Goal: Task Accomplishment & Management: Complete application form

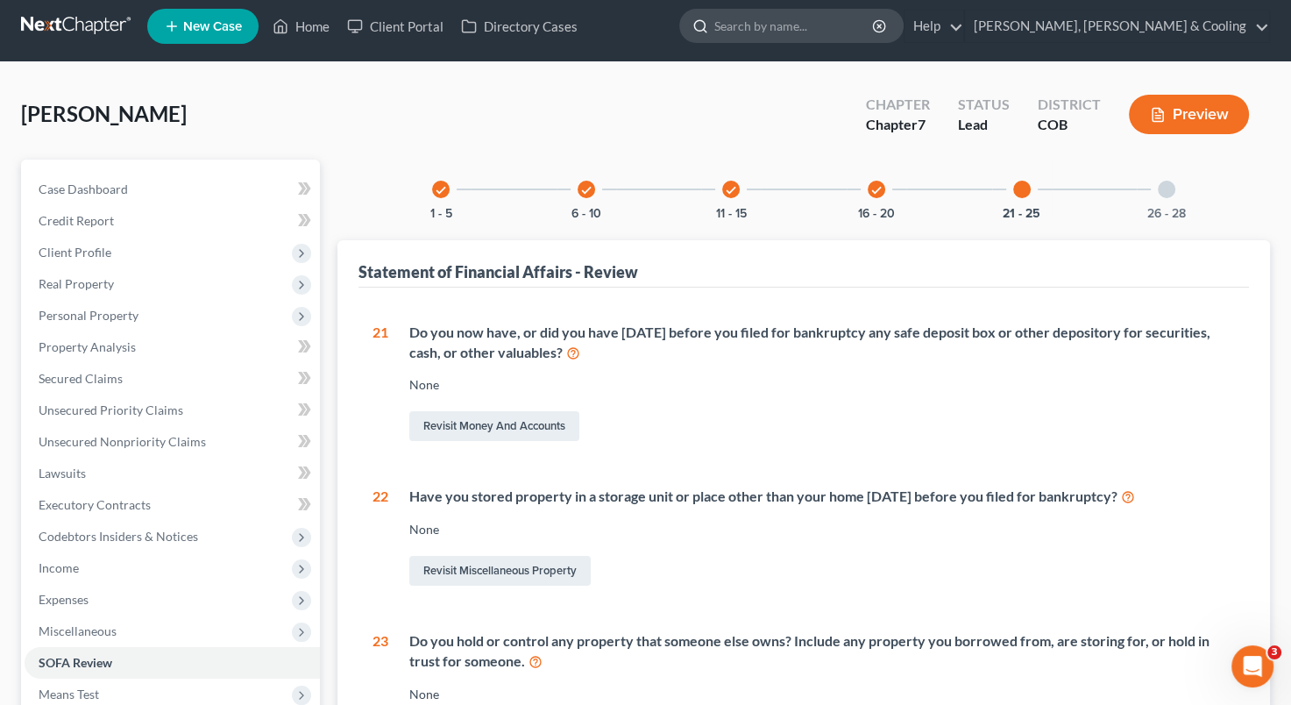
click at [875, 29] on input "search" at bounding box center [794, 26] width 160 height 32
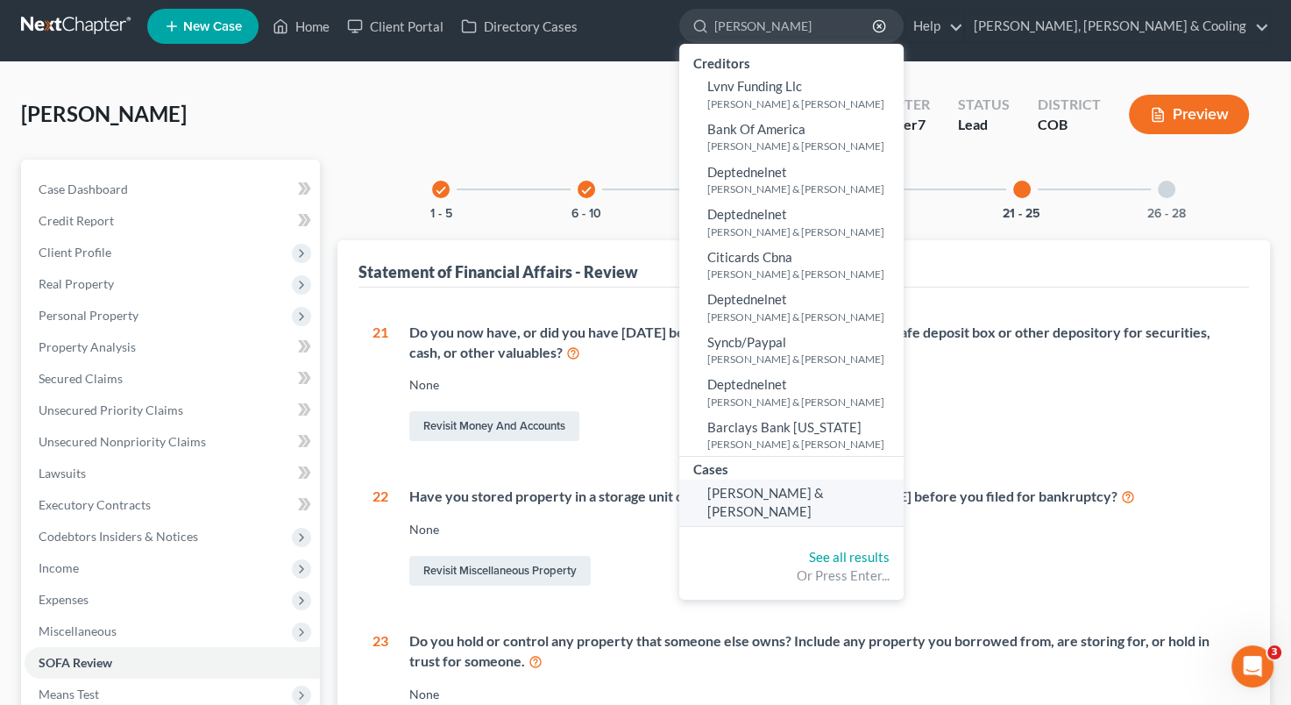
type input "[PERSON_NAME]"
click at [904, 480] on link "[PERSON_NAME] & [PERSON_NAME]" at bounding box center [791, 503] width 224 height 46
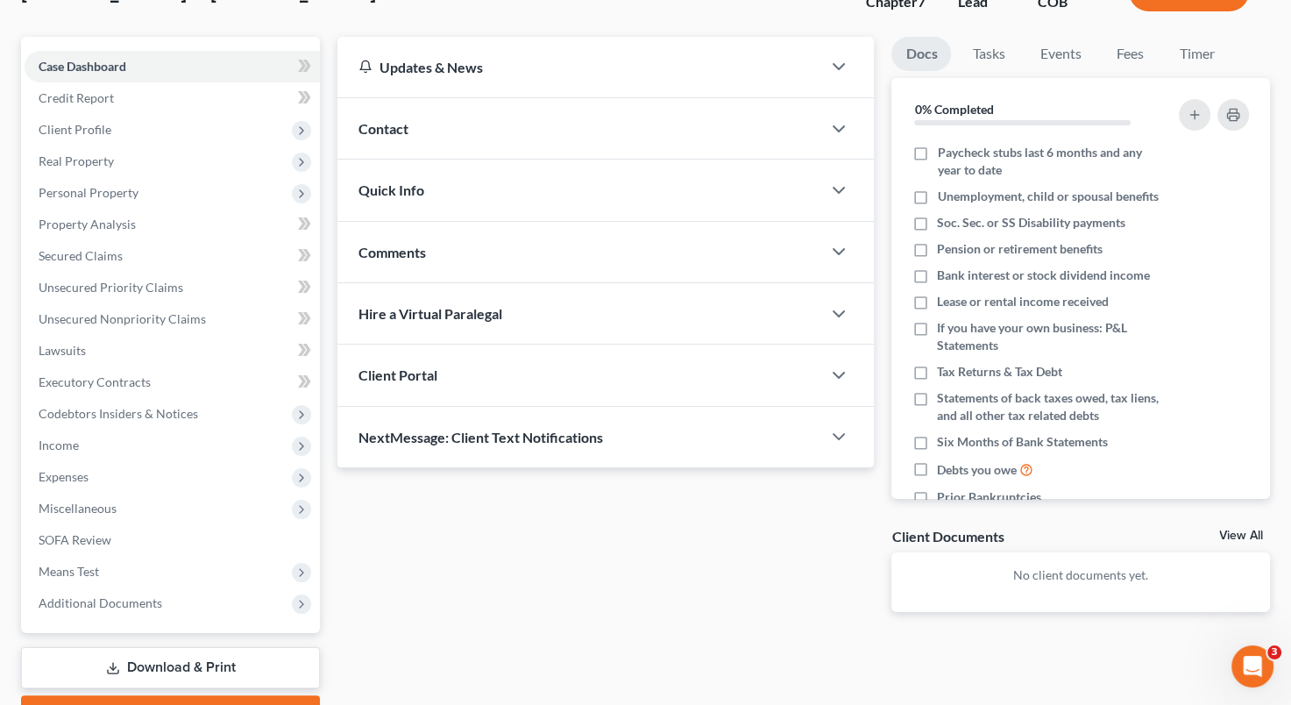
scroll to position [132, 0]
click at [148, 195] on span "Personal Property" at bounding box center [172, 192] width 295 height 32
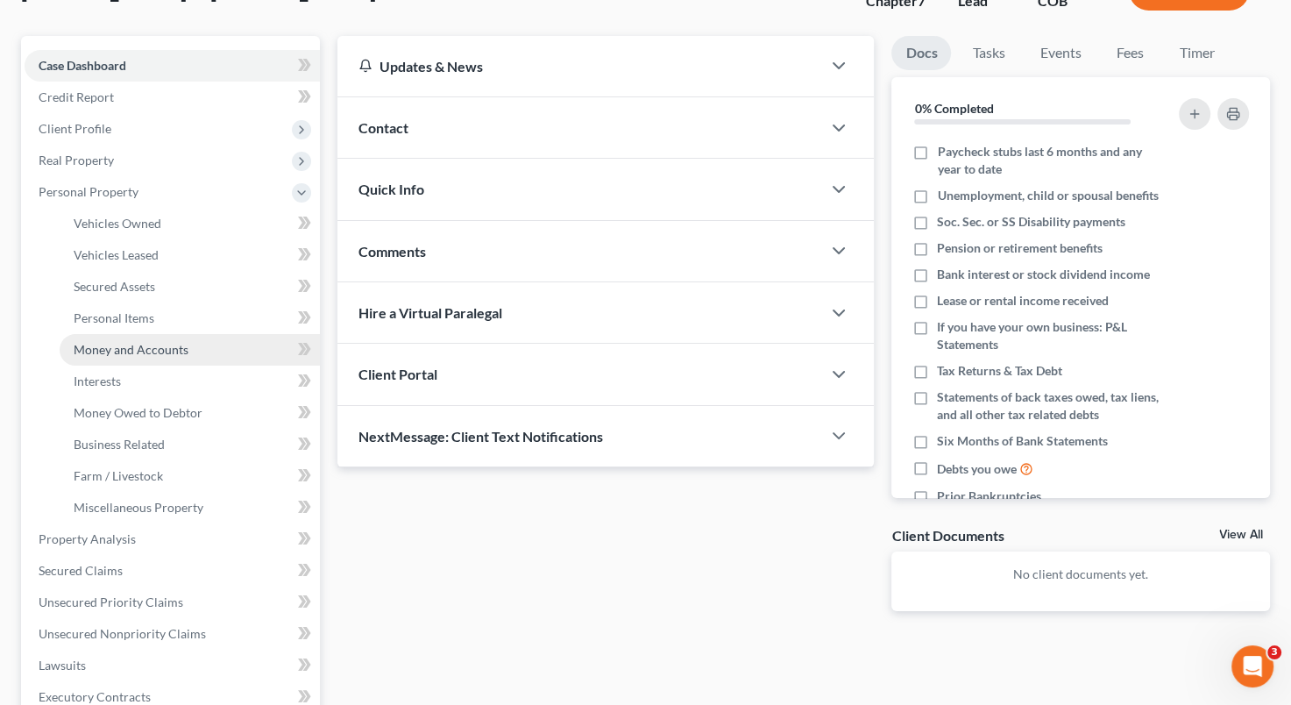
click at [146, 360] on link "Money and Accounts" at bounding box center [190, 350] width 260 height 32
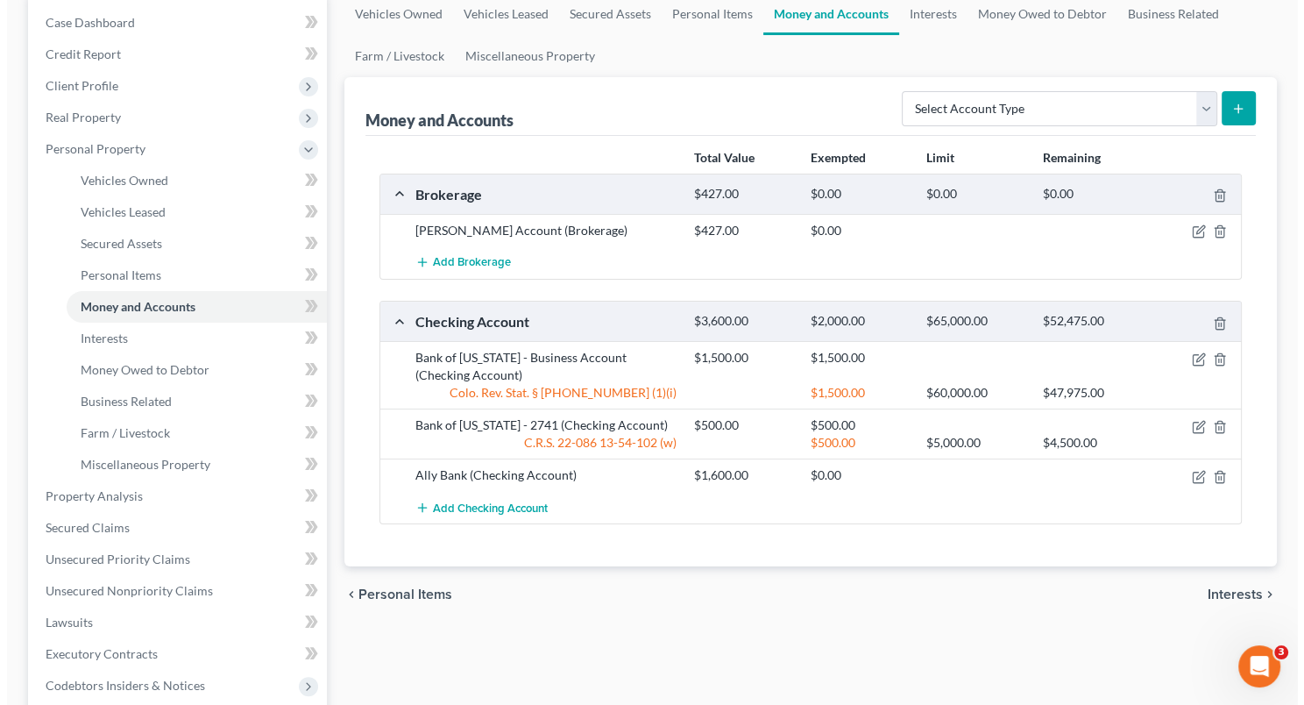
scroll to position [176, 0]
click at [1192, 473] on icon "button" at bounding box center [1194, 474] width 8 height 8
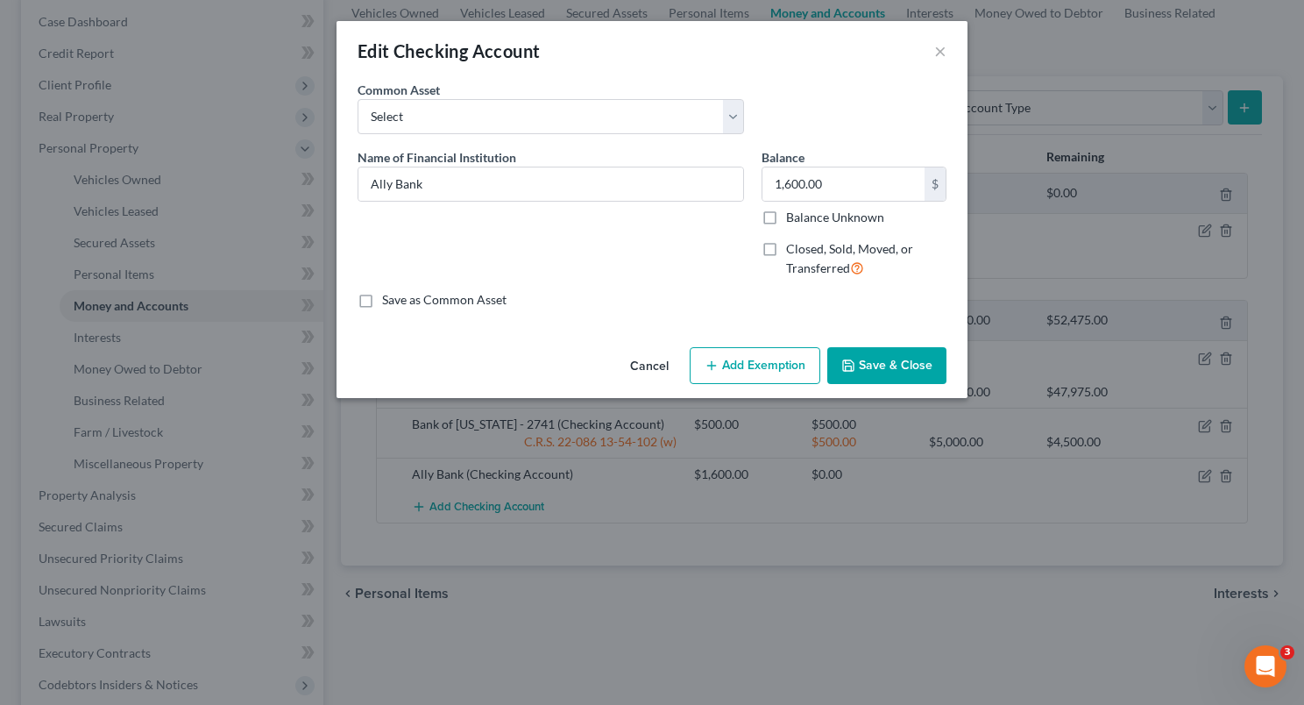
click at [942, 416] on div "Edit Checking Account × An exemption set must first be selected from the Filing…" at bounding box center [652, 352] width 1304 height 705
click at [770, 377] on button "Add Exemption" at bounding box center [755, 365] width 131 height 37
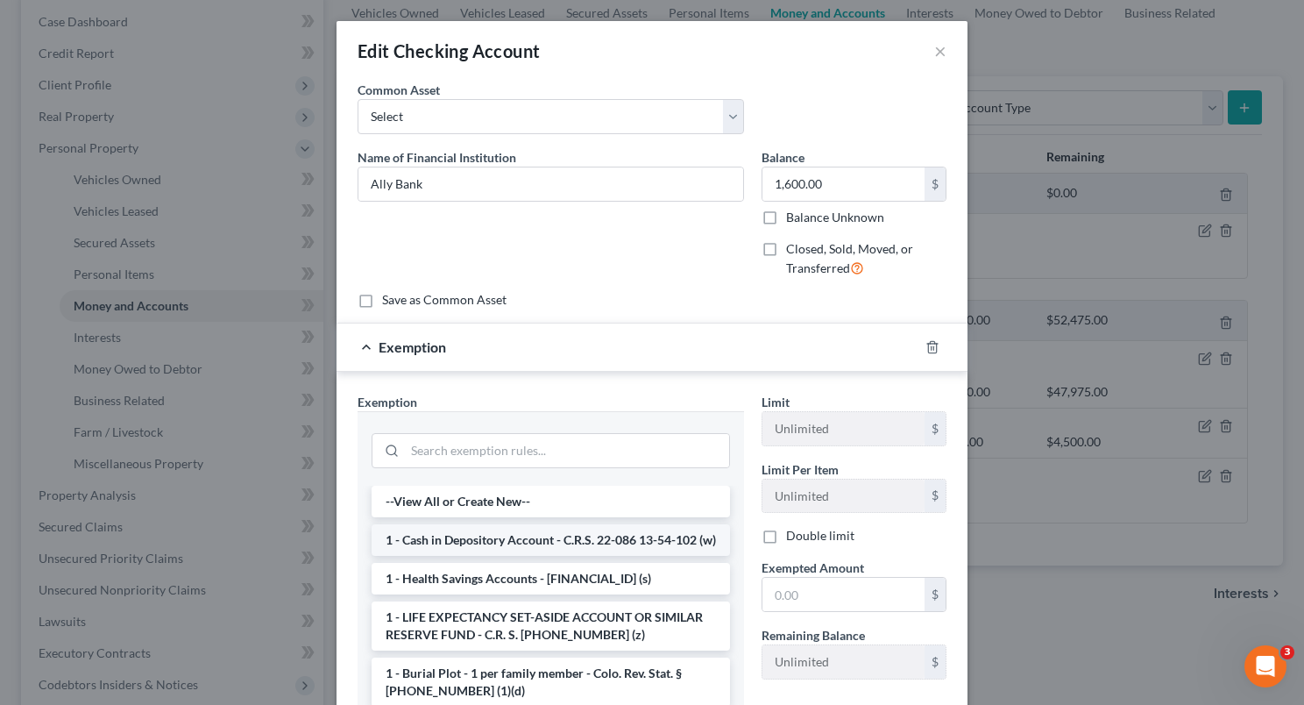
click at [574, 537] on li "1 - Cash in Depository Account - C.R.S. 22-086 13-54-102 (w)" at bounding box center [551, 540] width 359 height 32
checkbox input "true"
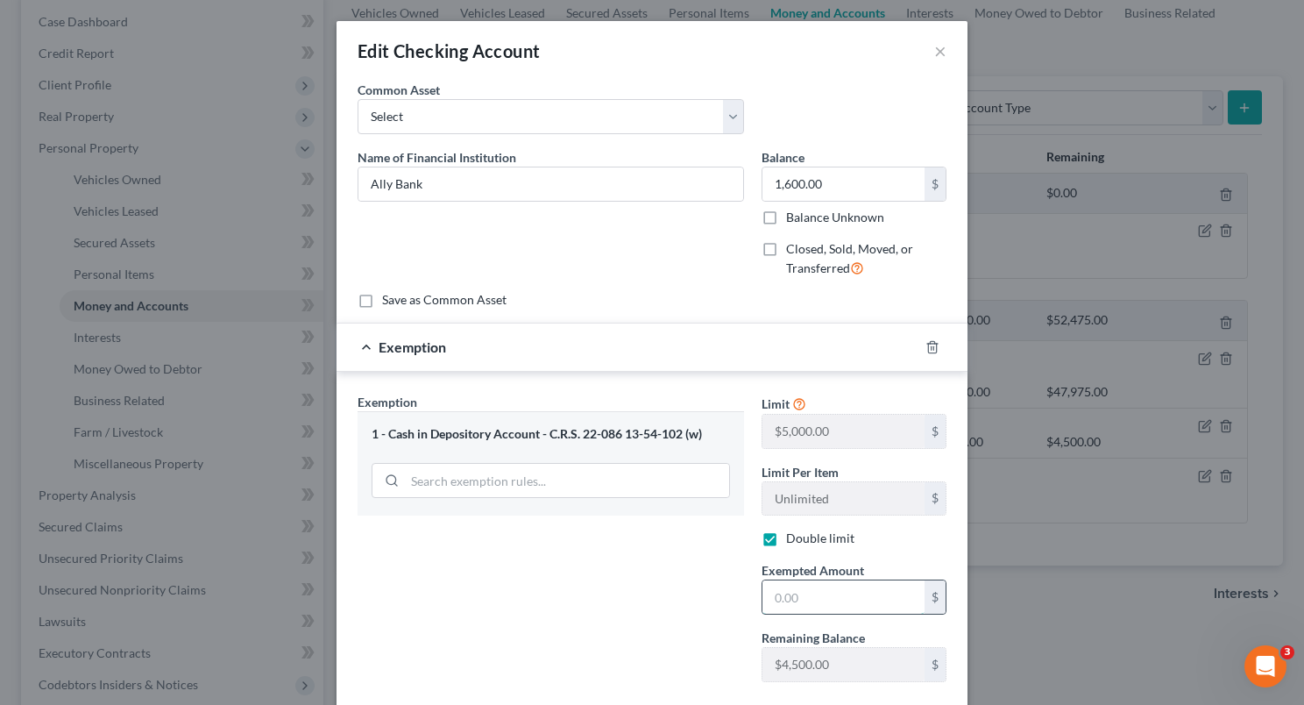
click at [786, 589] on input "text" at bounding box center [844, 596] width 162 height 33
type input "1,600"
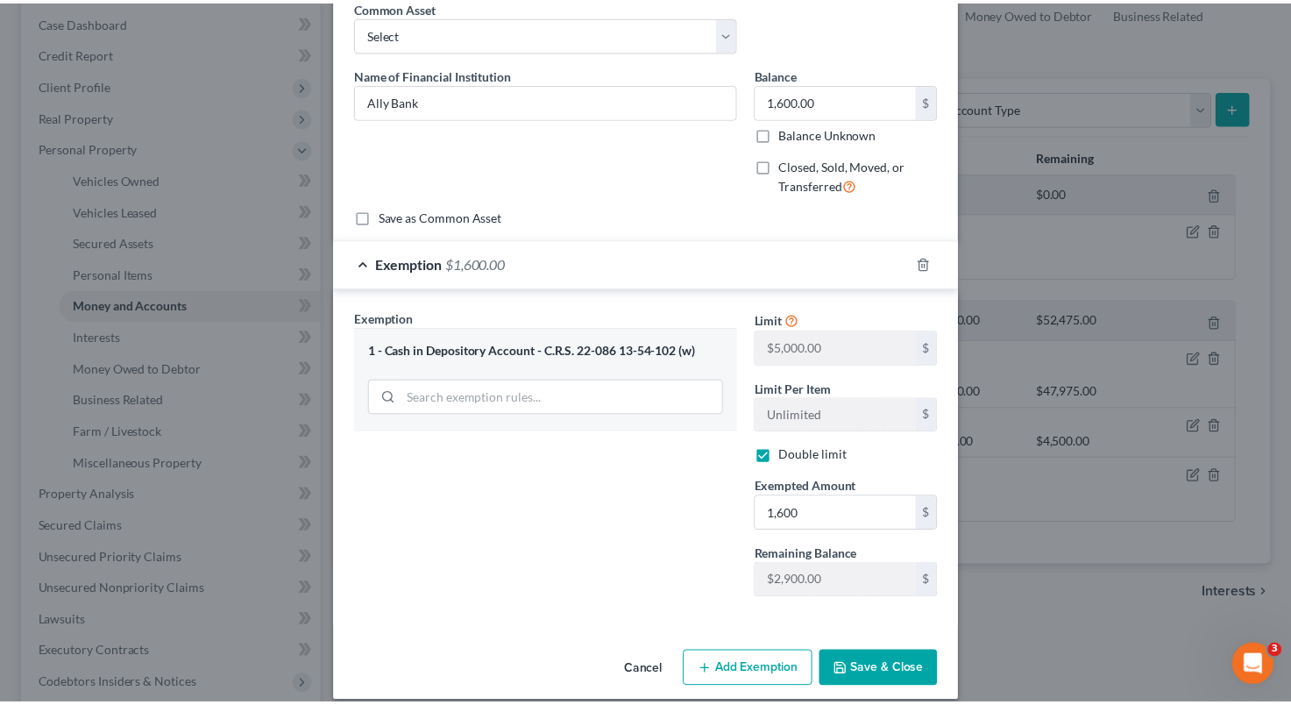
scroll to position [84, 0]
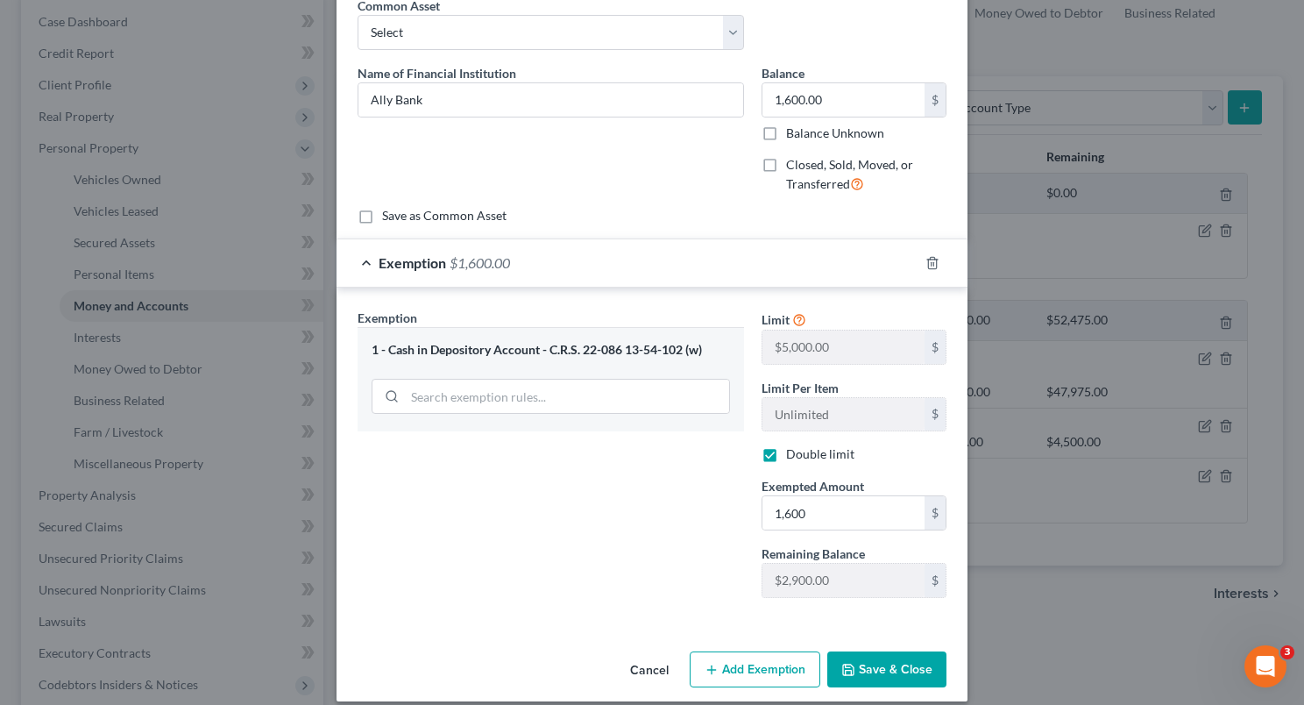
click at [866, 665] on button "Save & Close" at bounding box center [887, 669] width 119 height 37
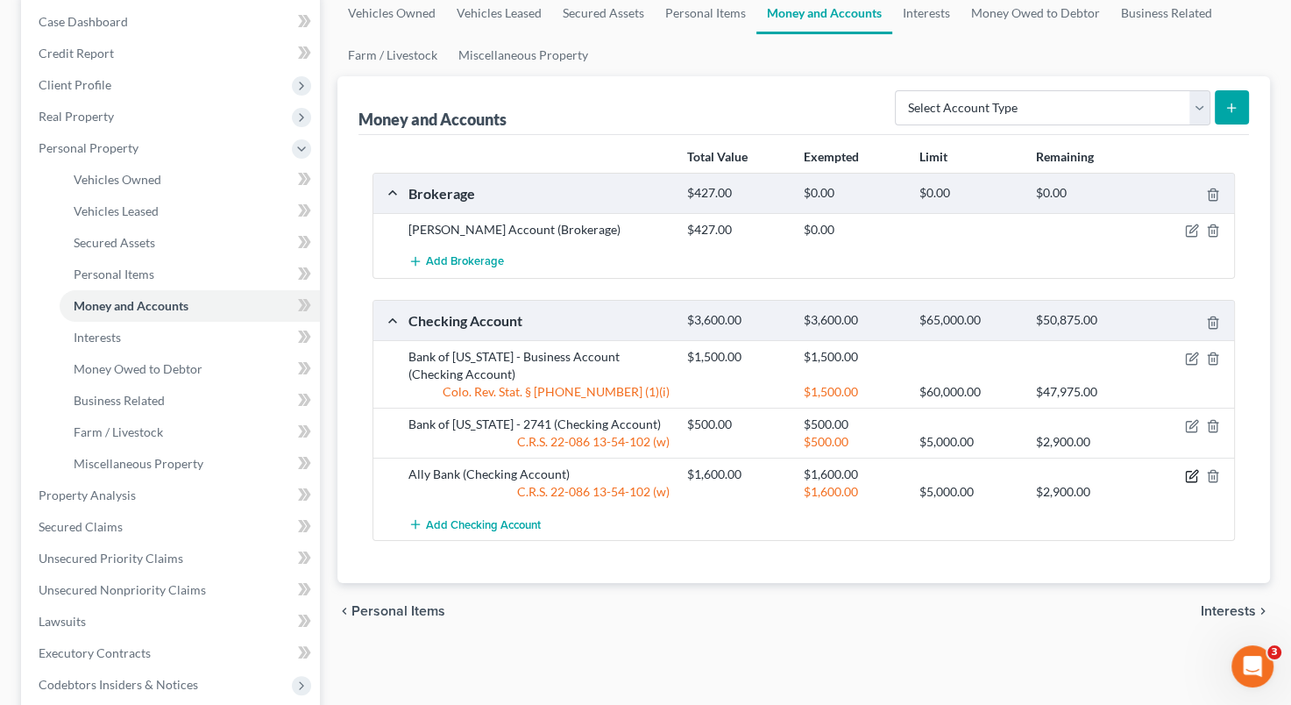
click at [1189, 470] on icon "button" at bounding box center [1192, 476] width 14 height 14
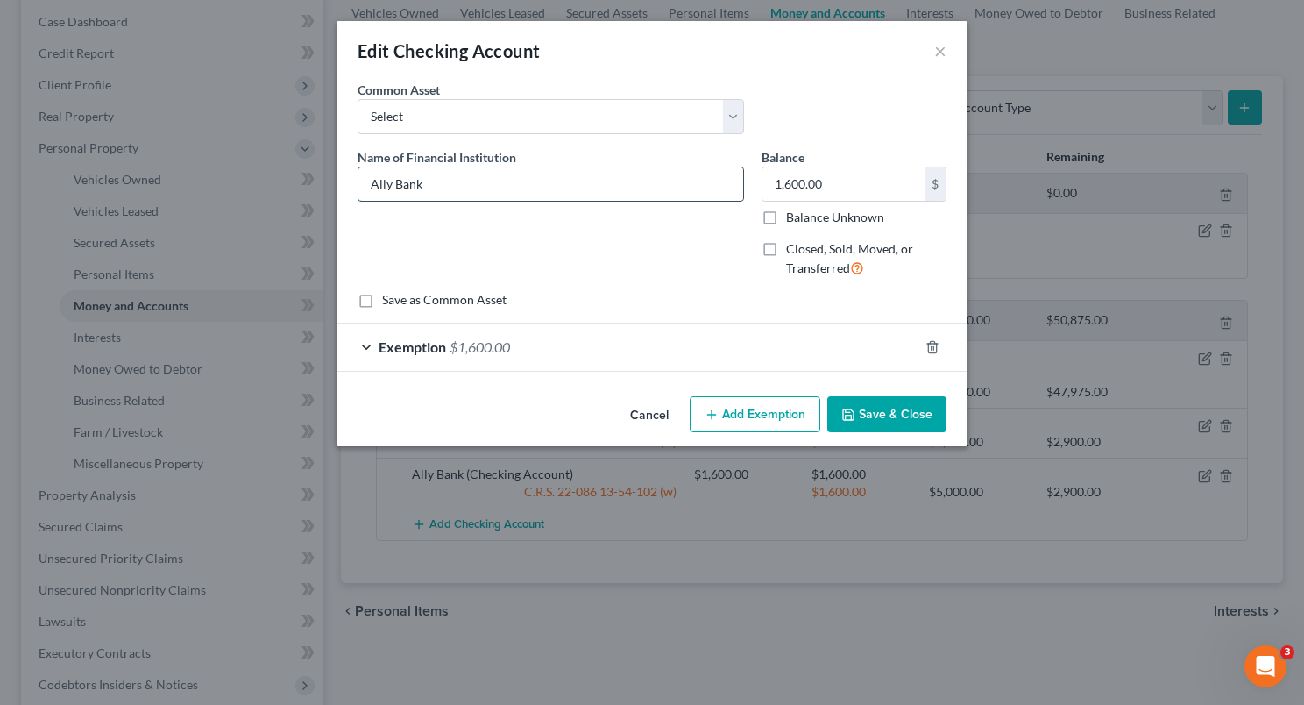
click at [547, 188] on input "Ally Bank" at bounding box center [551, 183] width 385 height 33
type input "Ally Bank - 9042"
click at [849, 415] on icon "button" at bounding box center [849, 415] width 14 height 14
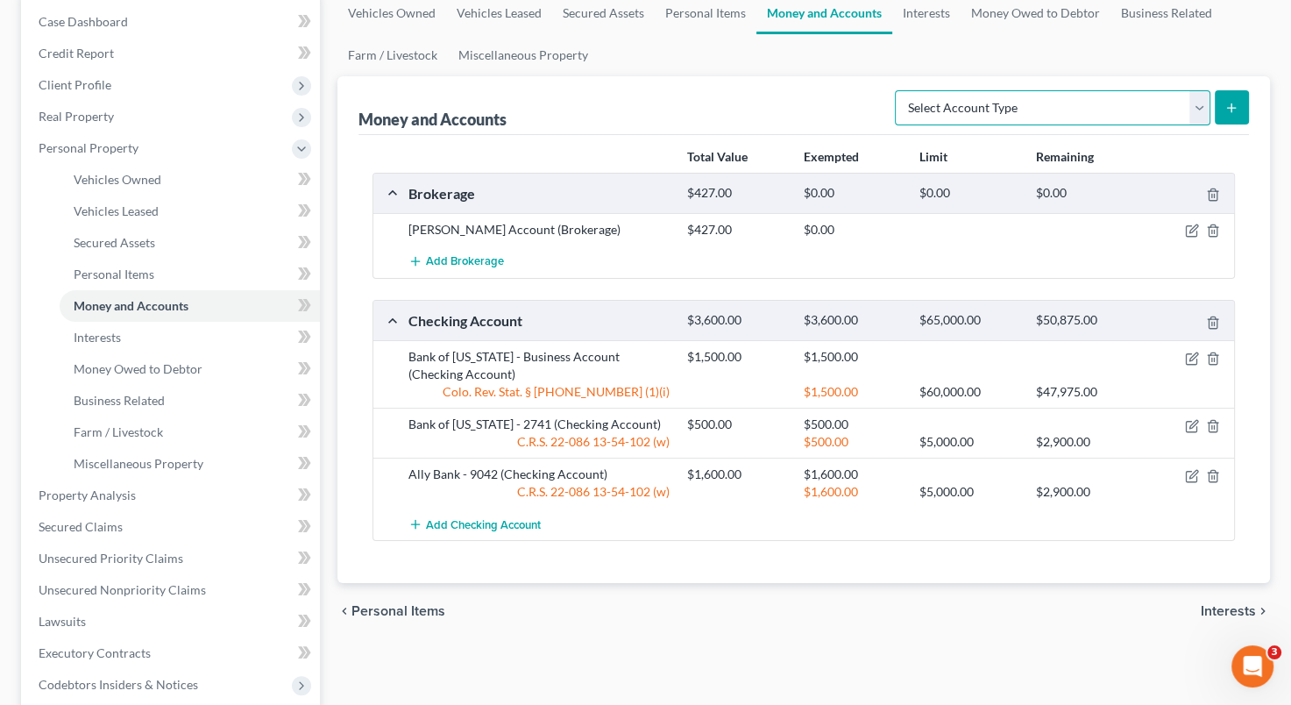
click at [1199, 102] on select "Select Account Type Brokerage Cash on Hand Certificates of Deposit Checking Acc…" at bounding box center [1053, 107] width 316 height 35
click at [899, 90] on select "Select Account Type Brokerage Cash on Hand Certificates of Deposit Checking Acc…" at bounding box center [1053, 107] width 316 height 35
click at [1231, 111] on icon "submit" at bounding box center [1232, 108] width 14 height 14
click at [1227, 114] on button "submit" at bounding box center [1232, 107] width 34 height 34
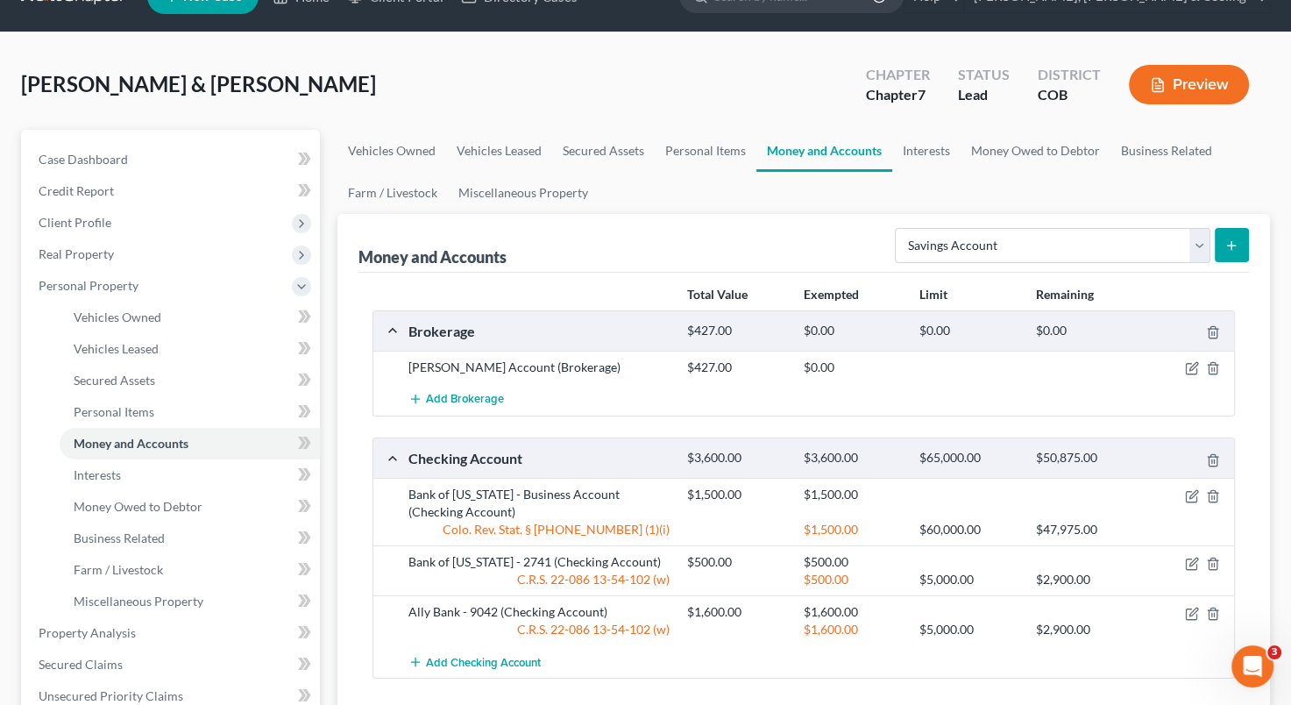
scroll to position [38, 0]
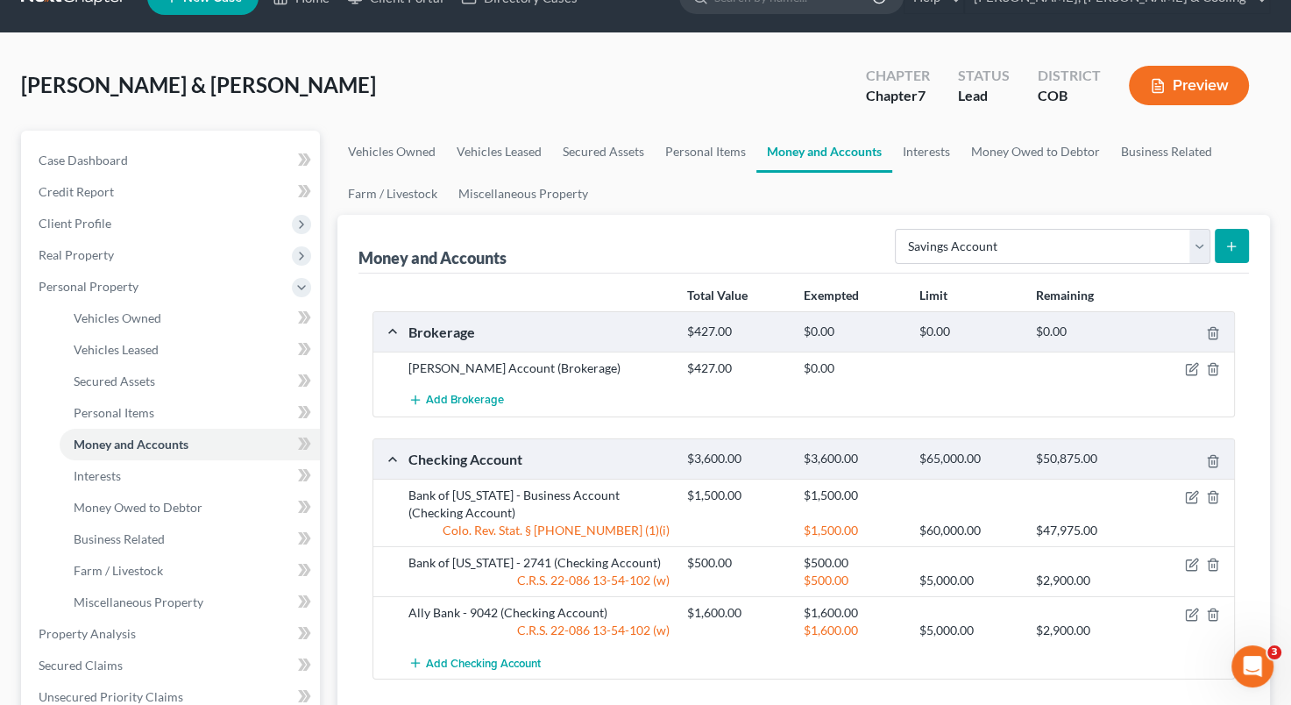
click at [755, 196] on ul "Vehicles Owned Vehicles Leased Secured Assets Personal Items Money and Accounts…" at bounding box center [804, 173] width 933 height 84
click at [1205, 242] on select "Select Account Type Brokerage Cash on Hand Certificates of Deposit Checking Acc…" at bounding box center [1053, 246] width 316 height 35
select select "money_market"
click at [899, 229] on select "Select Account Type Brokerage Cash on Hand Certificates of Deposit Checking Acc…" at bounding box center [1053, 246] width 316 height 35
click at [1061, 359] on div at bounding box center [1085, 368] width 116 height 18
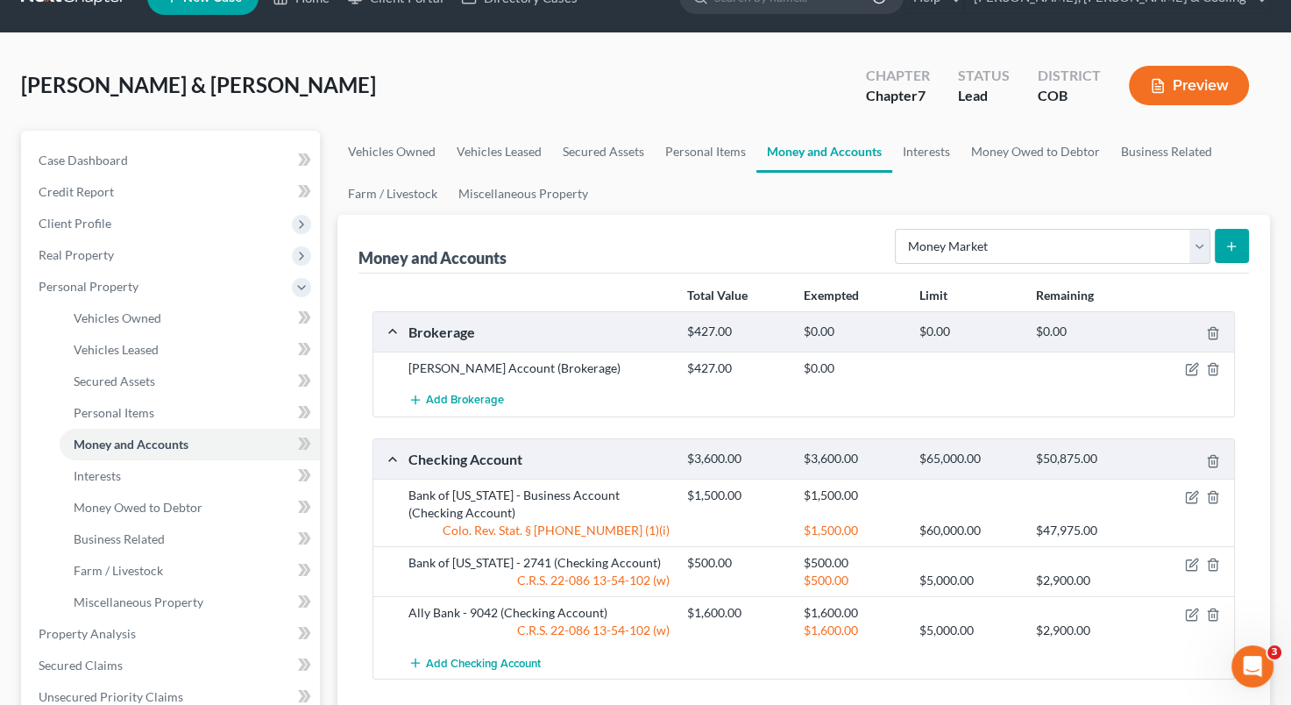
click at [1243, 242] on button "submit" at bounding box center [1232, 246] width 34 height 34
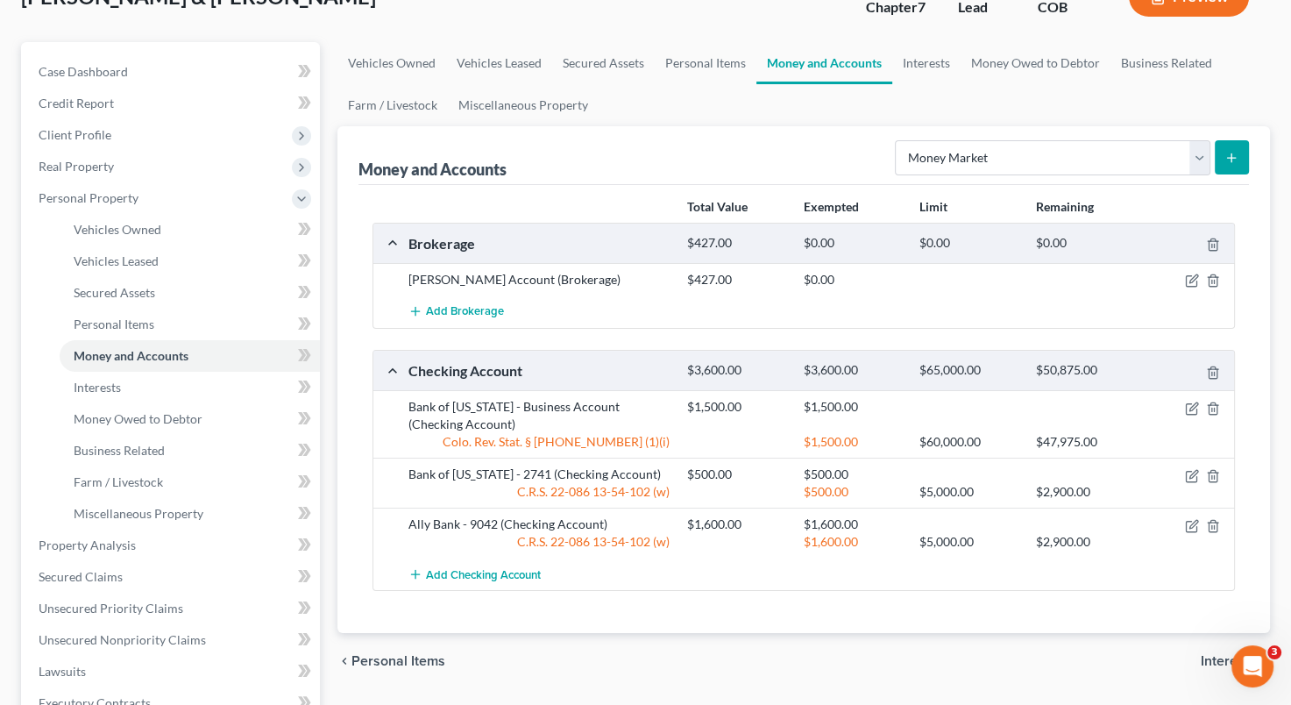
scroll to position [124, 0]
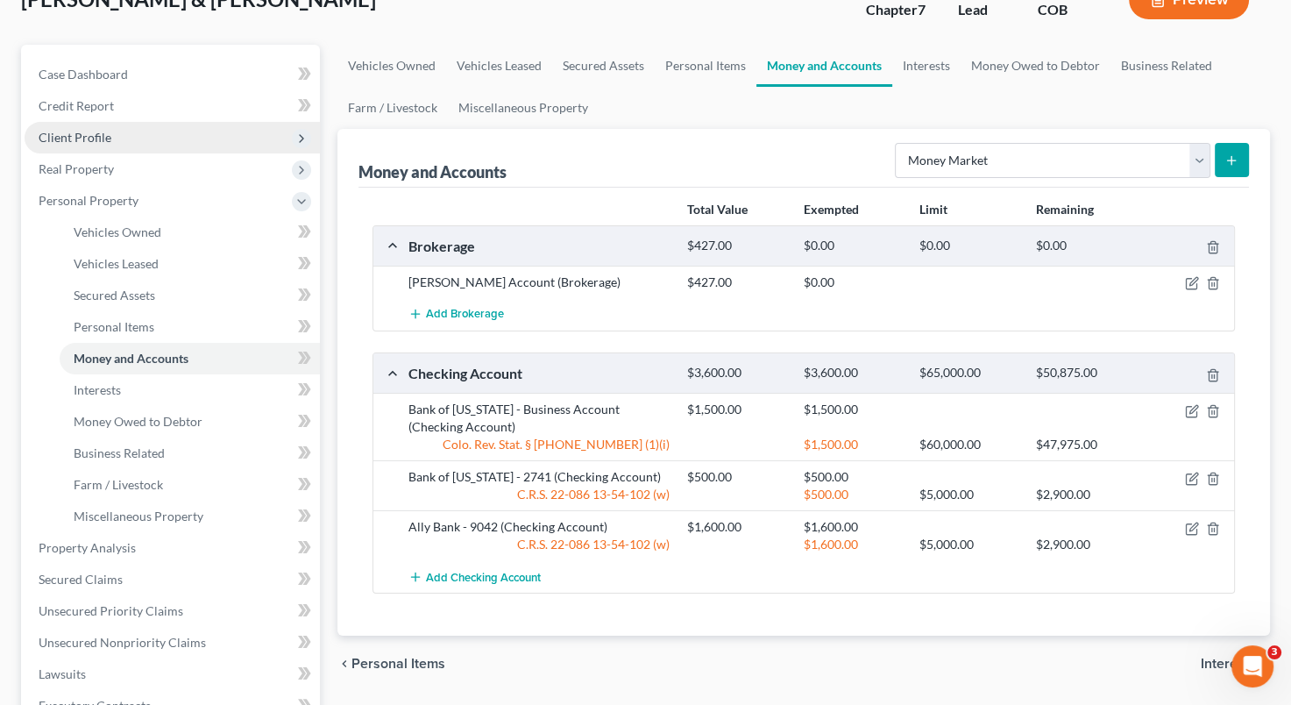
click at [80, 136] on span "Client Profile" at bounding box center [75, 137] width 73 height 15
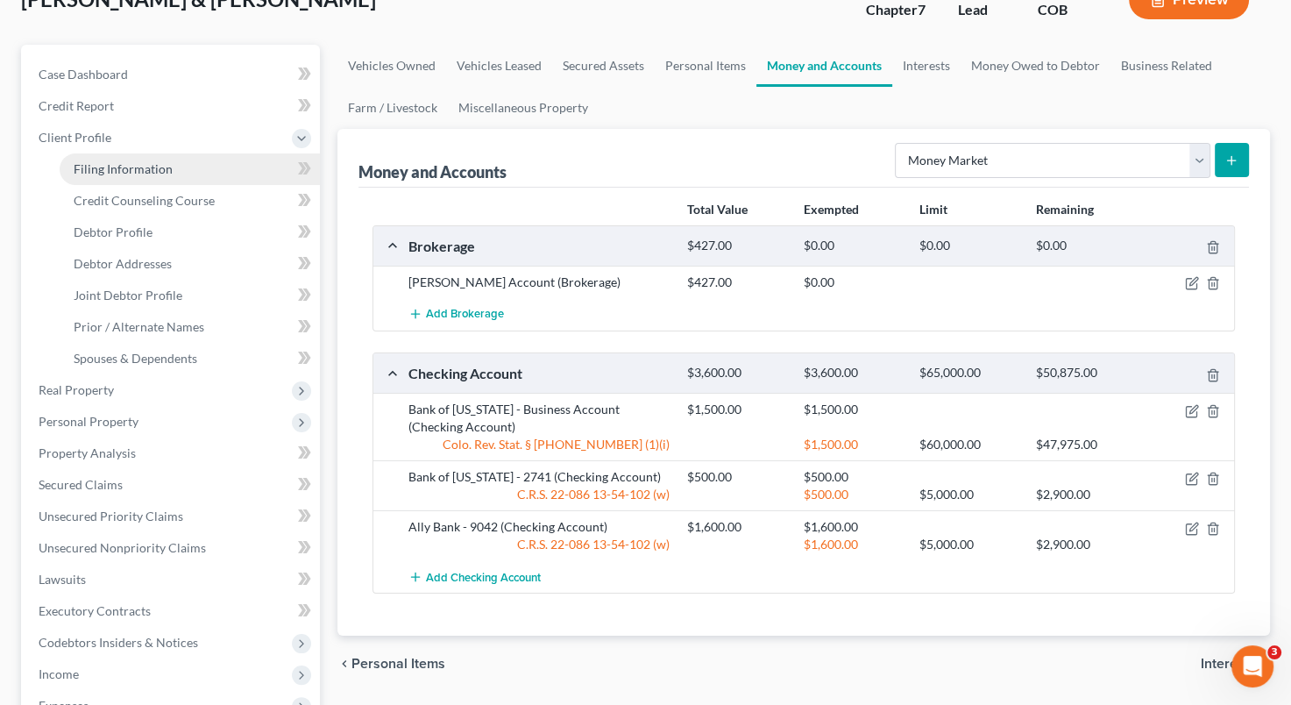
click at [91, 161] on span "Filing Information" at bounding box center [123, 168] width 99 height 15
select select "1"
select select "0"
select select "11"
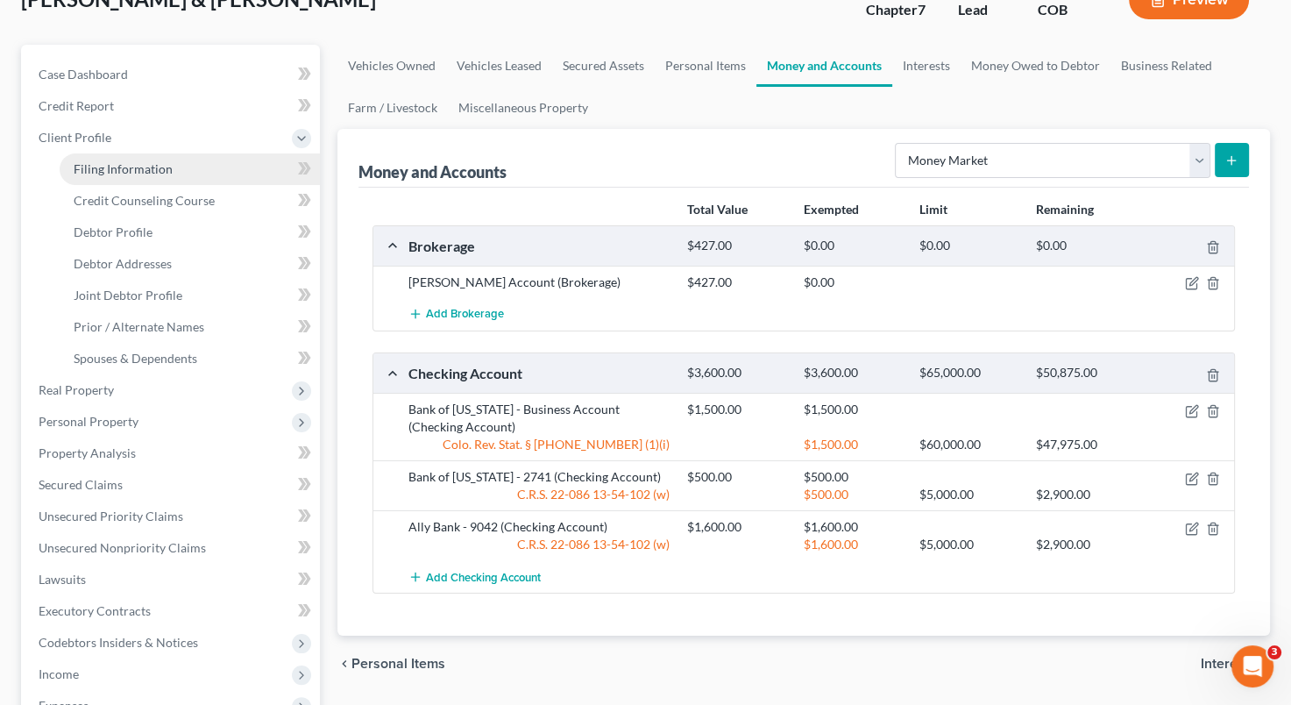
select select "2"
select select "5"
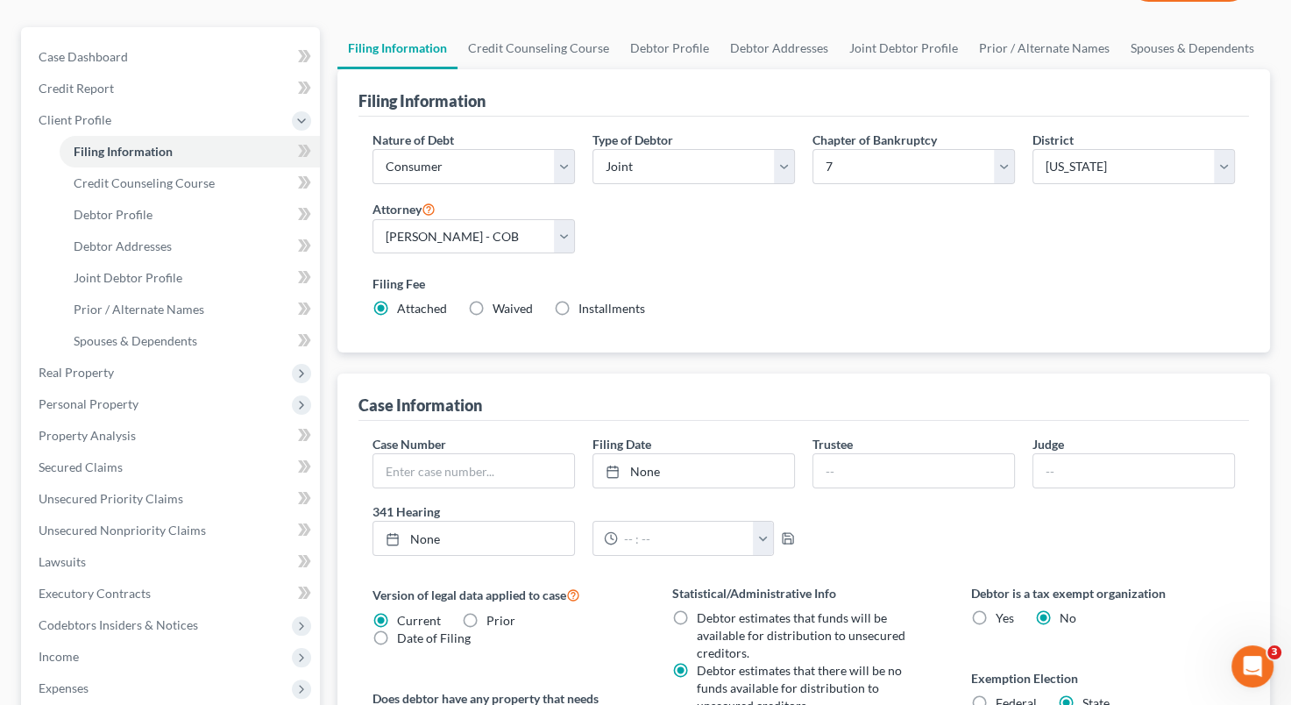
scroll to position [32, 0]
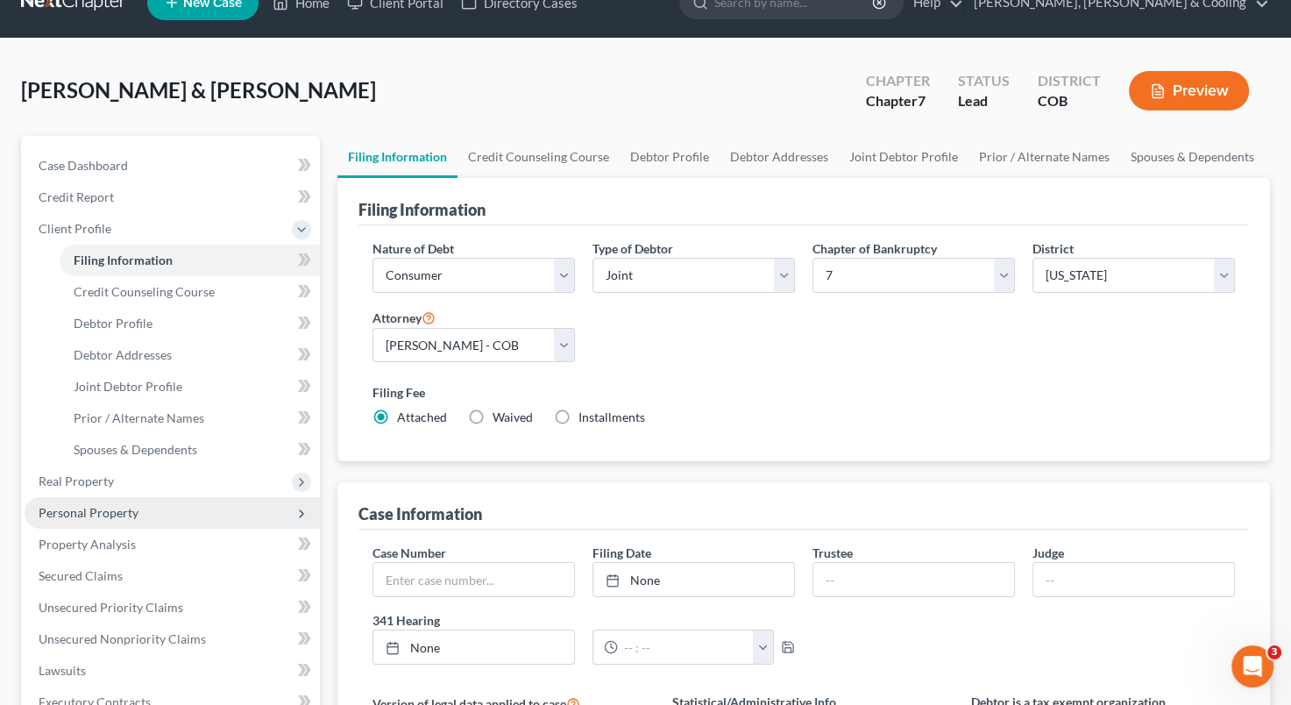
click at [140, 511] on span "Personal Property" at bounding box center [172, 513] width 295 height 32
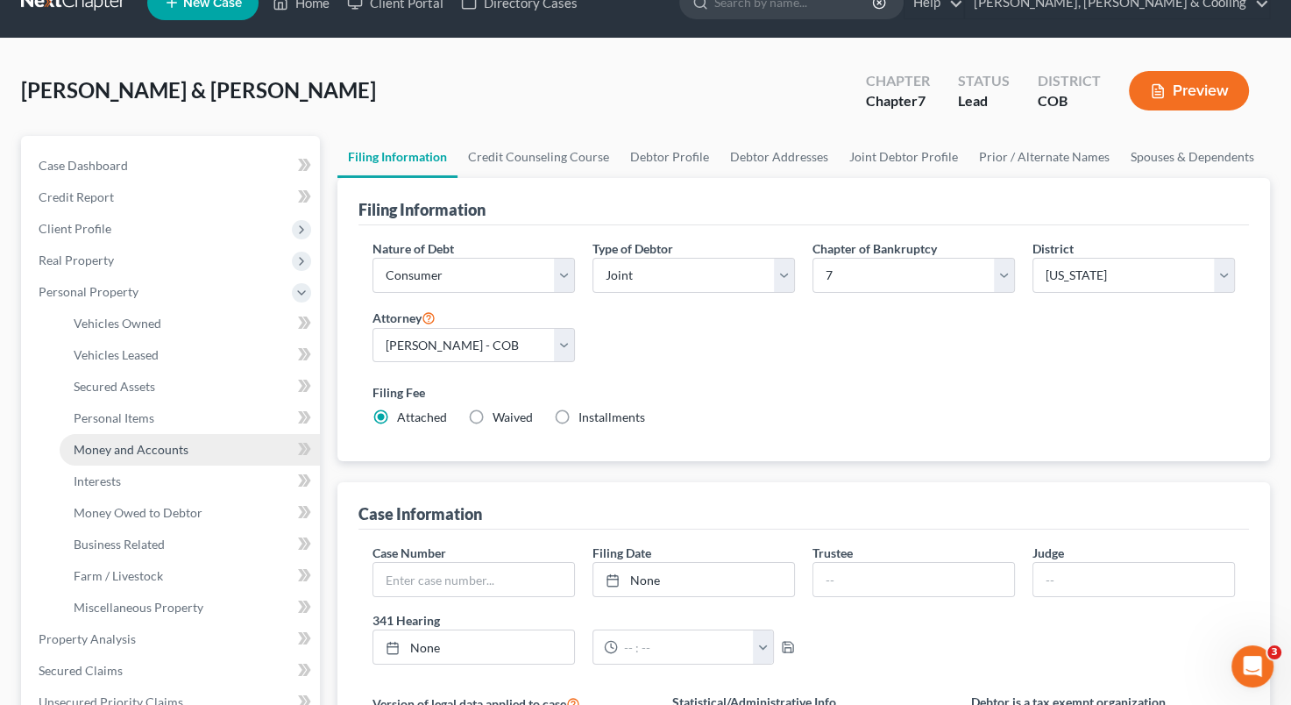
click at [158, 445] on span "Money and Accounts" at bounding box center [131, 449] width 115 height 15
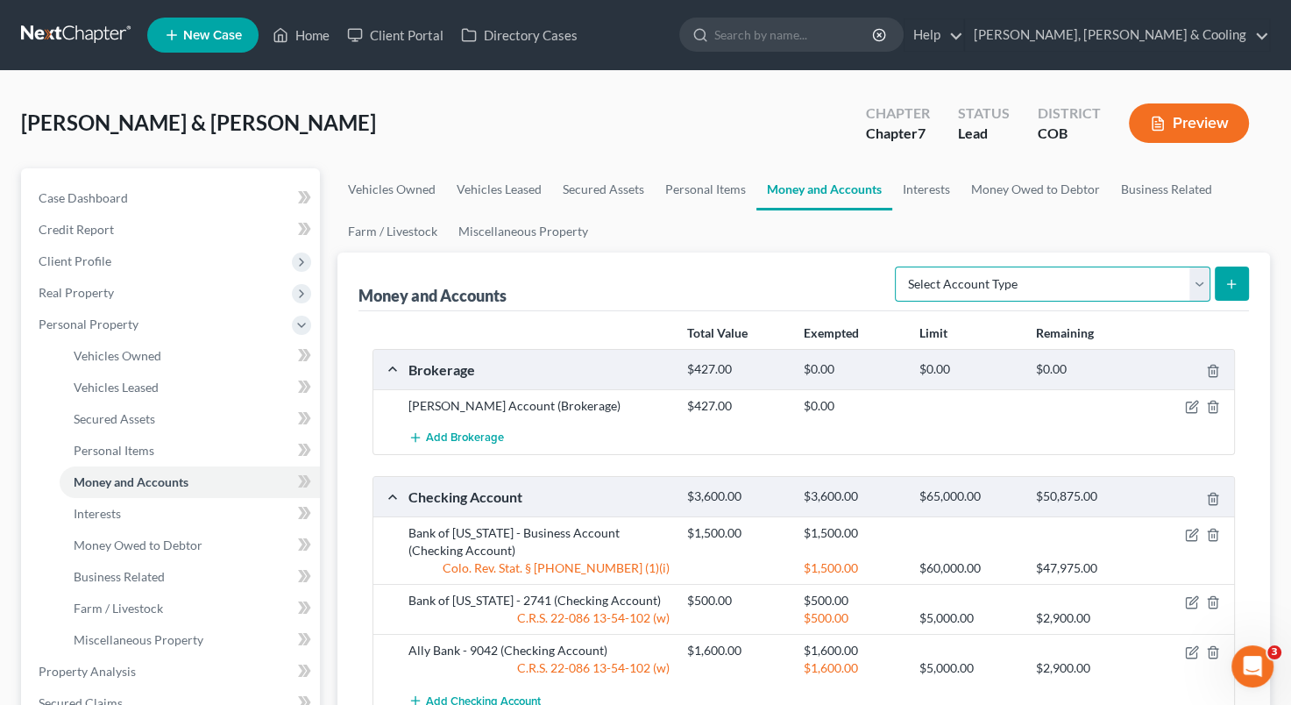
click at [1196, 291] on select "Select Account Type Brokerage Cash on Hand Certificates of Deposit Checking Acc…" at bounding box center [1053, 284] width 316 height 35
select select "savings"
click at [899, 267] on select "Select Account Type Brokerage Cash on Hand Certificates of Deposit Checking Acc…" at bounding box center [1053, 284] width 316 height 35
click at [1228, 295] on button "submit" at bounding box center [1232, 284] width 34 height 34
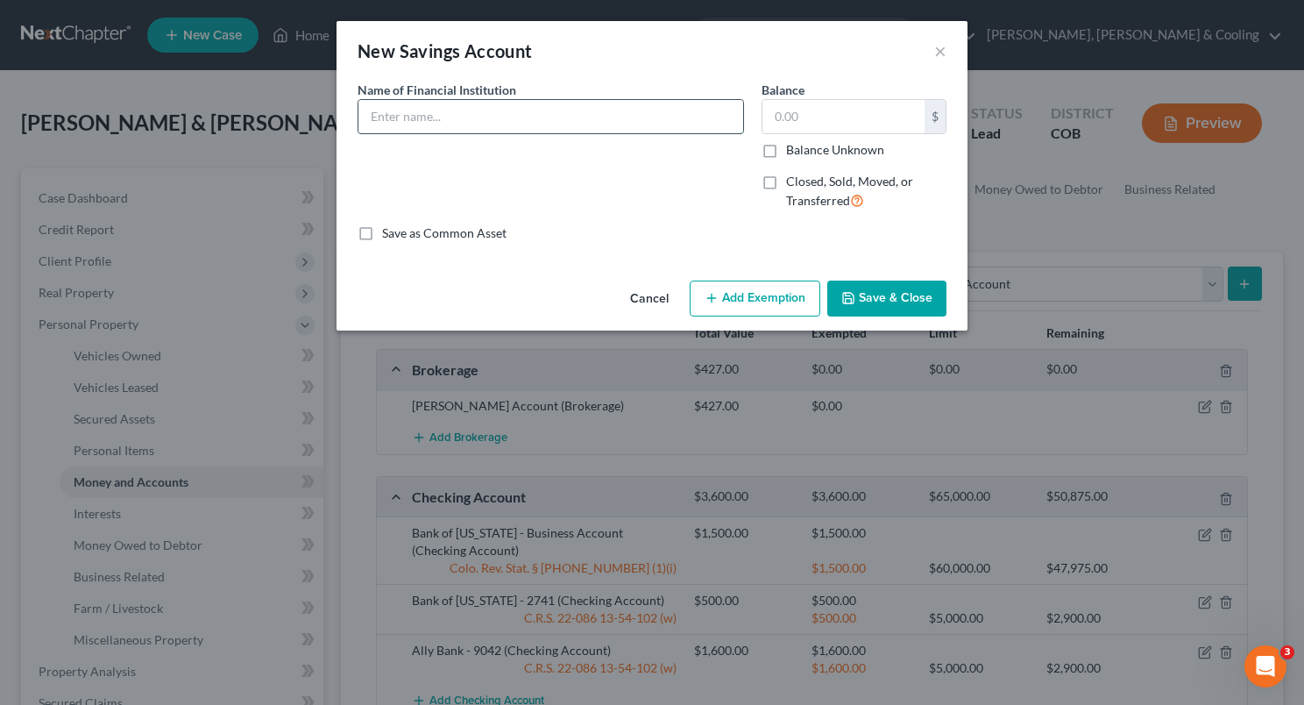
click at [548, 104] on input "text" at bounding box center [551, 116] width 385 height 33
type input "Ally Bank - 9950"
click at [768, 123] on input "text" at bounding box center [844, 116] width 162 height 33
type input "40"
click at [761, 298] on button "Add Exemption" at bounding box center [755, 299] width 131 height 37
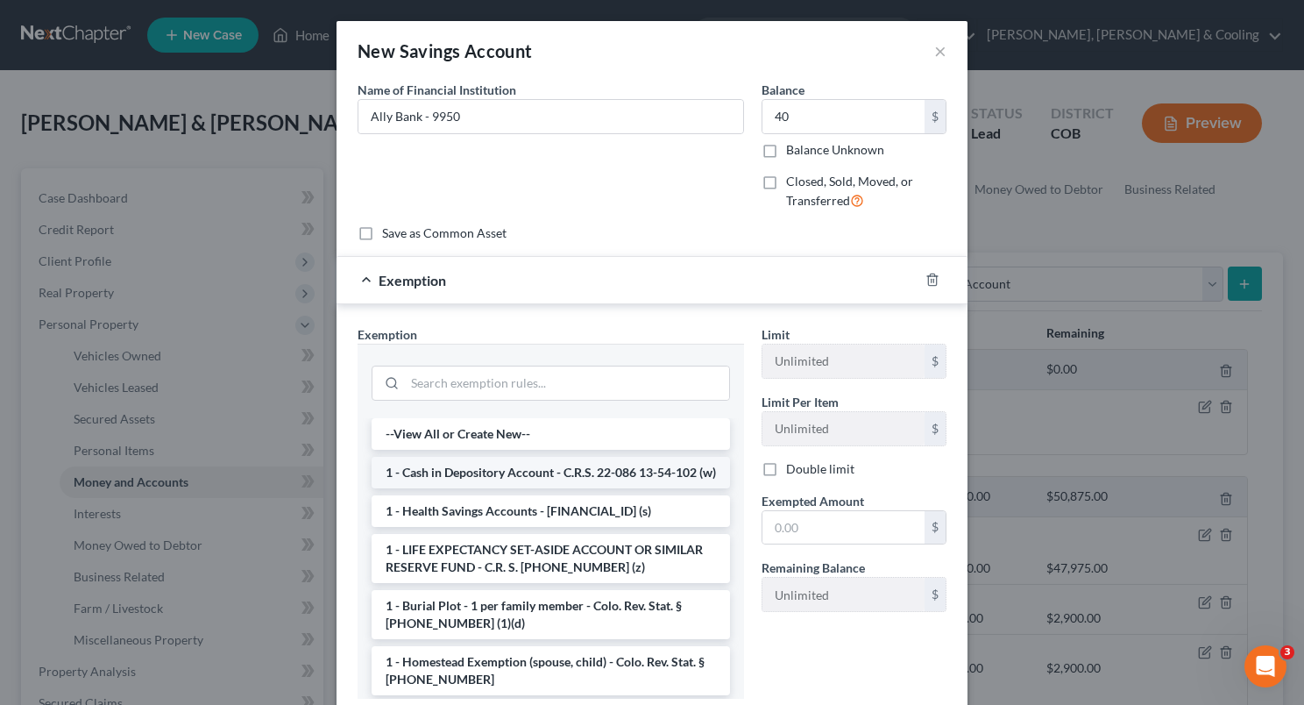
click at [571, 488] on li "1 - Cash in Depository Account - C.R.S. 22-086 13-54-102 (w)" at bounding box center [551, 473] width 359 height 32
checkbox input "true"
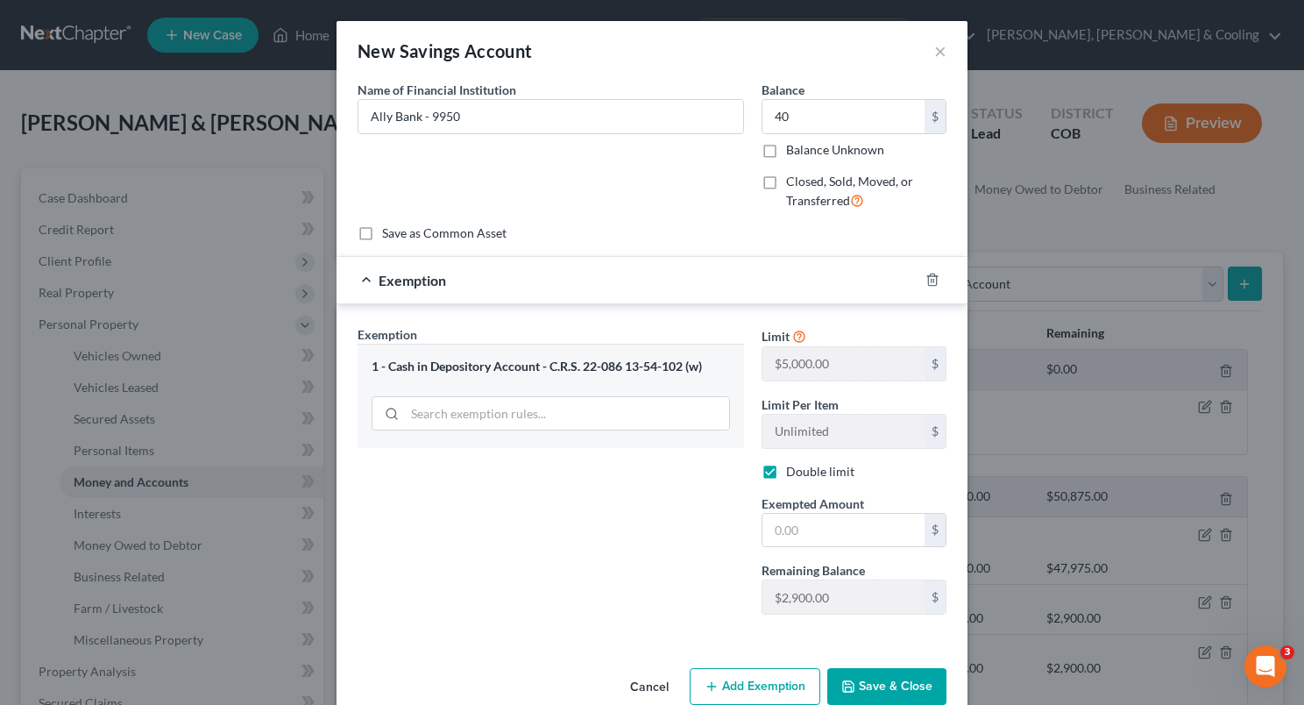
click at [872, 682] on button "Save & Close" at bounding box center [887, 686] width 119 height 37
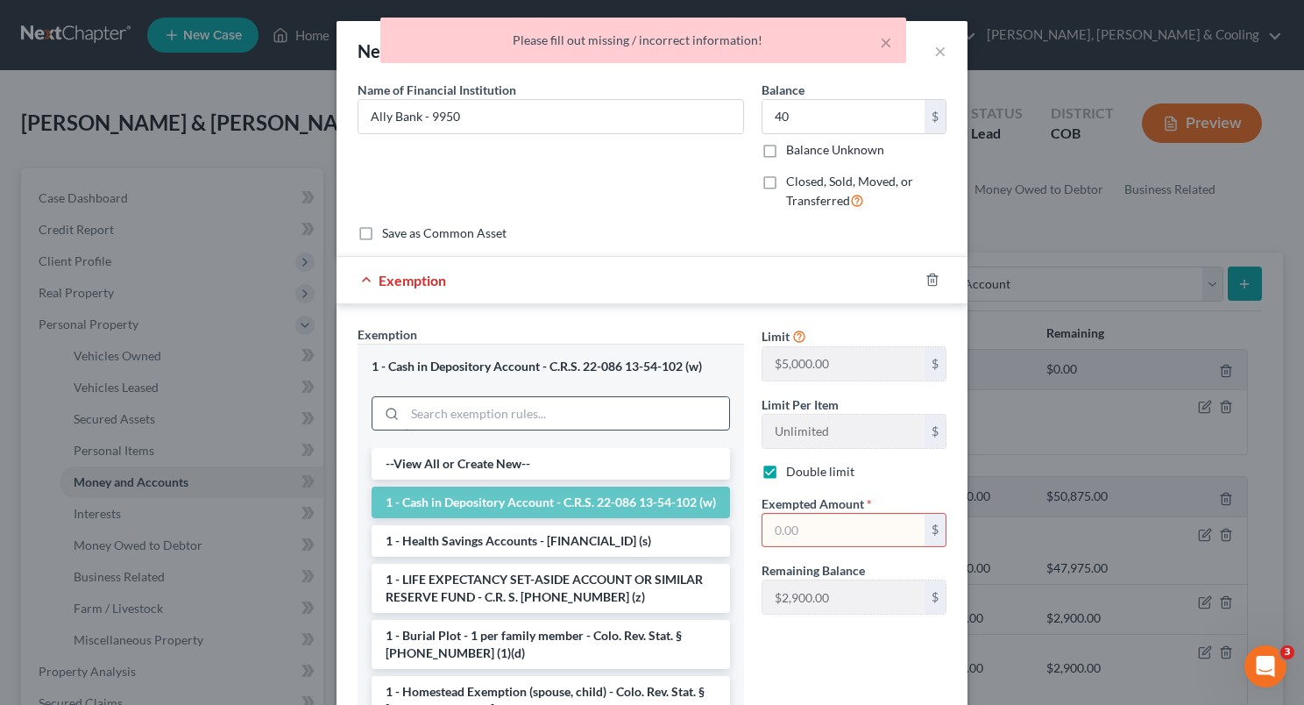
click at [545, 407] on input "search" at bounding box center [567, 413] width 324 height 33
click at [519, 515] on li "1 - Cash in Depository Account - C.R.S. 22-086 13-54-102 (w)" at bounding box center [551, 503] width 359 height 32
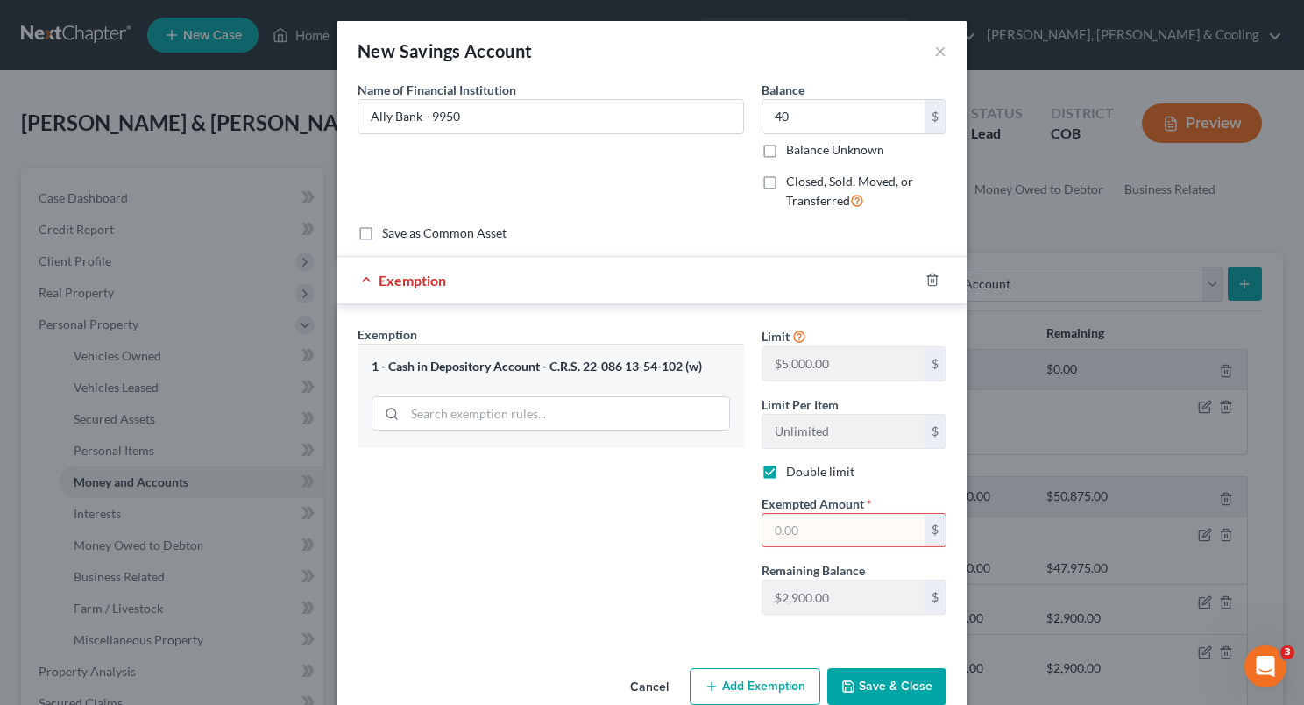
click at [825, 528] on input "text" at bounding box center [844, 530] width 162 height 33
type input "40"
click at [875, 677] on button "Save & Close" at bounding box center [887, 686] width 119 height 37
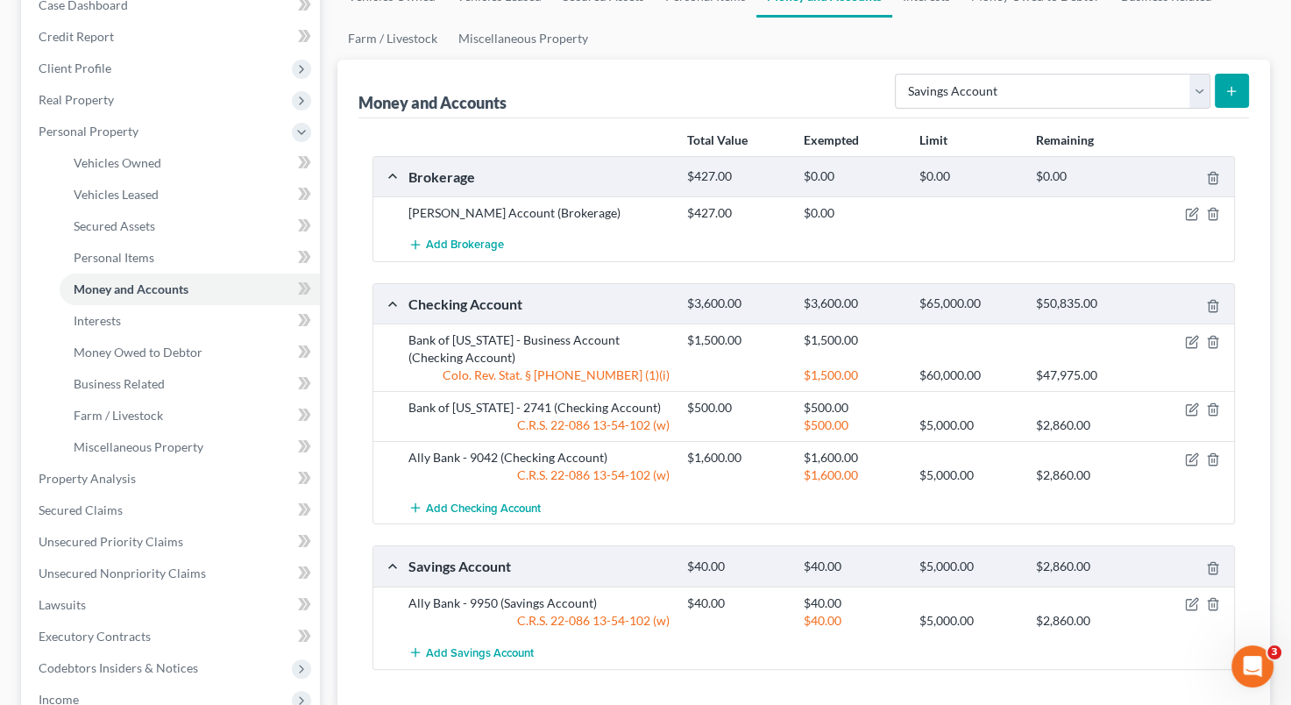
scroll to position [281, 0]
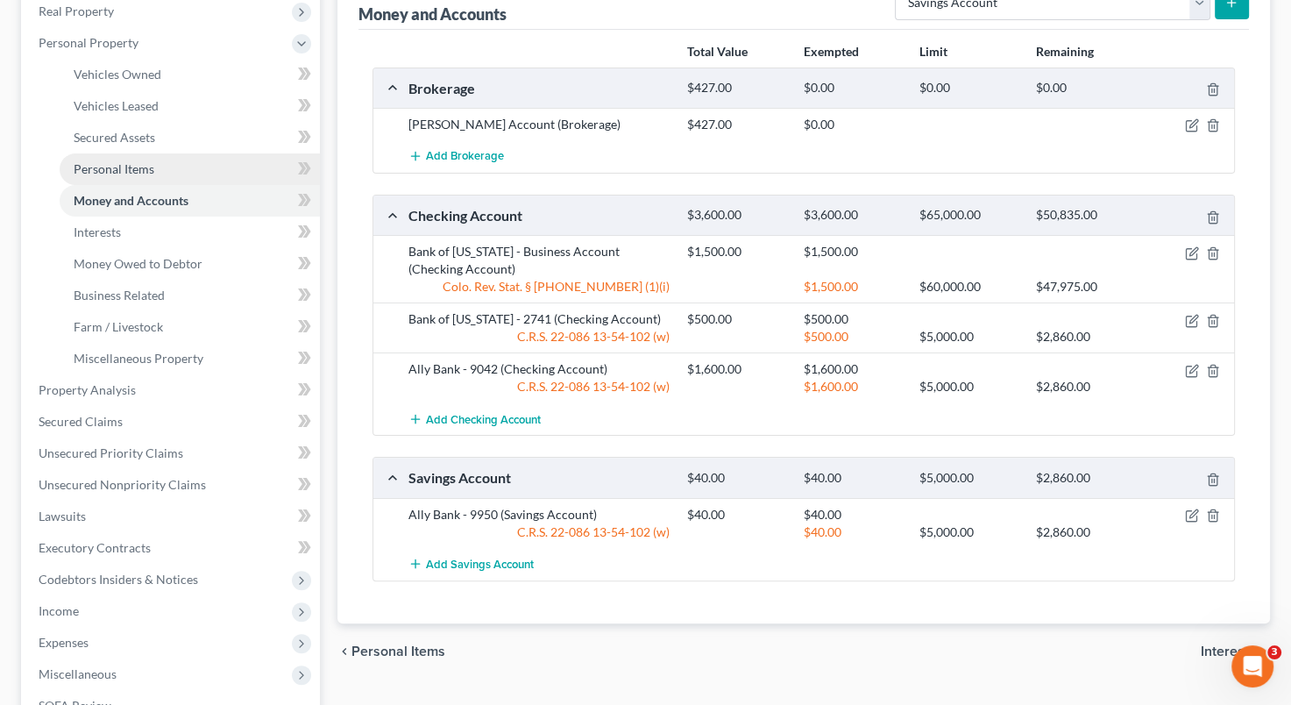
click at [217, 159] on link "Personal Items" at bounding box center [190, 169] width 260 height 32
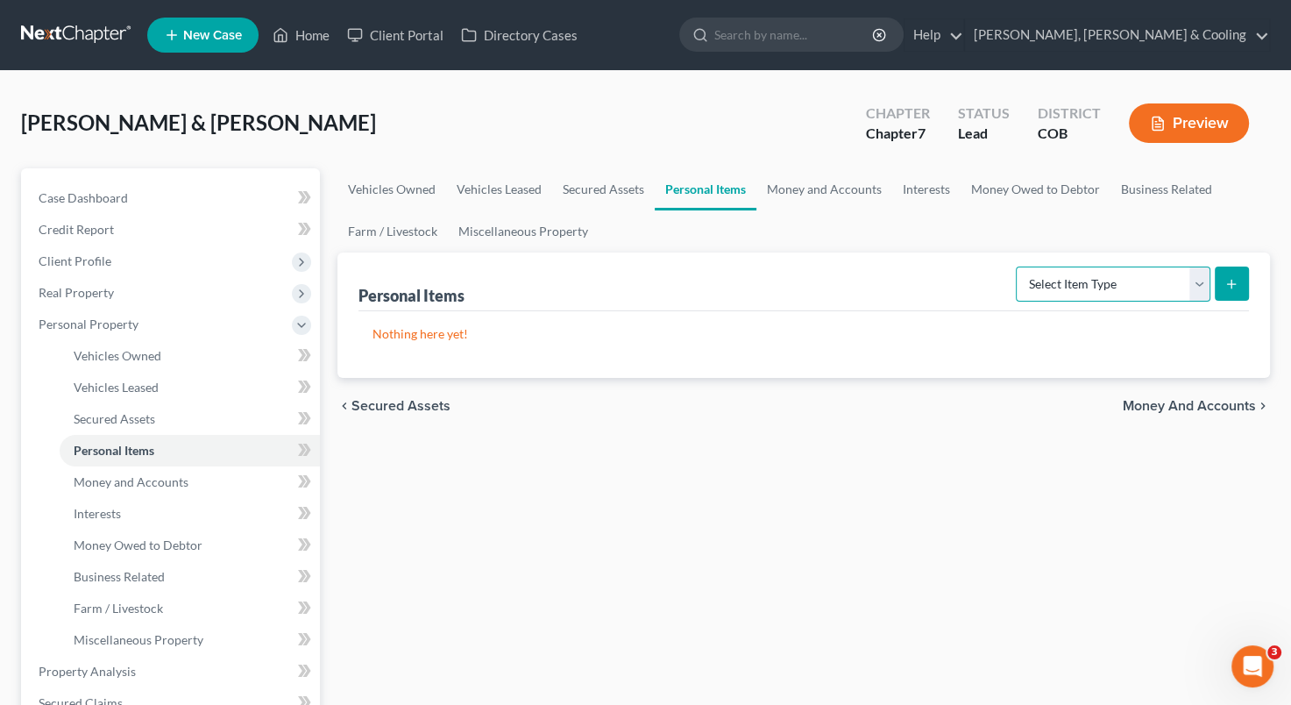
click at [1205, 282] on select "Select Item Type Clothing Collectibles Of Value Electronics Firearms Household …" at bounding box center [1113, 284] width 195 height 35
select select "household_goods"
click at [1018, 267] on select "Select Item Type Clothing Collectibles Of Value Electronics Firearms Household …" at bounding box center [1113, 284] width 195 height 35
click at [1231, 277] on icon "submit" at bounding box center [1232, 284] width 14 height 14
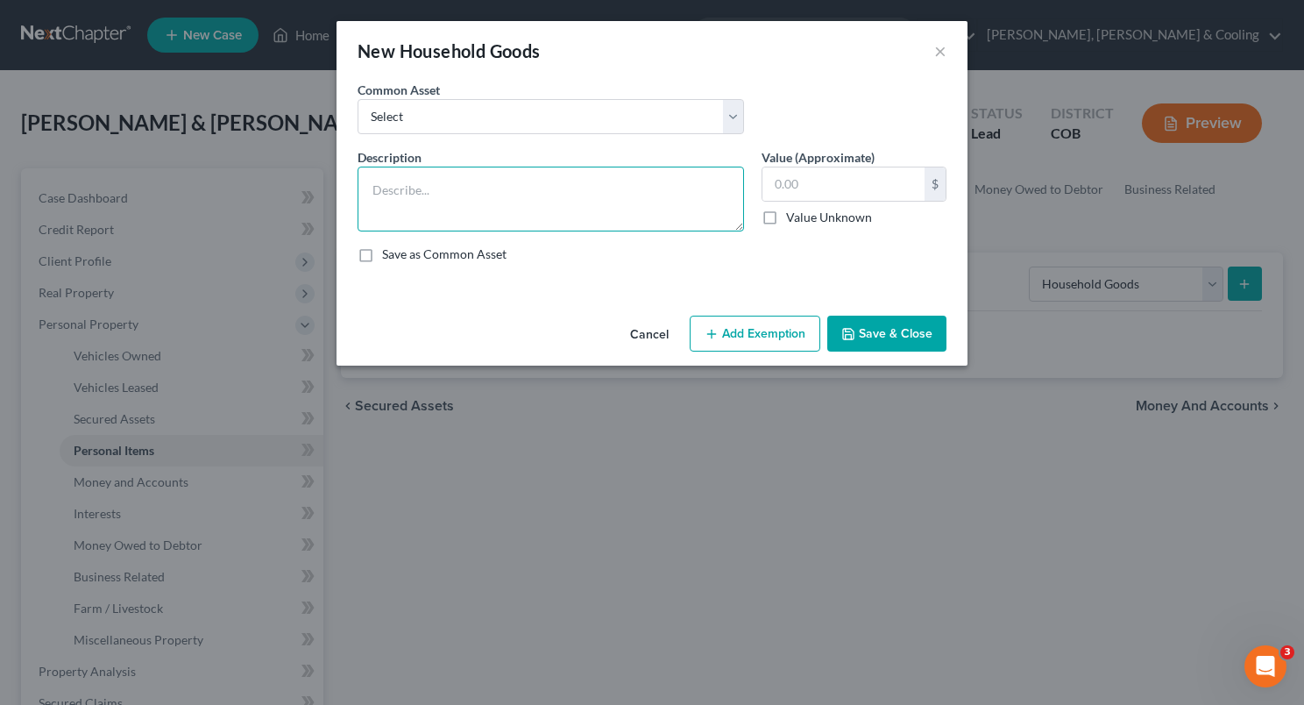
click at [469, 188] on textarea at bounding box center [551, 199] width 387 height 65
click at [372, 209] on textarea "Beds, bedding, dressers, sofas, chairs, table/chairs, kitchenware, appliances, …" at bounding box center [551, 199] width 387 height 65
click at [642, 207] on textarea "Beds, bedding, dressers, sofas, chairs, table/chairs, kitchenware, large and sm…" at bounding box center [551, 199] width 387 height 65
click at [631, 207] on textarea "Beds, bedding, dressers, sofas, chairs, table/chairs, kitchenware, large and sm…" at bounding box center [551, 199] width 387 height 65
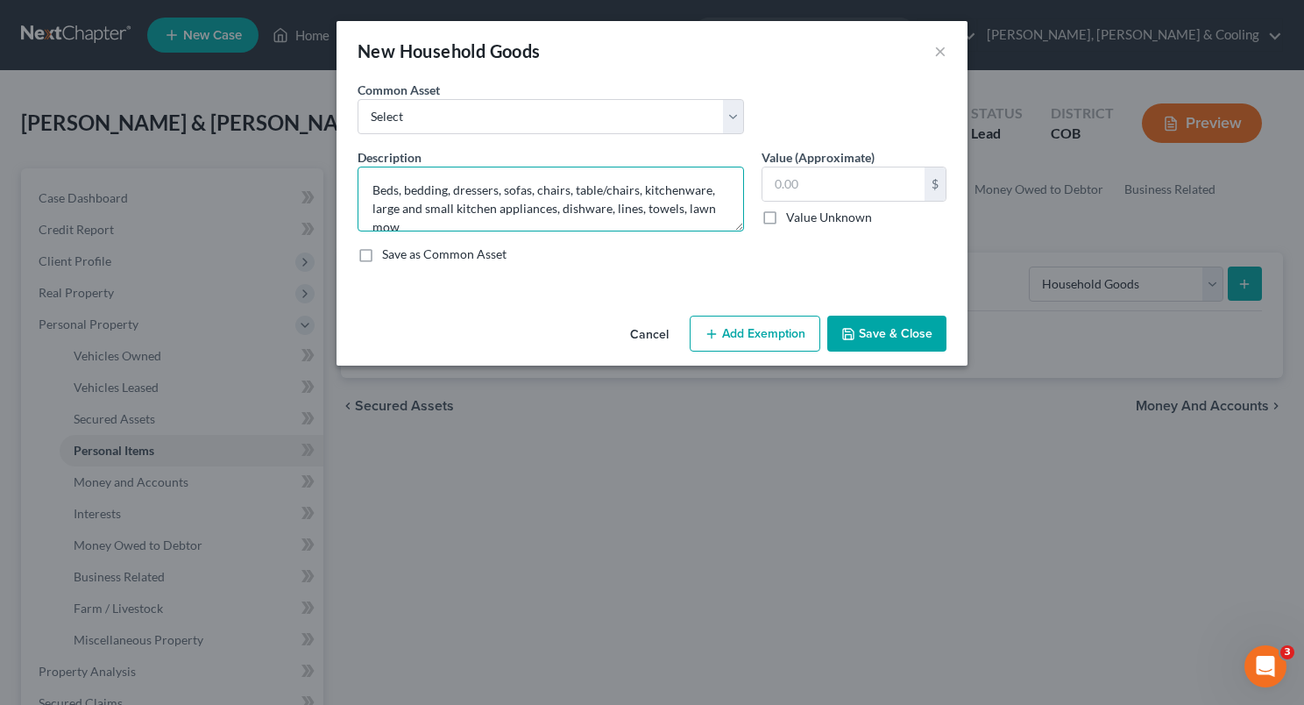
scroll to position [3, 0]
click at [496, 188] on textarea "Beds, bedding, dressers, sofas, chairs, table/chairs, kitchenware, large and sm…" at bounding box center [551, 199] width 387 height 65
type textarea "Beds, bedding, dressers, end tables, sofas, chairs, table/chairs, kitchenware, …"
click at [772, 181] on input "text" at bounding box center [844, 183] width 162 height 33
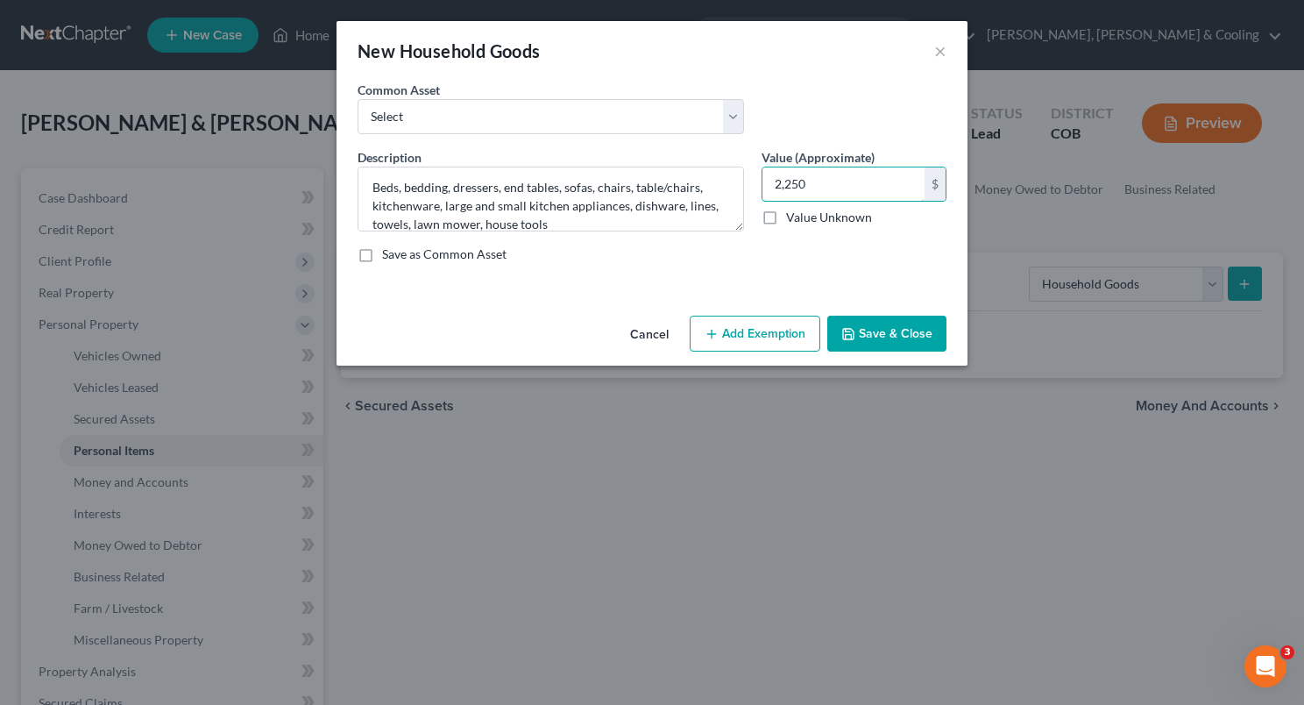
type input "2,250"
click at [771, 326] on button "Add Exemption" at bounding box center [755, 334] width 131 height 37
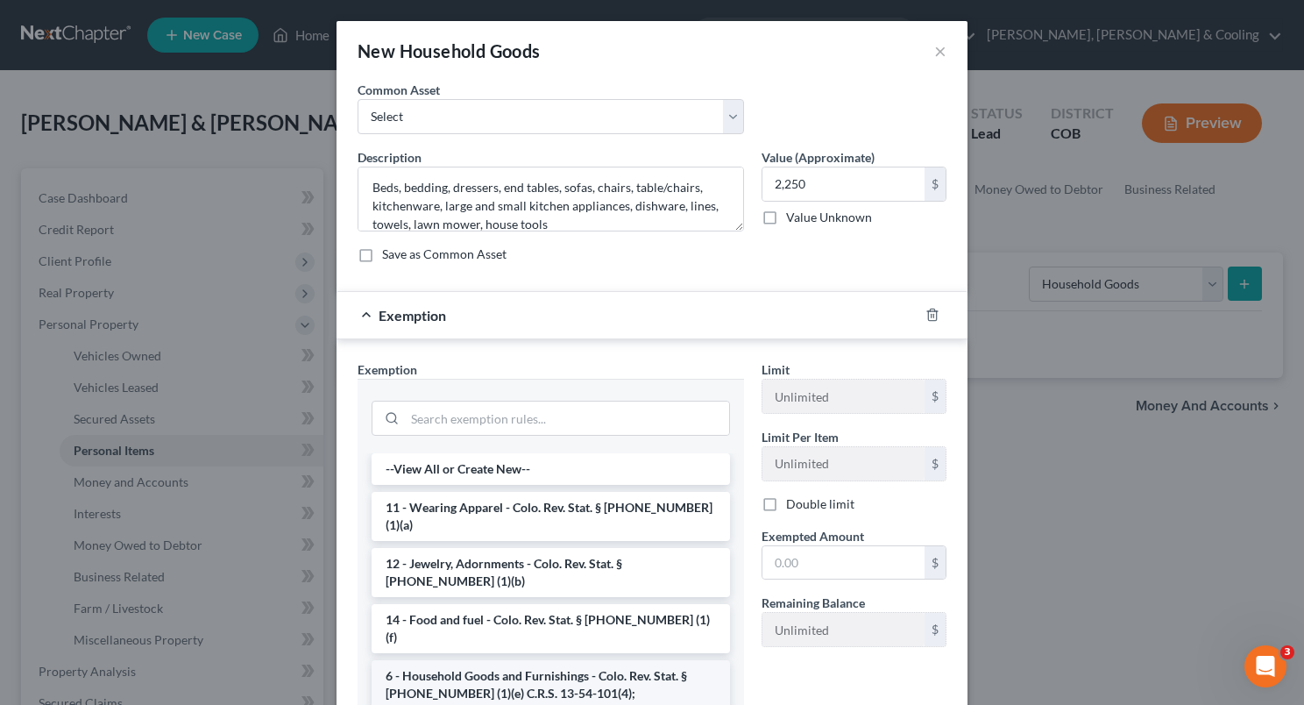
click at [568, 660] on li "6 - Household Goods and Furnishings - Colo. Rev. Stat. § [PHONE_NUMBER] (1)(e) …" at bounding box center [551, 684] width 359 height 49
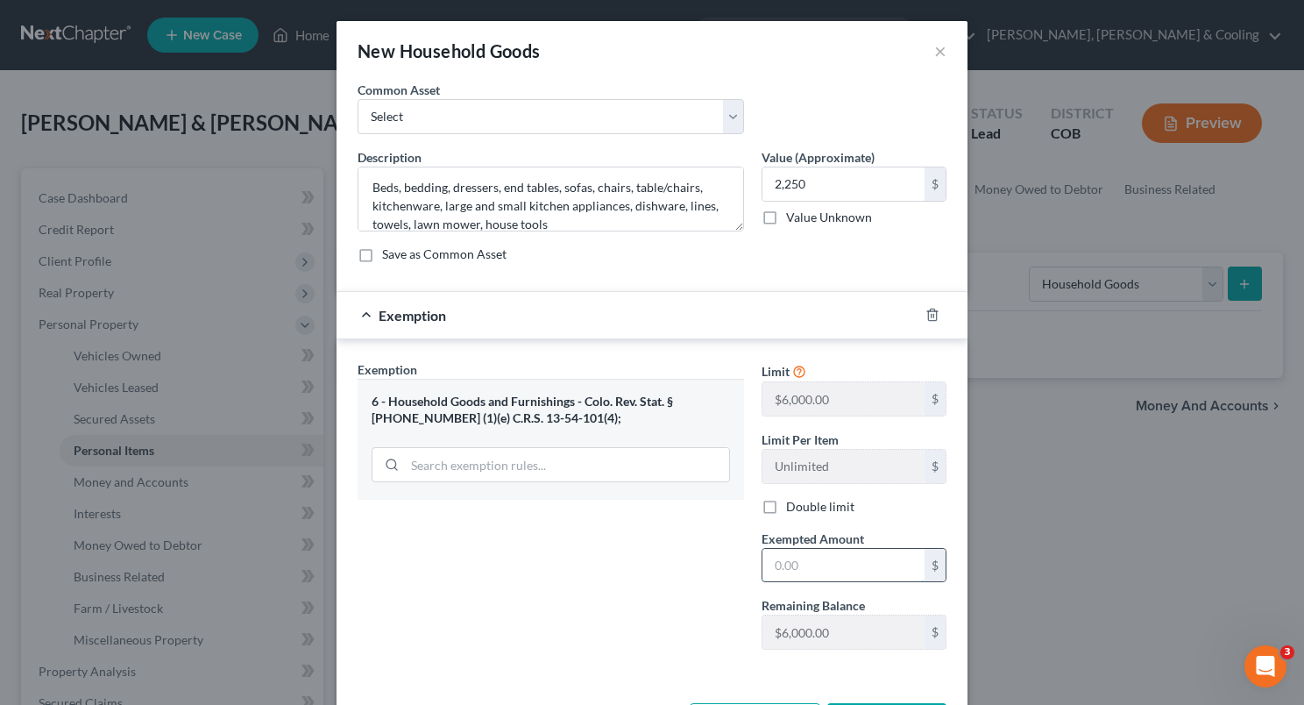
click at [763, 561] on input "text" at bounding box center [844, 565] width 162 height 33
type input "2,250"
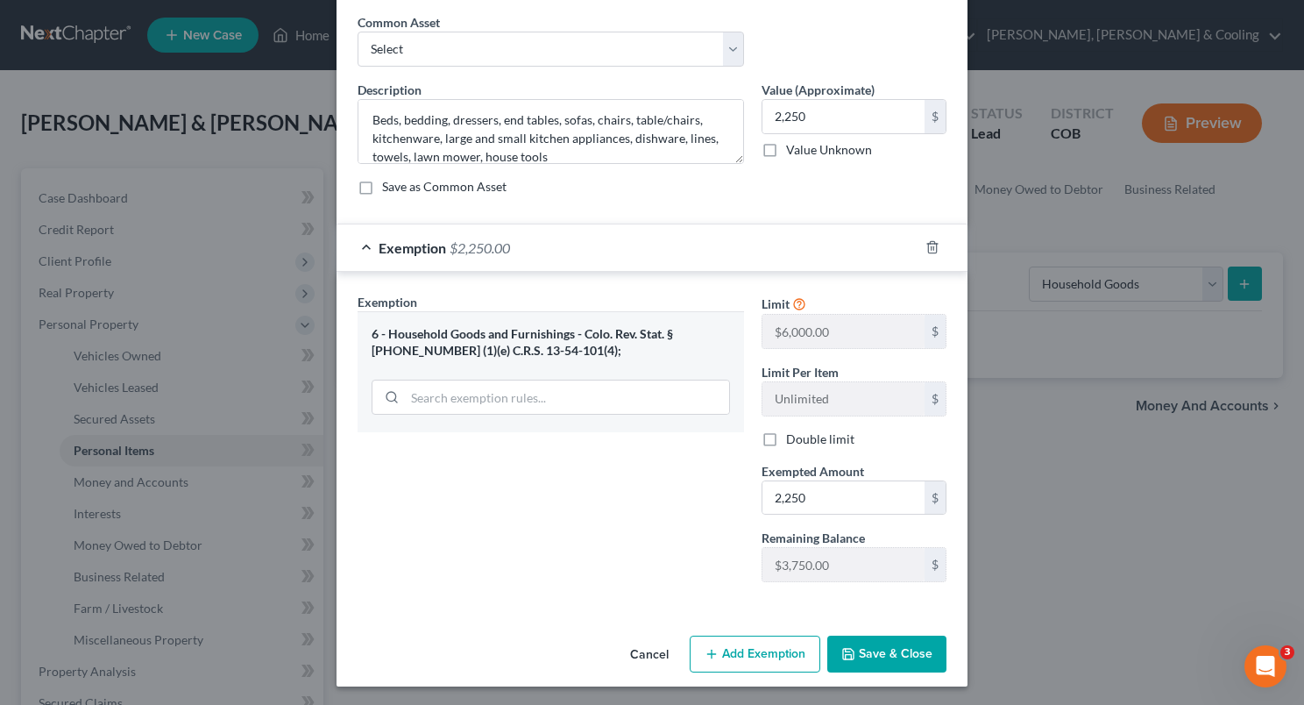
click at [881, 648] on button "Save & Close" at bounding box center [887, 654] width 119 height 37
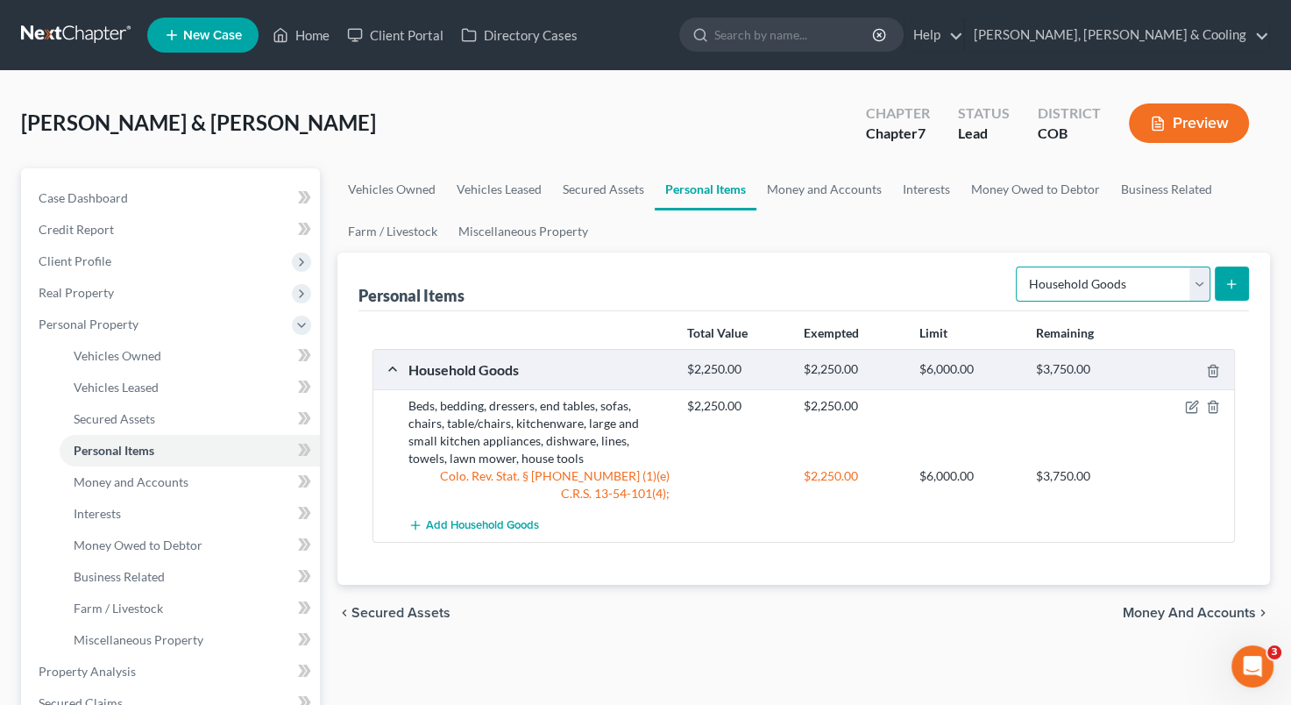
click at [1198, 285] on select "Select Item Type Clothing Collectibles Of Value Electronics Firearms Household …" at bounding box center [1113, 284] width 195 height 35
select select "clothing"
click at [1018, 267] on select "Select Item Type Clothing Collectibles Of Value Electronics Firearms Household …" at bounding box center [1113, 284] width 195 height 35
click at [1235, 264] on div "Select Item Type Clothing Collectibles Of Value Electronics Firearms Household …" at bounding box center [1129, 282] width 240 height 46
click at [1233, 277] on icon "submit" at bounding box center [1232, 284] width 14 height 14
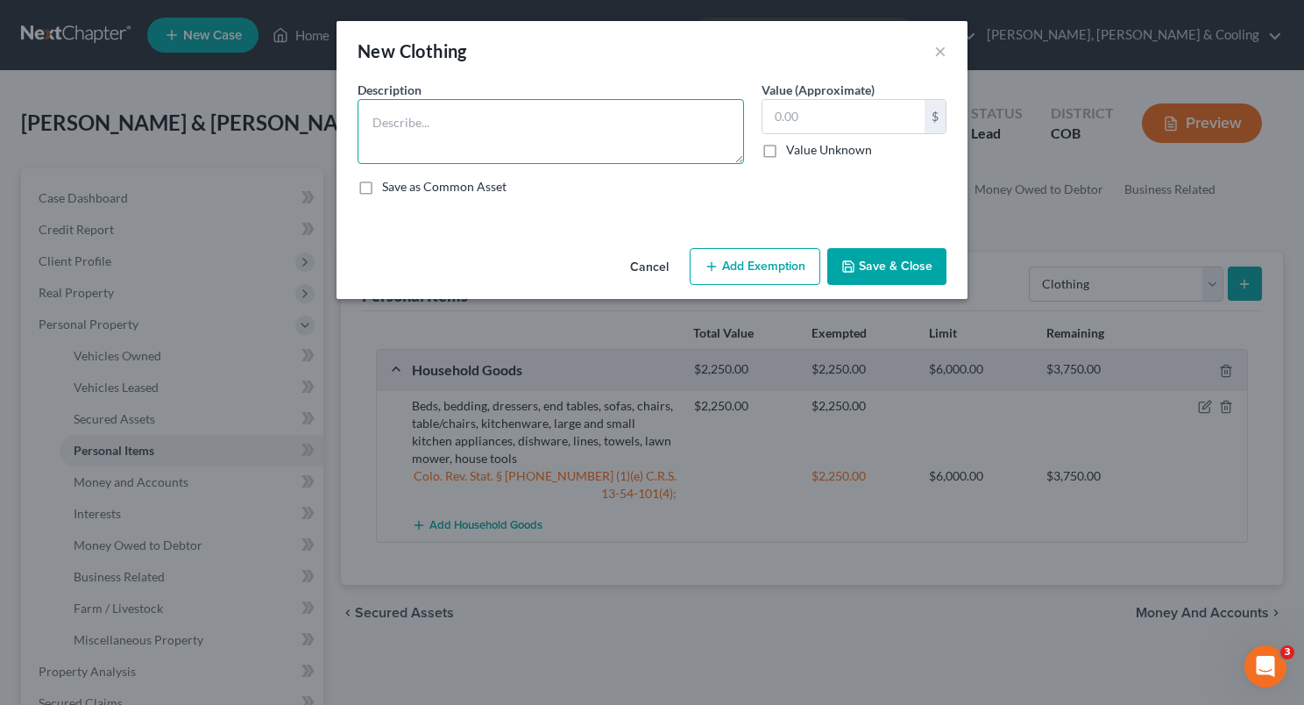
click at [466, 133] on textarea at bounding box center [551, 131] width 387 height 65
type textarea "Clothing"
click at [816, 106] on input "text" at bounding box center [844, 116] width 162 height 33
type input "800"
click at [764, 261] on button "Add Exemption" at bounding box center [755, 266] width 131 height 37
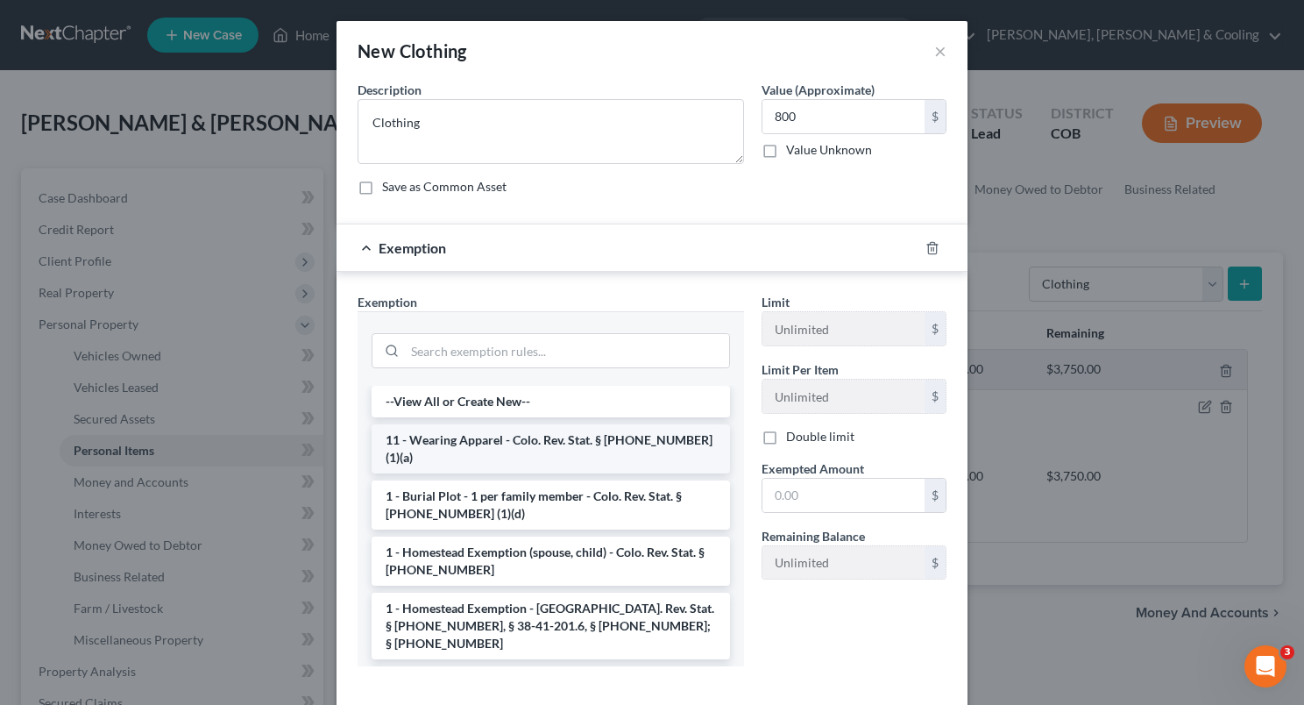
click at [596, 441] on li "11 - Wearing Apparel - Colo. Rev. Stat. § [PHONE_NUMBER] (1)(a)" at bounding box center [551, 448] width 359 height 49
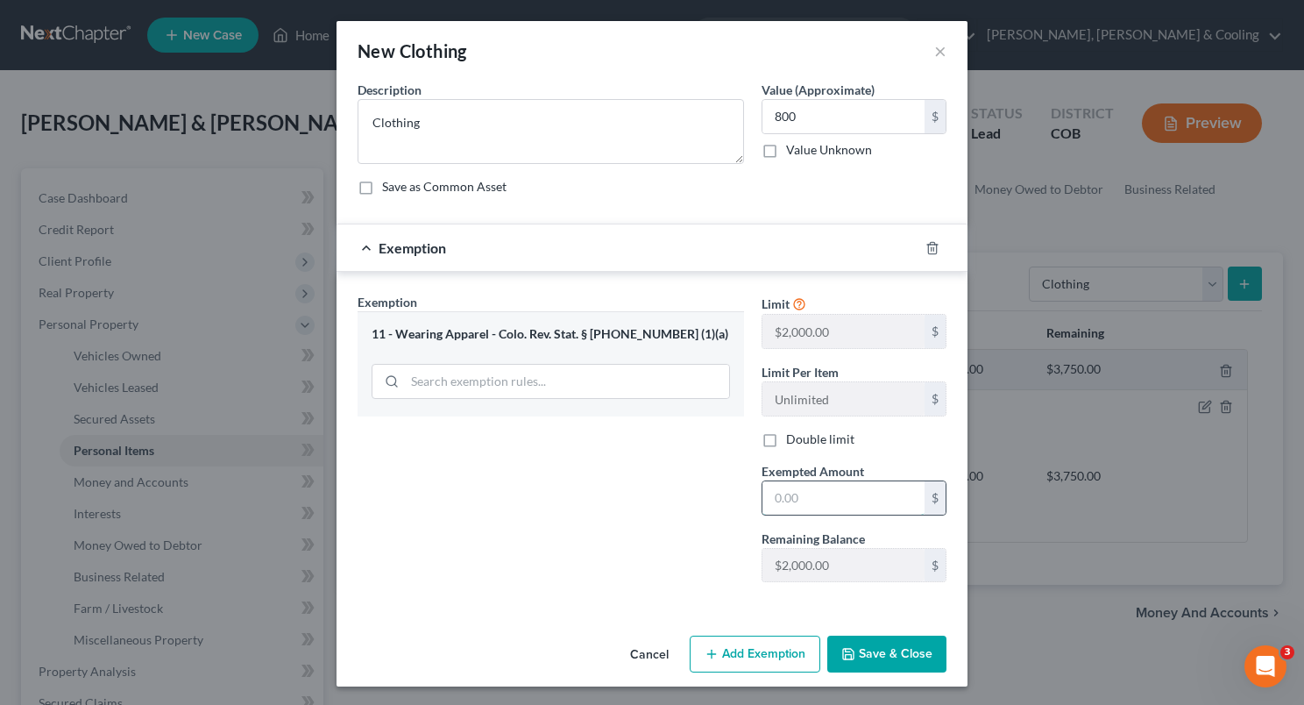
click at [763, 494] on input "text" at bounding box center [844, 497] width 162 height 33
type input "800"
click at [892, 647] on button "Save & Close" at bounding box center [887, 654] width 119 height 37
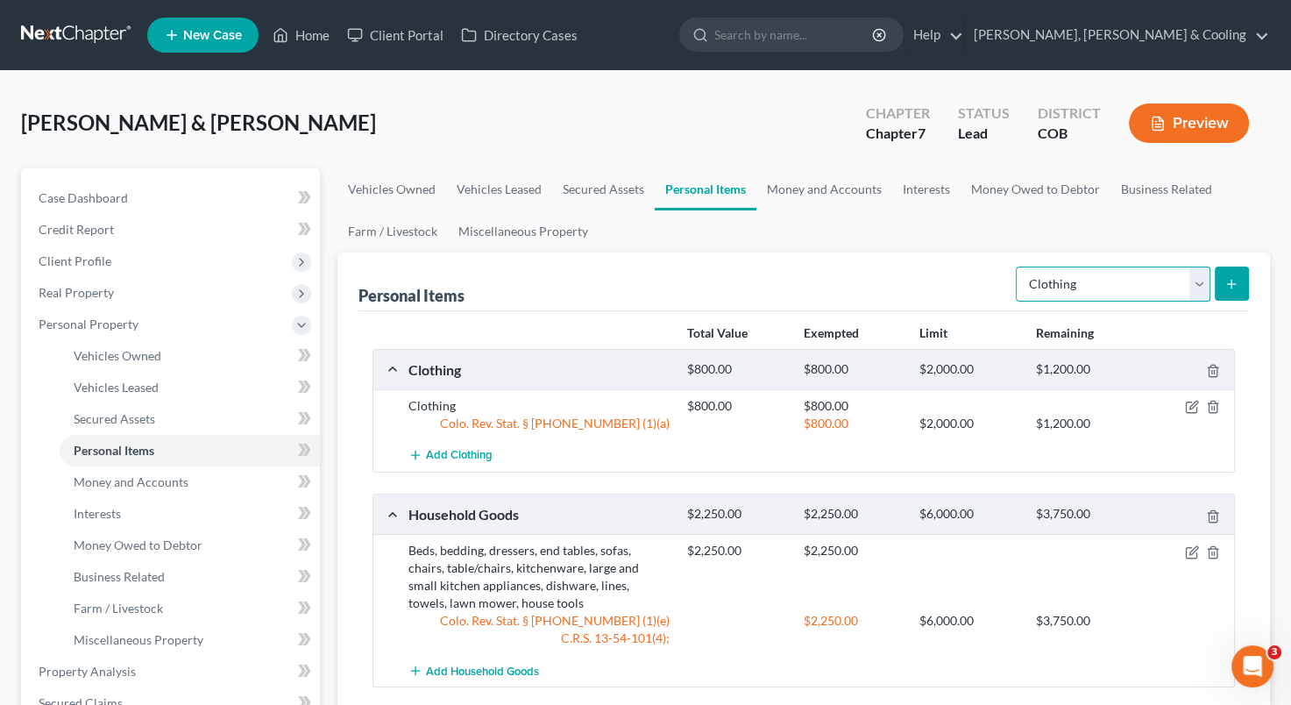
click at [1205, 279] on select "Select Item Type Clothing Collectibles Of Value Electronics Firearms Household …" at bounding box center [1113, 284] width 195 height 35
select select "electronics"
click at [1018, 267] on select "Select Item Type Clothing Collectibles Of Value Electronics Firearms Household …" at bounding box center [1113, 284] width 195 height 35
click at [1217, 281] on button "submit" at bounding box center [1232, 284] width 34 height 34
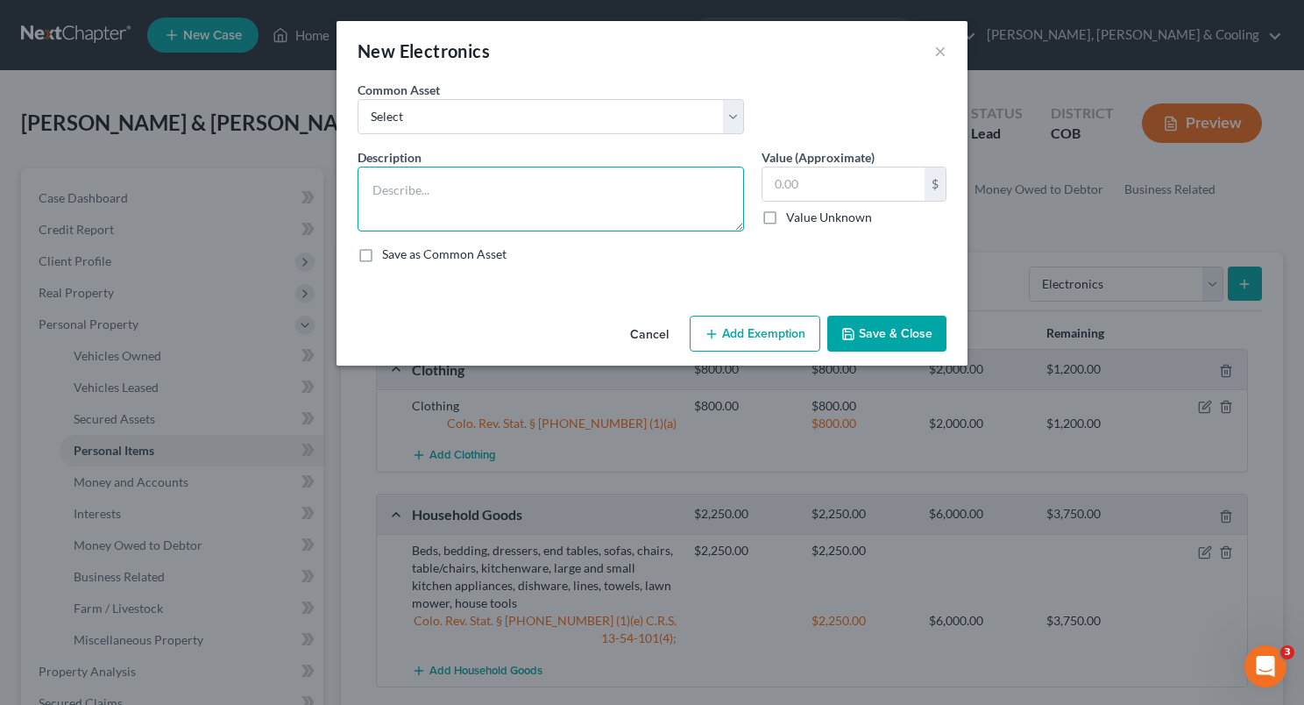
click at [460, 185] on textarea at bounding box center [551, 199] width 387 height 65
type textarea "Televisions, cell phones, computers"
click at [814, 193] on input "text" at bounding box center [844, 183] width 162 height 33
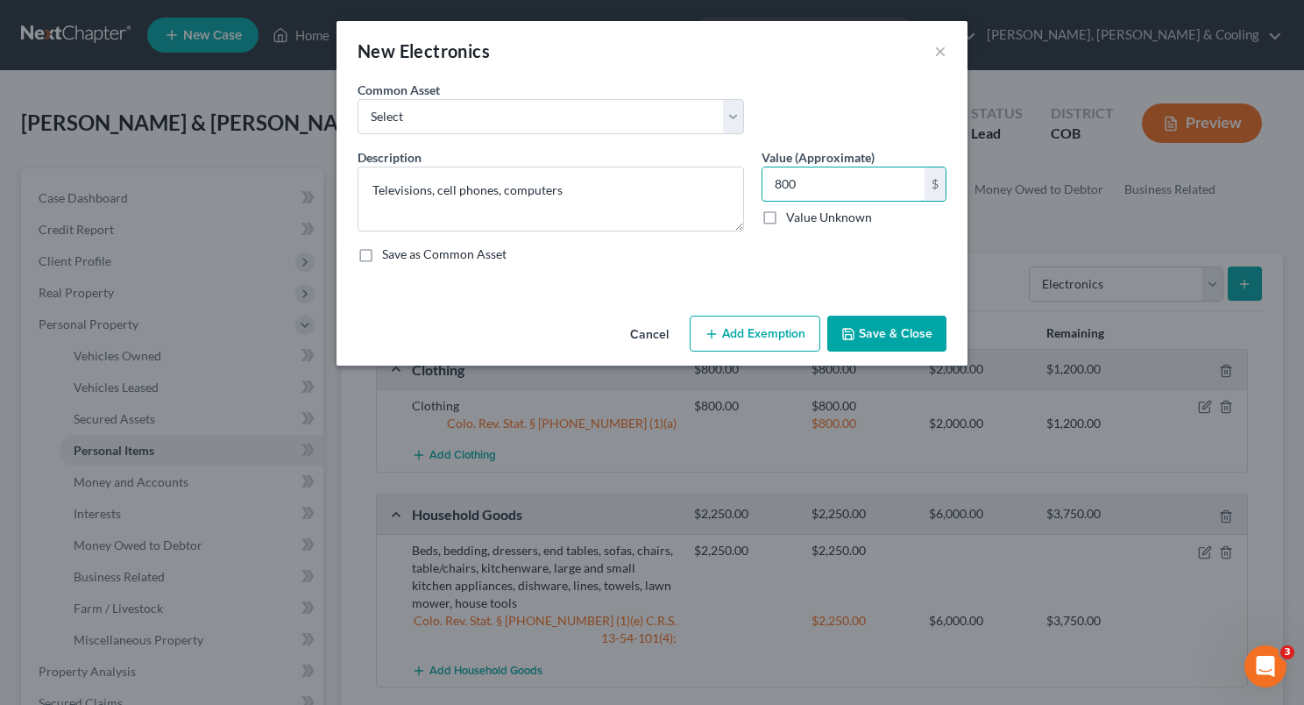
type input "800"
click at [764, 337] on button "Add Exemption" at bounding box center [755, 334] width 131 height 37
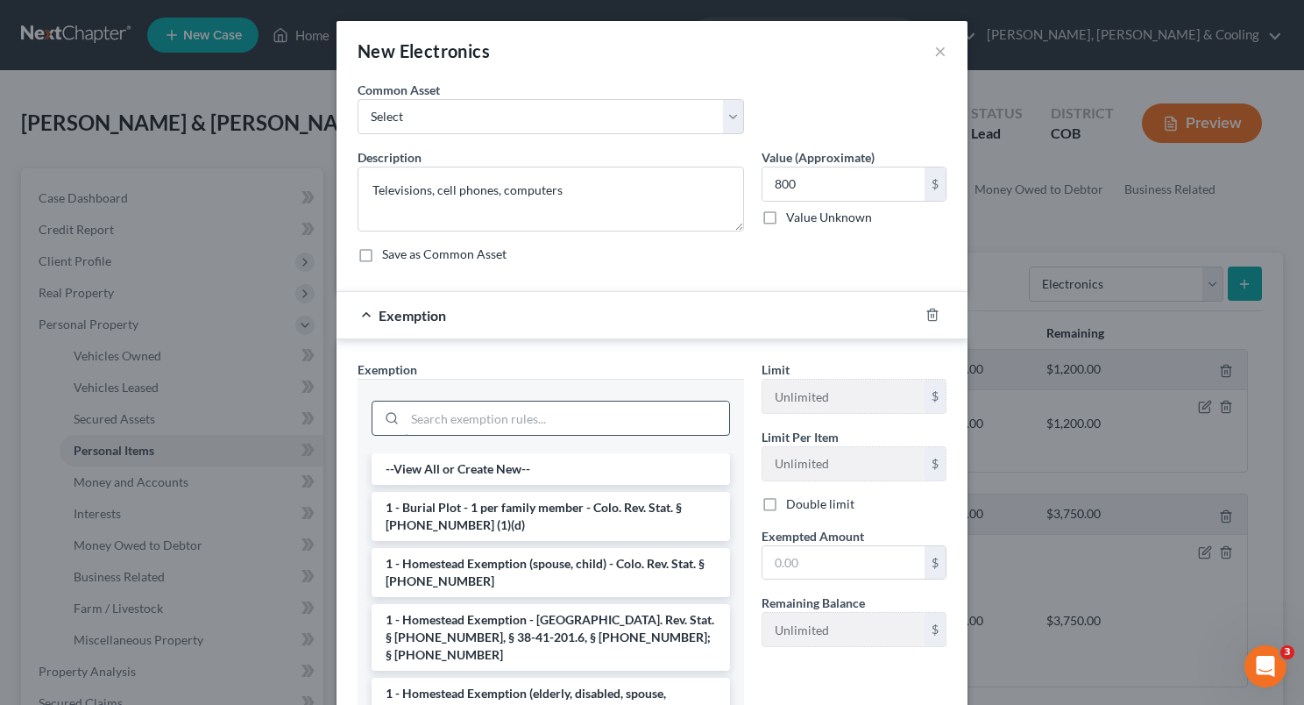
click at [638, 420] on input "search" at bounding box center [567, 418] width 324 height 33
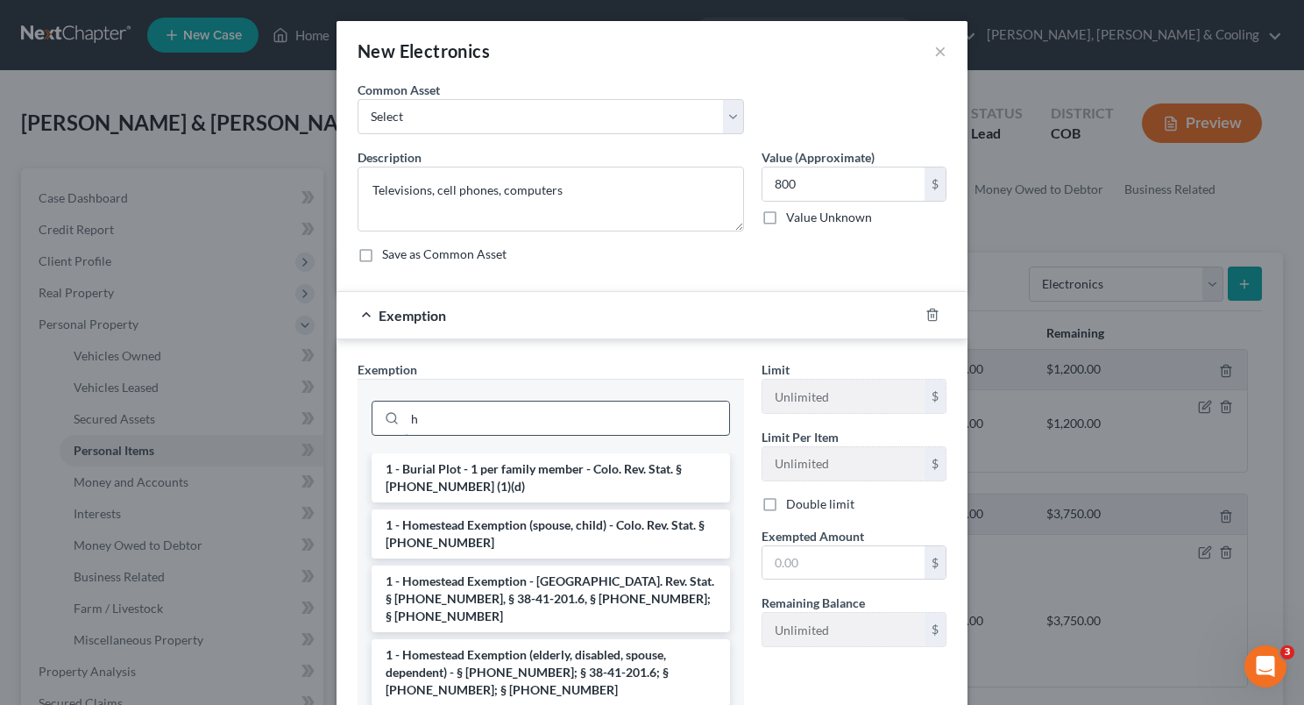
click at [638, 420] on input "h" at bounding box center [567, 418] width 324 height 33
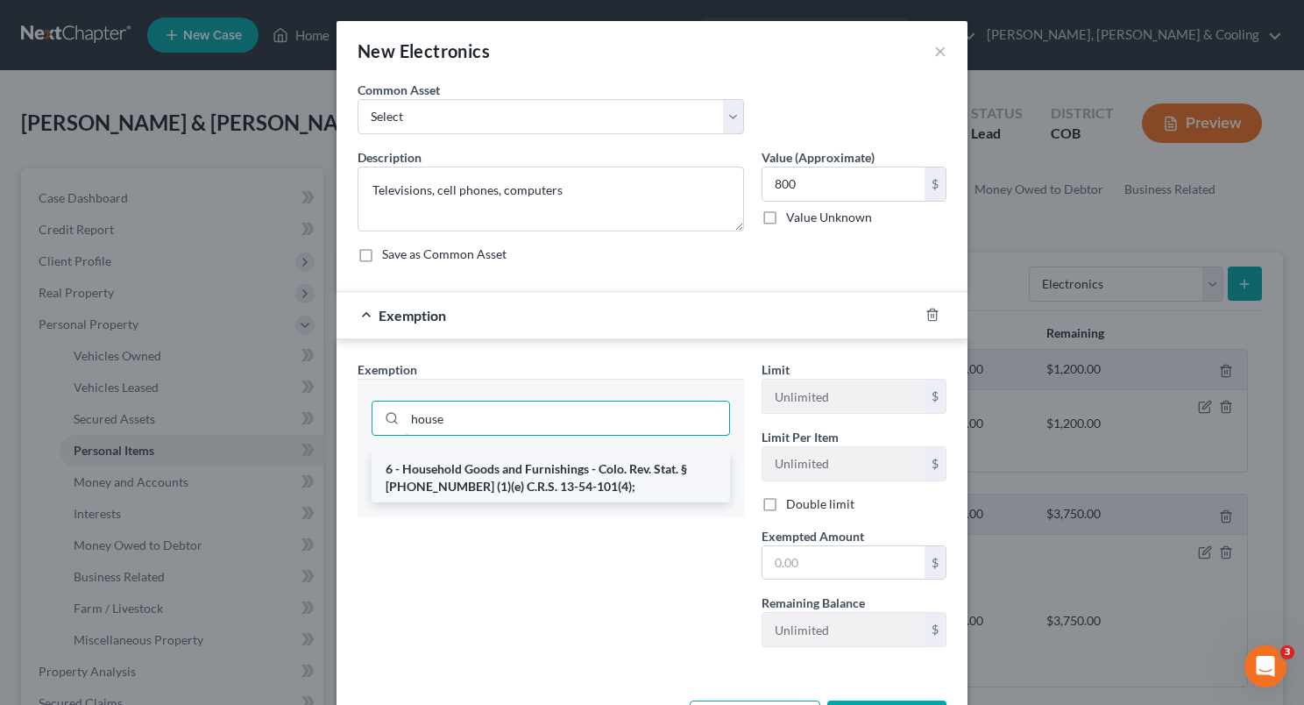
type input "house"
click at [616, 465] on li "6 - Household Goods and Furnishings - Colo. Rev. Stat. § [PHONE_NUMBER] (1)(e) …" at bounding box center [551, 477] width 359 height 49
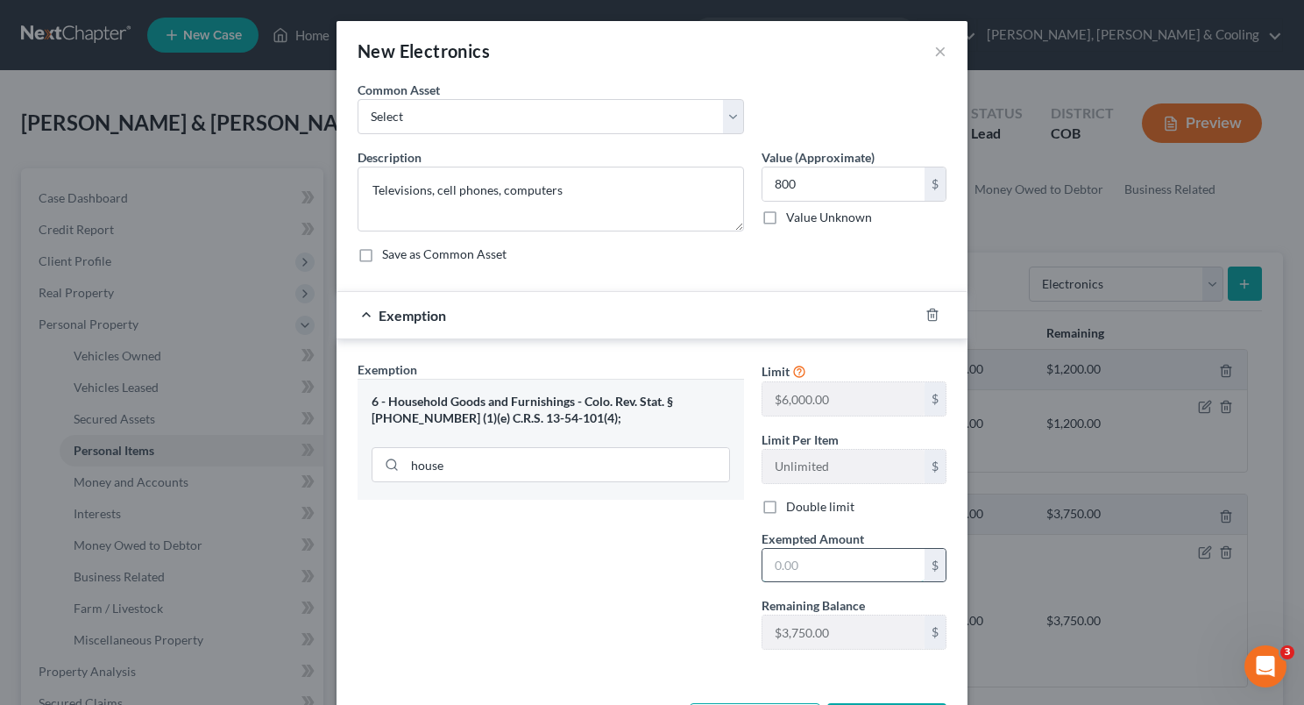
click at [785, 572] on input "text" at bounding box center [844, 565] width 162 height 33
type input "800"
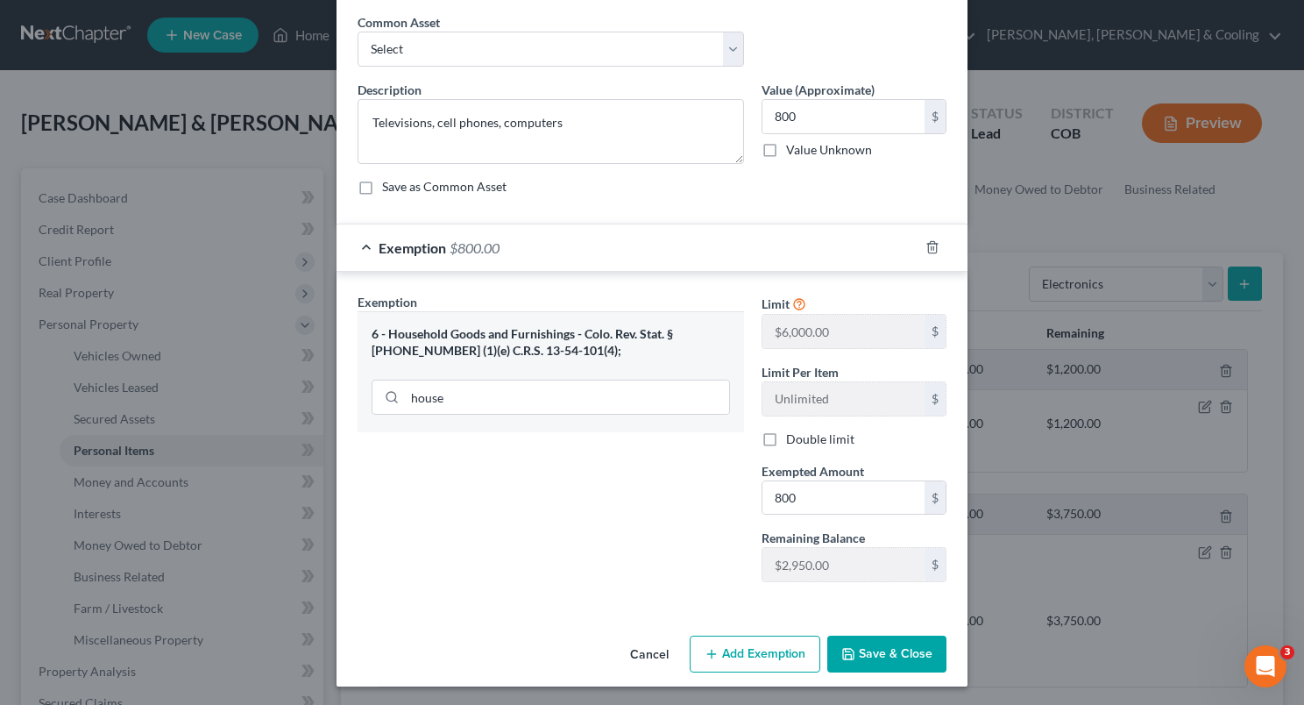
click at [878, 657] on button "Save & Close" at bounding box center [887, 654] width 119 height 37
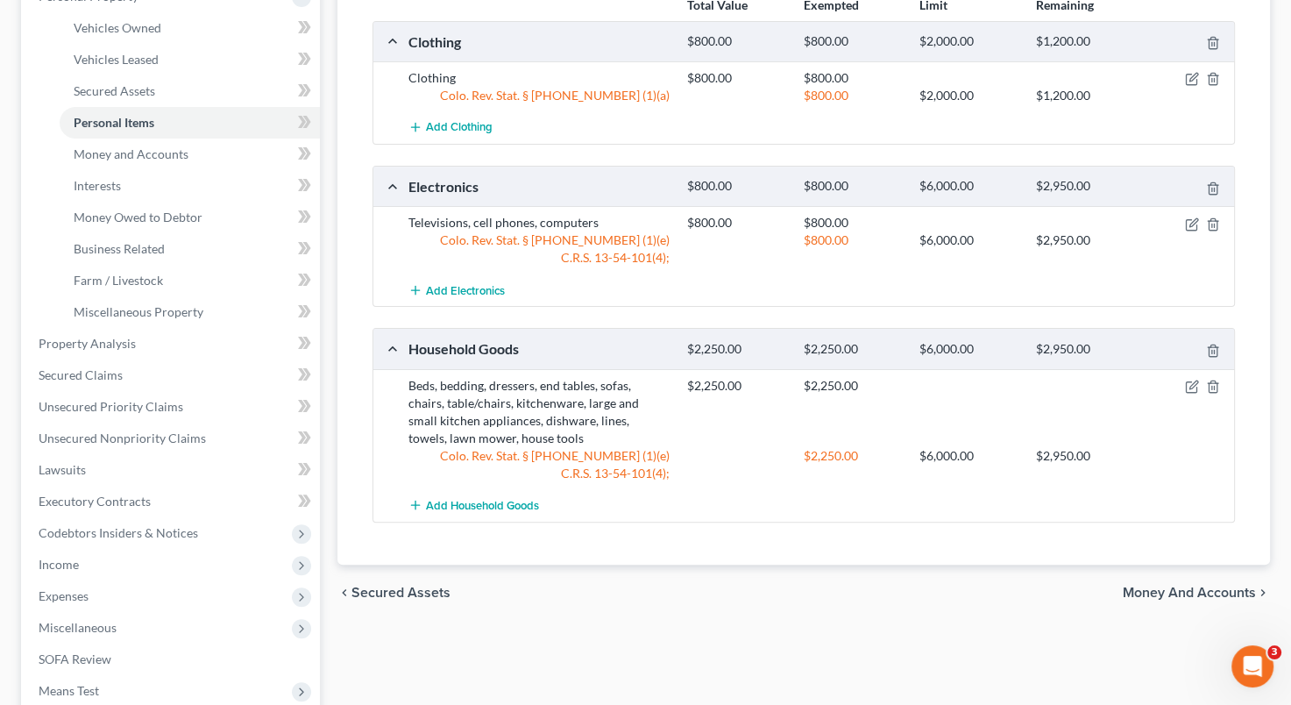
scroll to position [330, 0]
click at [180, 29] on link "Vehicles Owned" at bounding box center [190, 27] width 260 height 32
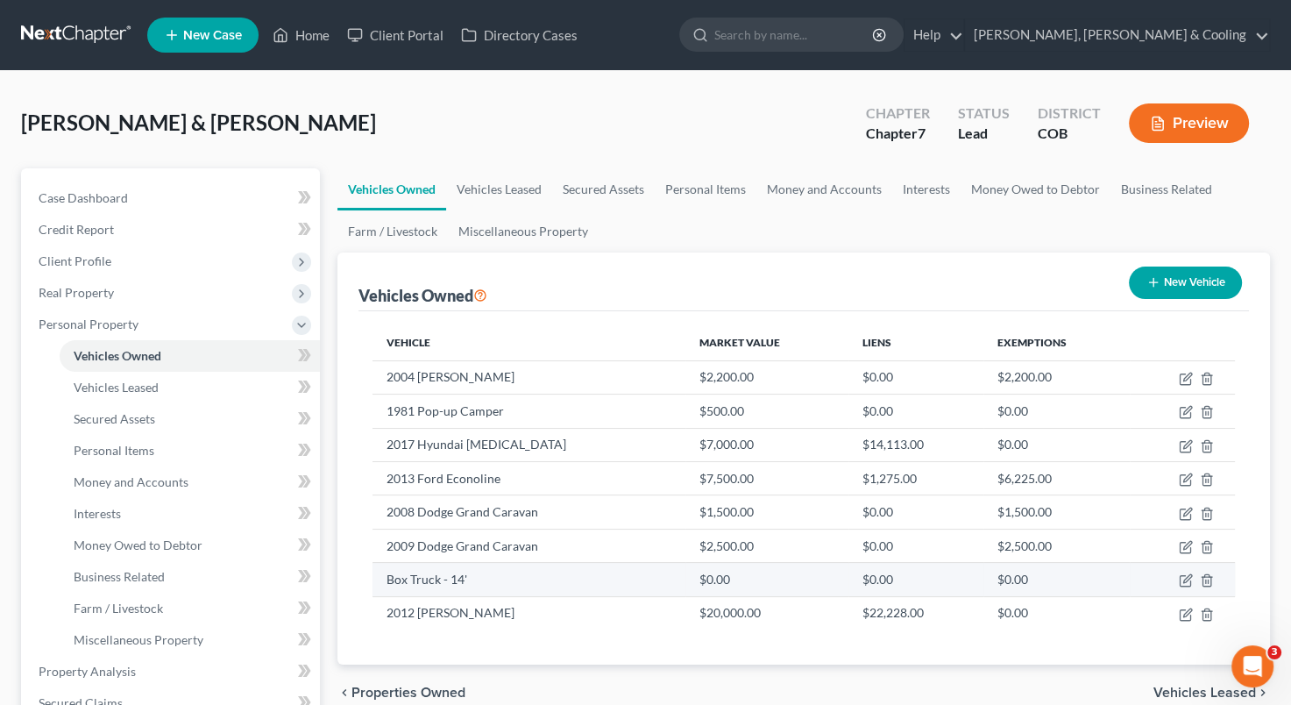
click at [613, 575] on td "Box Truck - 14'" at bounding box center [529, 579] width 312 height 33
click at [1189, 571] on td at bounding box center [1182, 579] width 105 height 33
click at [1188, 577] on icon "button" at bounding box center [1186, 580] width 14 height 14
select select "0"
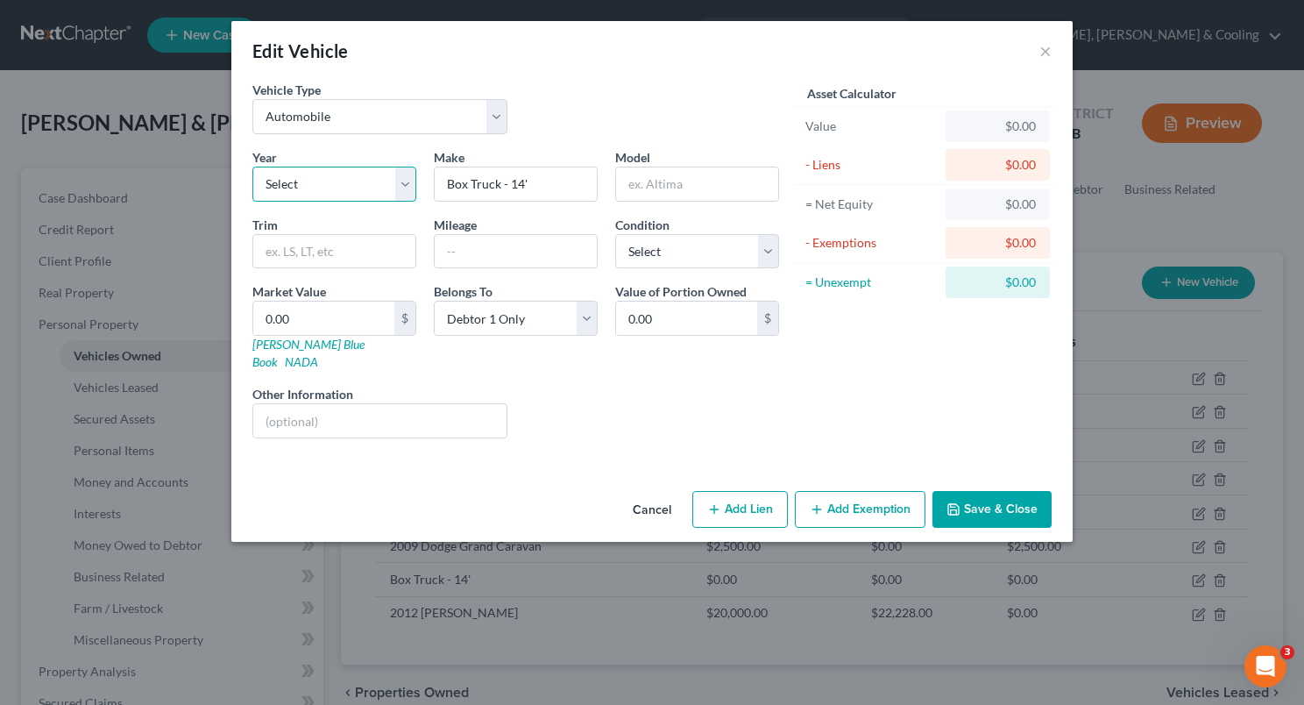
click at [402, 182] on select "Select 2026 2025 2024 2023 2022 2021 2020 2019 2018 2017 2016 2015 2014 2013 20…" at bounding box center [334, 184] width 164 height 35
select select "18"
click at [252, 167] on select "Select 2026 2025 2024 2023 2022 2021 2020 2019 2018 2017 2016 2015 2014 2013 20…" at bounding box center [334, 184] width 164 height 35
click at [548, 186] on input "Box Truck - 14'" at bounding box center [516, 183] width 162 height 33
type input "B"
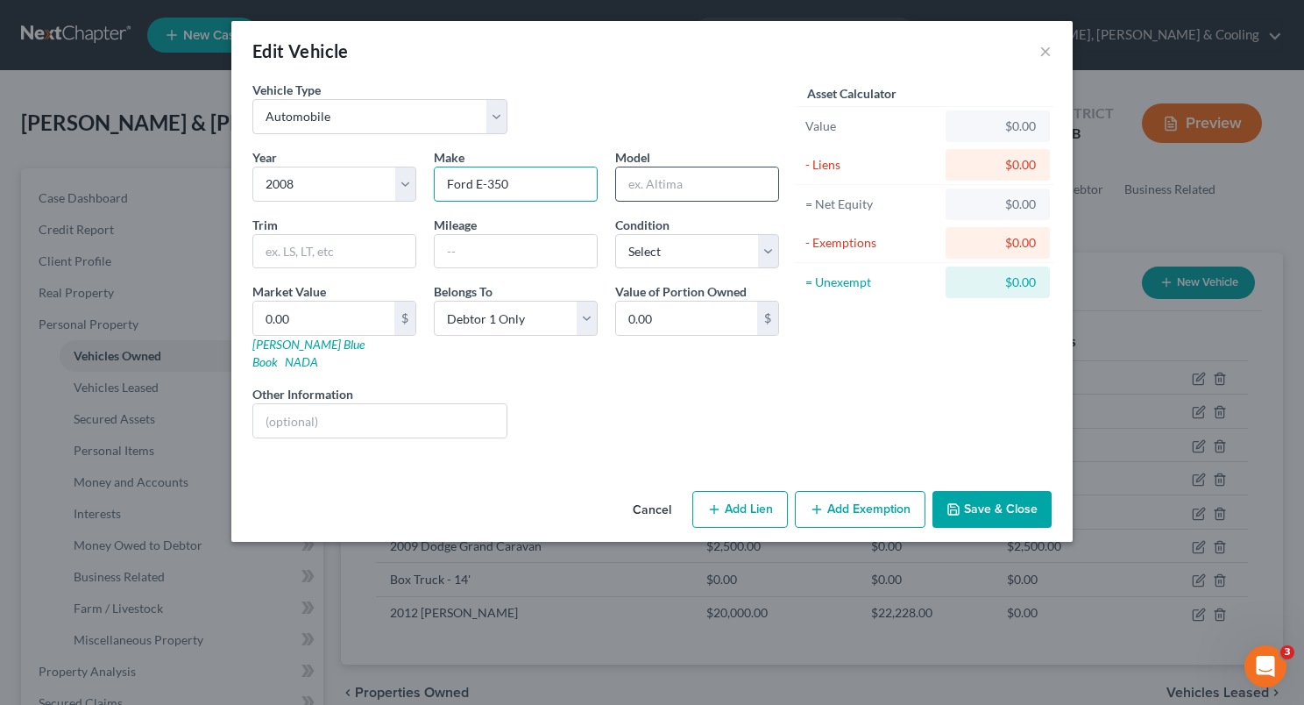
type input "Ford E-350"
click at [659, 188] on input "text" at bounding box center [697, 183] width 162 height 33
click at [659, 188] on input "B" at bounding box center [697, 183] width 162 height 33
type input "Box truck"
click at [491, 404] on input "text" at bounding box center [379, 420] width 253 height 33
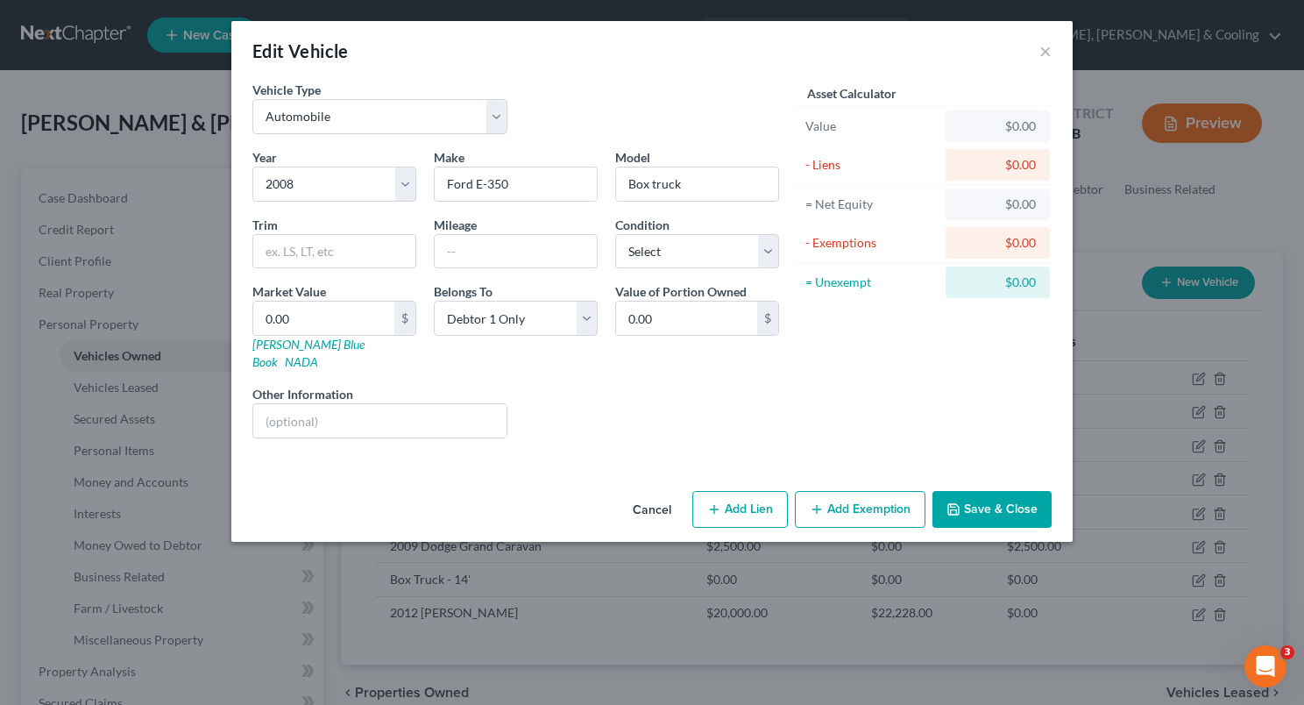
click at [608, 385] on div "Liens Select" at bounding box center [652, 411] width 273 height 53
click at [587, 385] on div "Liens Select" at bounding box center [652, 411] width 273 height 53
click at [487, 404] on input "text" at bounding box center [379, 420] width 253 height 33
click at [663, 386] on div "Liens Select" at bounding box center [652, 411] width 273 height 53
click at [357, 327] on input "0.00" at bounding box center [323, 318] width 141 height 33
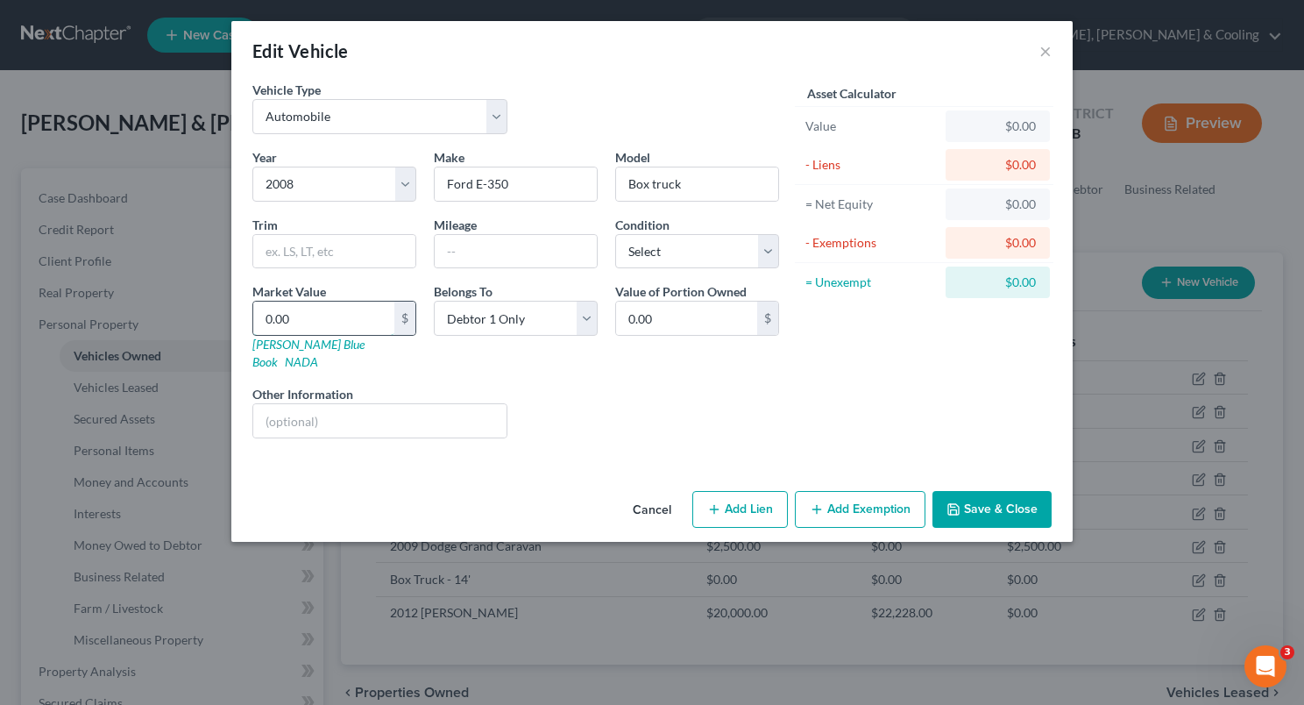
type input "2"
type input "2.00"
type input "25"
type input "25.00"
type input "250"
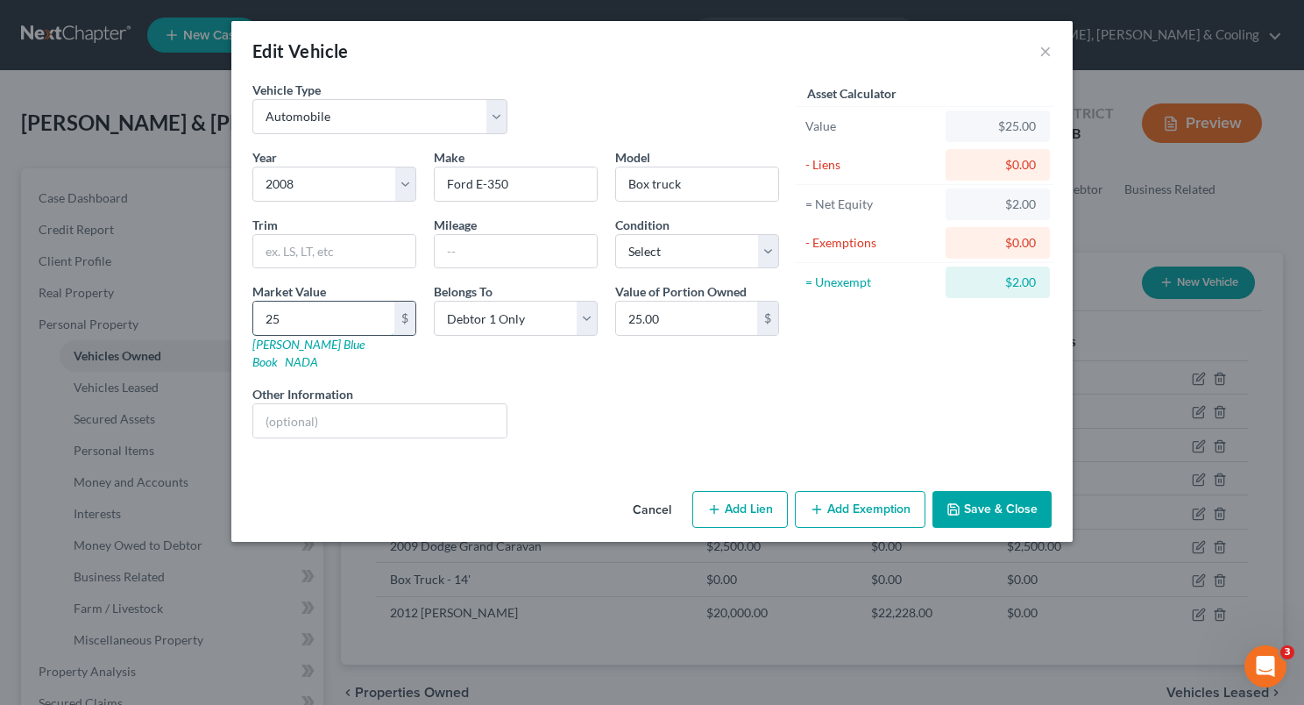
type input "250.00"
type input "2500"
type input "2,500.00"
type input "2,500"
click at [863, 491] on button "Add Exemption" at bounding box center [860, 509] width 131 height 37
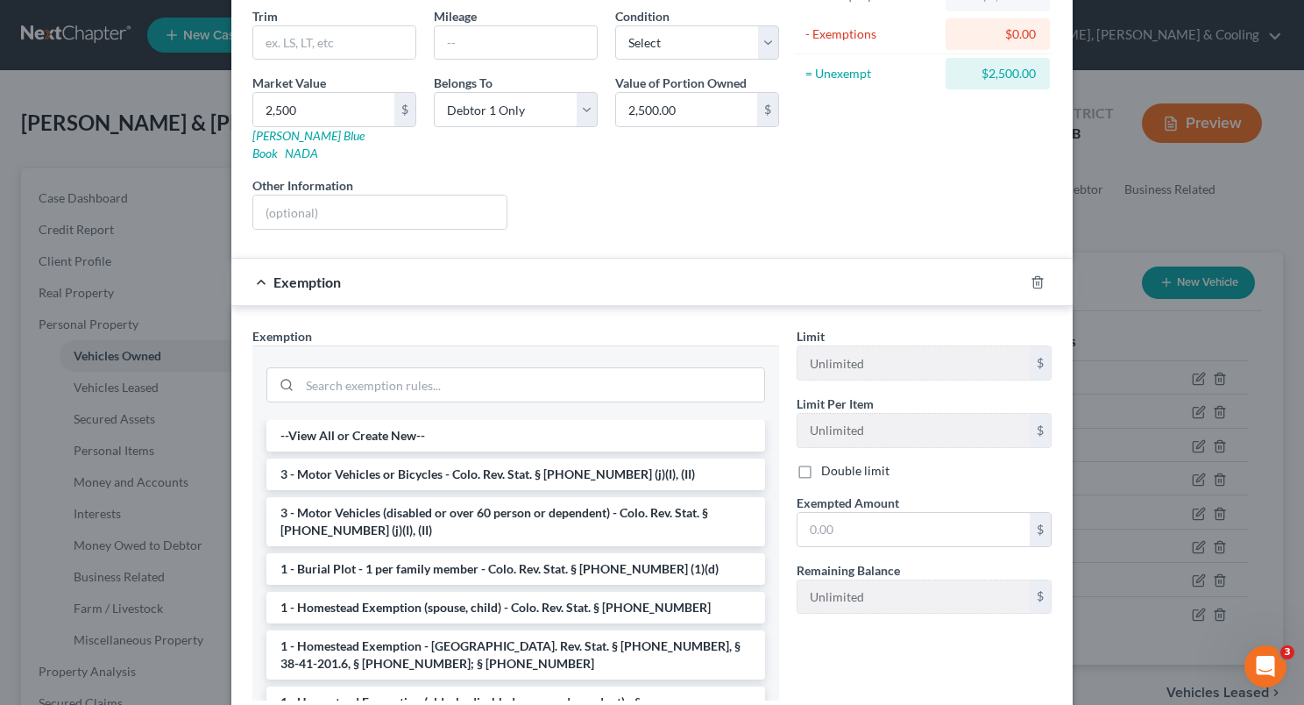
click at [1024, 268] on div at bounding box center [1048, 282] width 49 height 28
click at [1037, 281] on line "button" at bounding box center [1037, 283] width 0 height 4
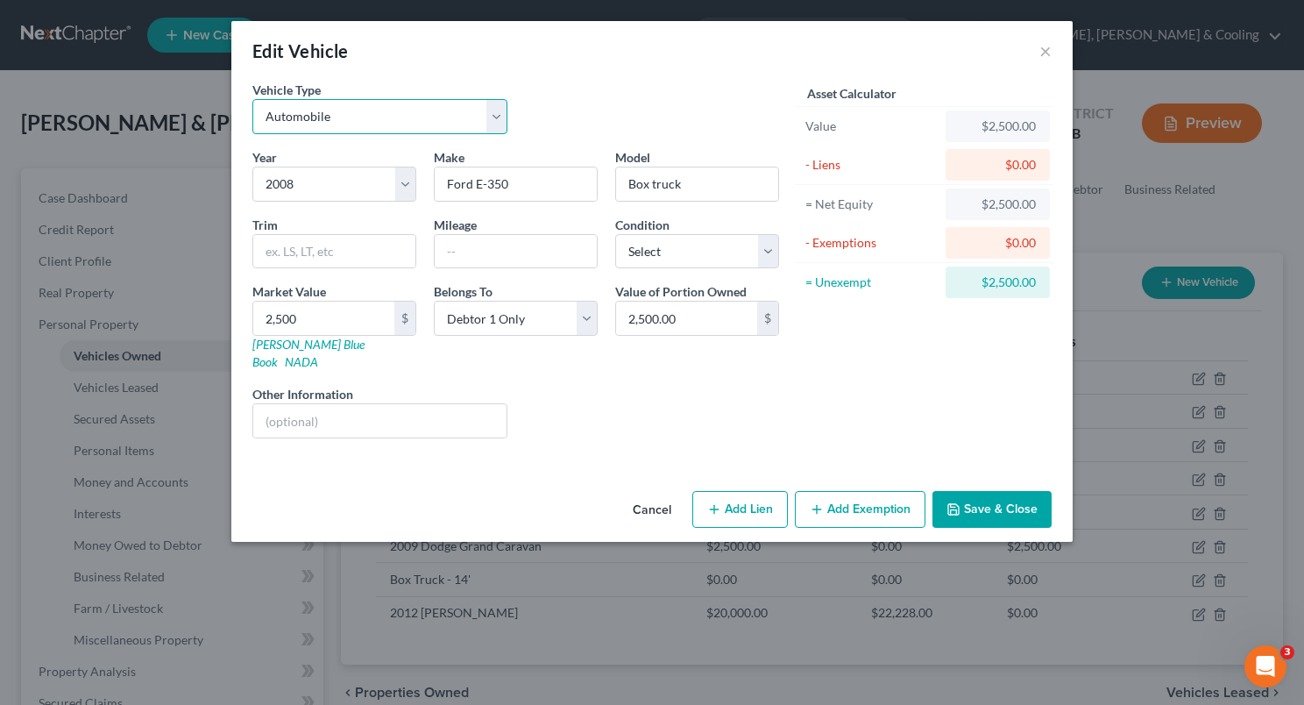
click at [487, 119] on select "Select Automobile Truck Trailer Watercraft Aircraft Motor Home Atv Other Vehicle" at bounding box center [379, 116] width 255 height 35
select select "1"
click at [252, 99] on select "Select Automobile Truck Trailer Watercraft Aircraft Motor Home Atv Other Vehicle" at bounding box center [379, 116] width 255 height 35
click at [734, 491] on button "Add Lien" at bounding box center [741, 509] width 96 height 37
select select "0"
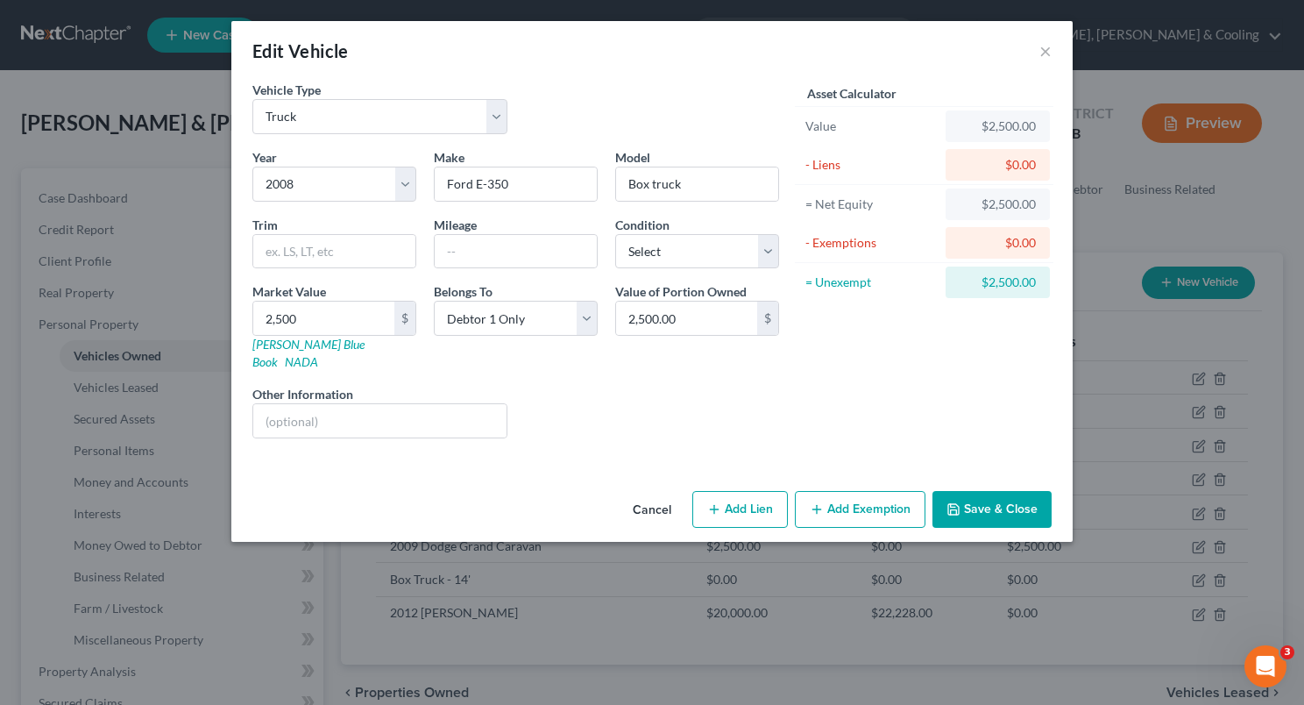
select select "0"
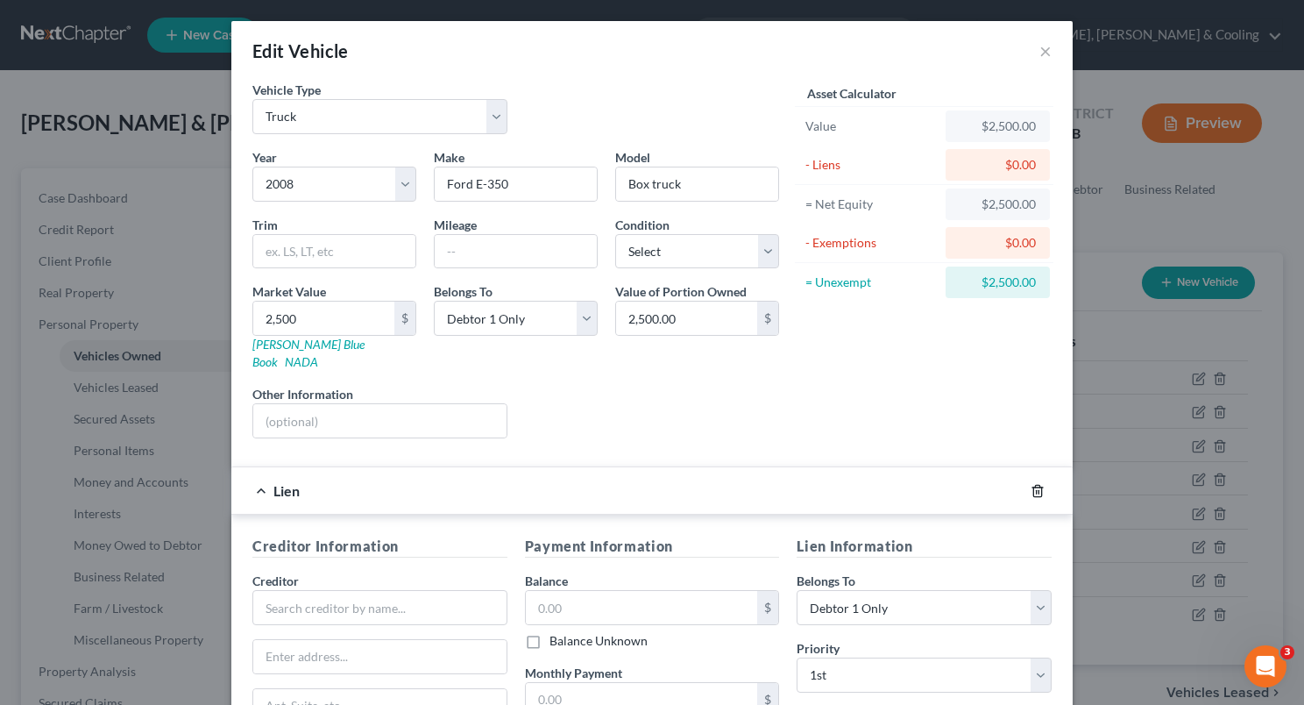
click at [1034, 485] on icon "button" at bounding box center [1038, 490] width 8 height 11
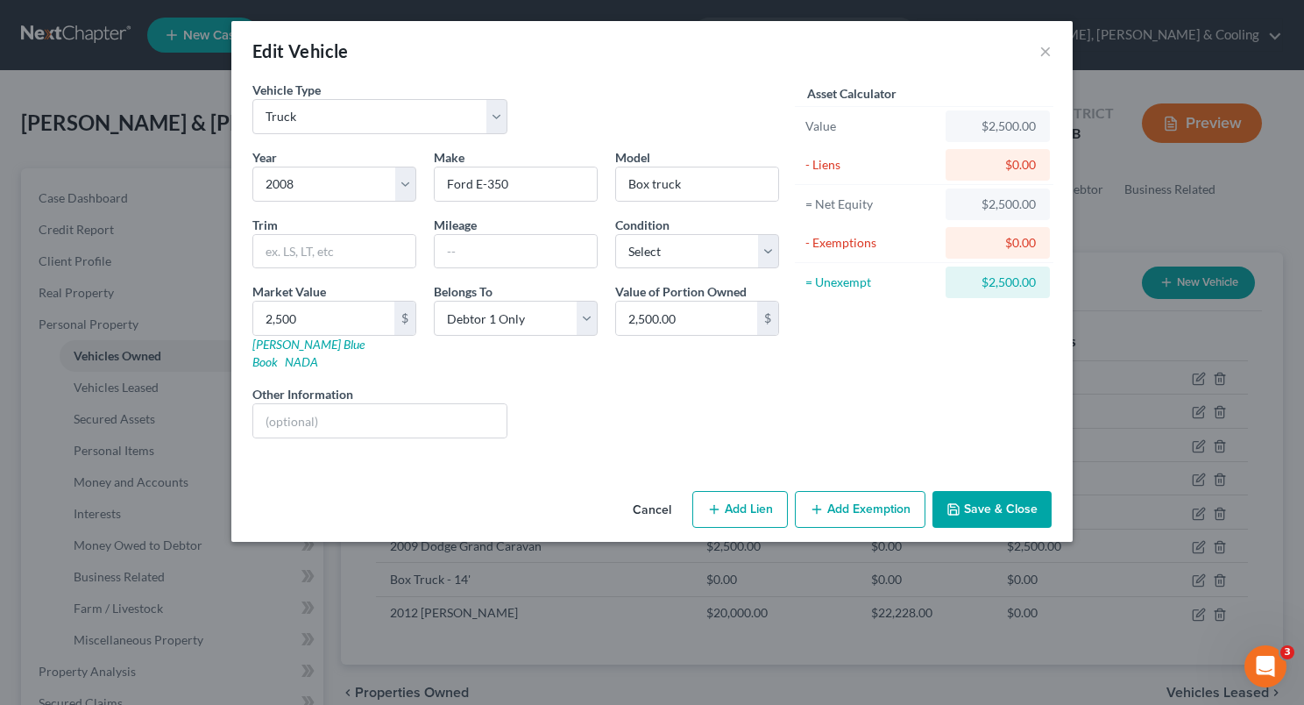
click at [996, 492] on button "Save & Close" at bounding box center [992, 509] width 119 height 37
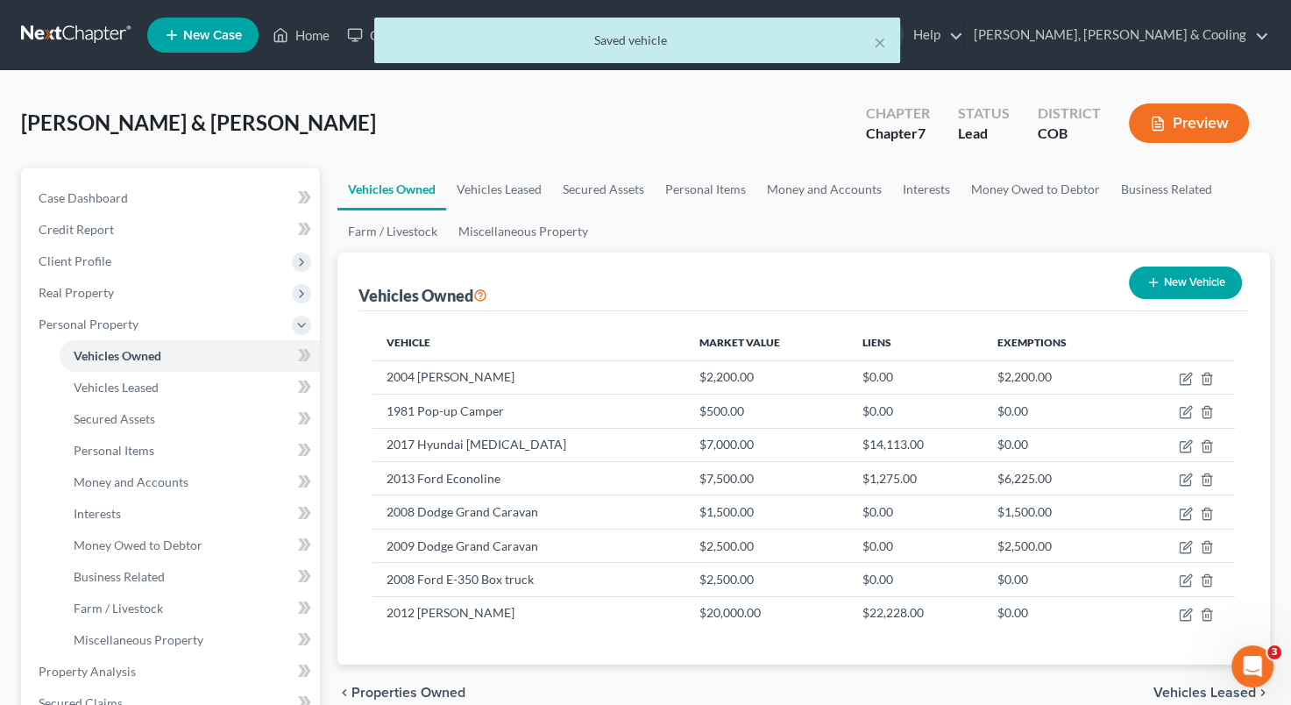
click at [1286, 324] on div "× Saved vehicle [PERSON_NAME] & [PERSON_NAME] Upgraded Chapter Chapter 7 Status…" at bounding box center [645, 643] width 1291 height 1145
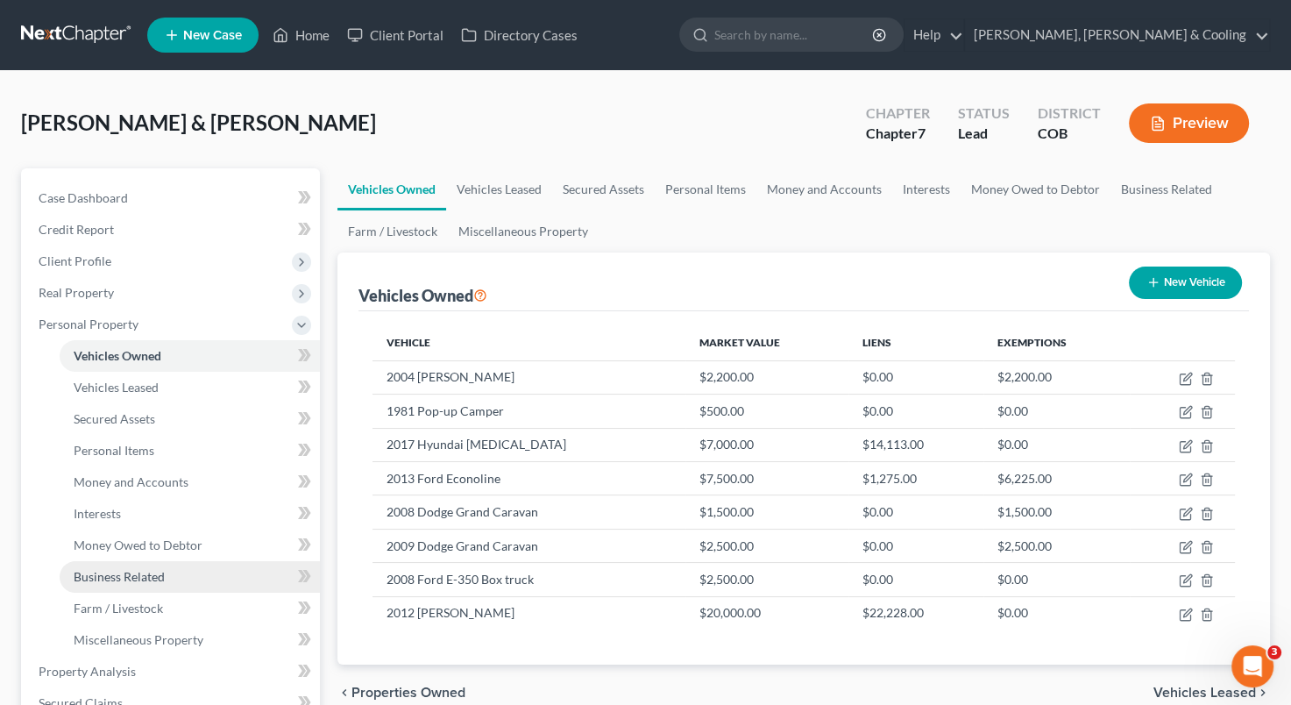
click at [195, 582] on link "Business Related" at bounding box center [190, 577] width 260 height 32
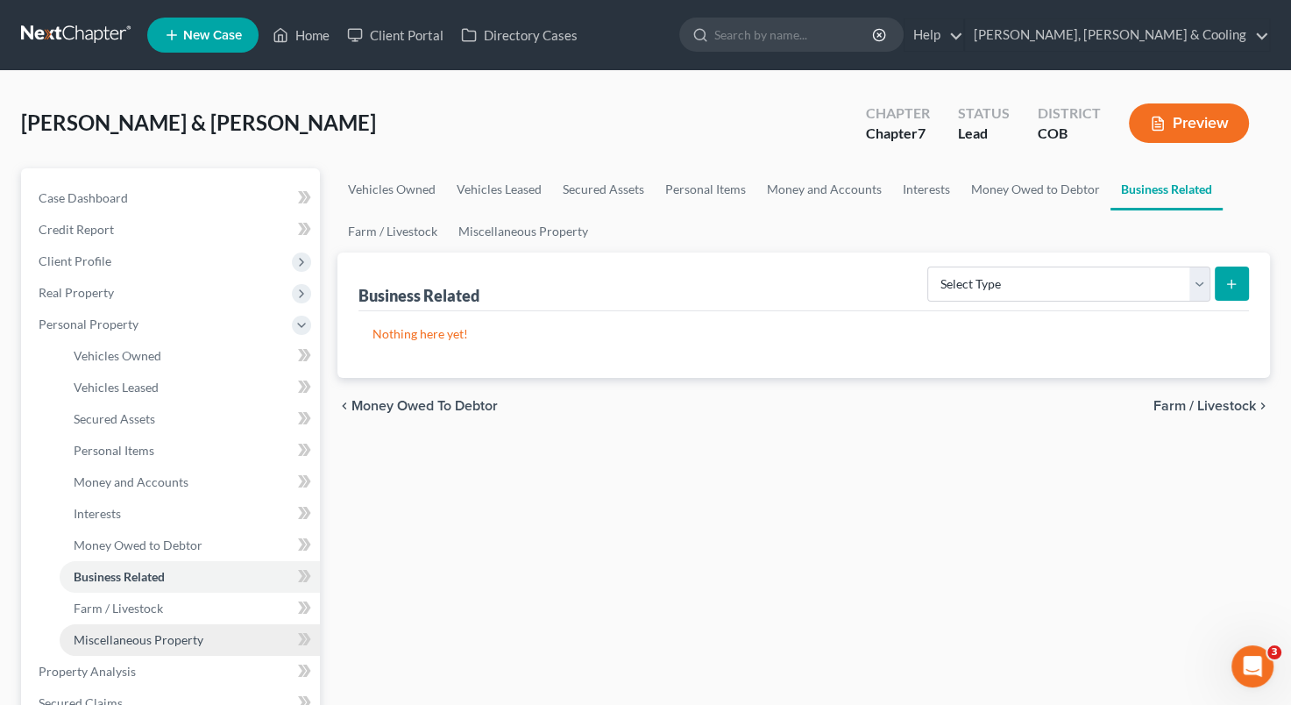
click at [181, 643] on span "Miscellaneous Property" at bounding box center [139, 639] width 130 height 15
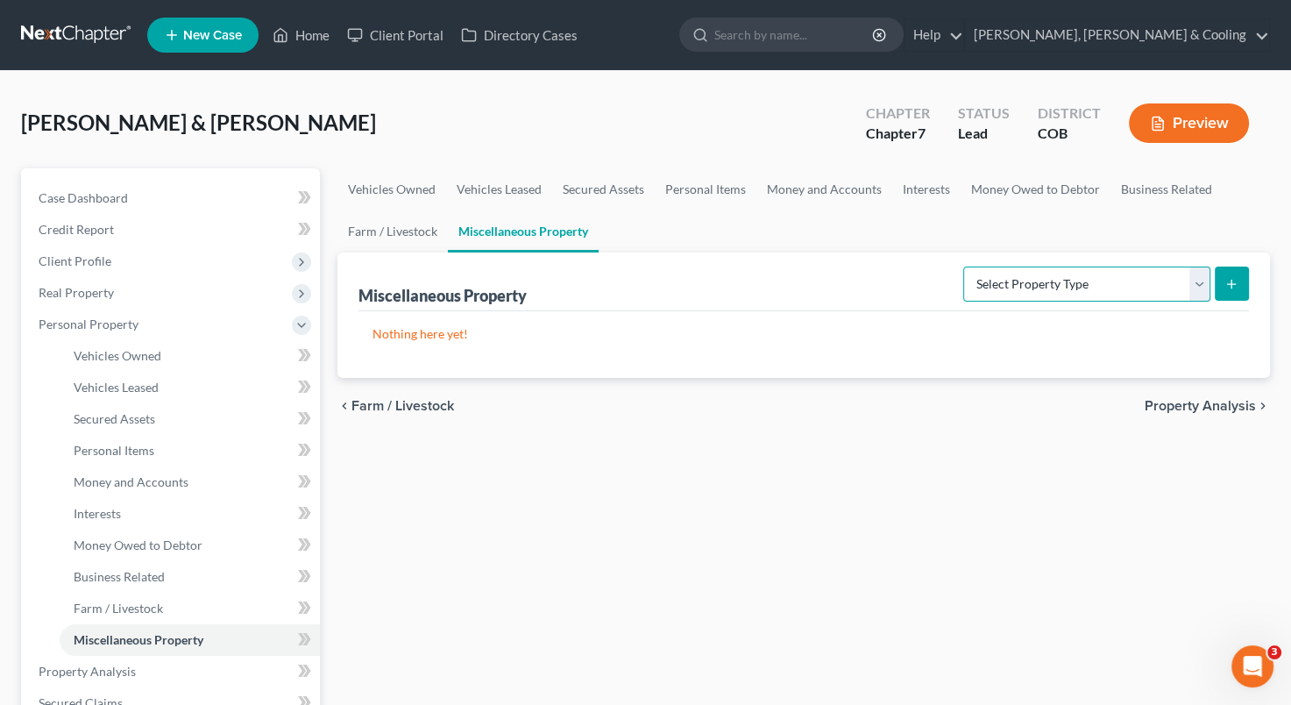
click at [1199, 281] on select "Select Property Type Assigned for Creditor Benefit [DATE] Holding for Another N…" at bounding box center [1086, 284] width 247 height 35
select select "transferred"
click at [963, 267] on select "Select Property Type Assigned for Creditor Benefit [DATE] Holding for Another N…" at bounding box center [1086, 284] width 247 height 35
click at [1233, 287] on icon "submit" at bounding box center [1232, 284] width 14 height 14
select select "Ordinary ([DATE])"
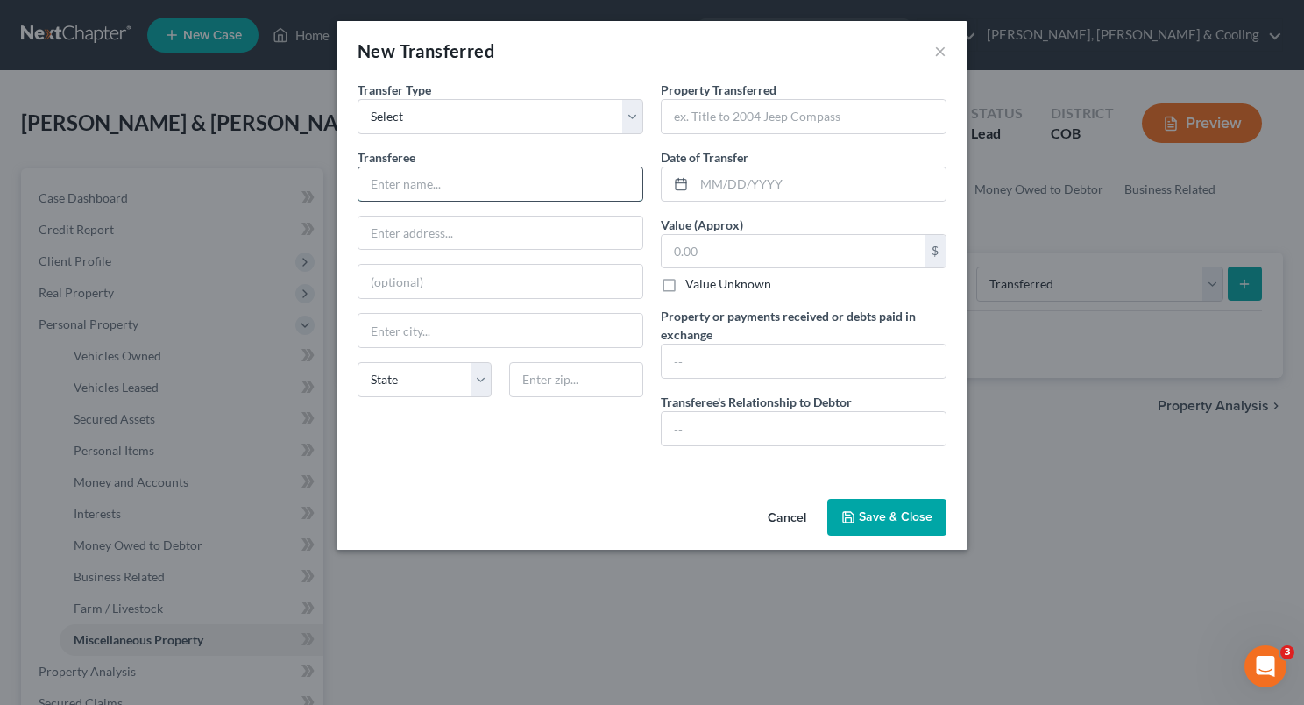
click at [526, 181] on input "text" at bounding box center [501, 183] width 284 height 33
click at [707, 118] on input "text" at bounding box center [804, 116] width 284 height 33
click at [614, 180] on input "Facebook Marketplace Buyer2008" at bounding box center [501, 183] width 284 height 33
type input "Facebook Marketplace Buyer"
click at [761, 117] on input "text" at bounding box center [804, 116] width 284 height 33
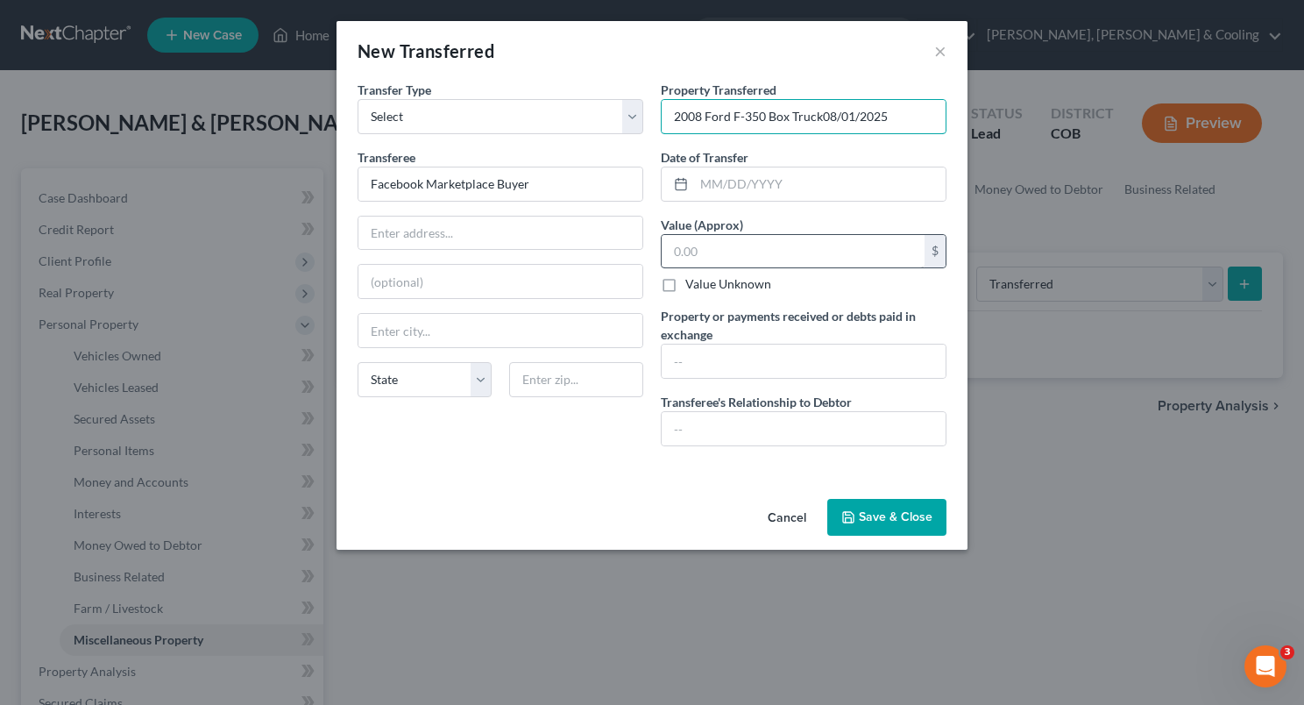
type input "2008 Ford F-350 Box Truck08/01/2025"
click at [728, 247] on input "text" at bounding box center [793, 251] width 263 height 33
type input "2,500"
click at [721, 361] on input "text" at bounding box center [804, 361] width 284 height 33
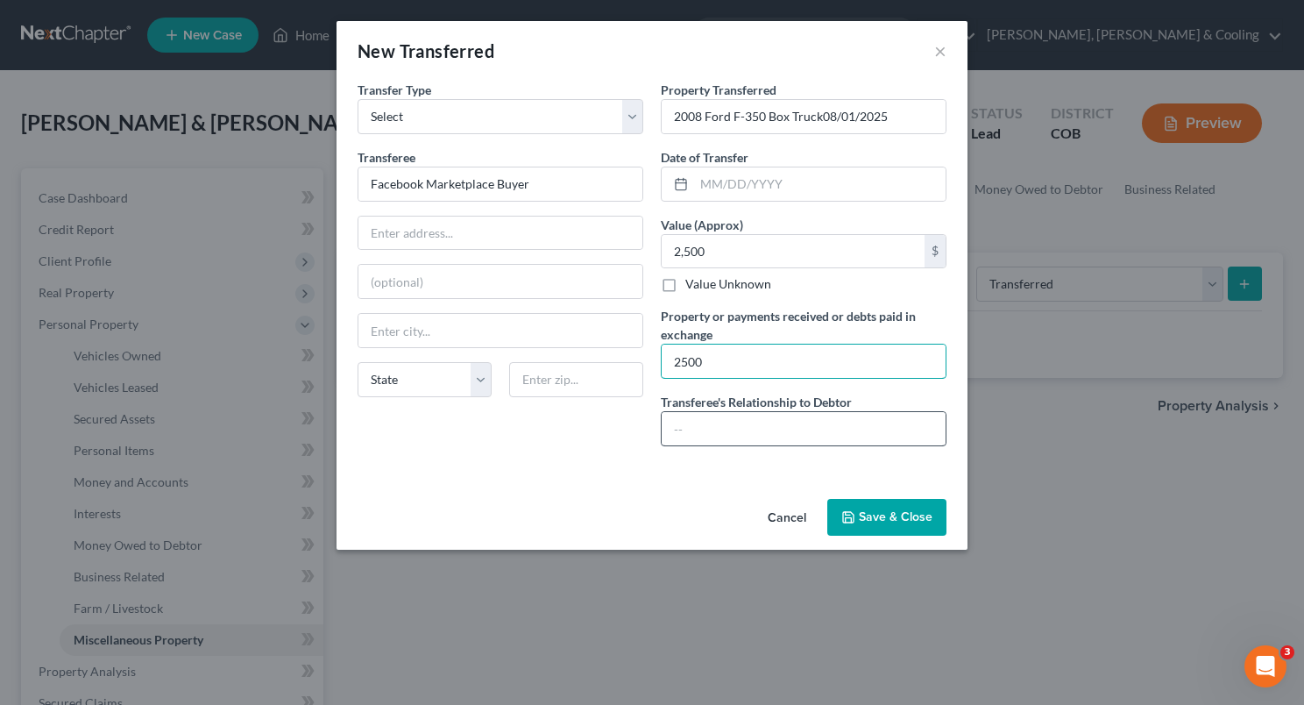
type input "2500"
click at [715, 422] on input "text" at bounding box center [804, 428] width 284 height 33
type input "Stranger"
click at [878, 505] on button "Save & Close" at bounding box center [887, 517] width 119 height 37
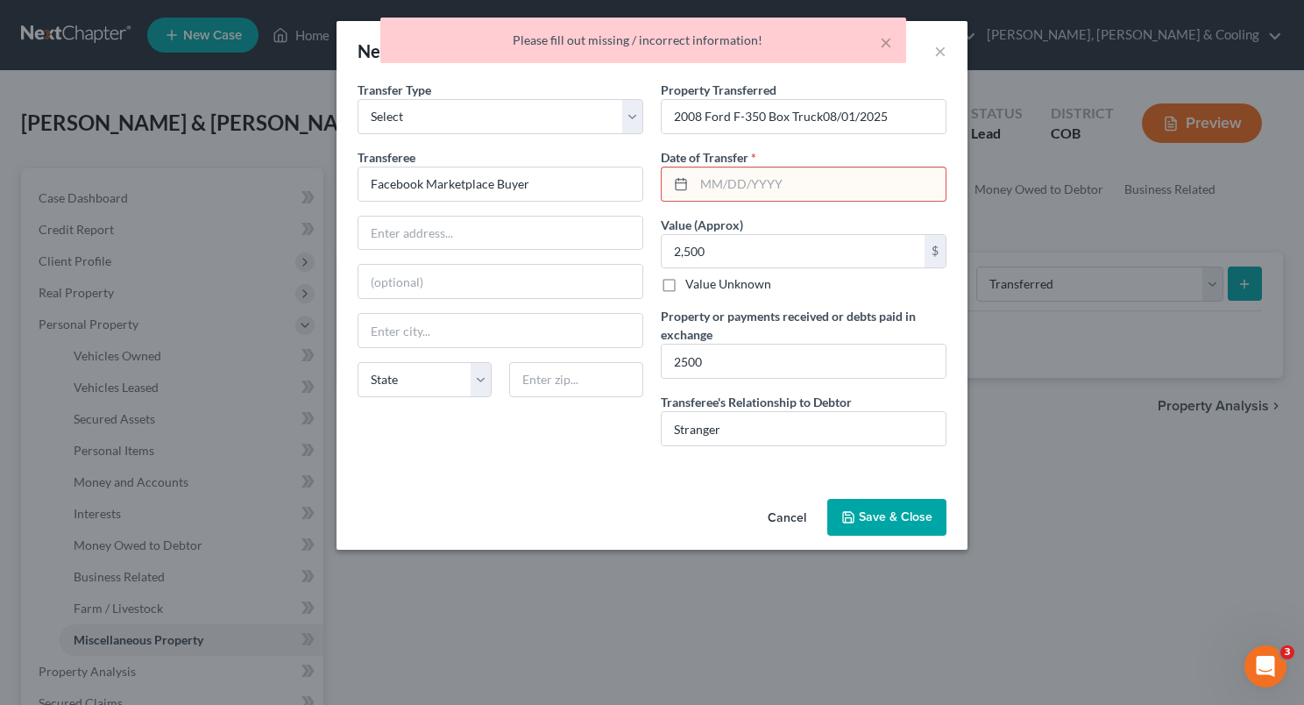
click at [786, 182] on input "text" at bounding box center [820, 183] width 252 height 33
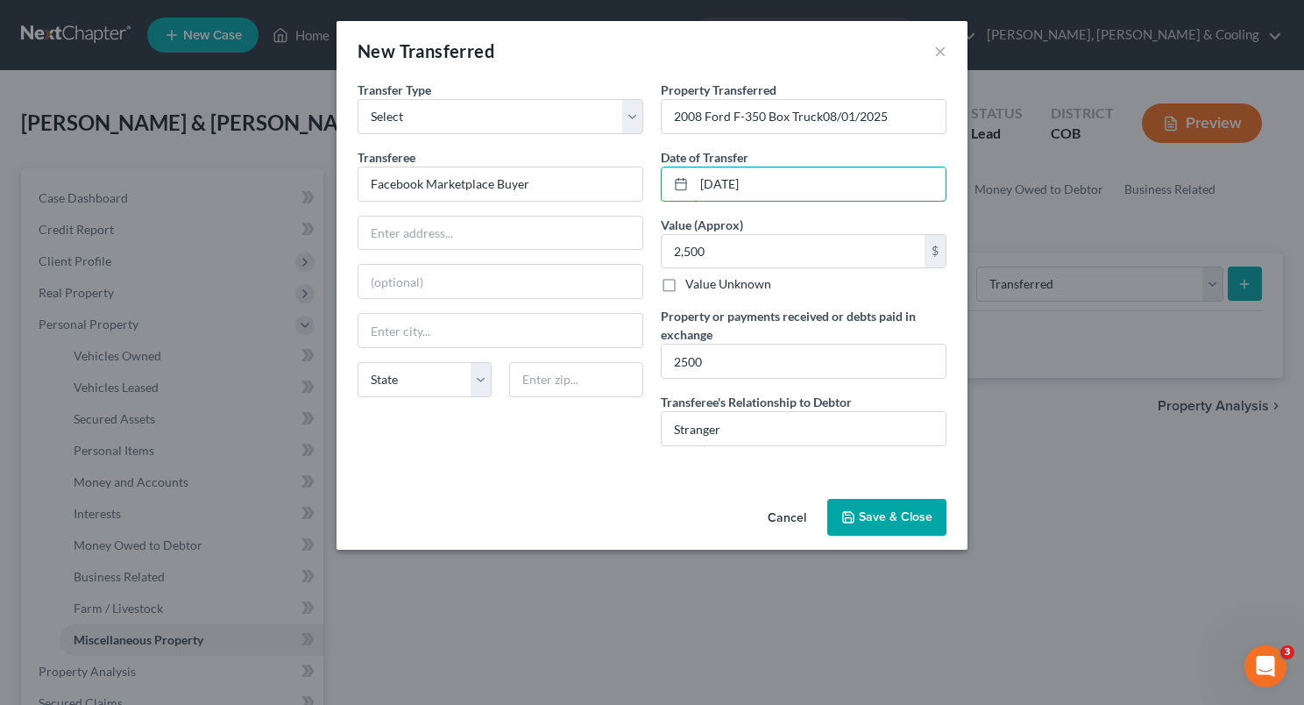
type input "[DATE]"
click at [880, 499] on button "Save & Close" at bounding box center [887, 517] width 119 height 37
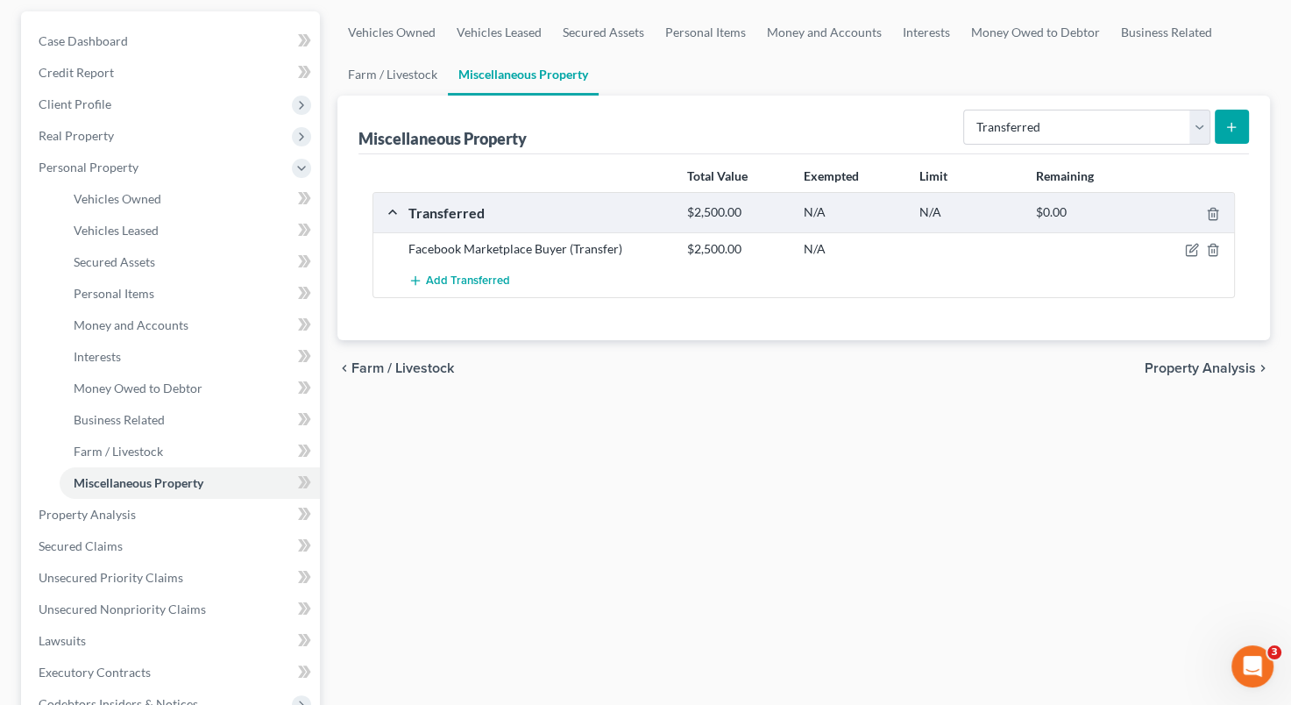
scroll to position [108, 0]
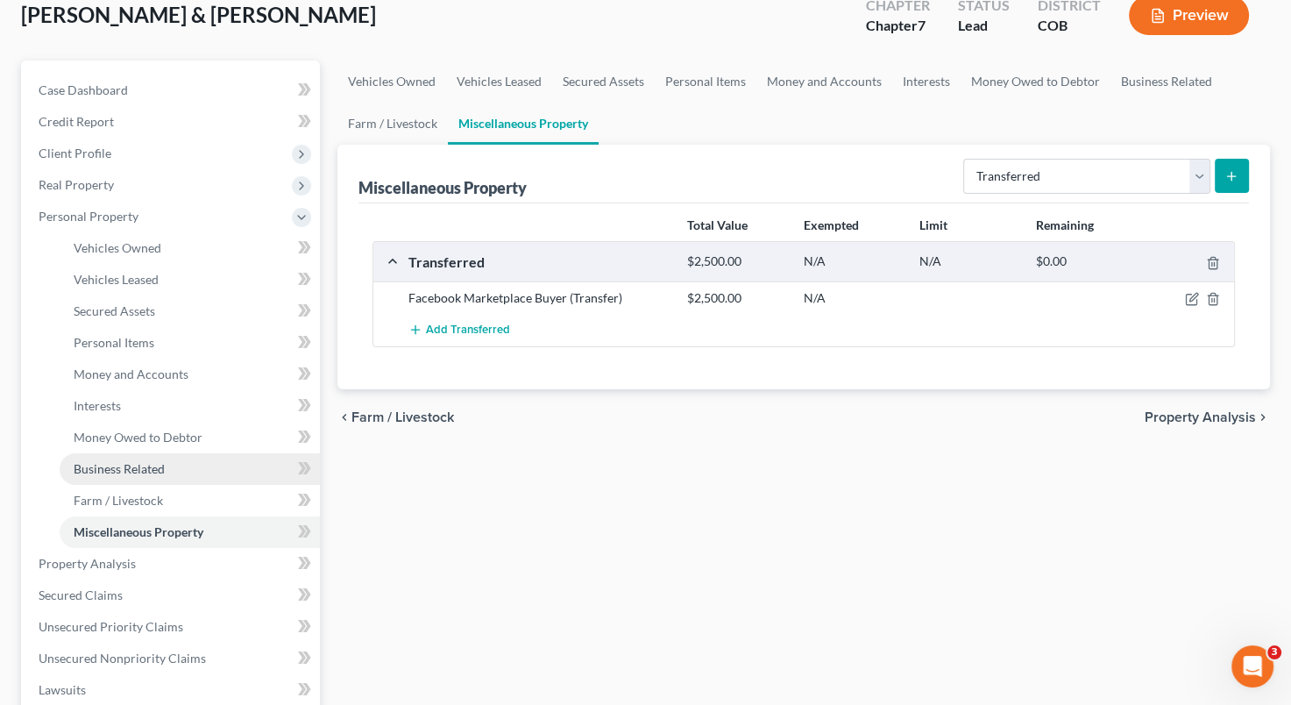
click at [158, 462] on span "Business Related" at bounding box center [119, 468] width 91 height 15
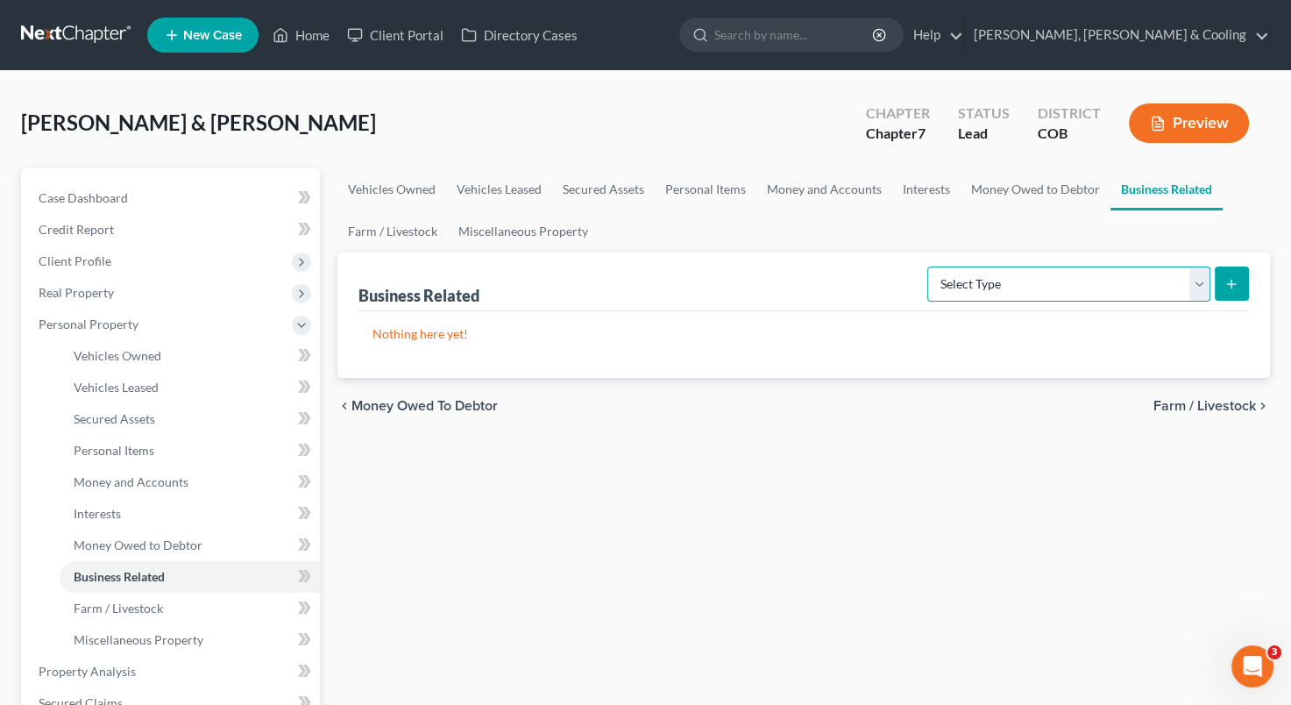
click at [1206, 274] on select "Select Type Customer Lists Franchises Inventory Licenses Machinery Office Equip…" at bounding box center [1069, 284] width 283 height 35
select select "office_equipment"
click at [928, 267] on select "Select Type Customer Lists Franchises Inventory Licenses Machinery Office Equip…" at bounding box center [1069, 284] width 283 height 35
click at [1235, 288] on icon "submit" at bounding box center [1232, 284] width 14 height 14
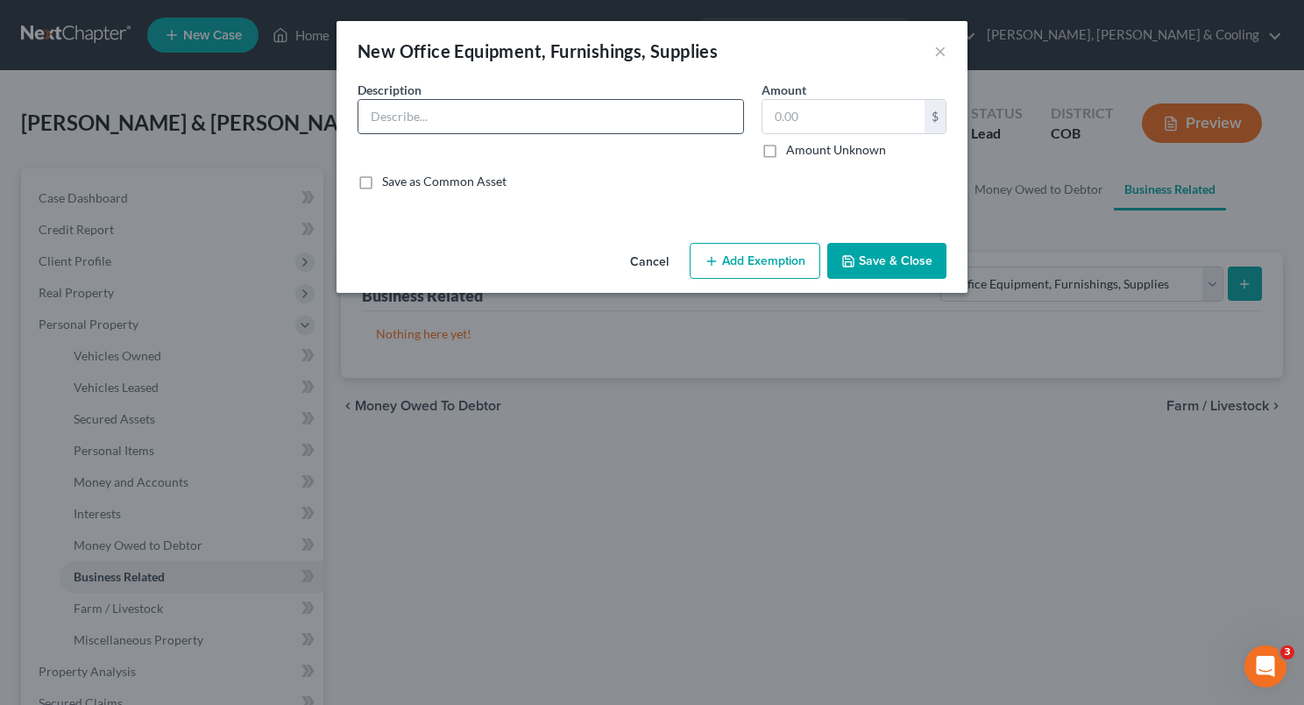
click at [560, 124] on input "text" at bounding box center [551, 116] width 385 height 33
type input "Desk, chair, computer, supplies"
click at [780, 127] on input "text" at bounding box center [844, 116] width 162 height 33
type input "1,200"
click at [761, 254] on button "Add Exemption" at bounding box center [755, 261] width 131 height 37
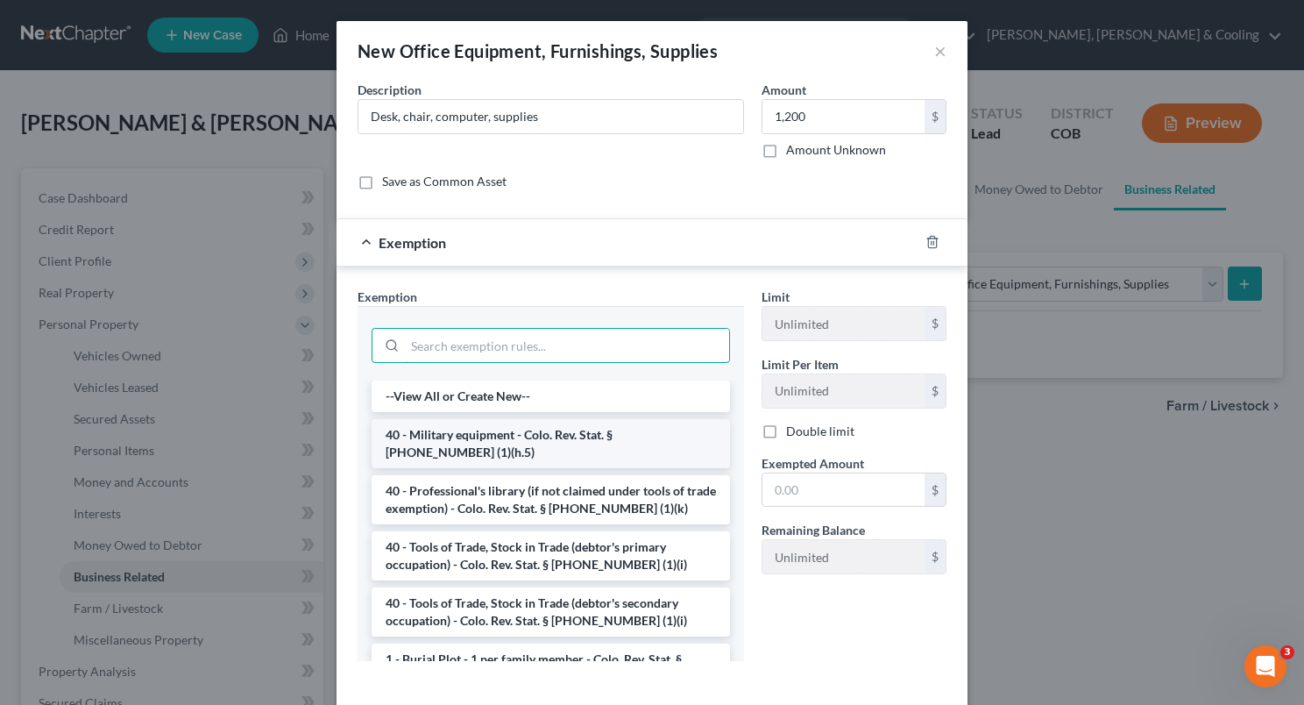
drag, startPoint x: 652, startPoint y: 357, endPoint x: 621, endPoint y: 463, distance: 110.7
click at [621, 463] on div "--View All or Create New-- 40 - Military equipment - Colo. Rev. Stat. § [PHONE_…" at bounding box center [551, 483] width 387 height 355
click at [591, 561] on li "40 - Tools of Trade, Stock in Trade (debtor's primary occupation) - Colo. Rev. …" at bounding box center [551, 555] width 359 height 49
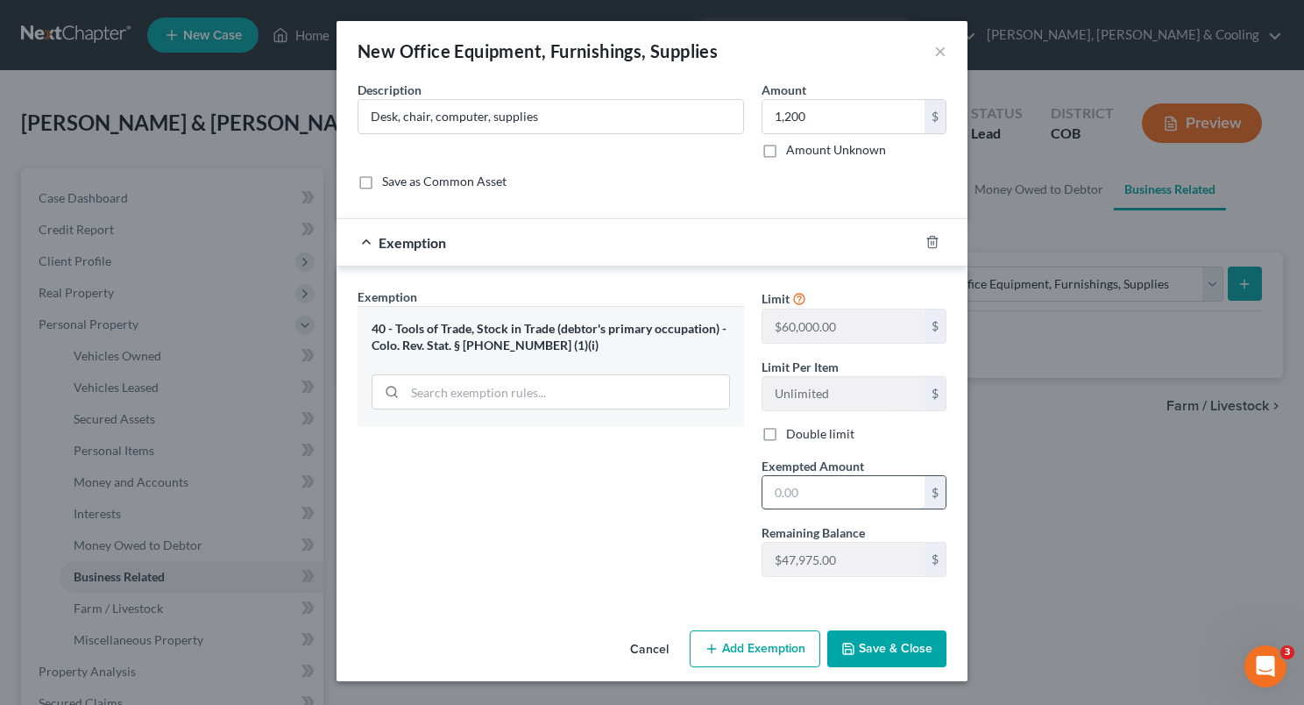
click at [788, 480] on input "text" at bounding box center [844, 492] width 162 height 33
type input "1,200"
click at [887, 645] on button "Save & Close" at bounding box center [887, 648] width 119 height 37
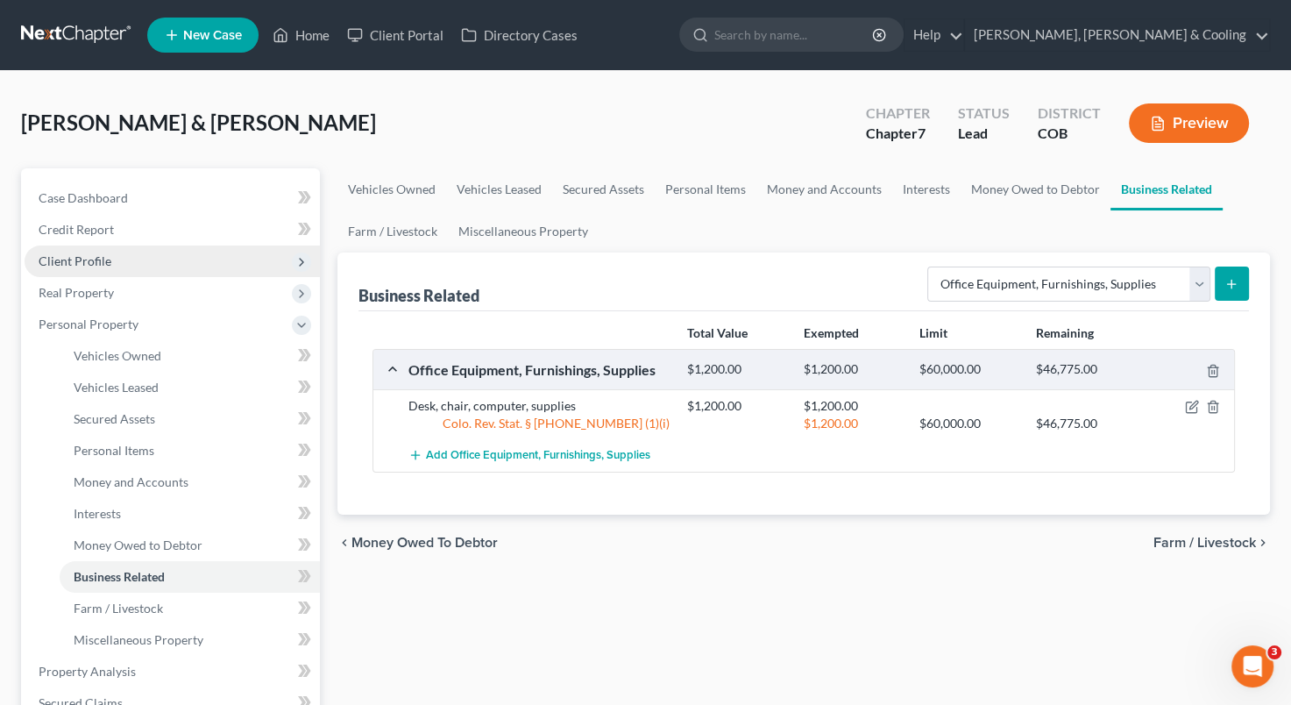
click at [167, 253] on span "Client Profile" at bounding box center [172, 261] width 295 height 32
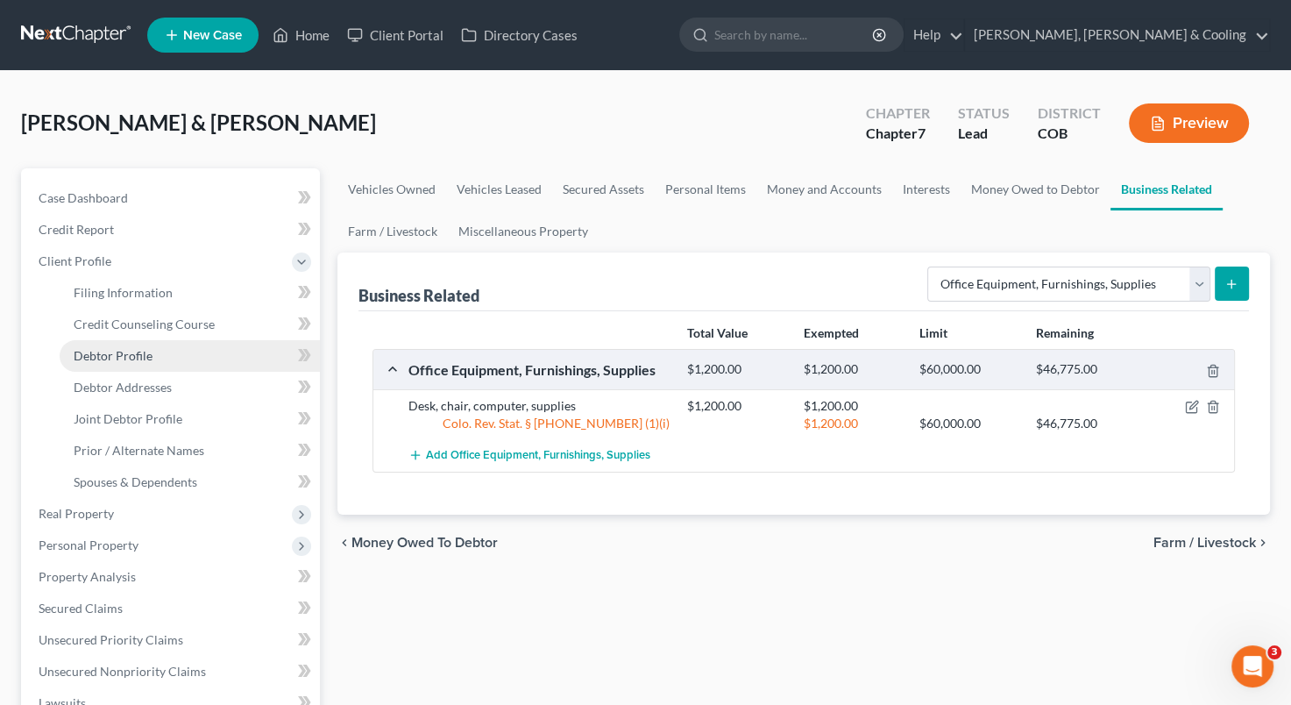
click at [151, 356] on link "Debtor Profile" at bounding box center [190, 356] width 260 height 32
select select "1"
select select "2"
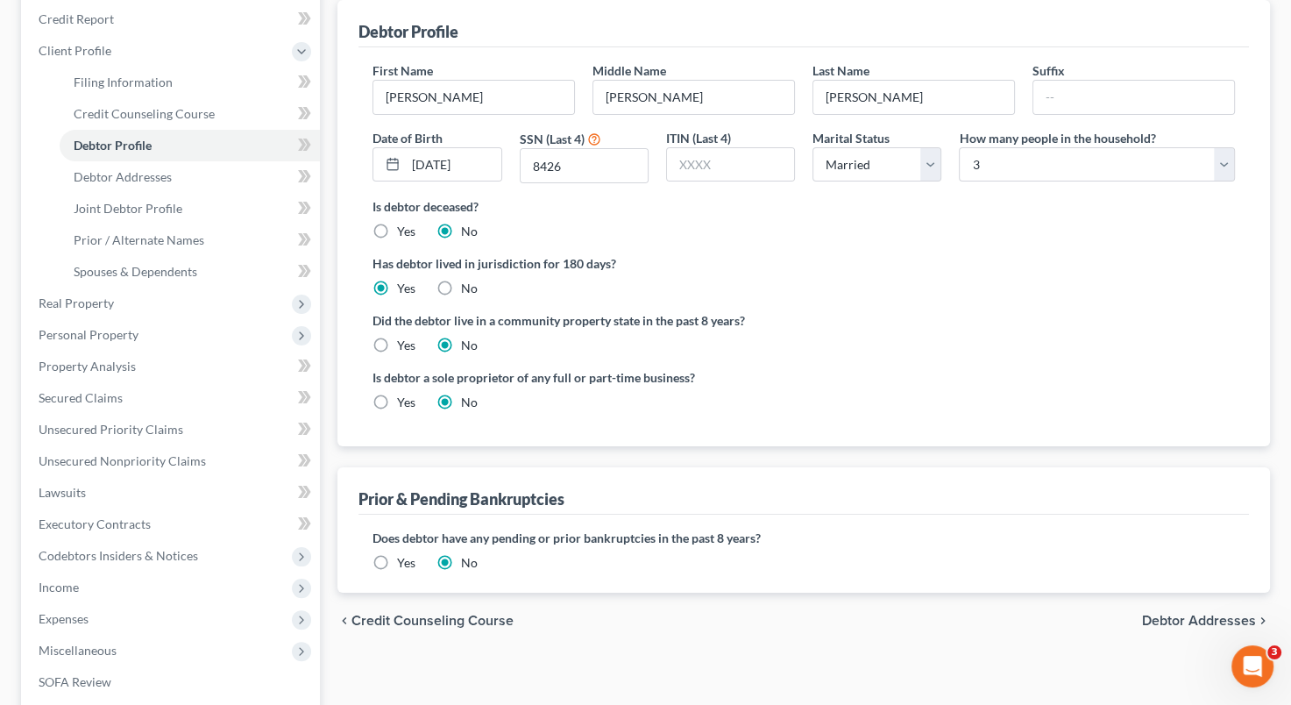
scroll to position [214, 0]
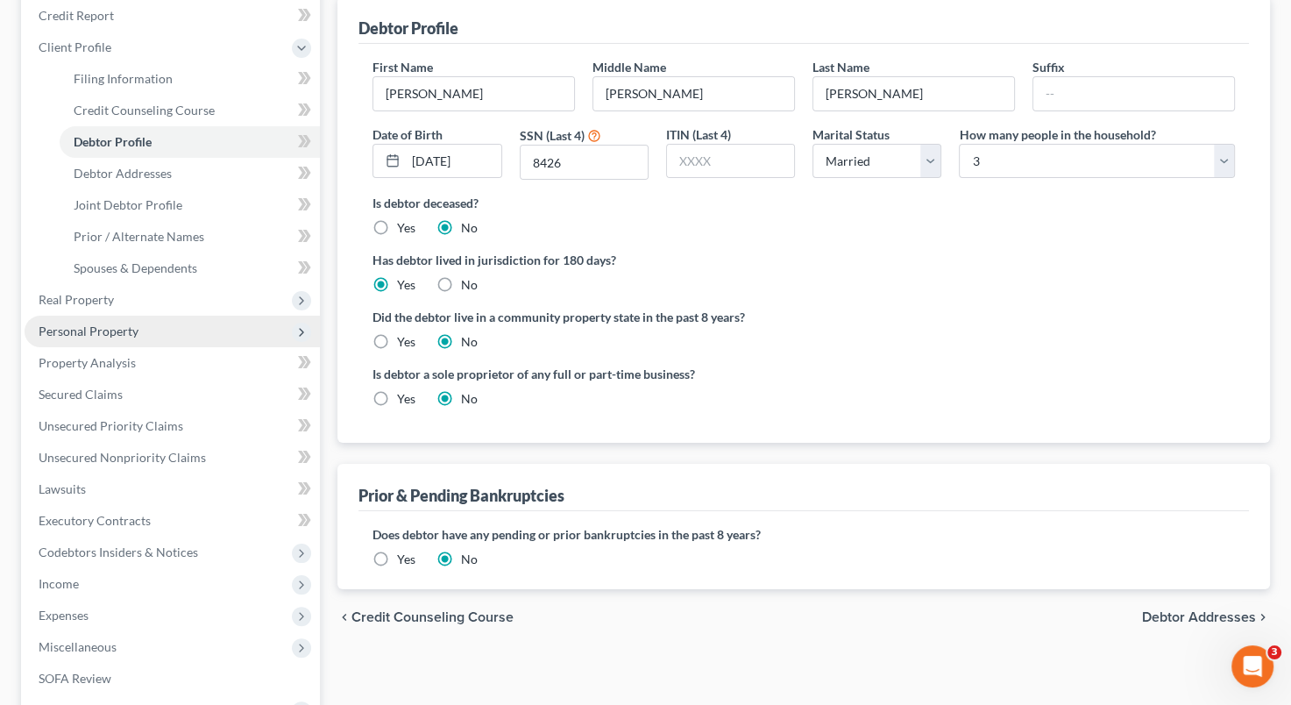
click at [169, 323] on span "Personal Property" at bounding box center [172, 332] width 295 height 32
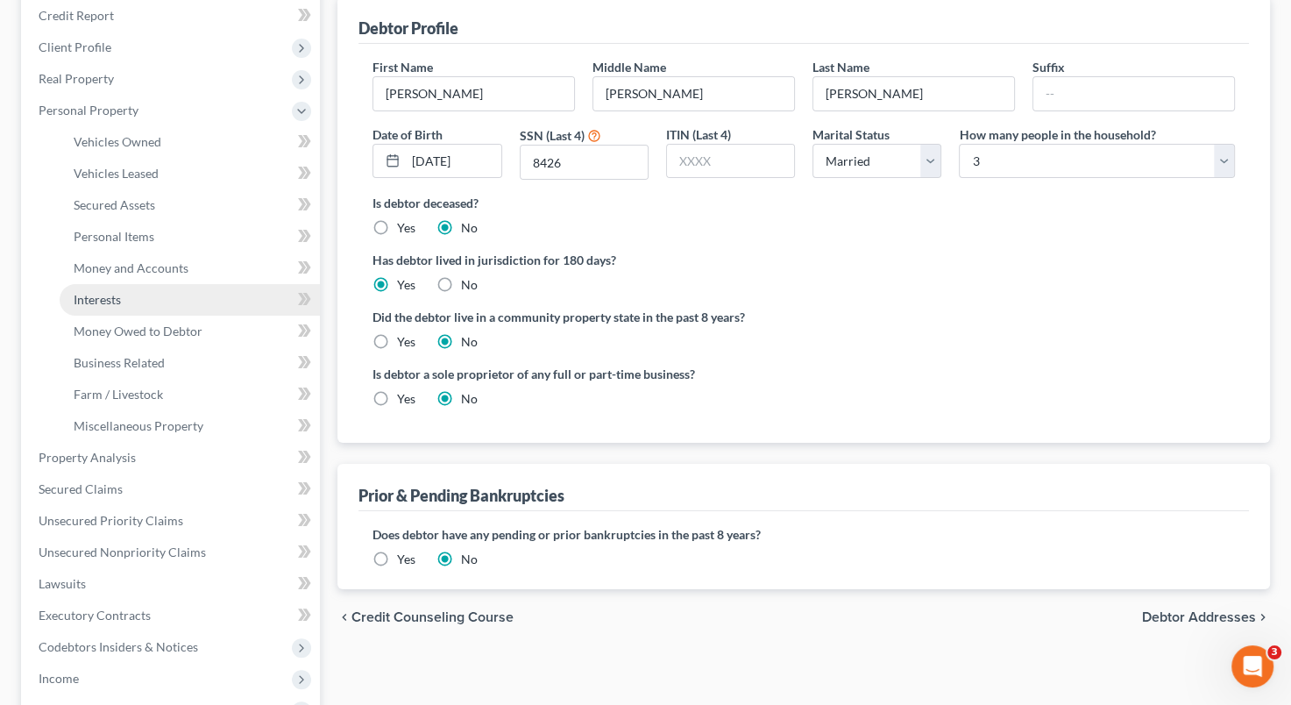
click at [170, 289] on link "Interests" at bounding box center [190, 300] width 260 height 32
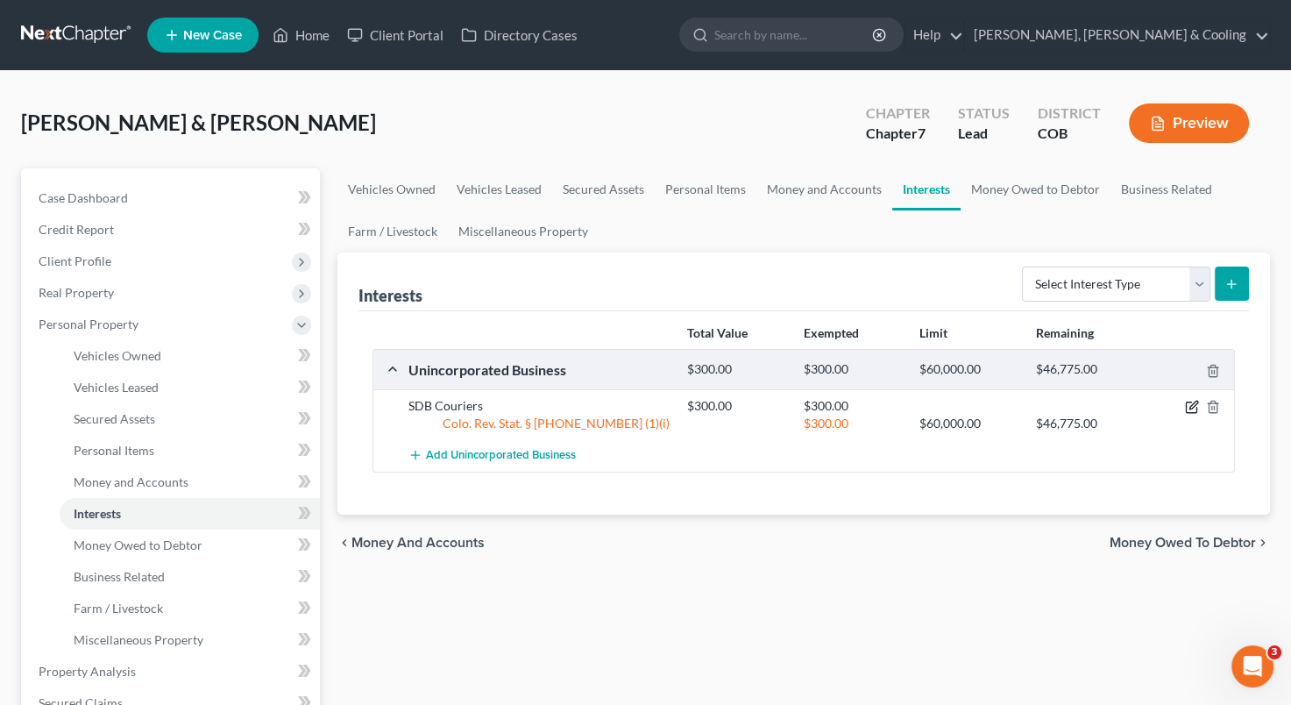
click at [1189, 402] on icon "button" at bounding box center [1191, 407] width 11 height 11
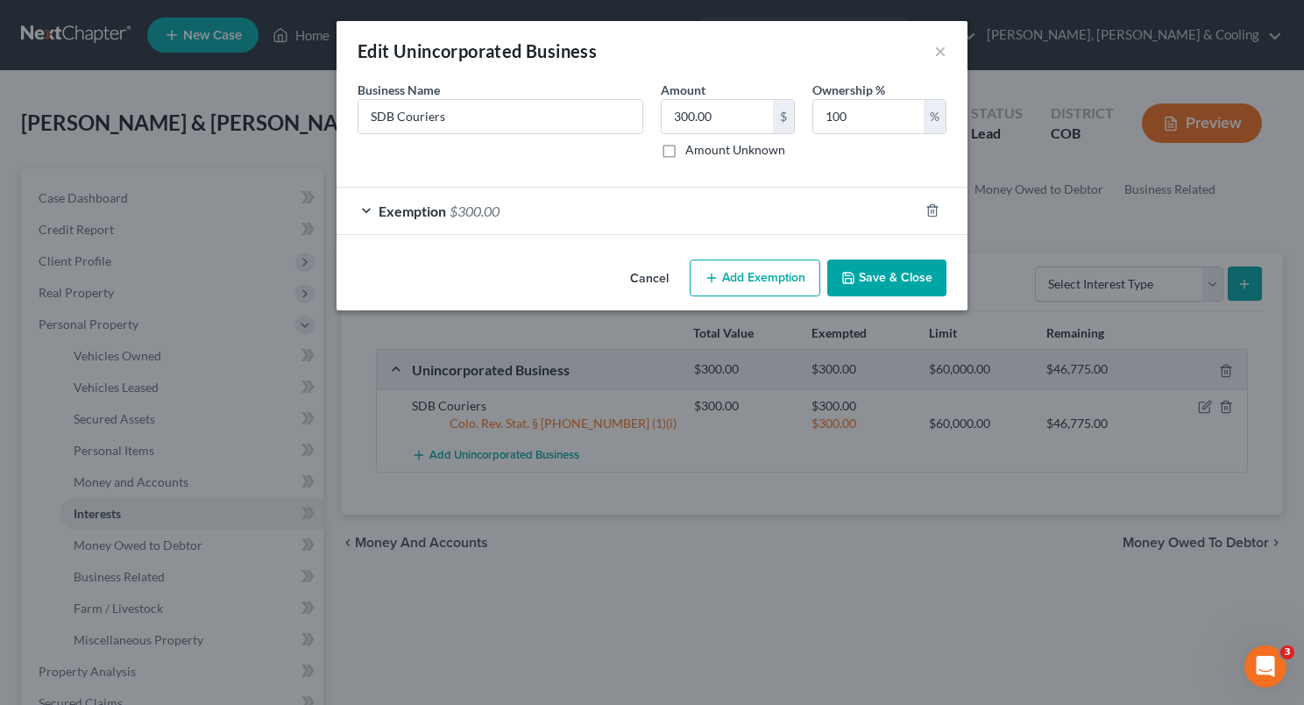
click at [645, 277] on button "Cancel" at bounding box center [649, 278] width 67 height 35
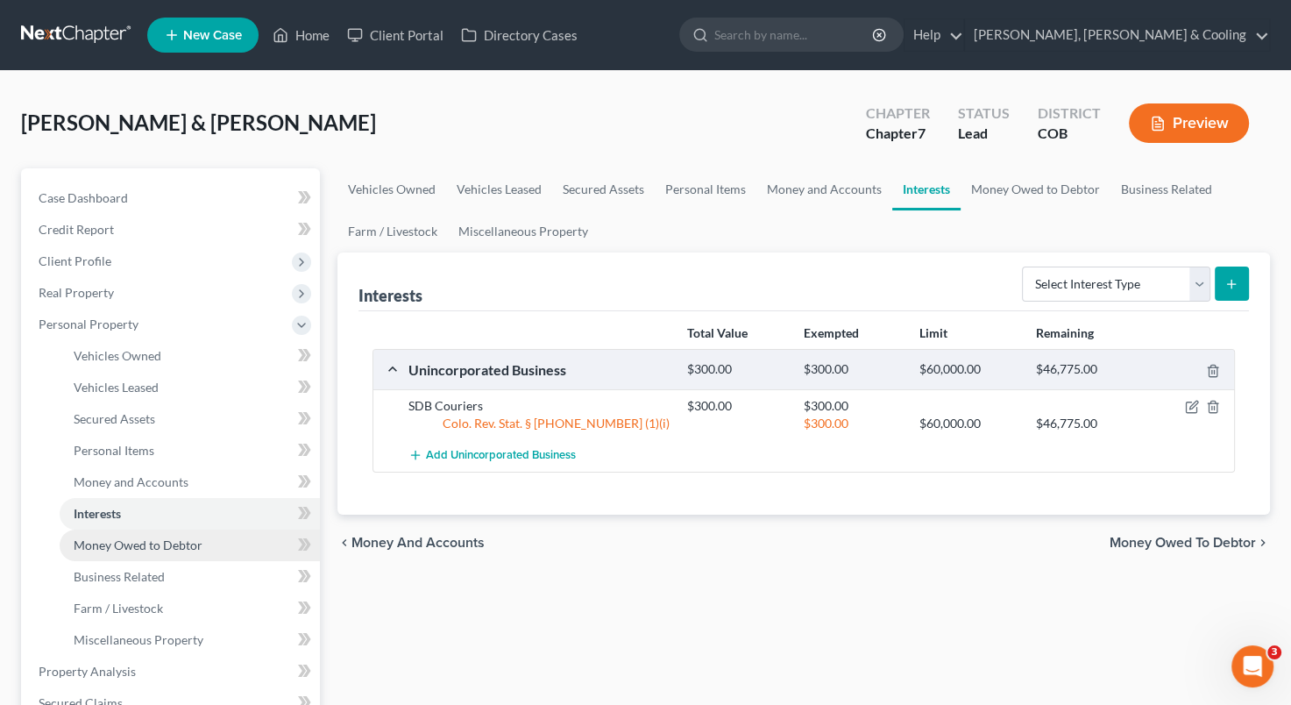
click at [181, 551] on span "Money Owed to Debtor" at bounding box center [138, 544] width 129 height 15
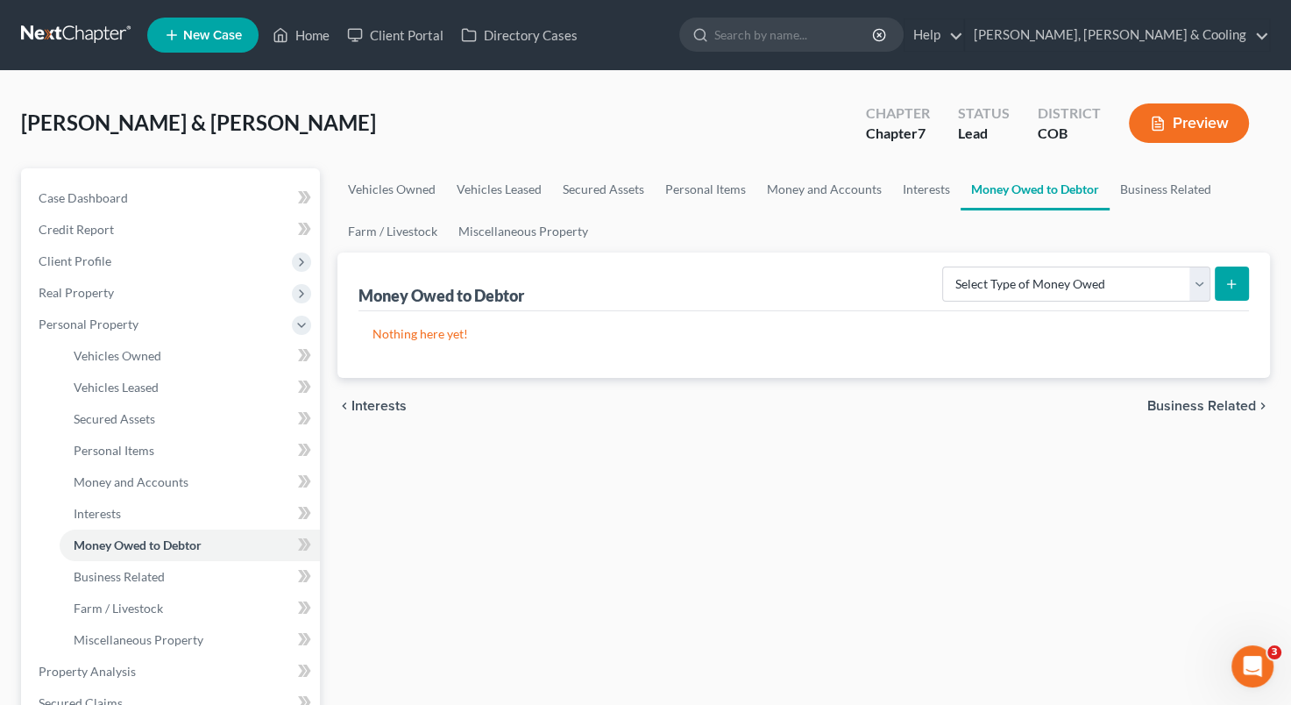
click at [740, 618] on div "Vehicles Owned Vehicles Leased Secured Assets Personal Items Money and Accounts…" at bounding box center [804, 674] width 950 height 1013
click at [140, 480] on span "Money and Accounts" at bounding box center [131, 481] width 115 height 15
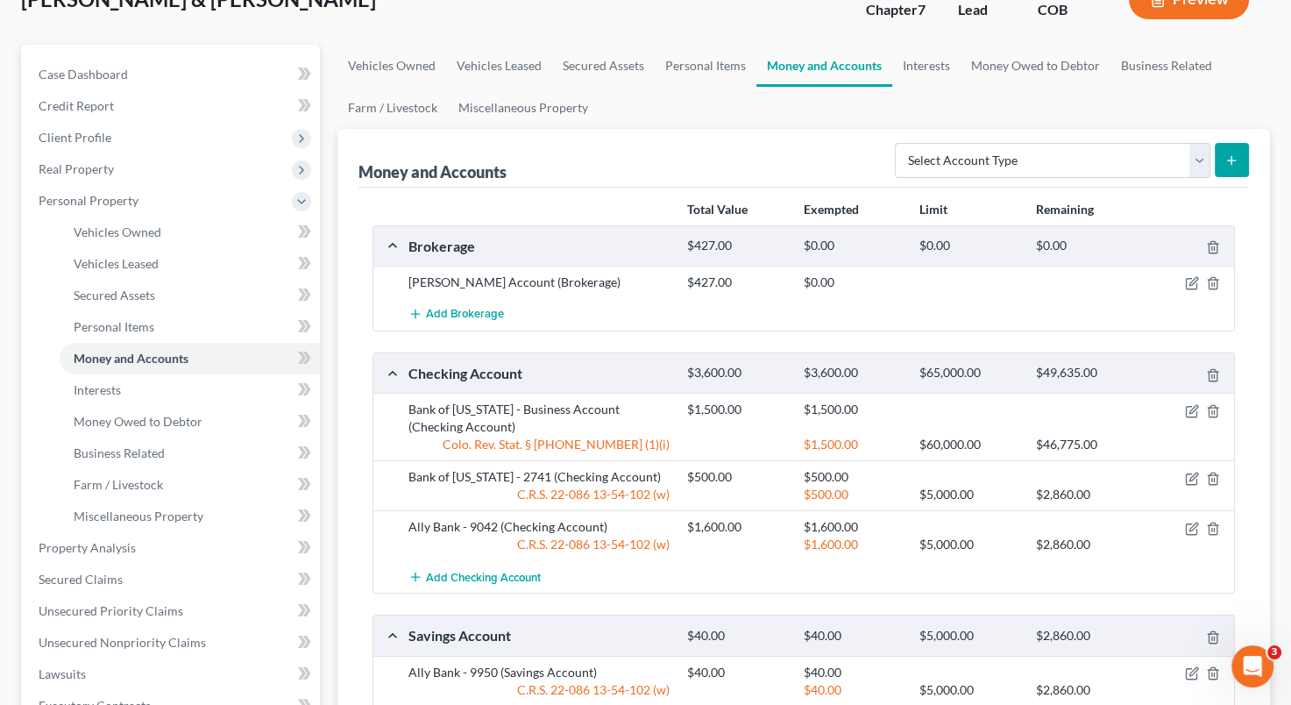
scroll to position [121, 0]
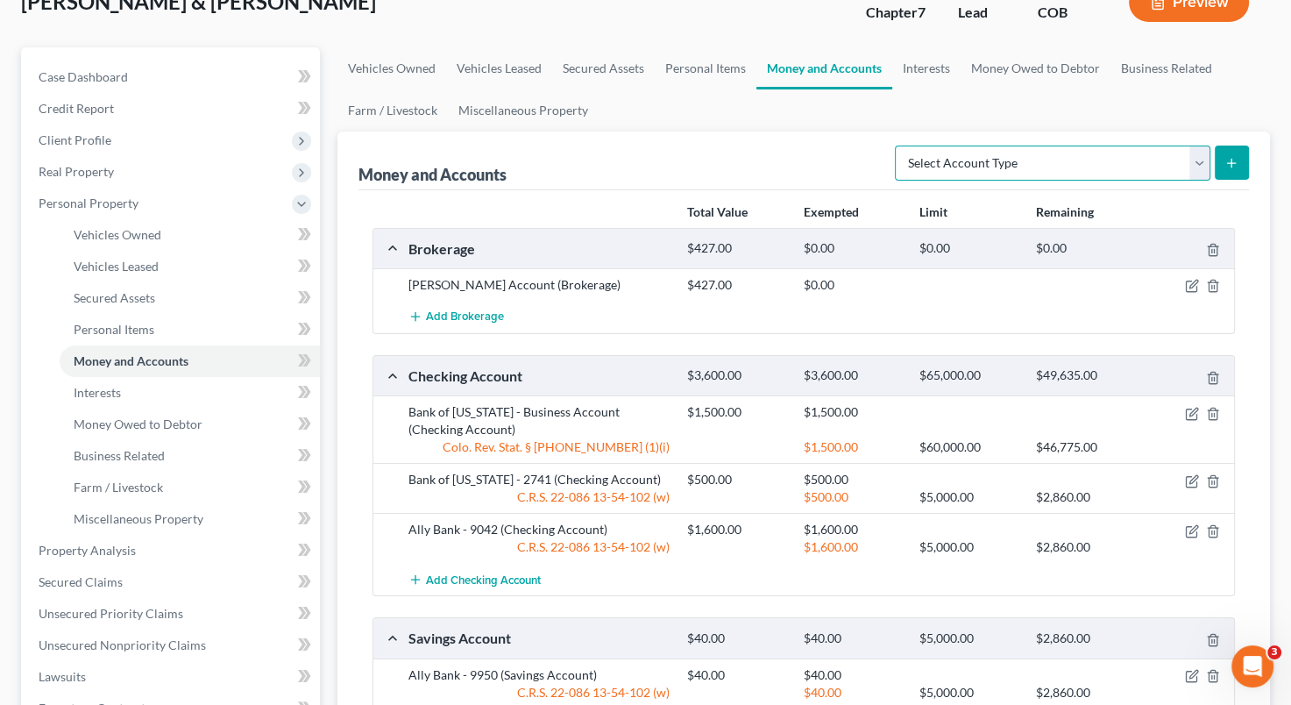
click at [1203, 169] on select "Select Account Type Brokerage Cash on Hand Certificates of Deposit Checking Acc…" at bounding box center [1053, 163] width 316 height 35
click at [793, 129] on ul "Vehicles Owned Vehicles Leased Secured Assets Personal Items Money and Accounts…" at bounding box center [804, 89] width 933 height 84
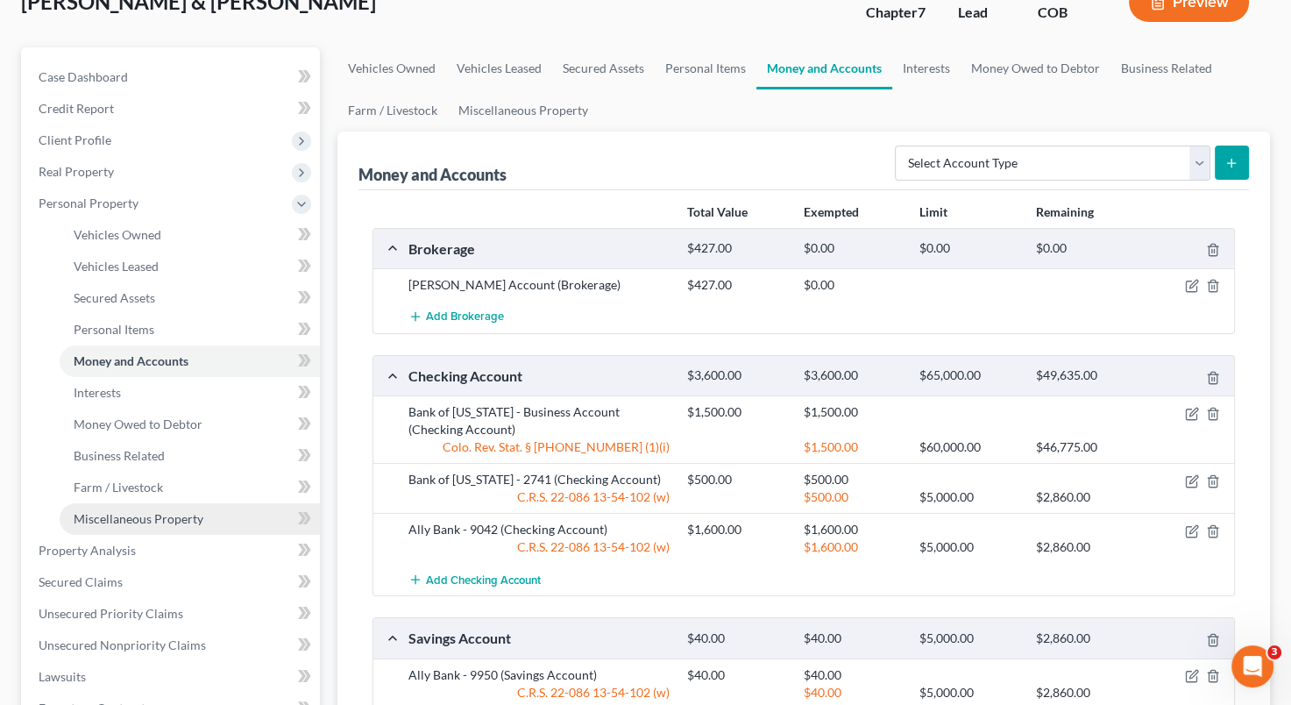
click at [183, 517] on span "Miscellaneous Property" at bounding box center [139, 518] width 130 height 15
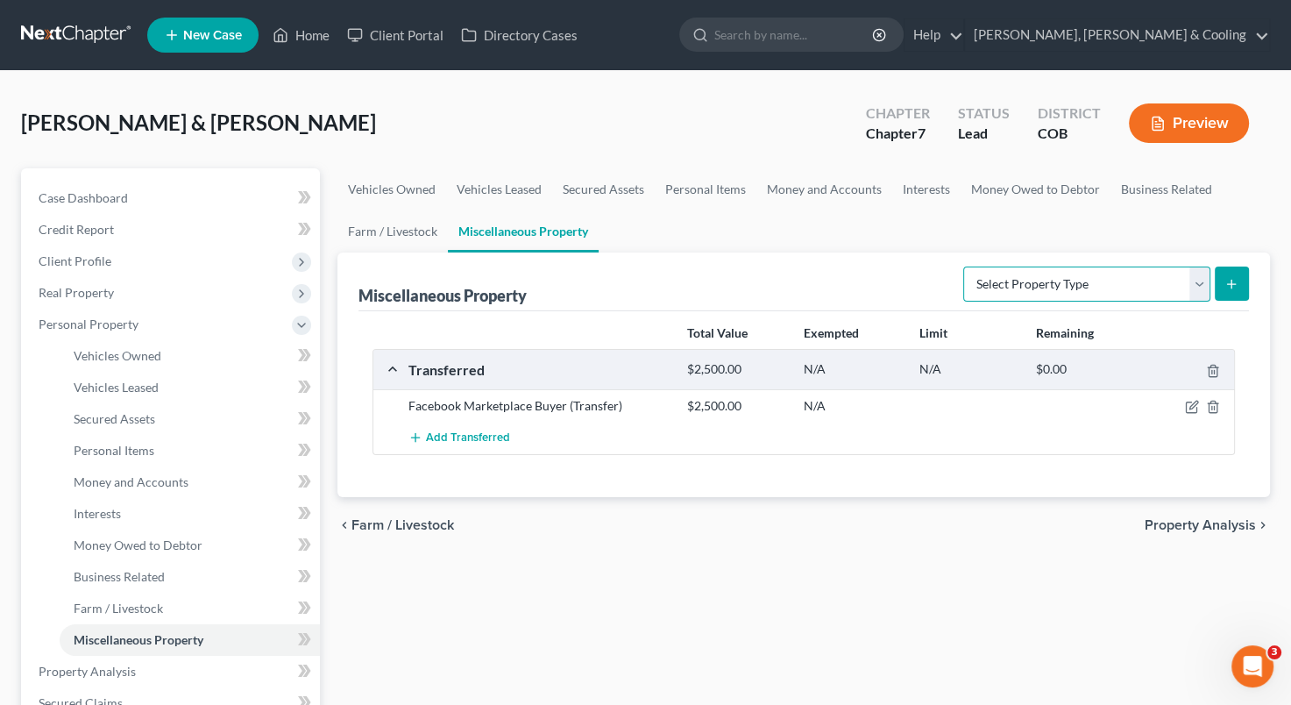
click at [1199, 282] on select "Select Property Type Assigned for Creditor Benefit [DATE] Holding for Another N…" at bounding box center [1086, 284] width 247 height 35
click at [963, 267] on select "Select Property Type Assigned for Creditor Benefit [DATE] Holding for Another N…" at bounding box center [1086, 284] width 247 height 35
click at [1194, 284] on select "Select Property Type Assigned for Creditor Benefit [DATE] Holding for Another N…" at bounding box center [1086, 284] width 247 height 35
select select "holding_for_another"
click at [963, 267] on select "Select Property Type Assigned for Creditor Benefit [DATE] Holding for Another N…" at bounding box center [1086, 284] width 247 height 35
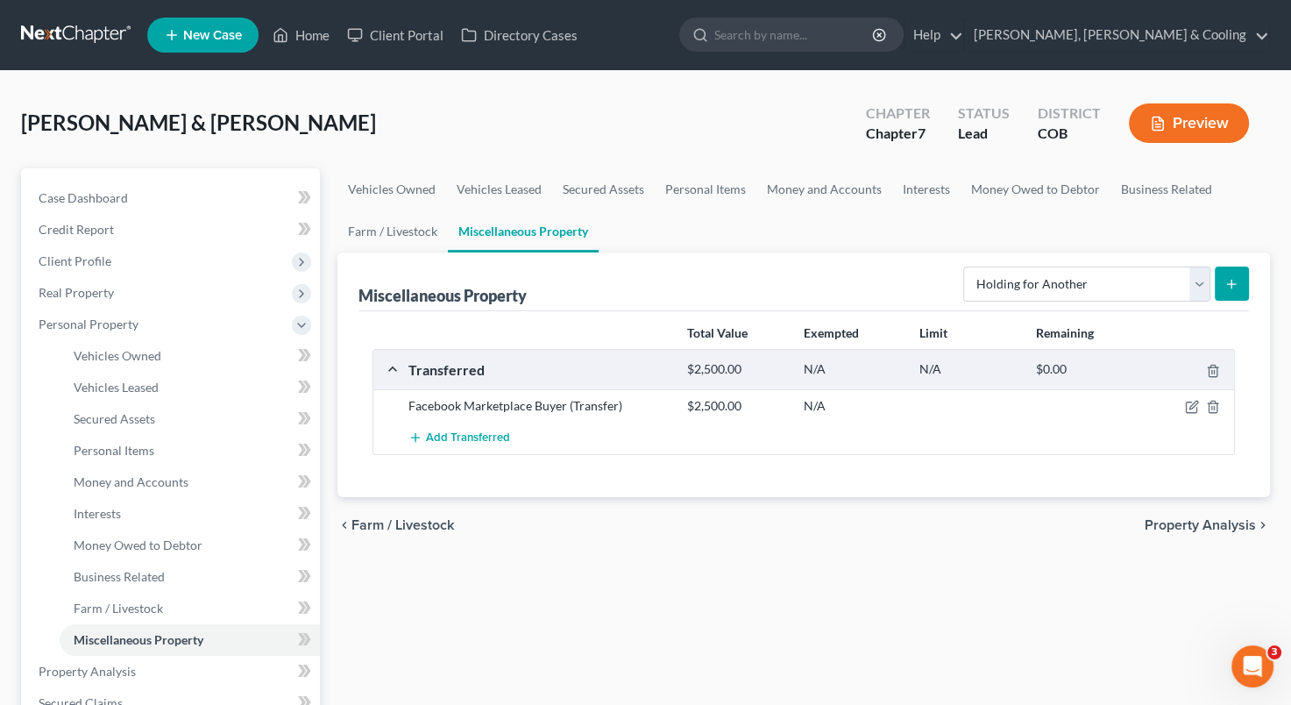
click at [1234, 281] on icon "submit" at bounding box center [1232, 284] width 14 height 14
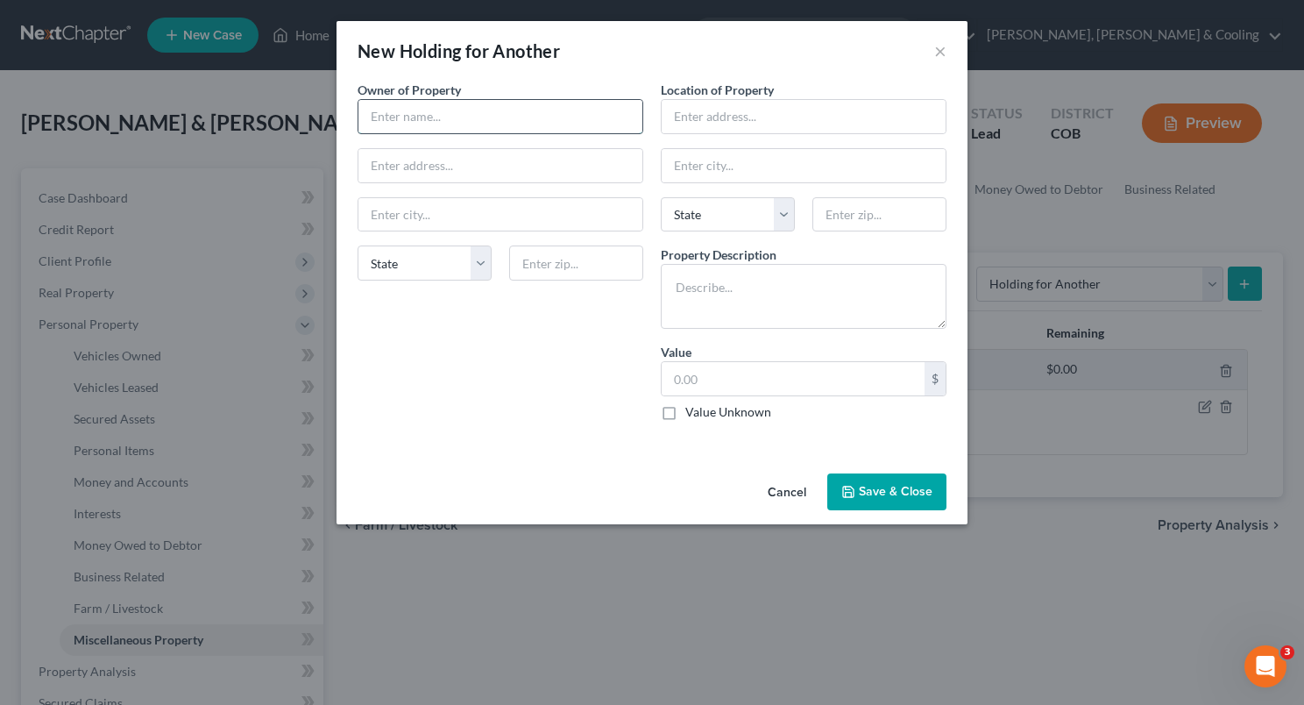
click at [449, 114] on input "text" at bounding box center [501, 116] width 284 height 33
type input "S"
type input "Minor Son"
click at [694, 125] on input "text" at bounding box center [804, 116] width 284 height 33
type input "M"
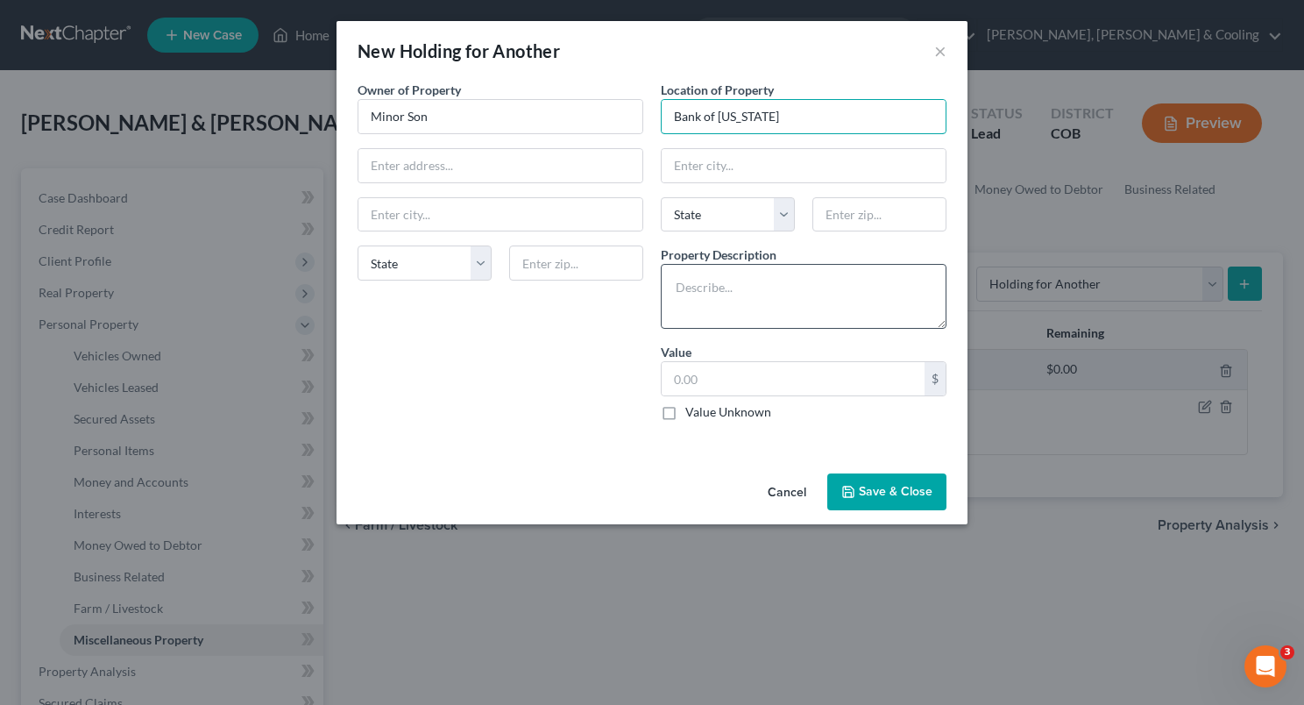
type input "Bank of [US_STATE]"
click at [685, 284] on textarea at bounding box center [804, 296] width 286 height 65
type textarea "C"
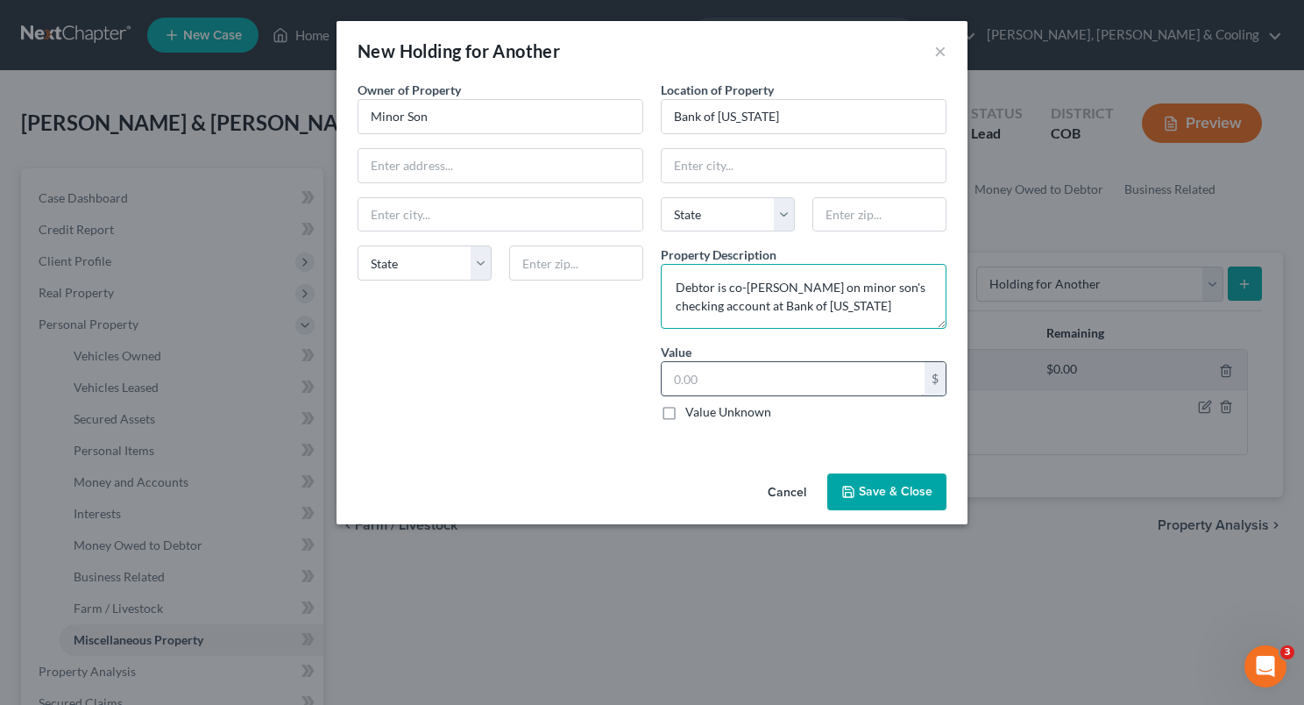
type textarea "Debtor is co-[PERSON_NAME] on minor son's checking account at Bank of [US_STATE]"
click at [687, 386] on input "text" at bounding box center [793, 378] width 263 height 33
type input "1,000"
click at [866, 482] on button "Save & Close" at bounding box center [887, 491] width 119 height 37
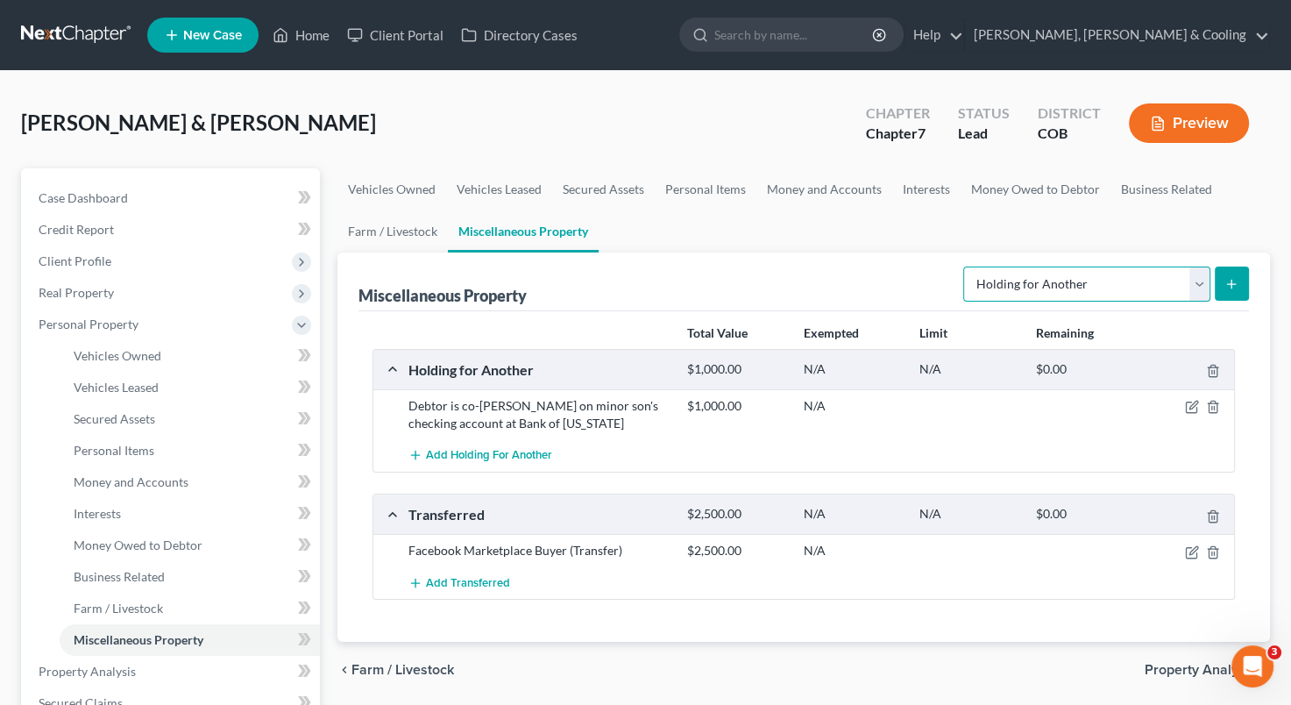
click at [1195, 286] on select "Select Property Type Assigned for Creditor Benefit [DATE] Holding for Another N…" at bounding box center [1086, 284] width 247 height 35
select select "stored_within_1_year"
click at [963, 267] on select "Select Property Type Assigned for Creditor Benefit [DATE] Holding for Another N…" at bounding box center [1086, 284] width 247 height 35
click at [1234, 285] on icon "submit" at bounding box center [1232, 284] width 14 height 14
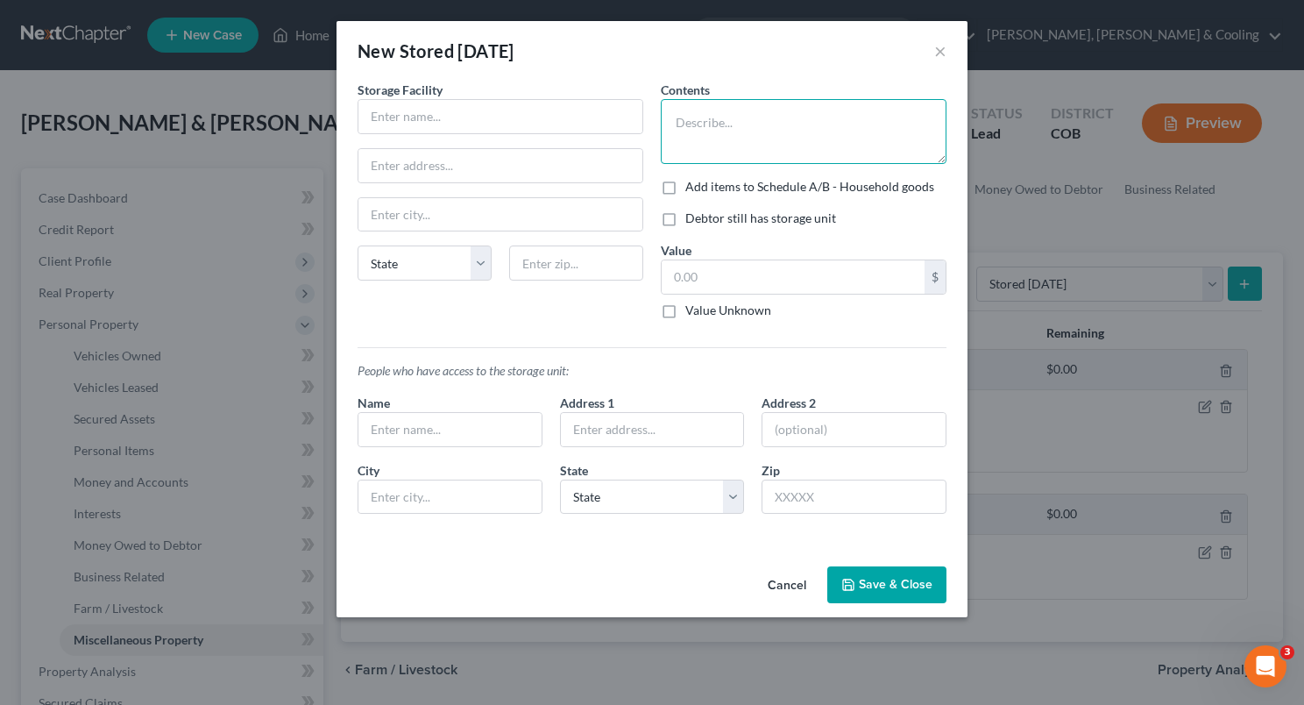
click at [720, 122] on textarea at bounding box center [804, 131] width 286 height 65
type textarea "Business records, miscellaneous business items"
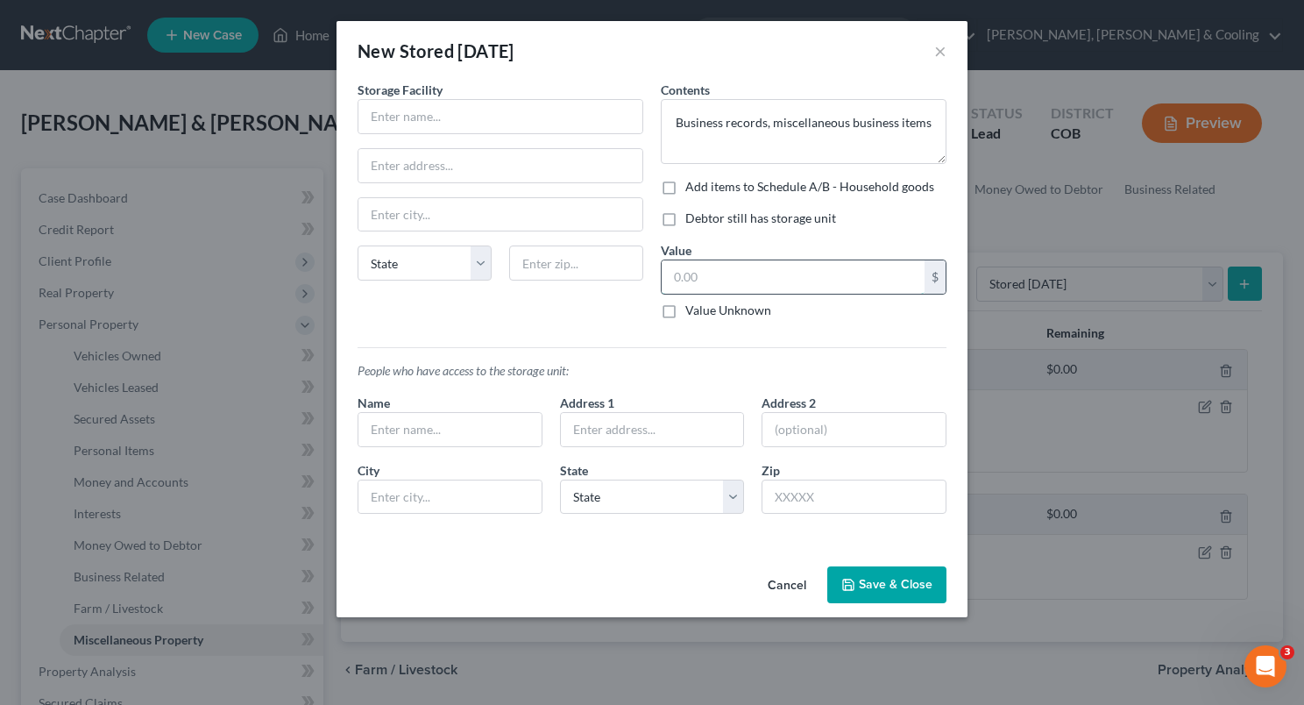
click at [812, 287] on input "text" at bounding box center [793, 276] width 263 height 33
click at [448, 116] on input "text" at bounding box center [501, 116] width 284 height 33
click at [684, 288] on input "0" at bounding box center [793, 276] width 263 height 33
type input "0"
click at [460, 123] on input "text" at bounding box center [501, 116] width 284 height 33
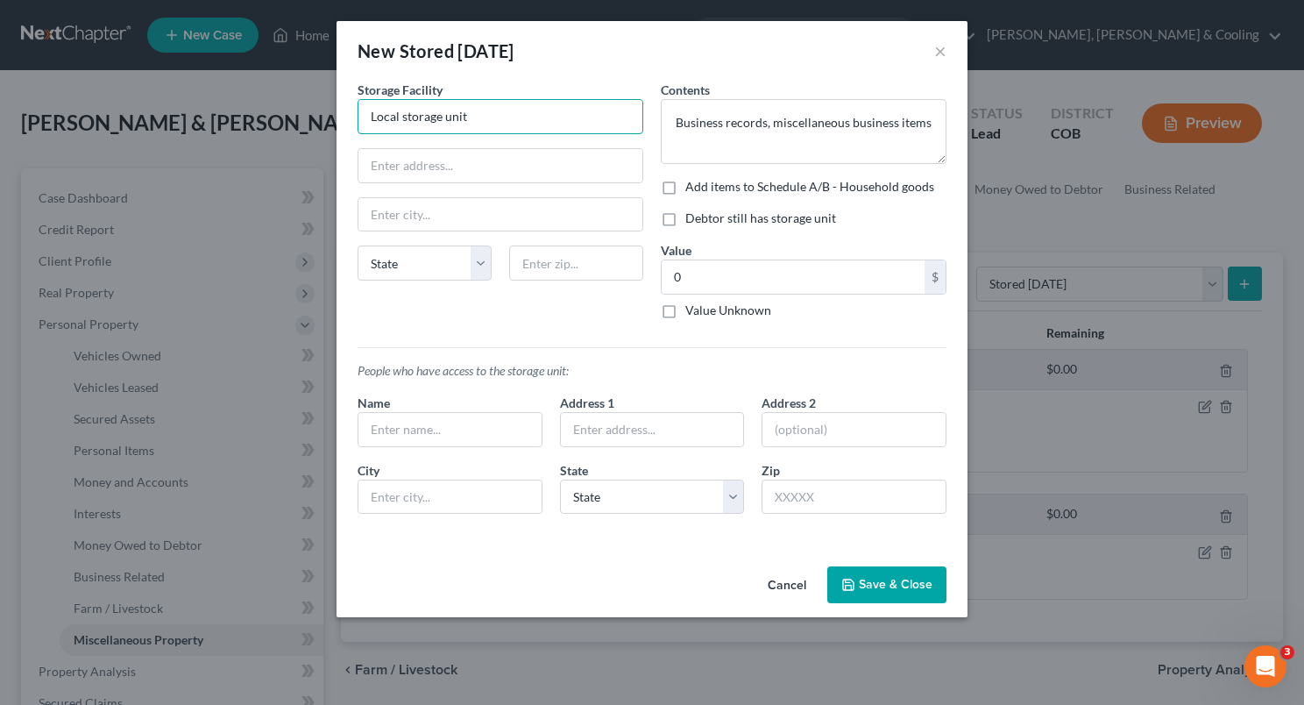
type input "Local storage unit"
click at [880, 585] on button "Save & Close" at bounding box center [887, 584] width 119 height 37
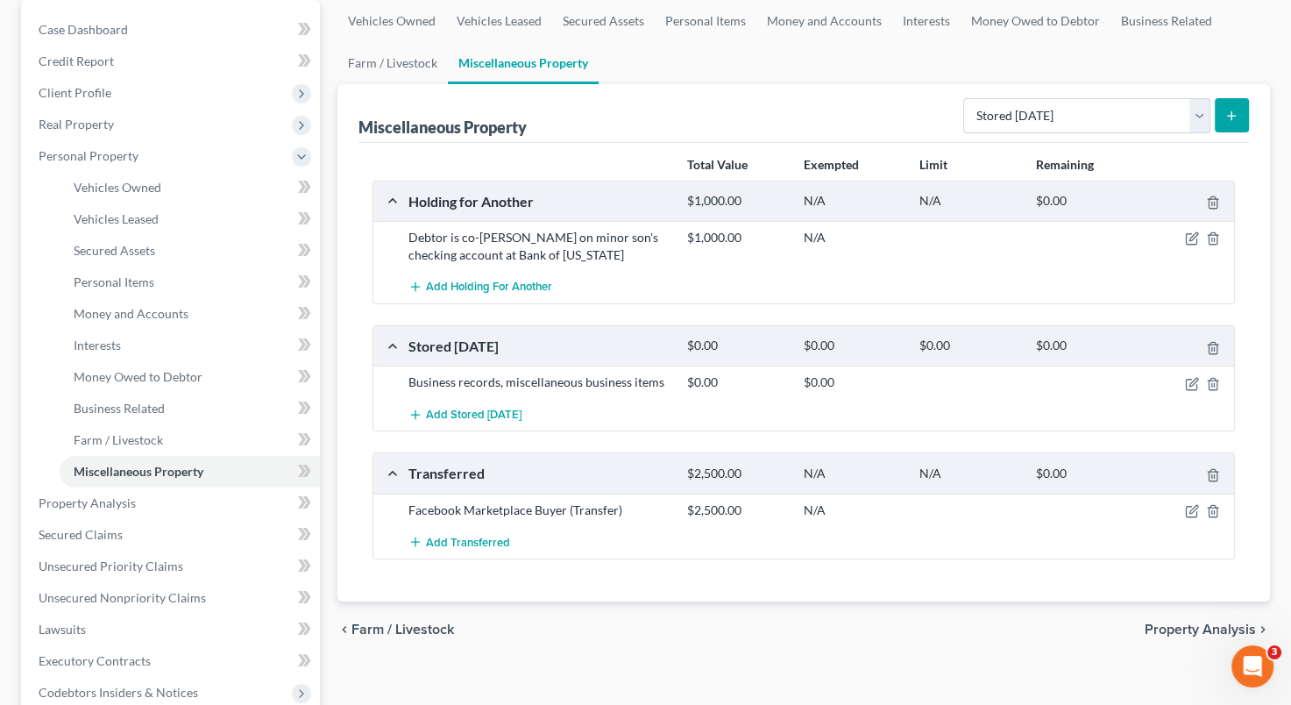
scroll to position [169, 0]
click at [1192, 382] on icon "button" at bounding box center [1194, 381] width 8 height 8
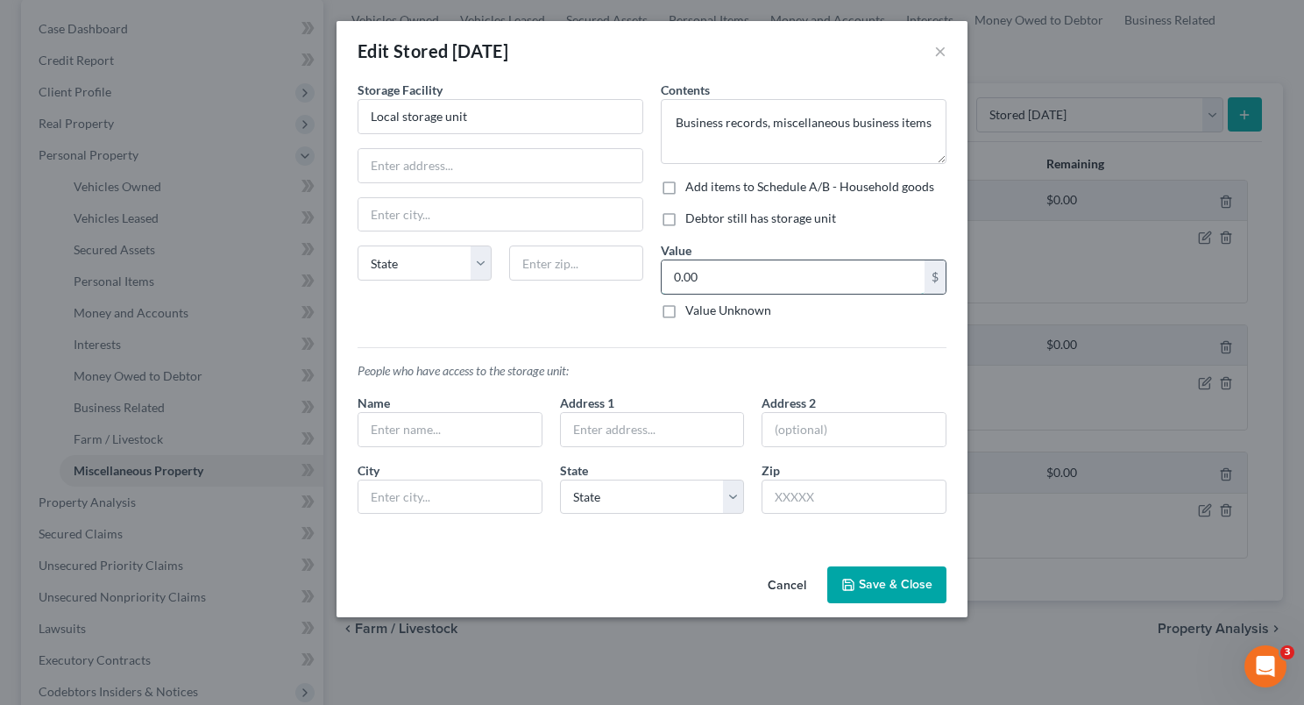
click at [703, 288] on input "0.00" at bounding box center [793, 276] width 263 height 33
type input "200"
click at [878, 586] on button "Save & Close" at bounding box center [887, 584] width 119 height 37
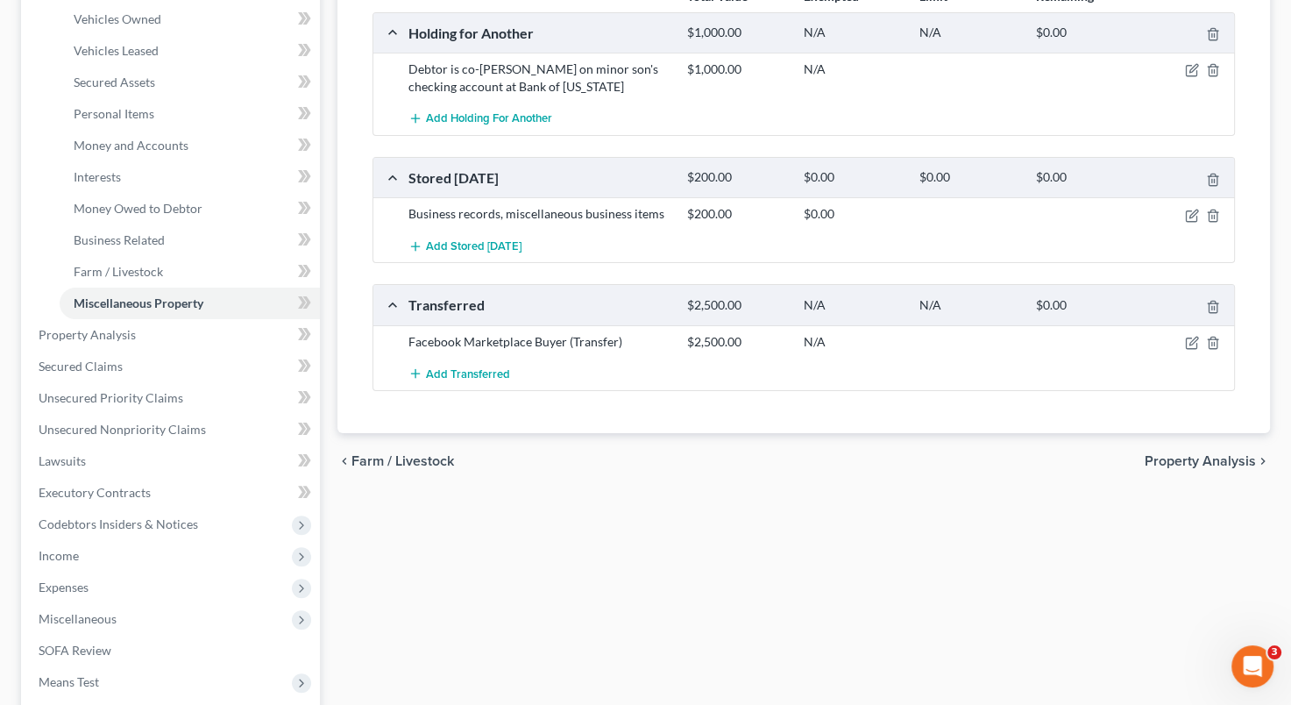
scroll to position [352, 0]
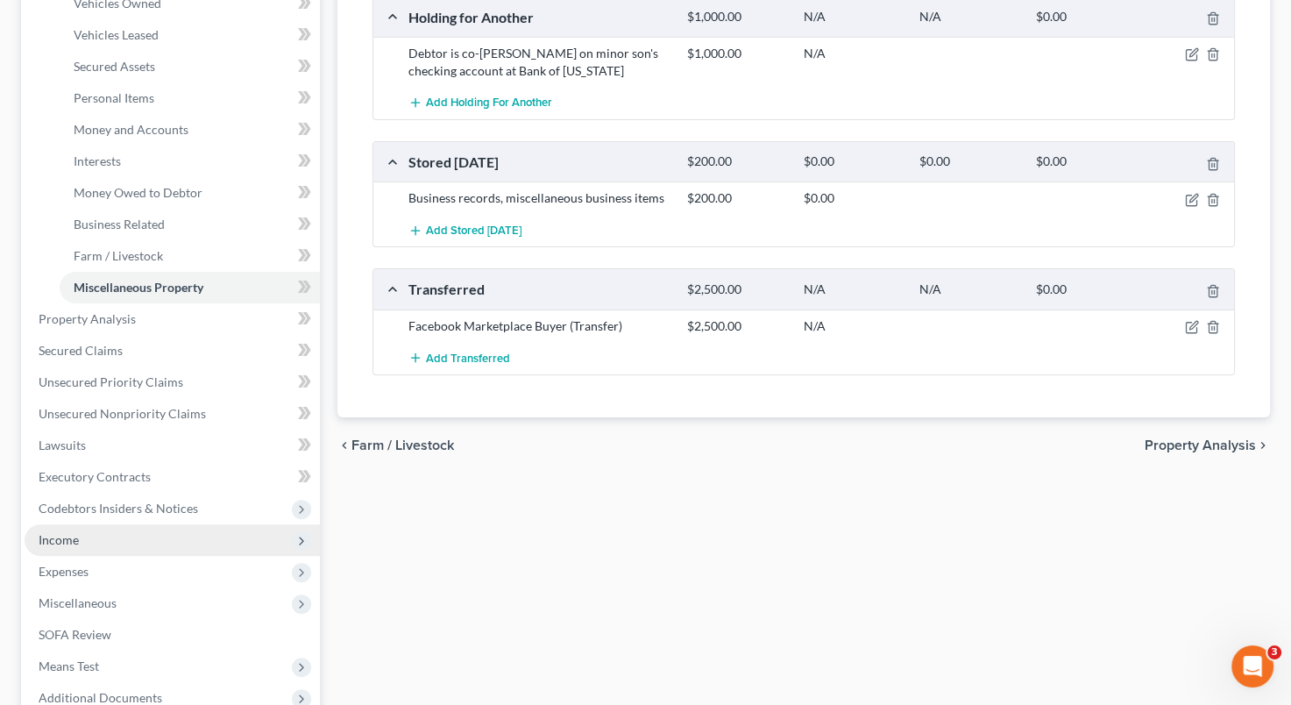
click at [209, 537] on span "Income" at bounding box center [172, 540] width 295 height 32
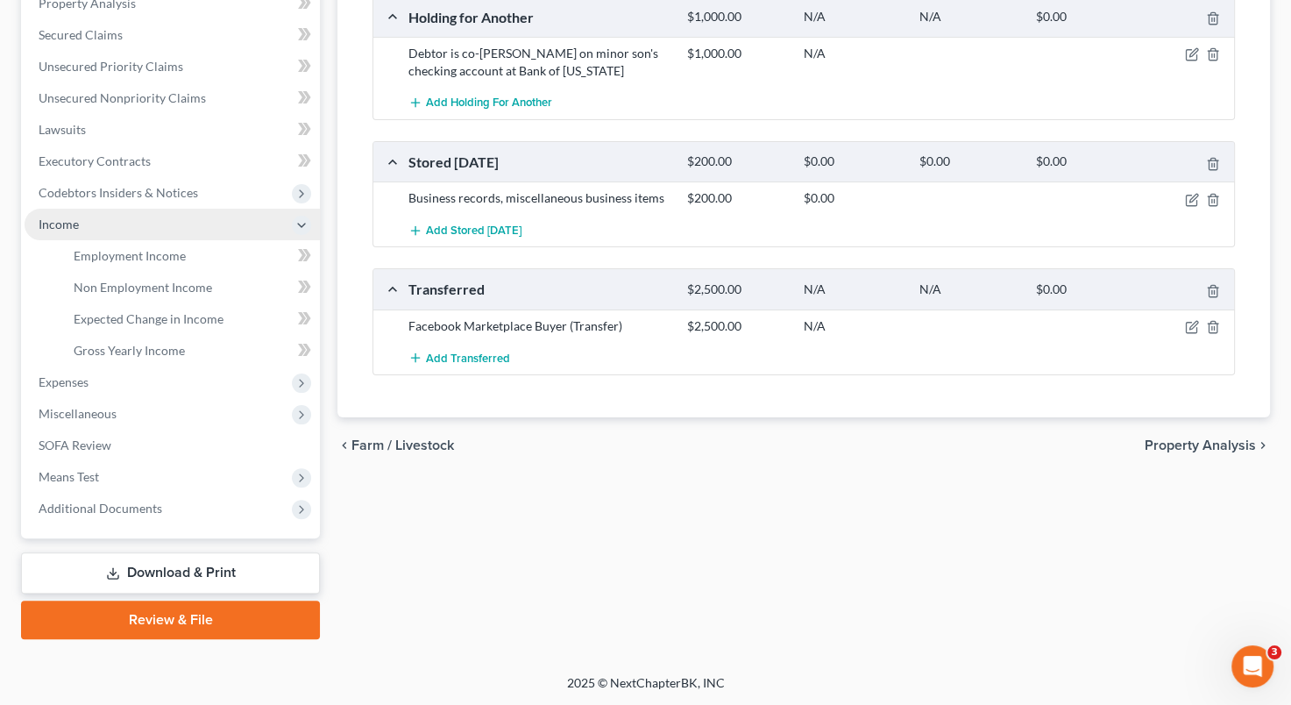
scroll to position [352, 0]
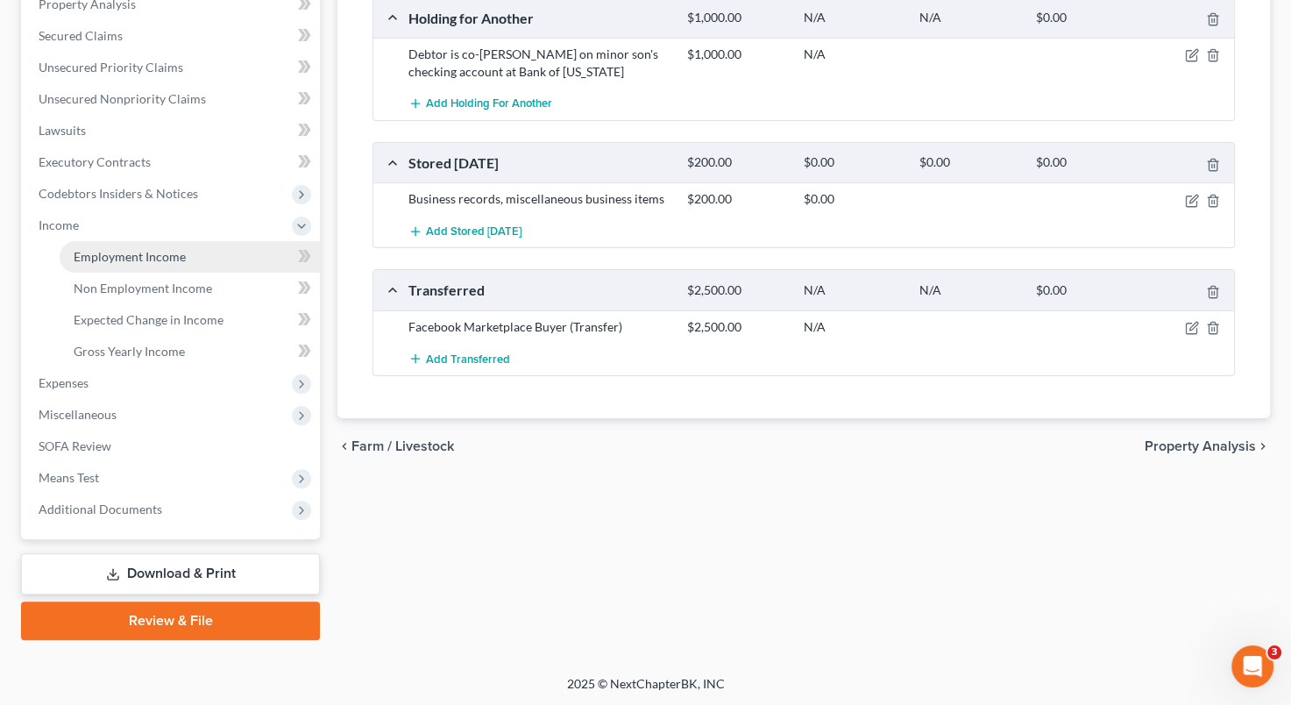
click at [154, 244] on link "Employment Income" at bounding box center [190, 257] width 260 height 32
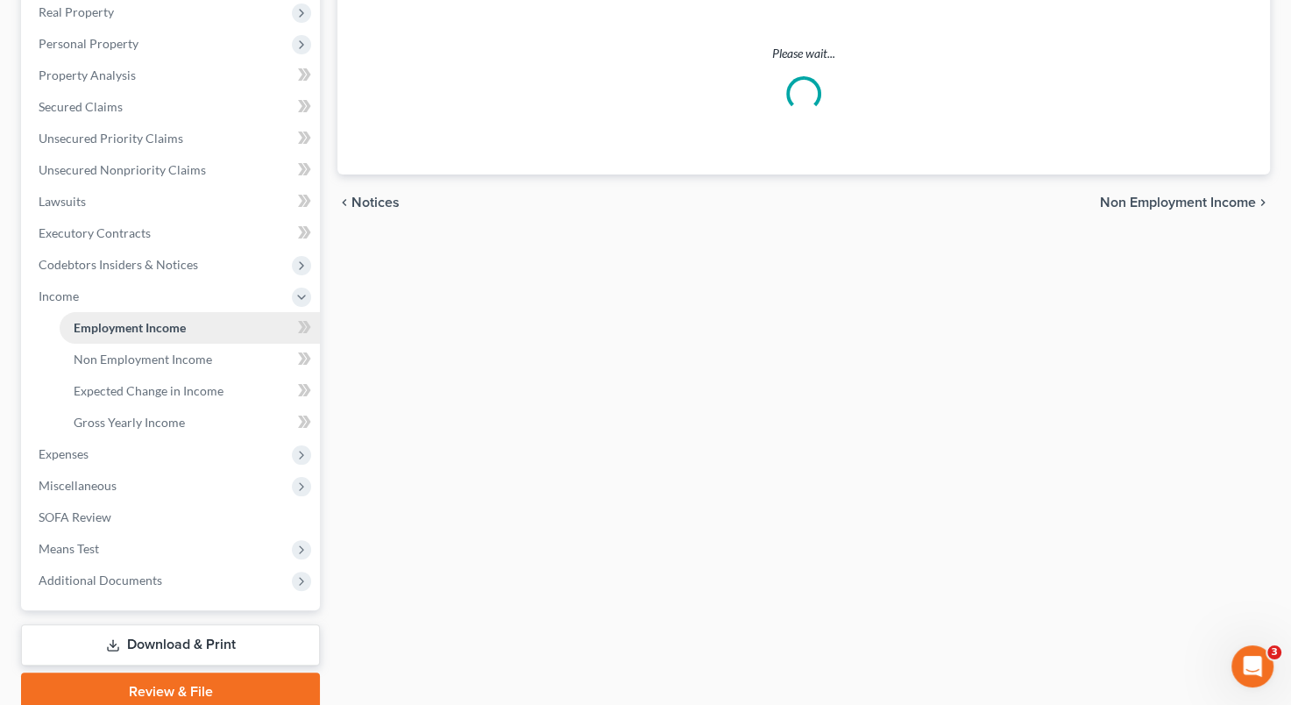
click at [154, 244] on ul "Case Dashboard Payments Invoices Payments Payments Credit Report Client Profile" at bounding box center [172, 249] width 295 height 694
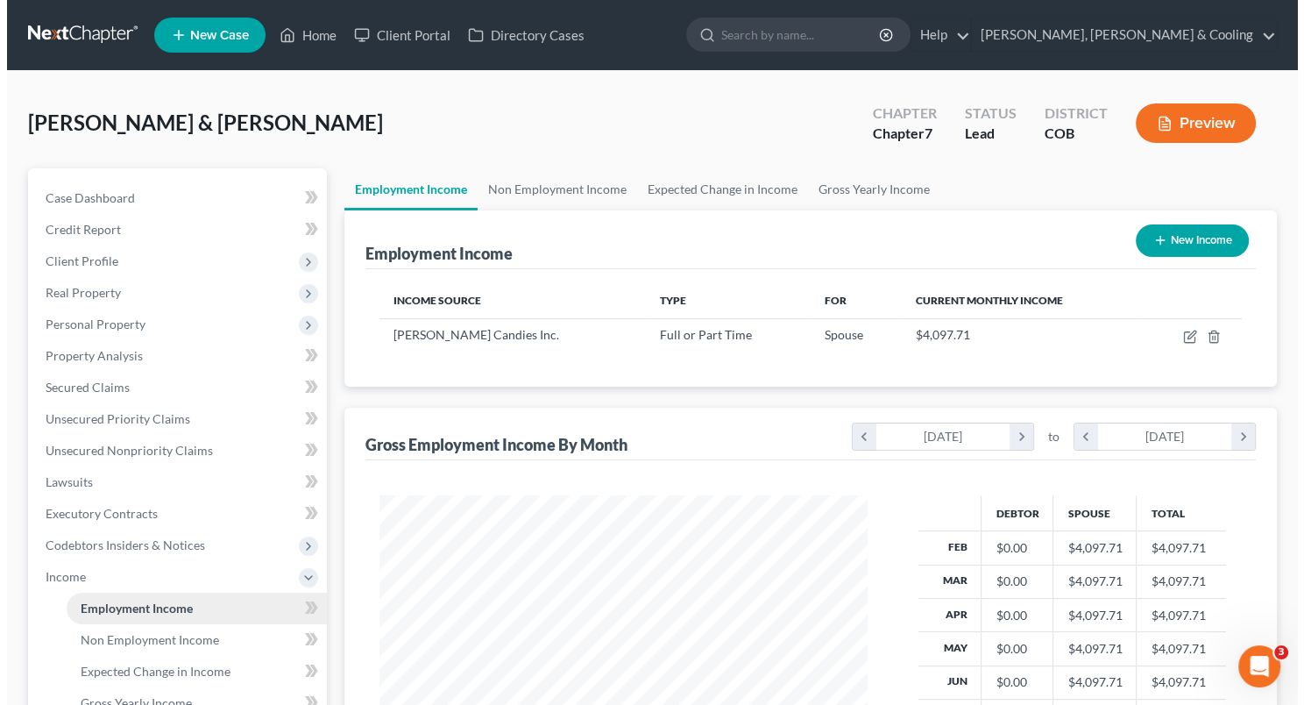
scroll to position [312, 523]
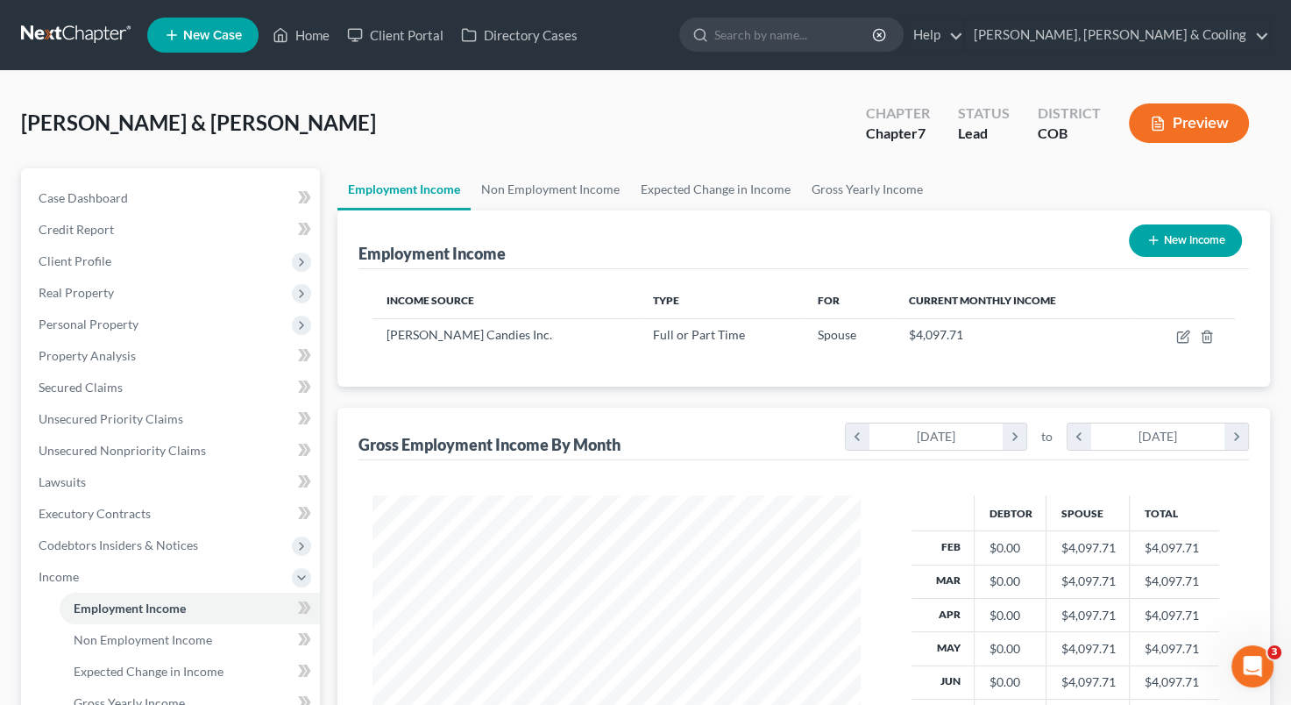
click at [1179, 235] on button "New Income" at bounding box center [1185, 240] width 113 height 32
select select "0"
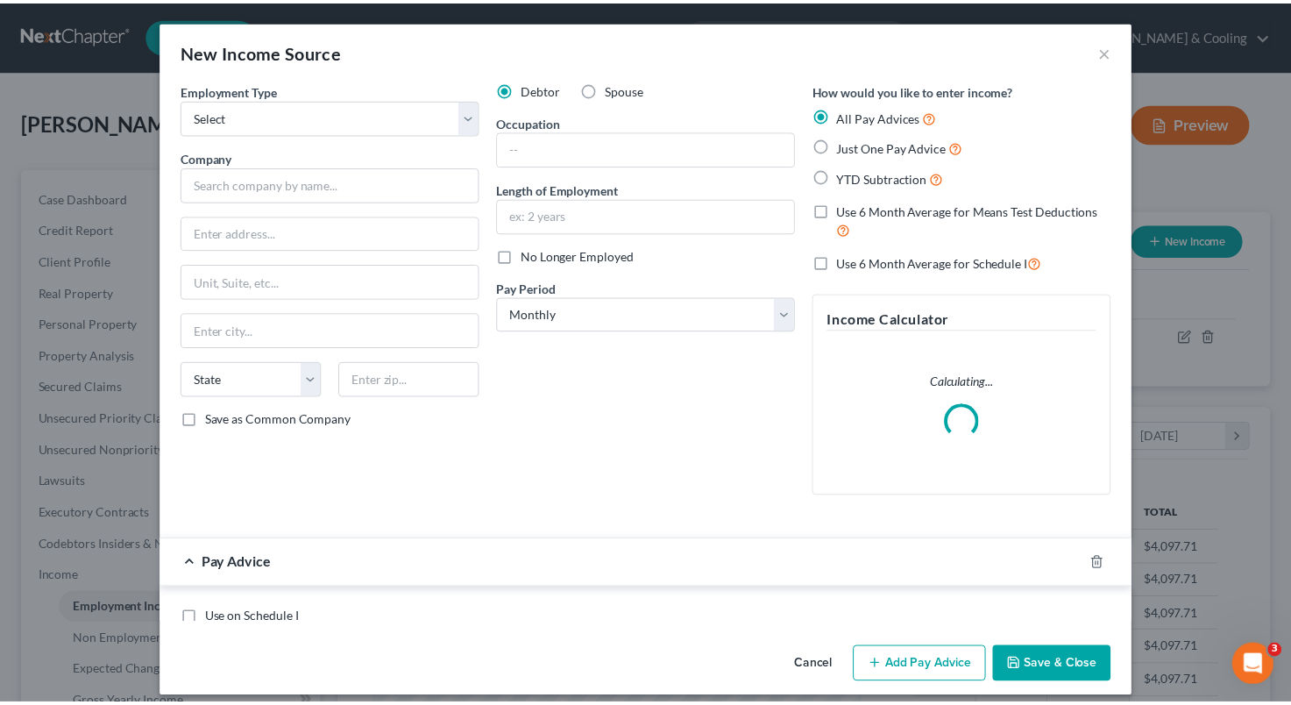
scroll to position [312, 529]
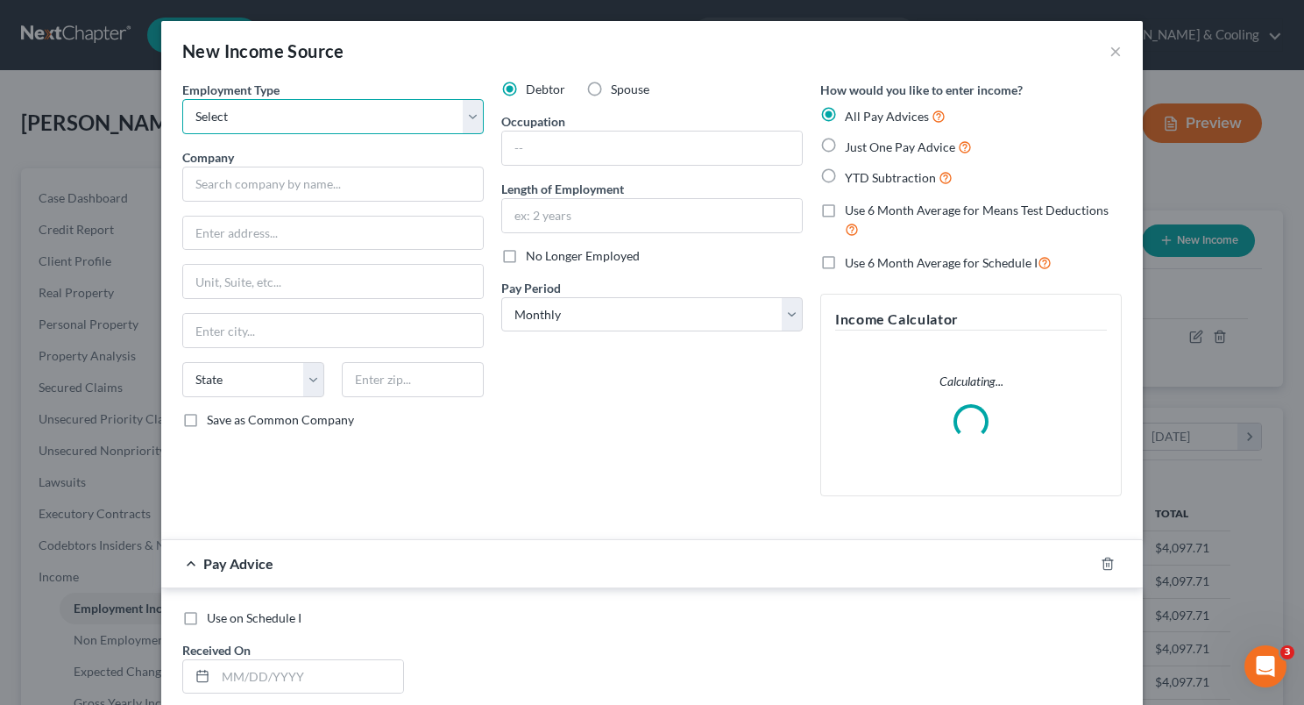
click at [463, 118] on select "Select Full or [DEMOGRAPHIC_DATA] Employment Self Employment" at bounding box center [333, 116] width 302 height 35
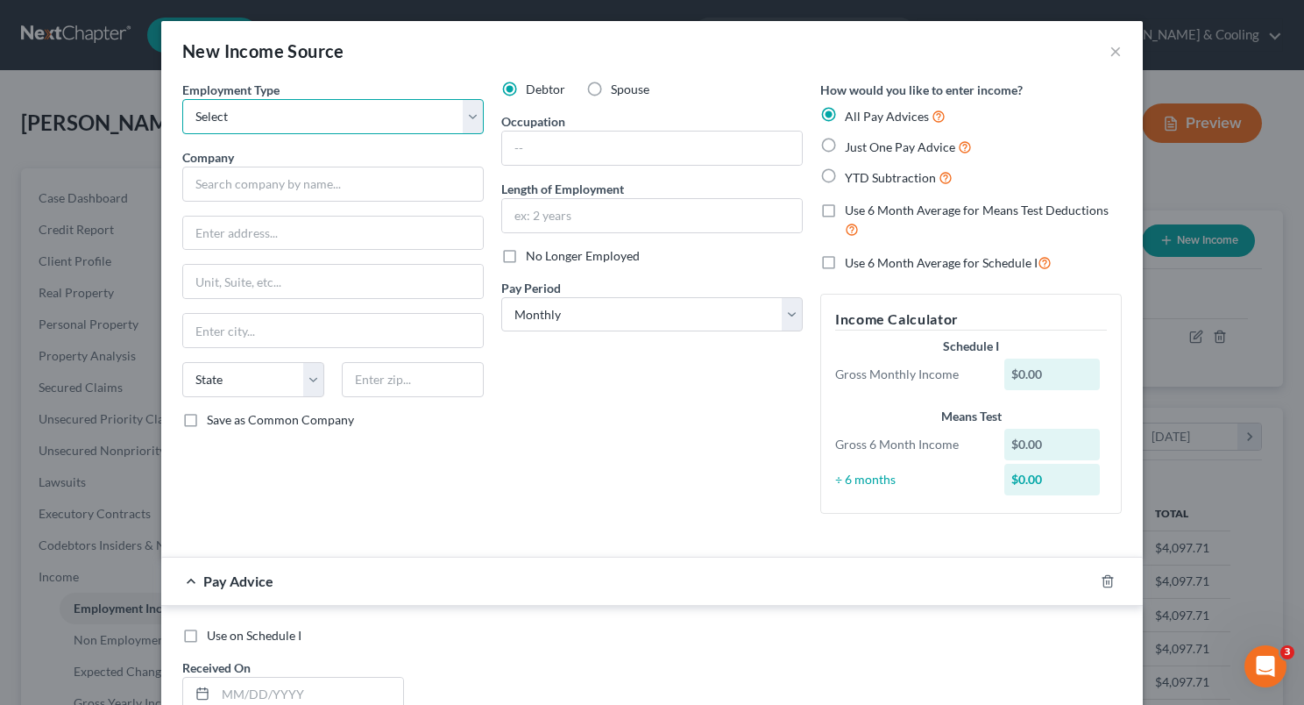
select select "1"
click at [182, 99] on select "Select Full or [DEMOGRAPHIC_DATA] Employment Self Employment" at bounding box center [333, 116] width 302 height 35
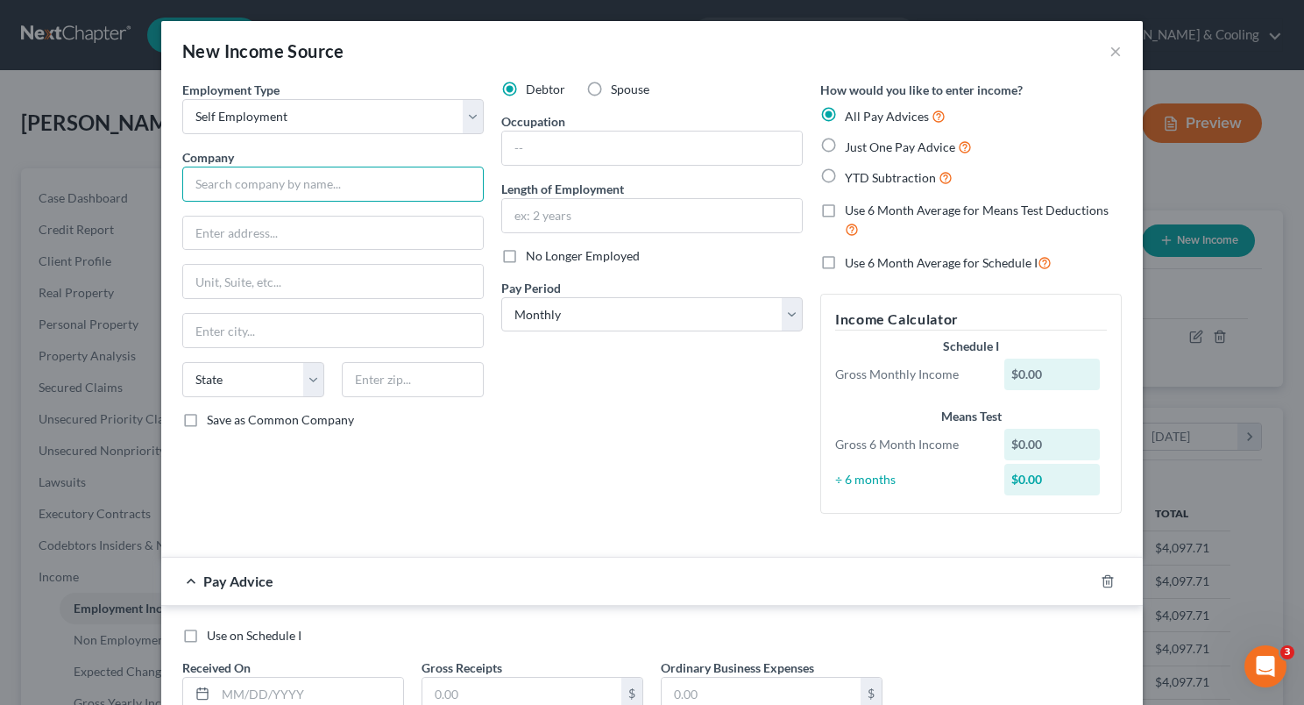
click at [362, 186] on input "text" at bounding box center [333, 184] width 302 height 35
click at [551, 139] on input "text" at bounding box center [652, 147] width 300 height 33
click at [551, 139] on input "C" at bounding box center [652, 147] width 300 height 33
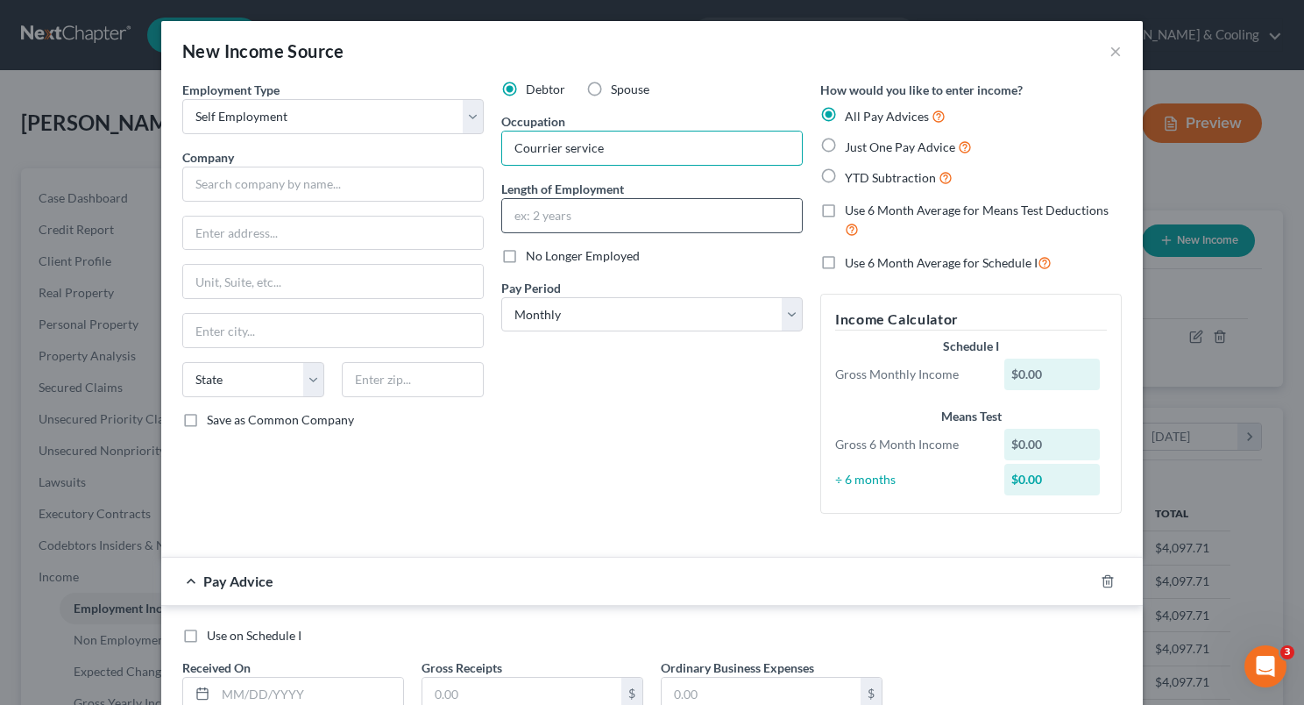
type input "Courrier service"
click at [540, 208] on input "text" at bounding box center [652, 215] width 300 height 33
type input "5+ years"
click at [555, 305] on select "Select Monthly Twice Monthly Every Other Week Weekly" at bounding box center [652, 314] width 302 height 35
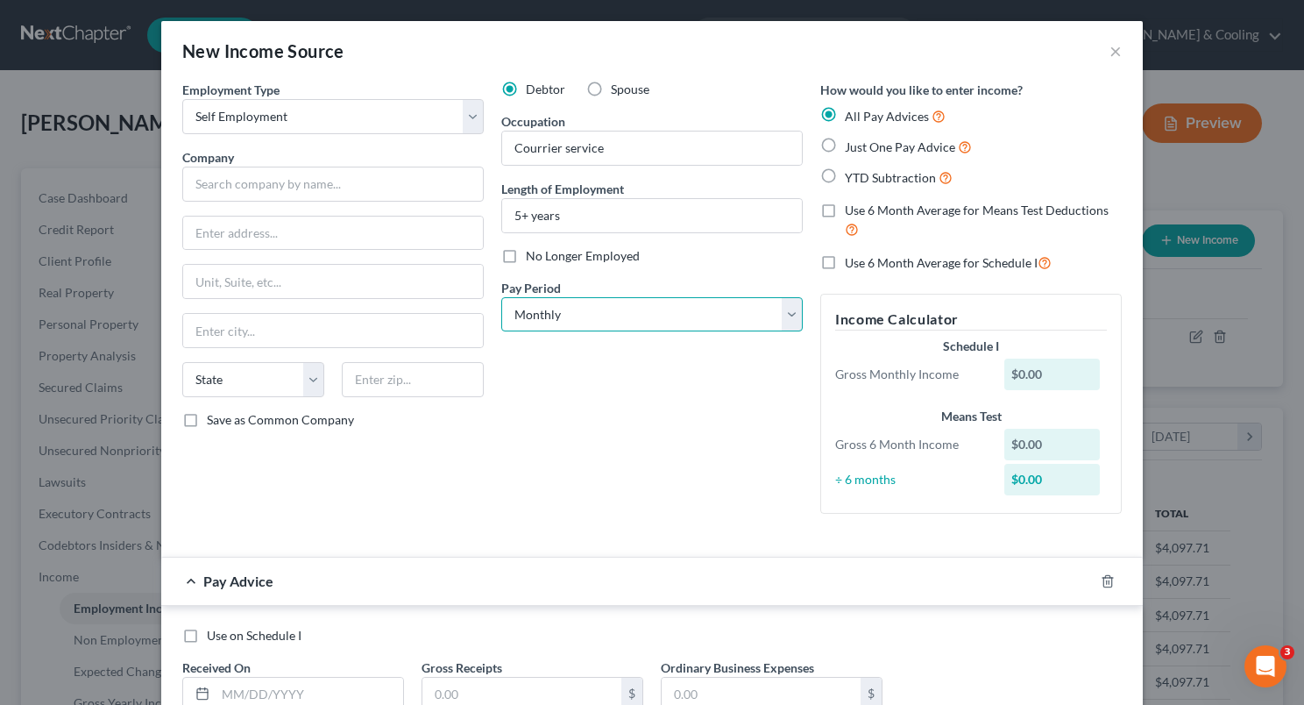
click at [555, 305] on select "Select Monthly Twice Monthly Every Other Week Weekly" at bounding box center [652, 314] width 302 height 35
click at [501, 297] on select "Select Monthly Twice Monthly Every Other Week Weekly" at bounding box center [652, 314] width 302 height 35
click at [845, 143] on label "Just One Pay Advice" at bounding box center [908, 147] width 127 height 20
click at [852, 143] on input "Just One Pay Advice" at bounding box center [857, 142] width 11 height 11
radio input "true"
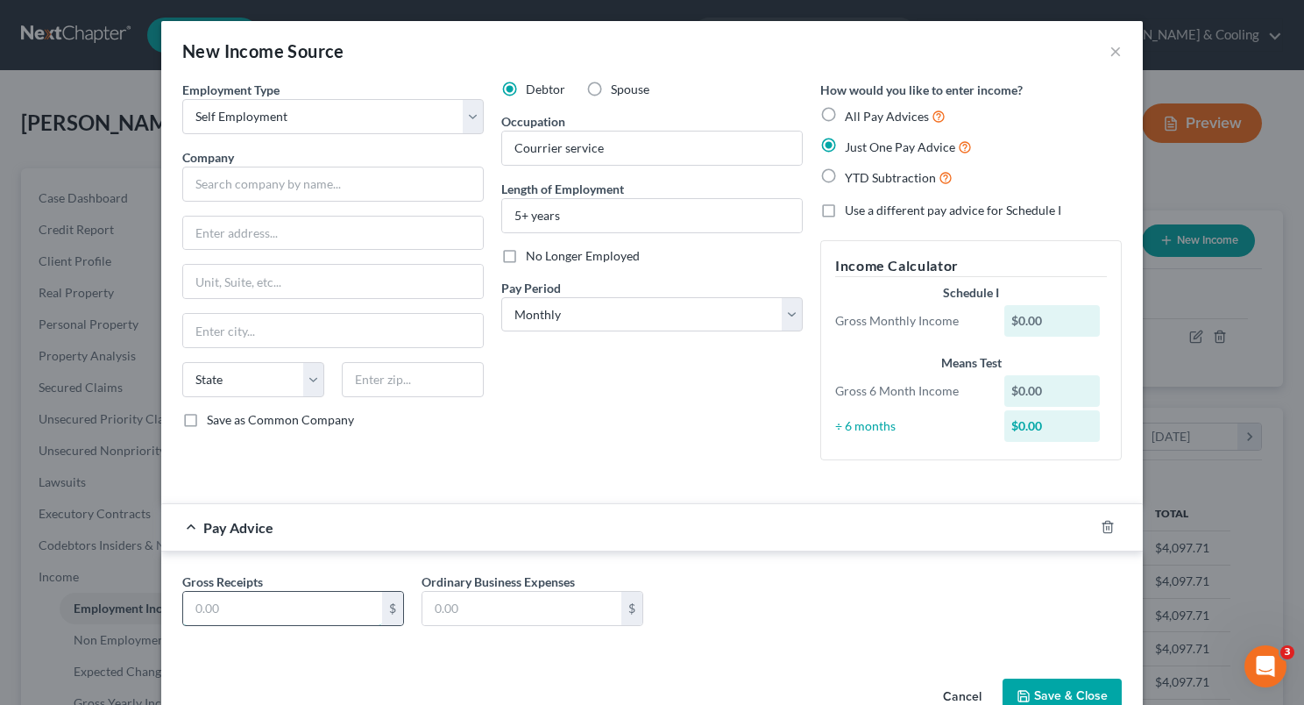
click at [298, 608] on input "text" at bounding box center [282, 608] width 199 height 33
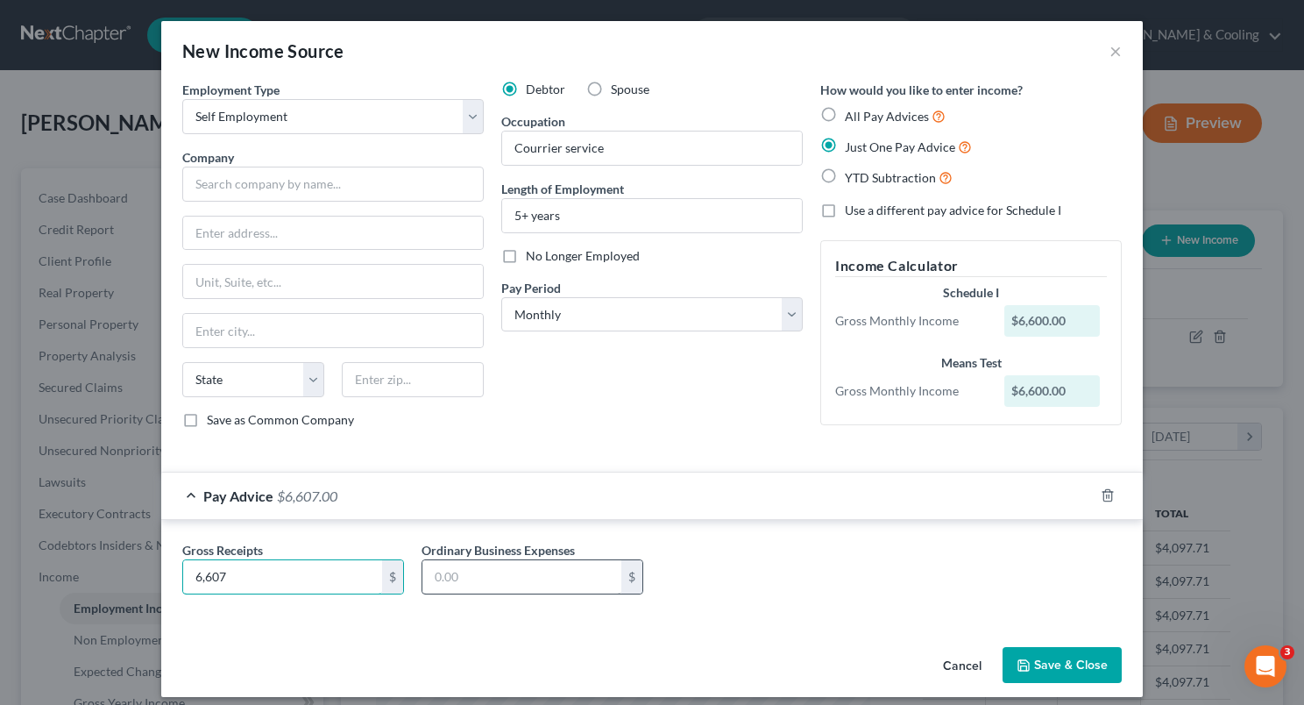
type input "6,607"
click at [428, 574] on input "text" at bounding box center [522, 576] width 199 height 33
click at [828, 596] on div "Gross Receipts 6,607 $ Ordinary Business Expenses $" at bounding box center [652, 575] width 957 height 68
click at [498, 582] on input "text" at bounding box center [522, 576] width 199 height 33
type input "2,000"
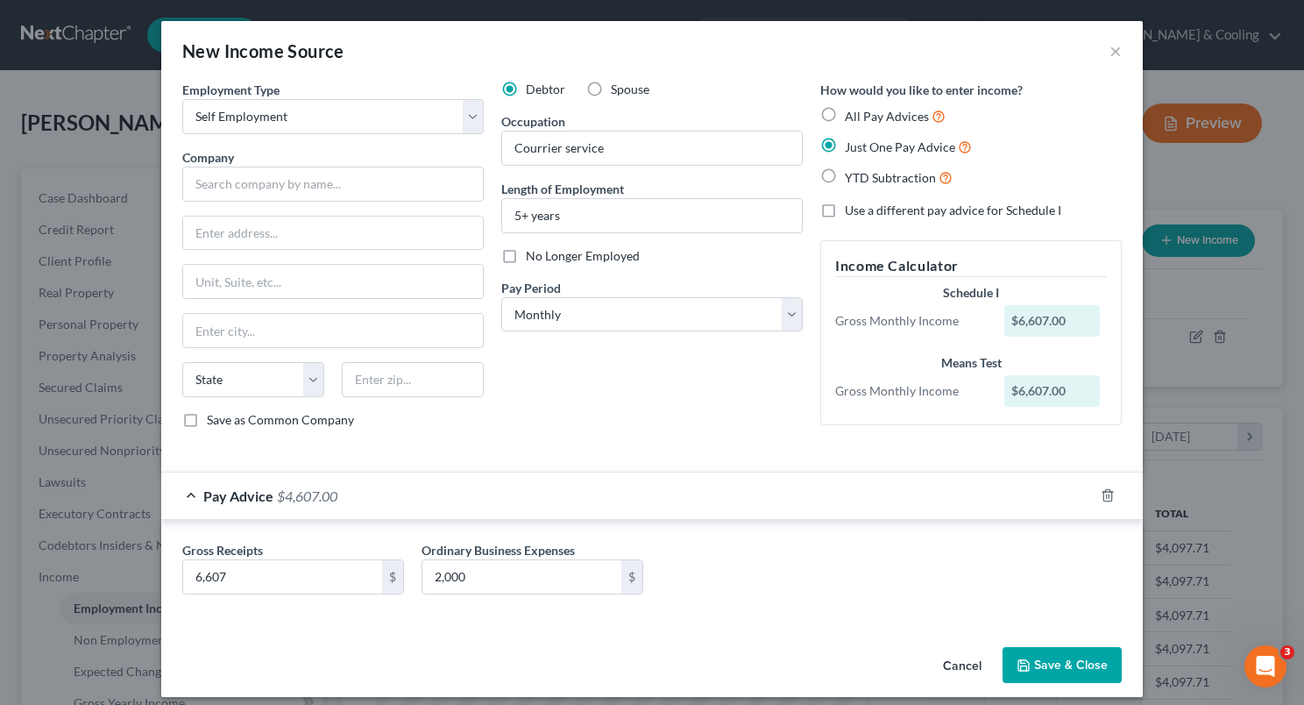
click at [1077, 654] on button "Save & Close" at bounding box center [1062, 665] width 119 height 37
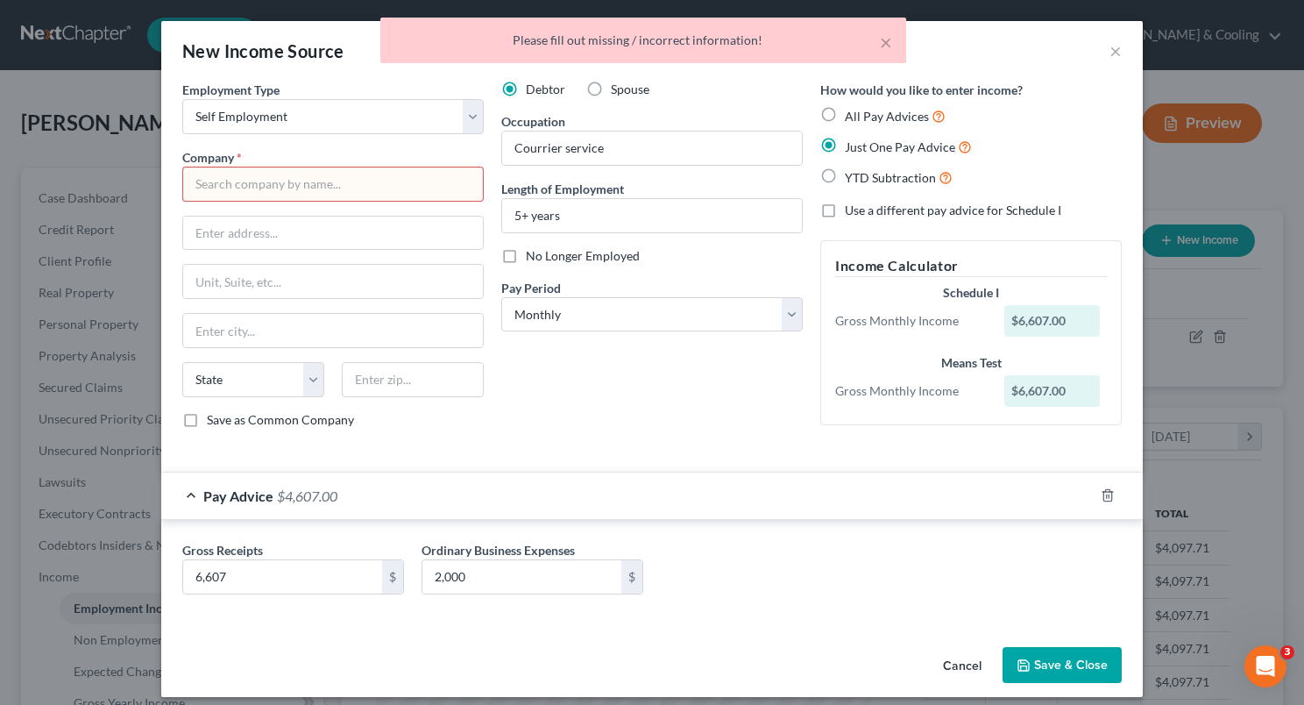
click at [394, 192] on input "text" at bounding box center [333, 184] width 302 height 35
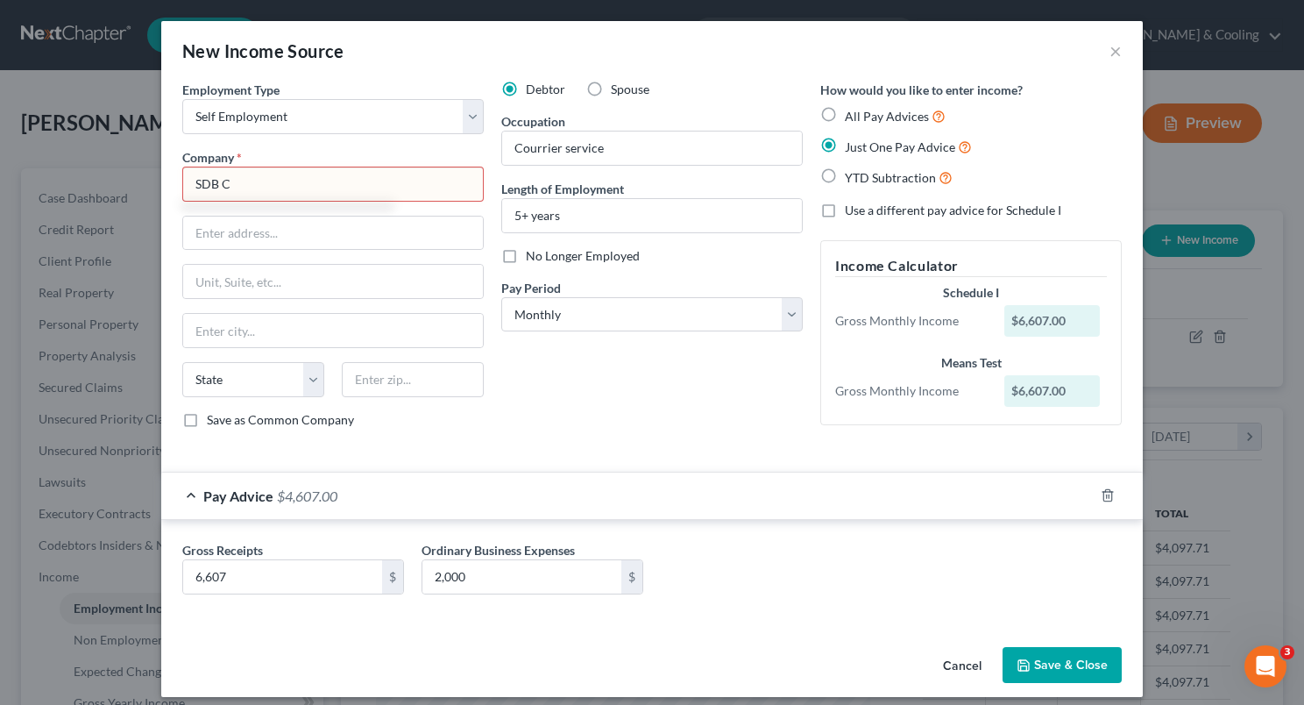
type input "SDB Courriers"
type input "[STREET_ADDRESS]"
type input "Montrose"
select select "5"
type input "81401"
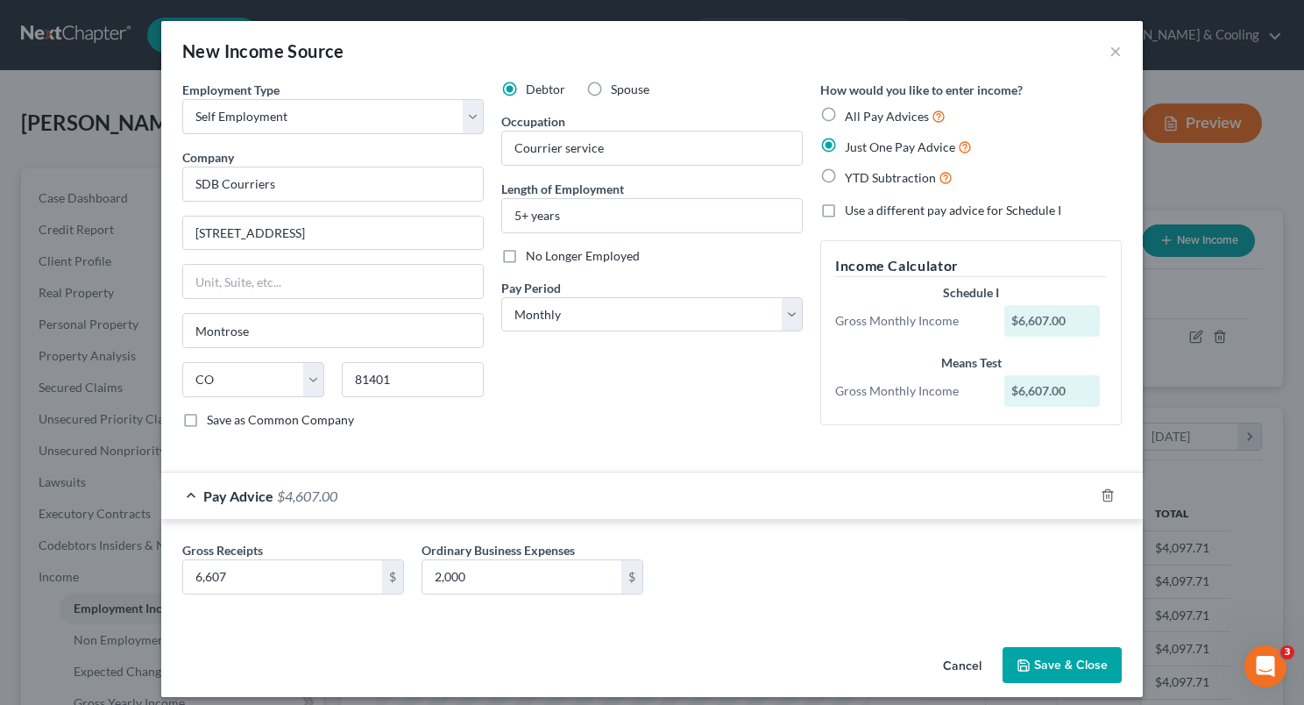
click at [1034, 647] on button "Save & Close" at bounding box center [1062, 665] width 119 height 37
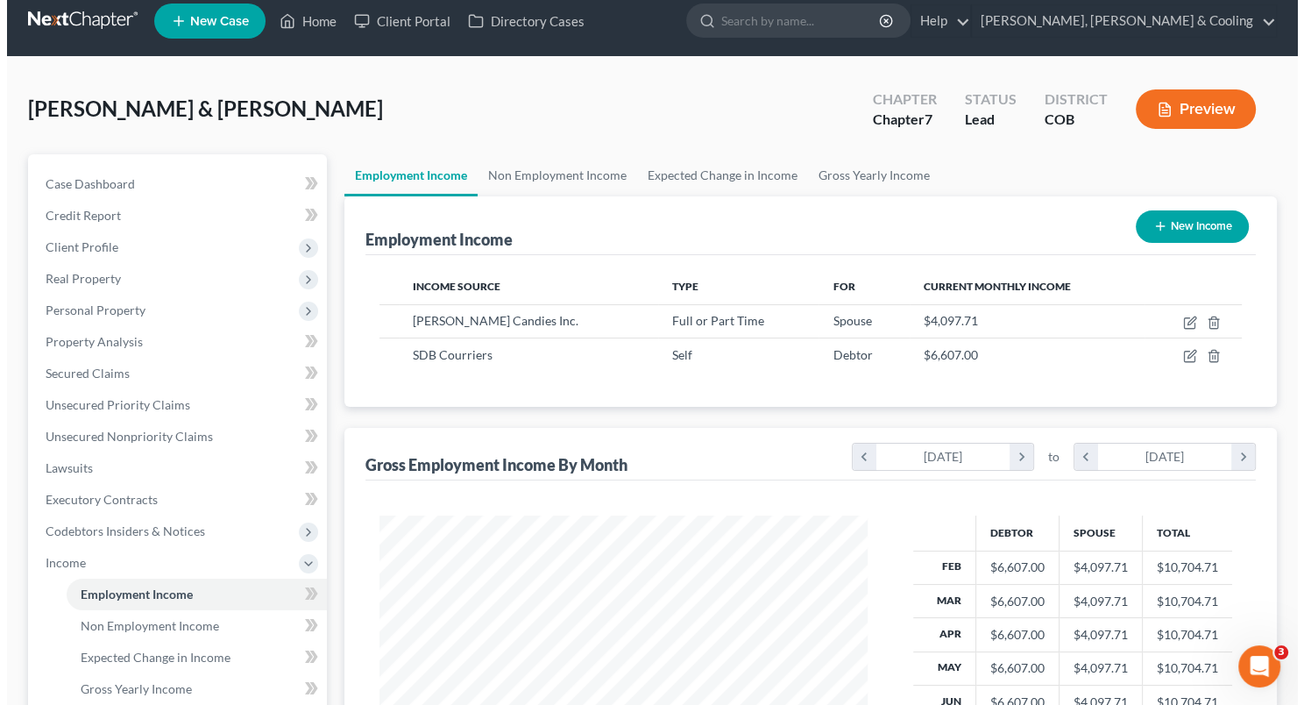
scroll to position [0, 0]
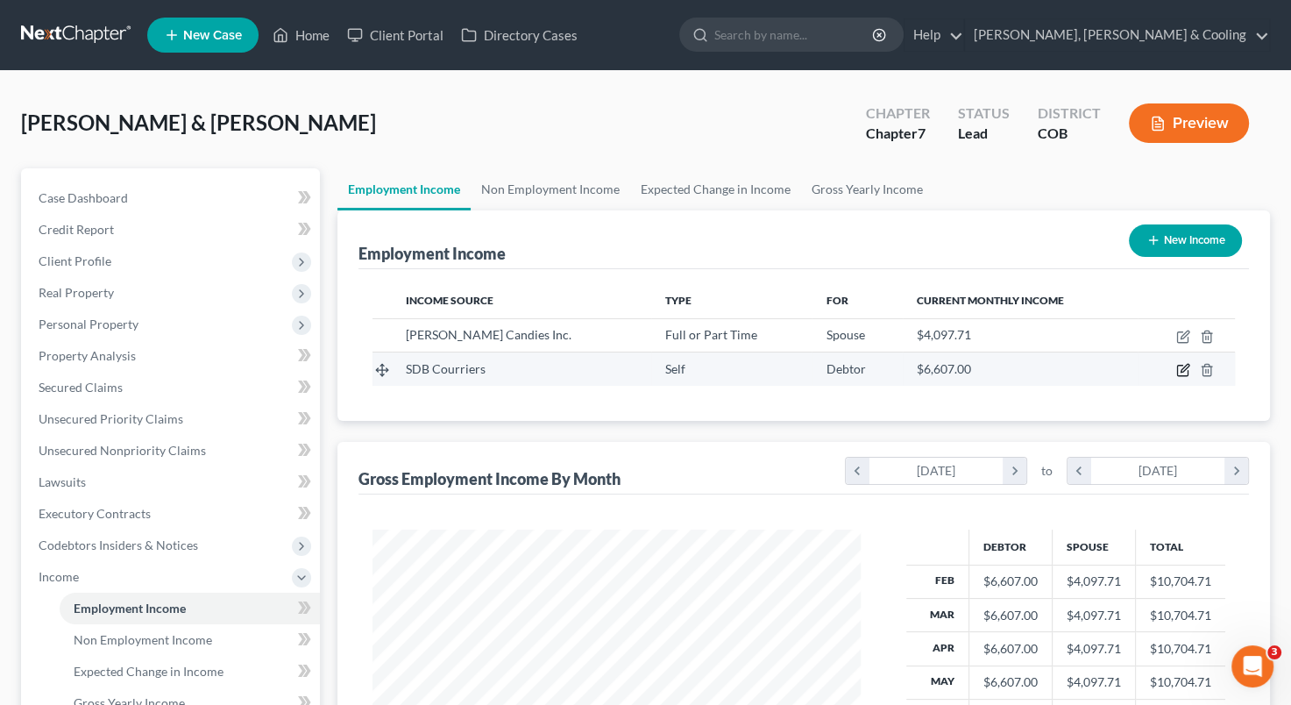
click at [1178, 368] on icon "button" at bounding box center [1183, 370] width 14 height 14
select select "1"
select select "5"
select select "0"
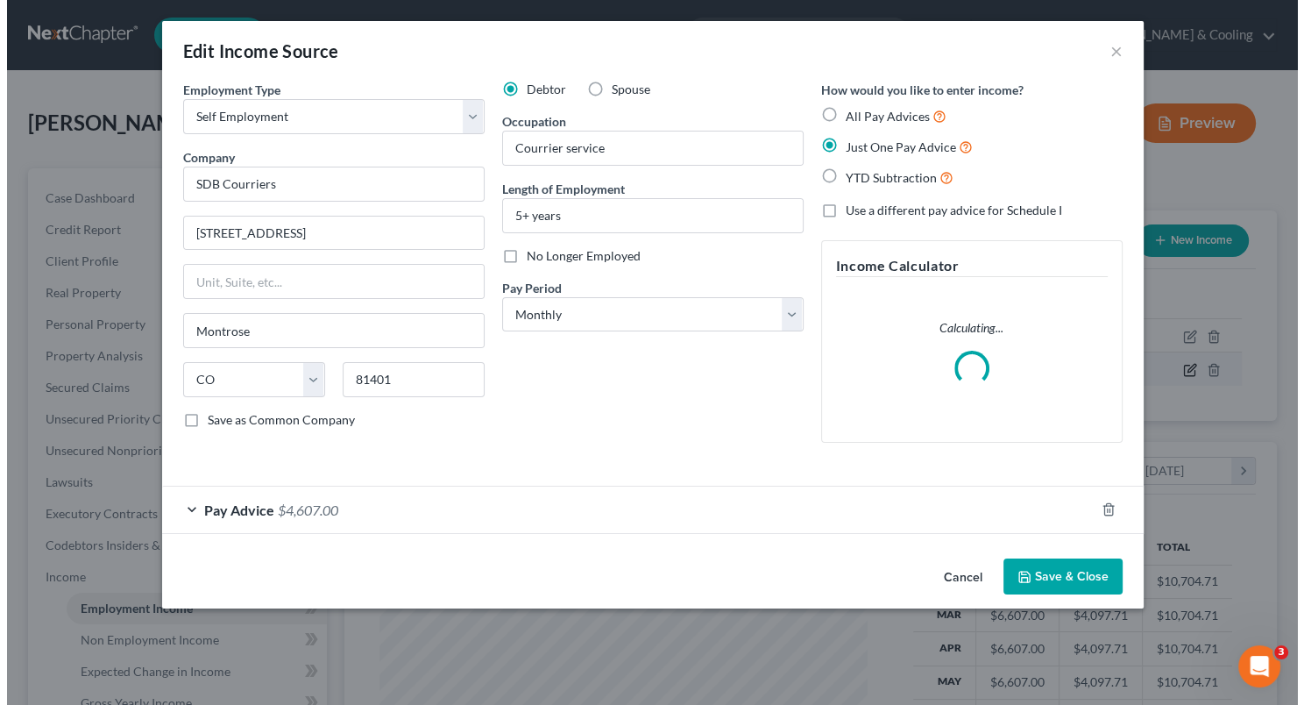
scroll to position [312, 529]
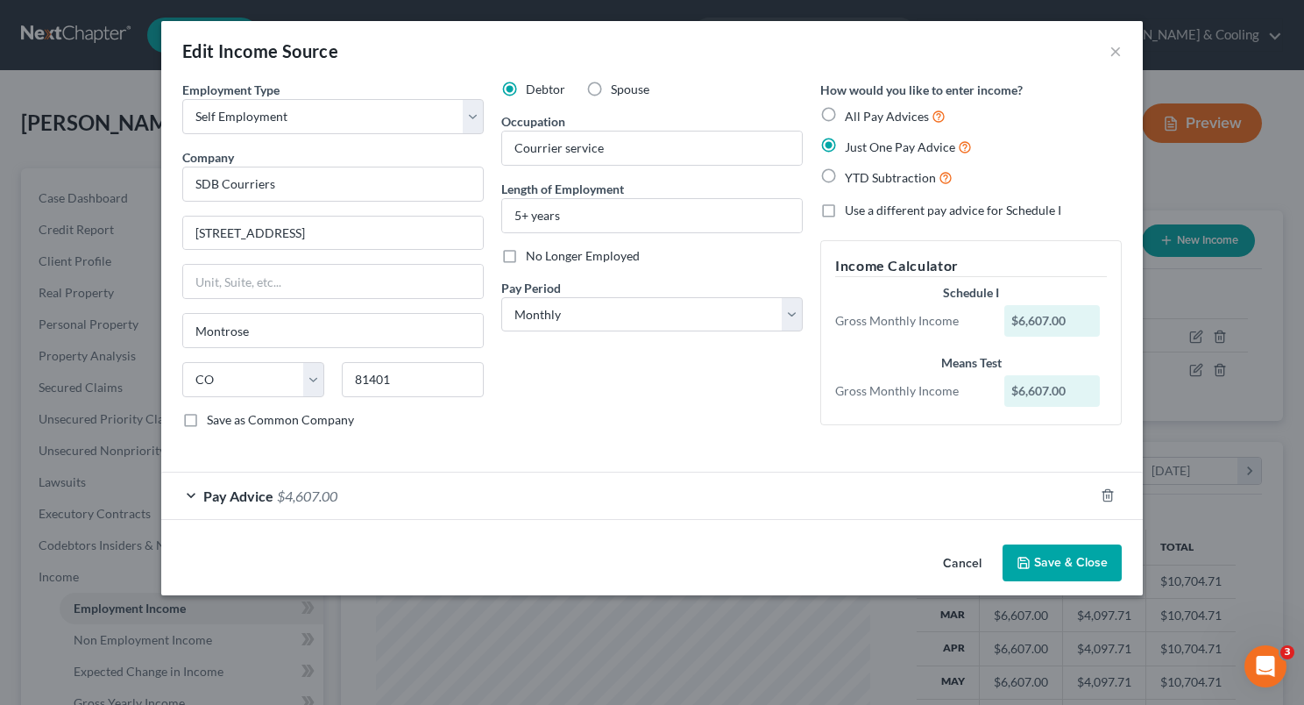
click at [294, 494] on span "$4,607.00" at bounding box center [307, 495] width 60 height 17
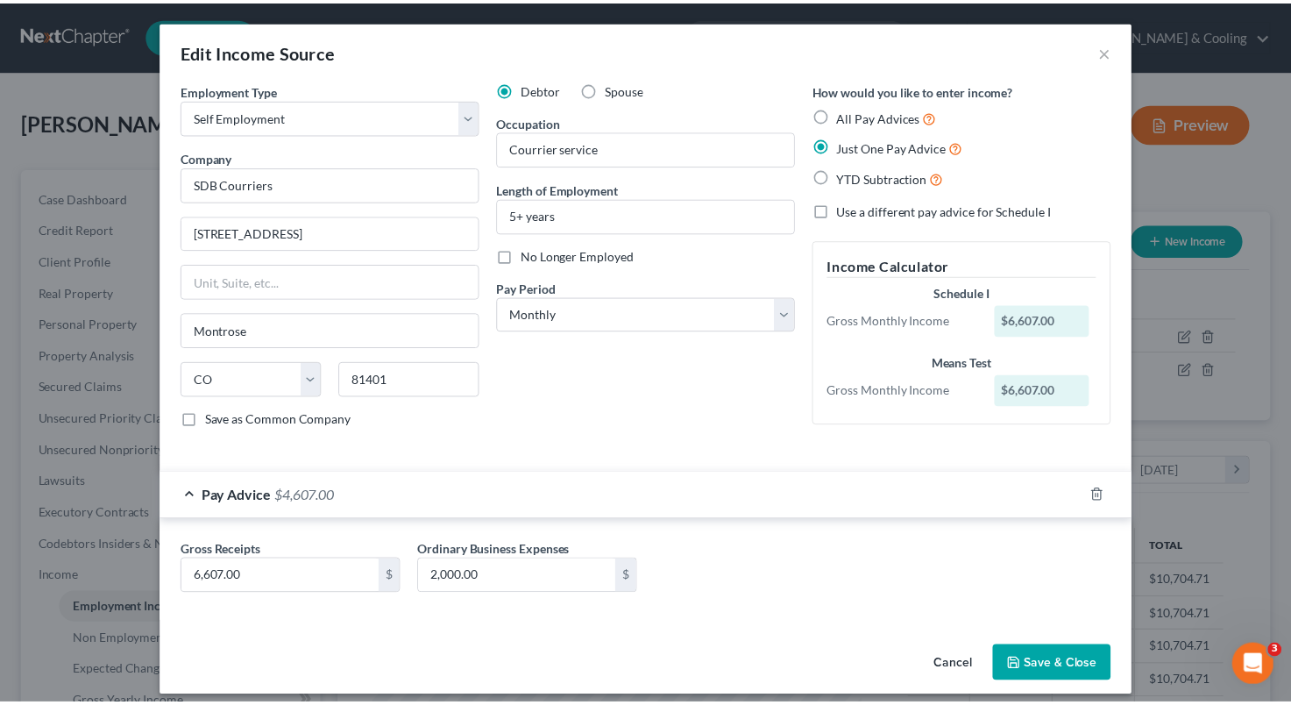
scroll to position [11, 0]
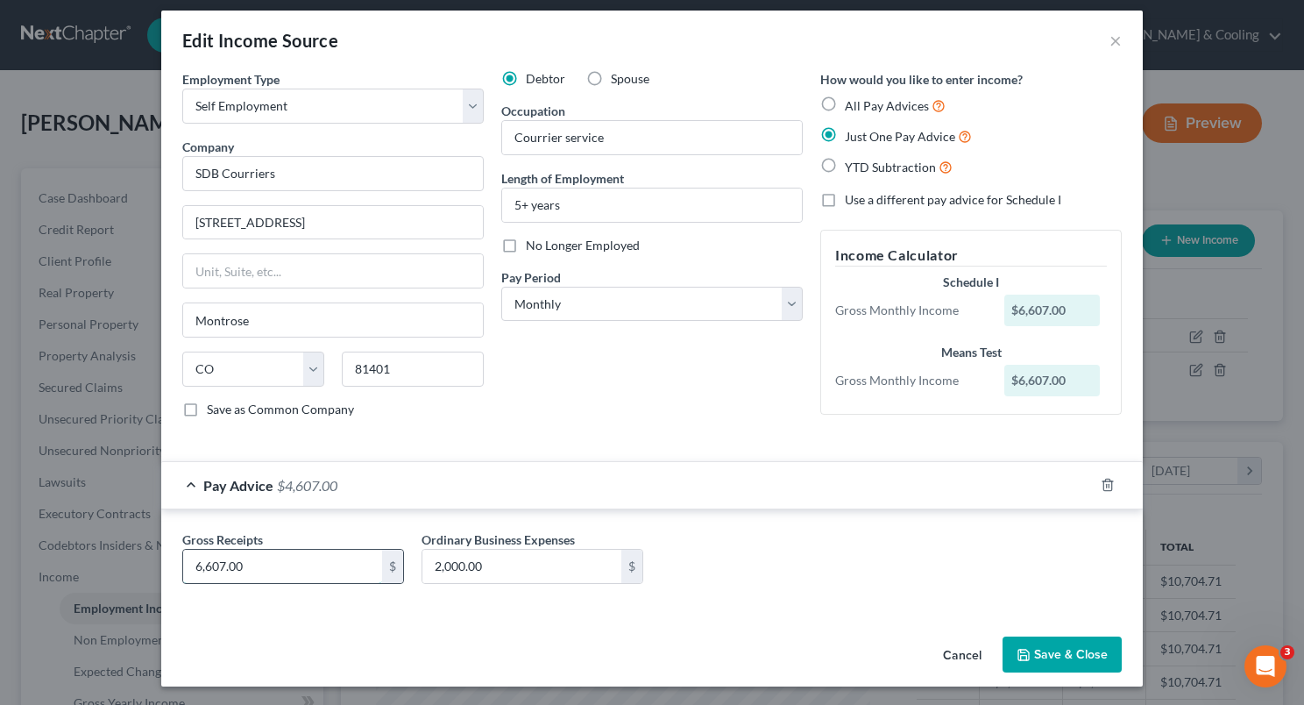
click at [273, 558] on input "6,607.00" at bounding box center [282, 566] width 199 height 33
type input "4,200"
click at [508, 542] on label "Ordinary Business Expenses" at bounding box center [498, 539] width 153 height 18
click at [504, 561] on input "2,000.00" at bounding box center [522, 566] width 199 height 33
click at [1034, 630] on div "Cancel Save & Close" at bounding box center [652, 658] width 982 height 58
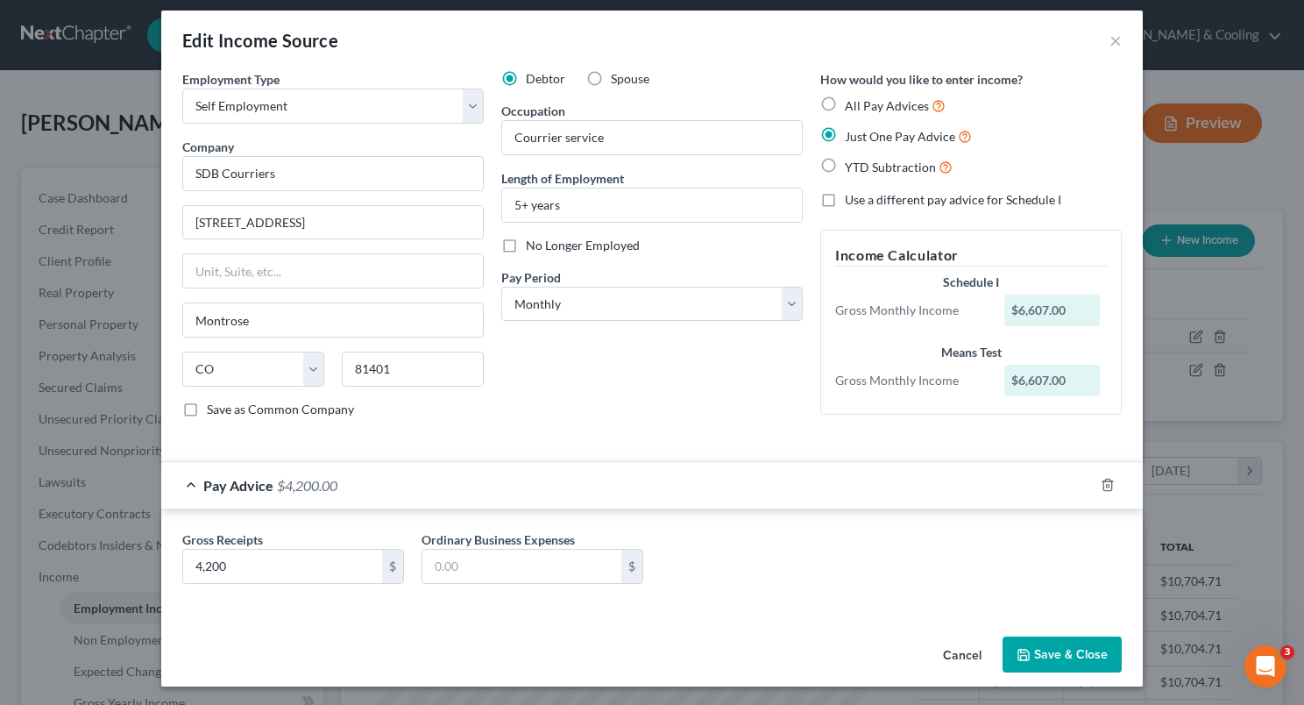
click at [1036, 643] on button "Save & Close" at bounding box center [1062, 654] width 119 height 37
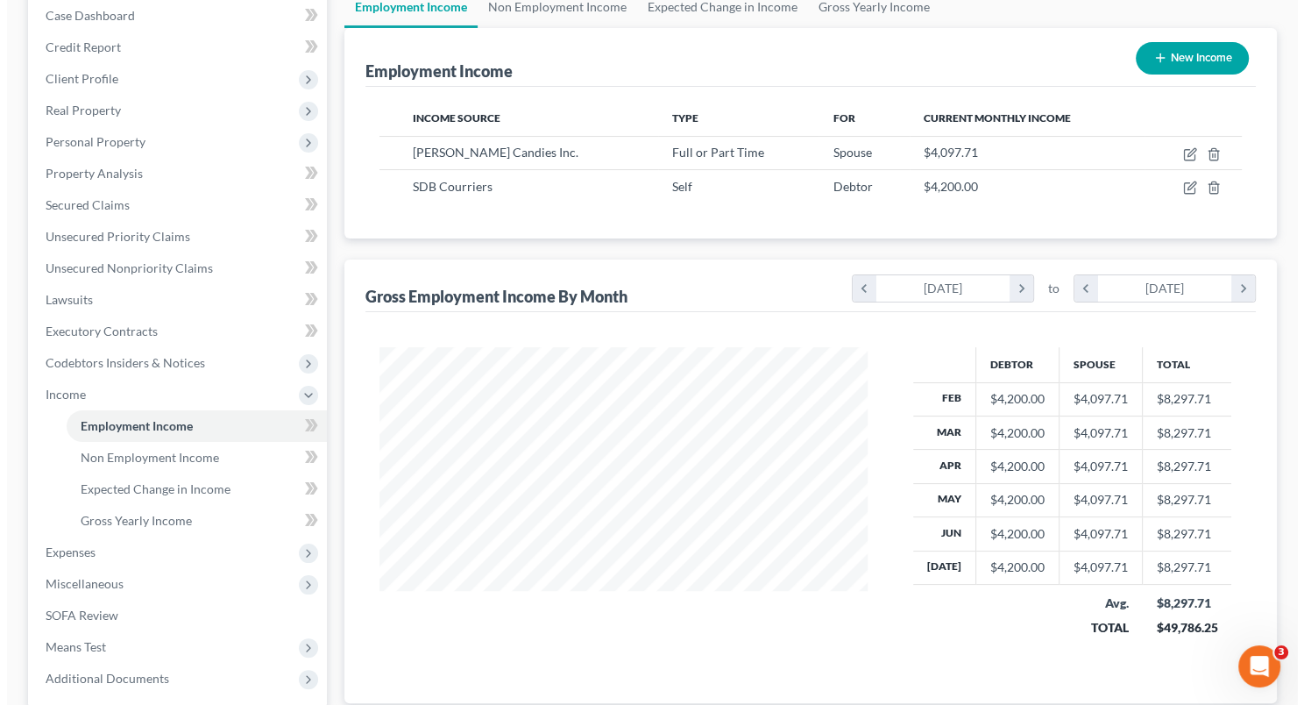
scroll to position [1, 0]
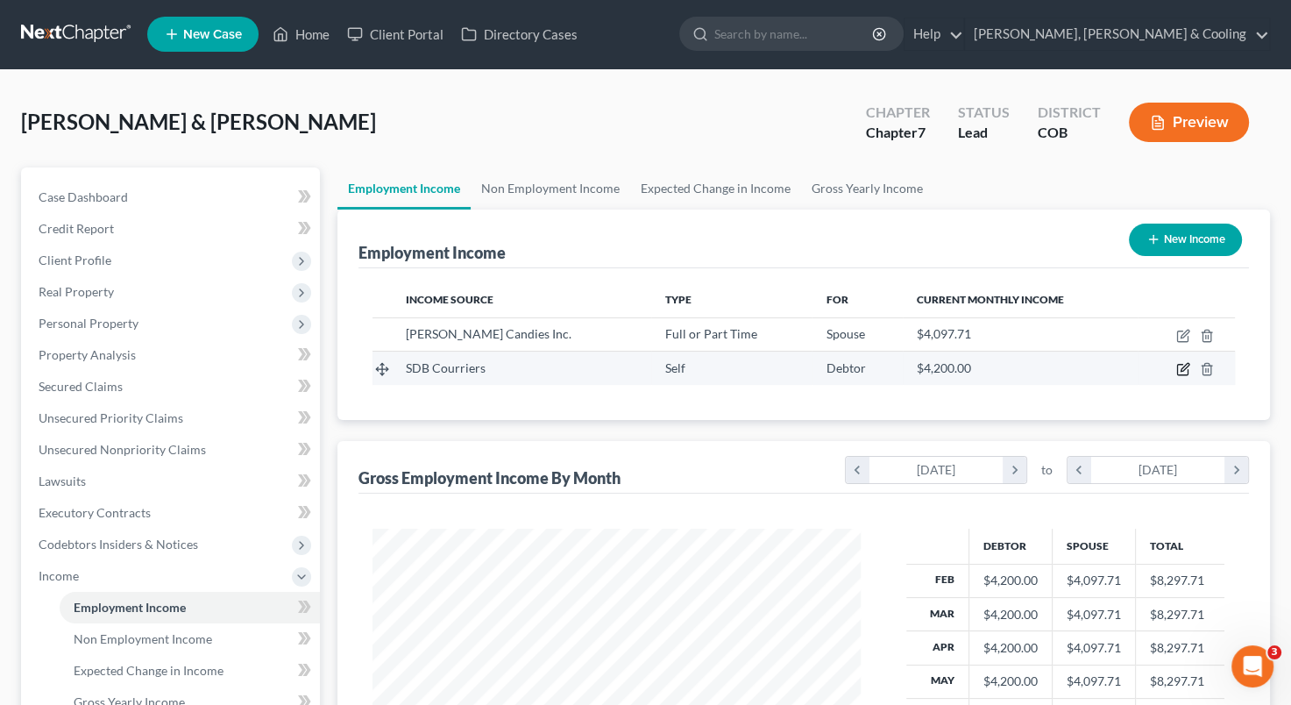
click at [1184, 374] on icon "button" at bounding box center [1183, 369] width 14 height 14
select select "1"
select select "5"
select select "0"
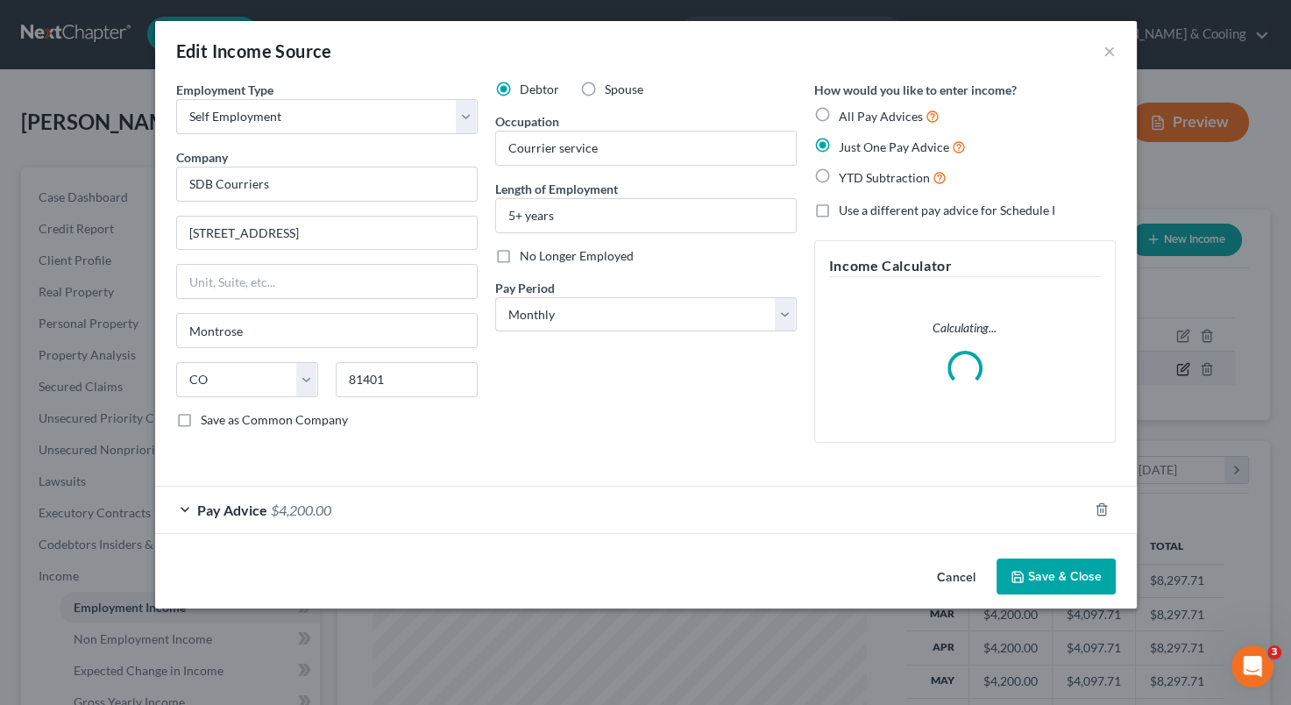
scroll to position [312, 529]
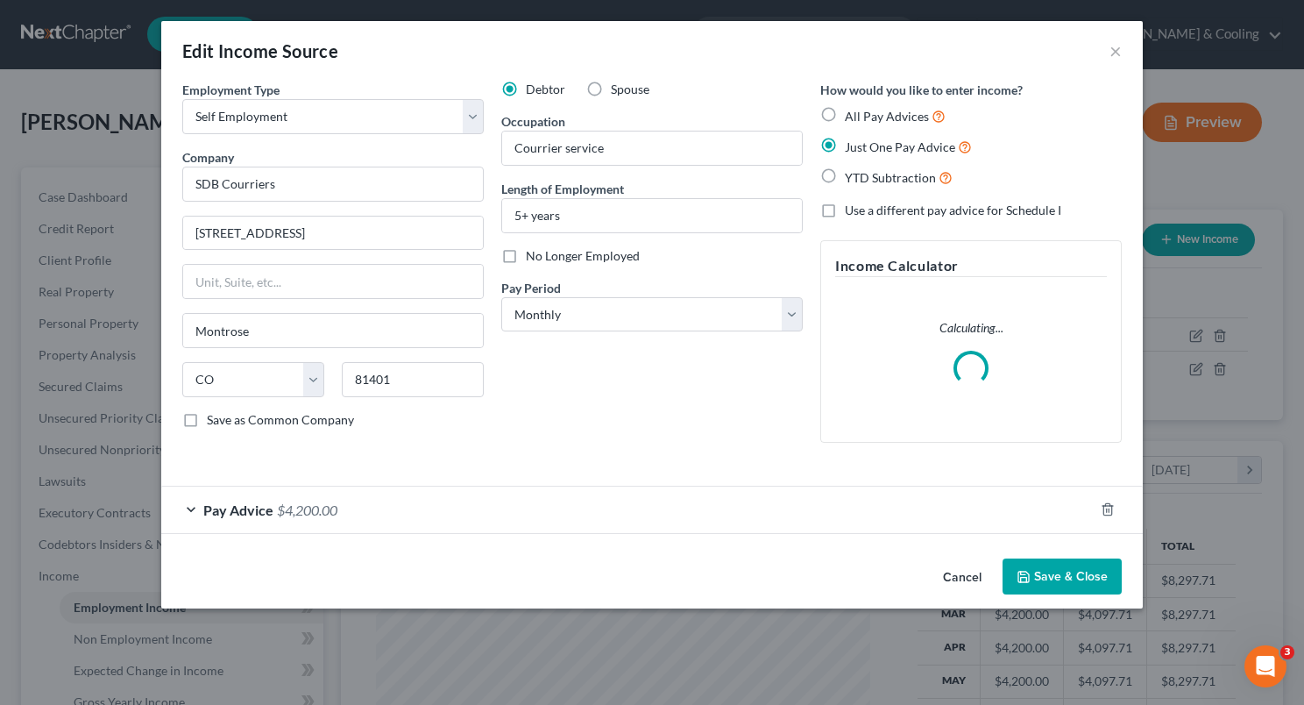
click at [301, 515] on span "$4,200.00" at bounding box center [307, 509] width 60 height 17
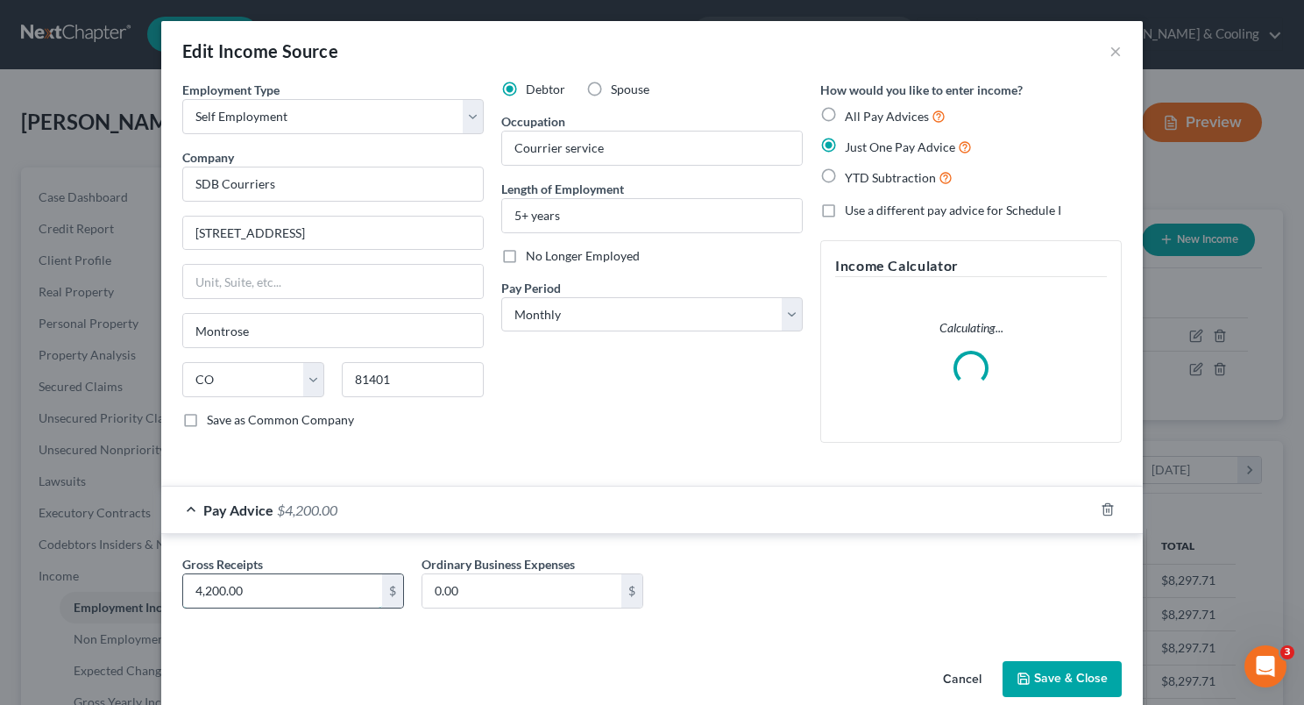
click at [203, 593] on input "4,200.00" at bounding box center [282, 590] width 199 height 33
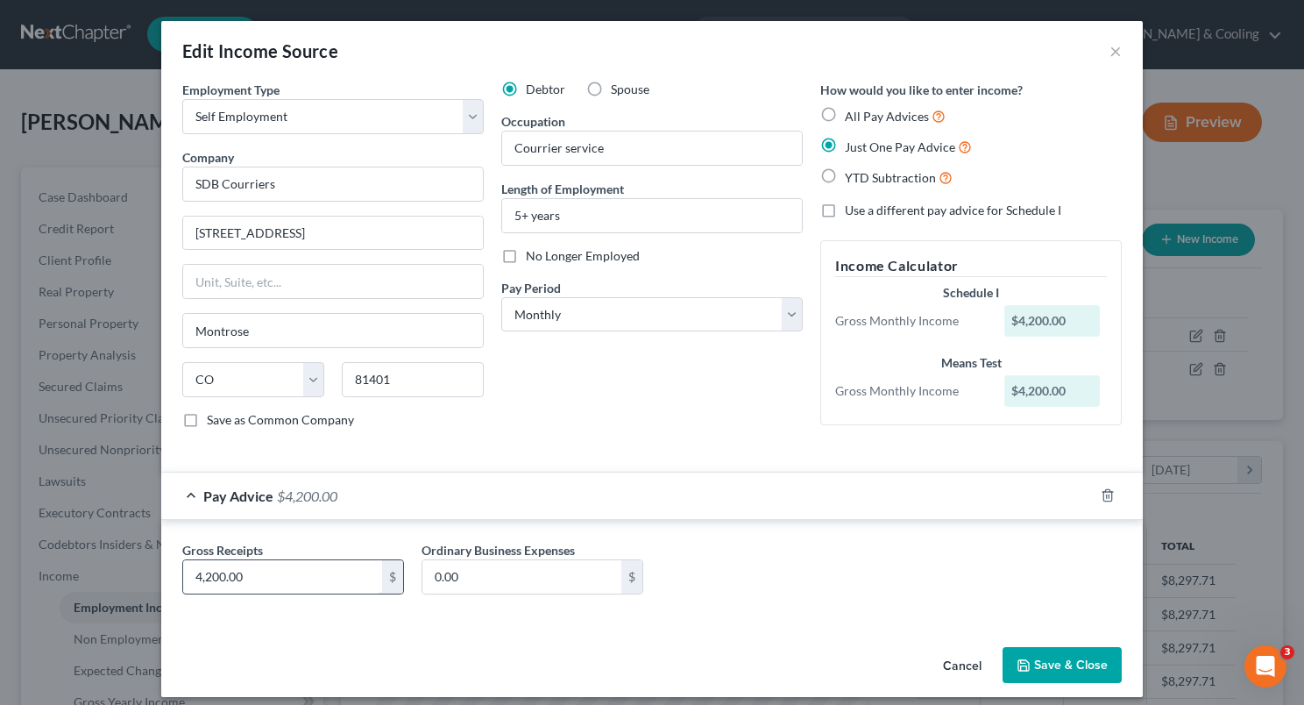
click at [193, 572] on input "4,200.00" at bounding box center [282, 576] width 199 height 33
type input "2"
type input "5,200"
click at [1059, 656] on button "Save & Close" at bounding box center [1062, 665] width 119 height 37
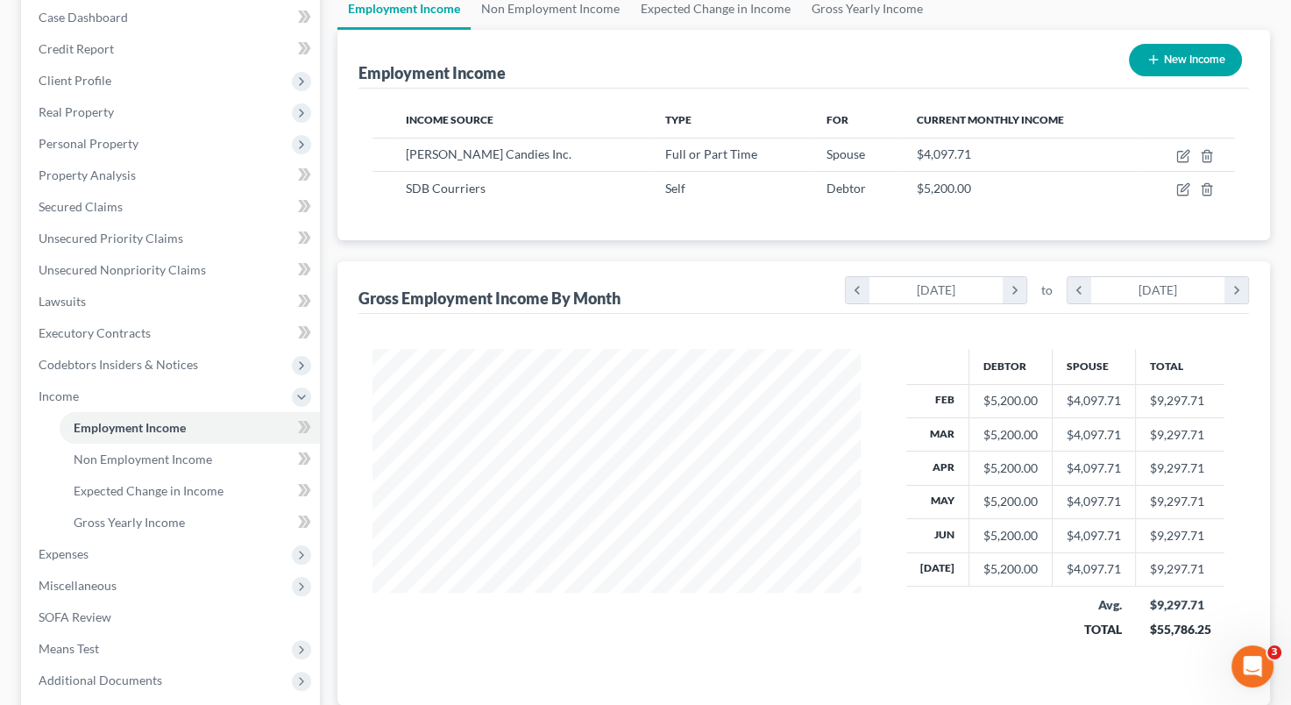
scroll to position [194, 0]
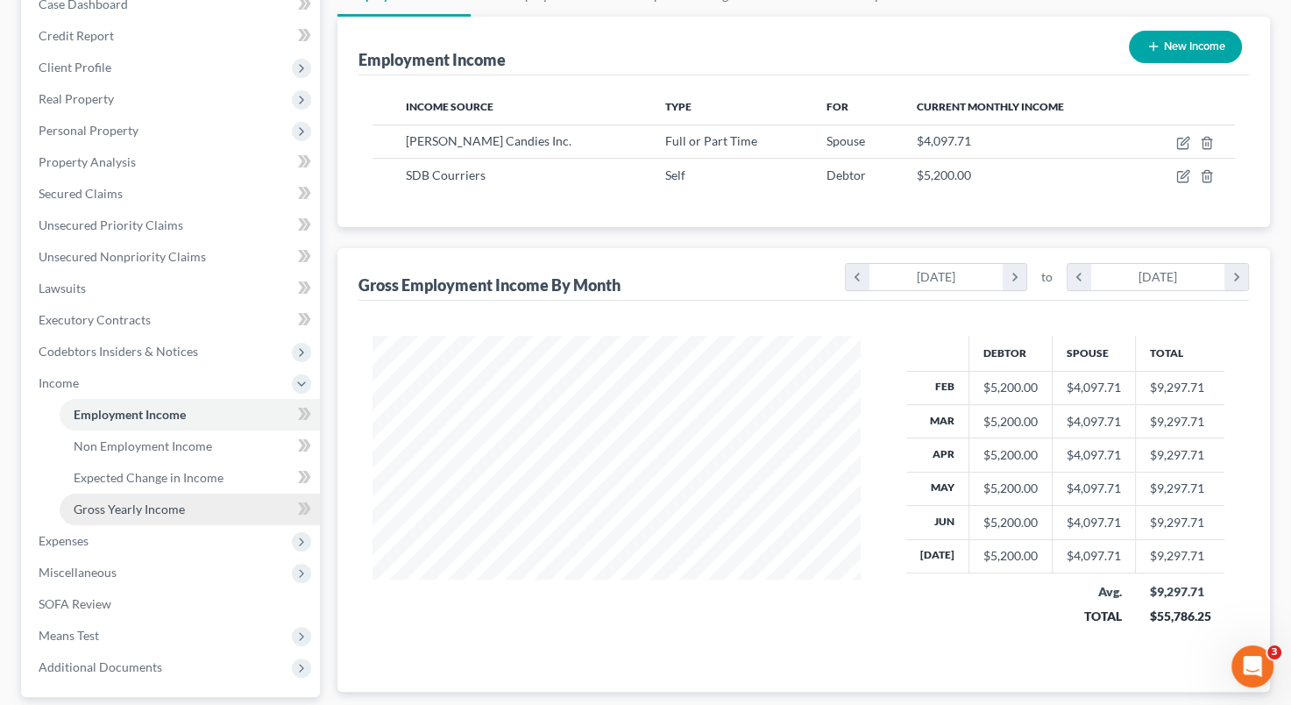
click at [168, 506] on span "Gross Yearly Income" at bounding box center [129, 508] width 111 height 15
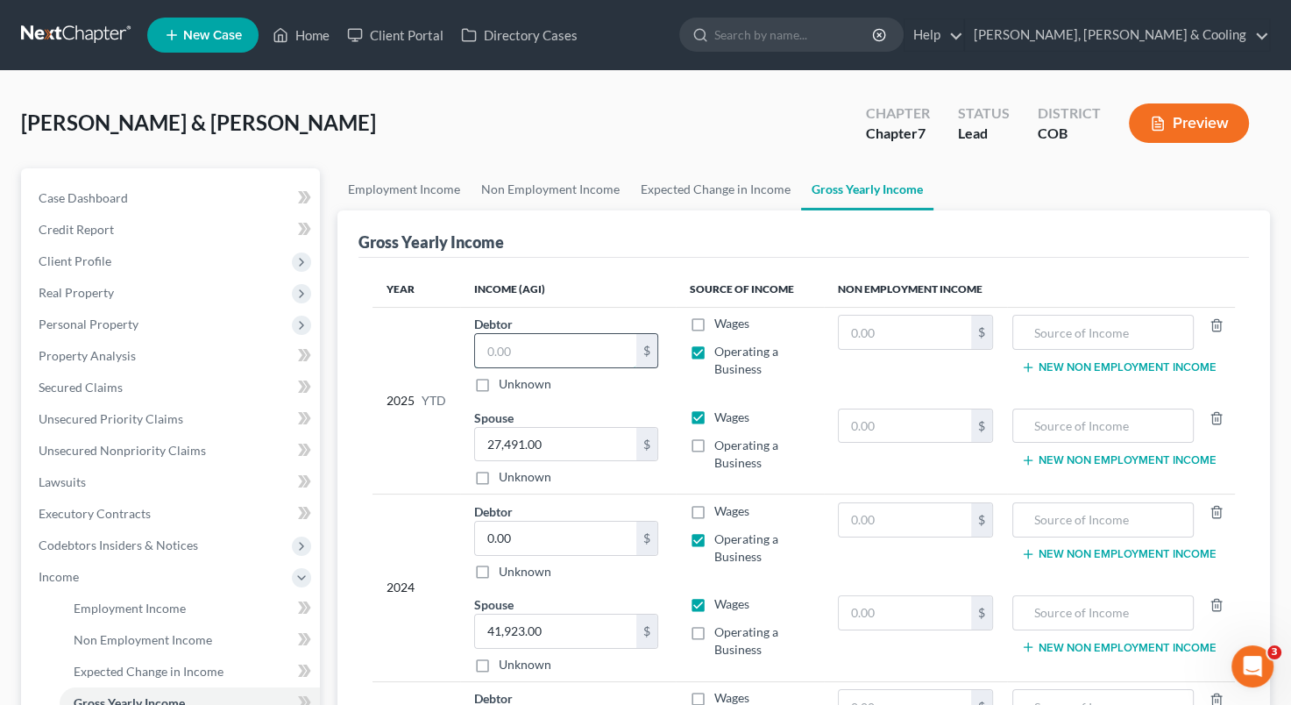
click at [544, 359] on input "text" at bounding box center [555, 350] width 161 height 33
click at [789, 130] on div "[PERSON_NAME] & [PERSON_NAME] Upgraded Chapter Chapter 7 Status Lead District C…" at bounding box center [645, 130] width 1249 height 76
click at [545, 355] on input "text" at bounding box center [555, 350] width 161 height 33
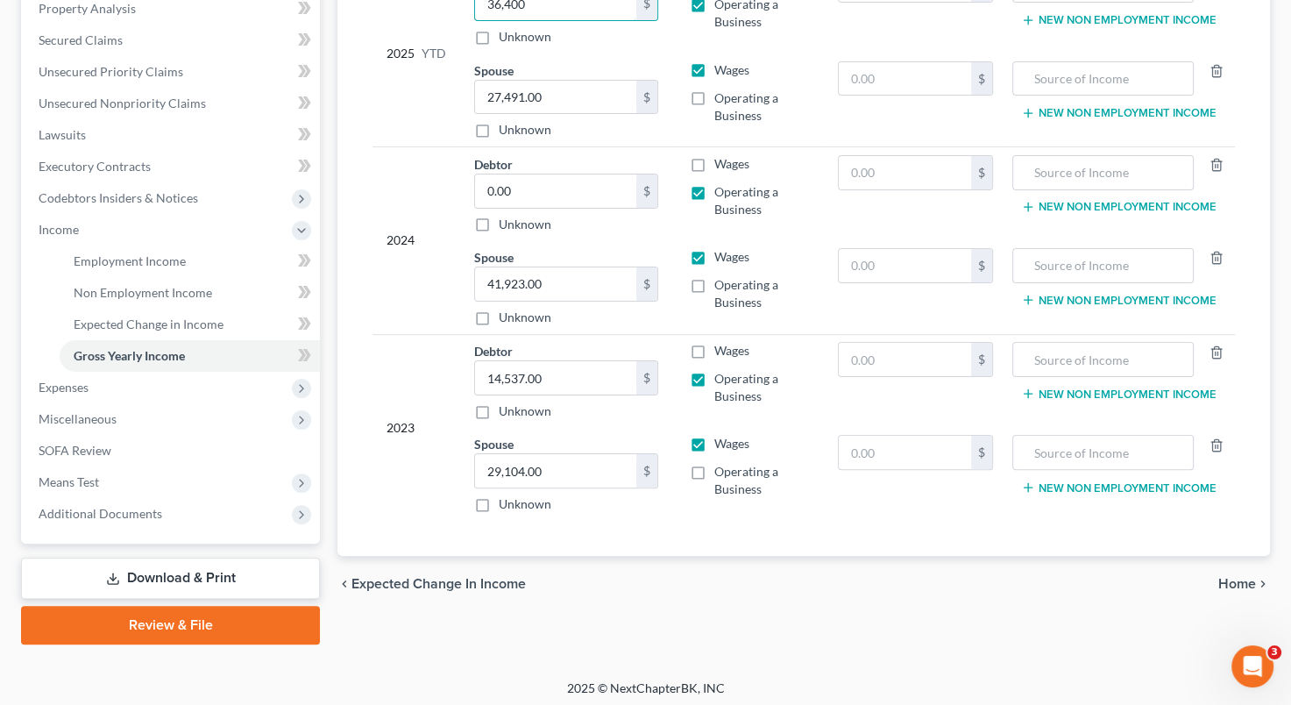
scroll to position [352, 0]
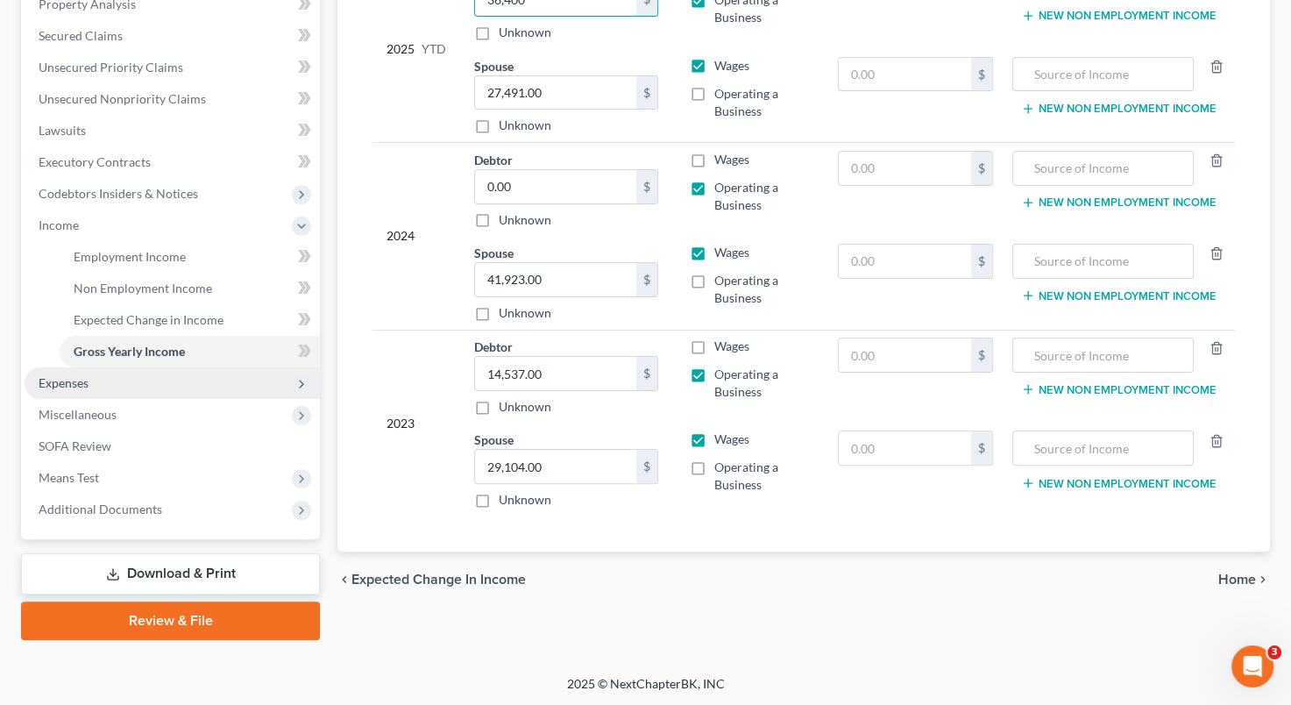
type input "36,400"
click at [151, 384] on span "Expenses" at bounding box center [172, 383] width 295 height 32
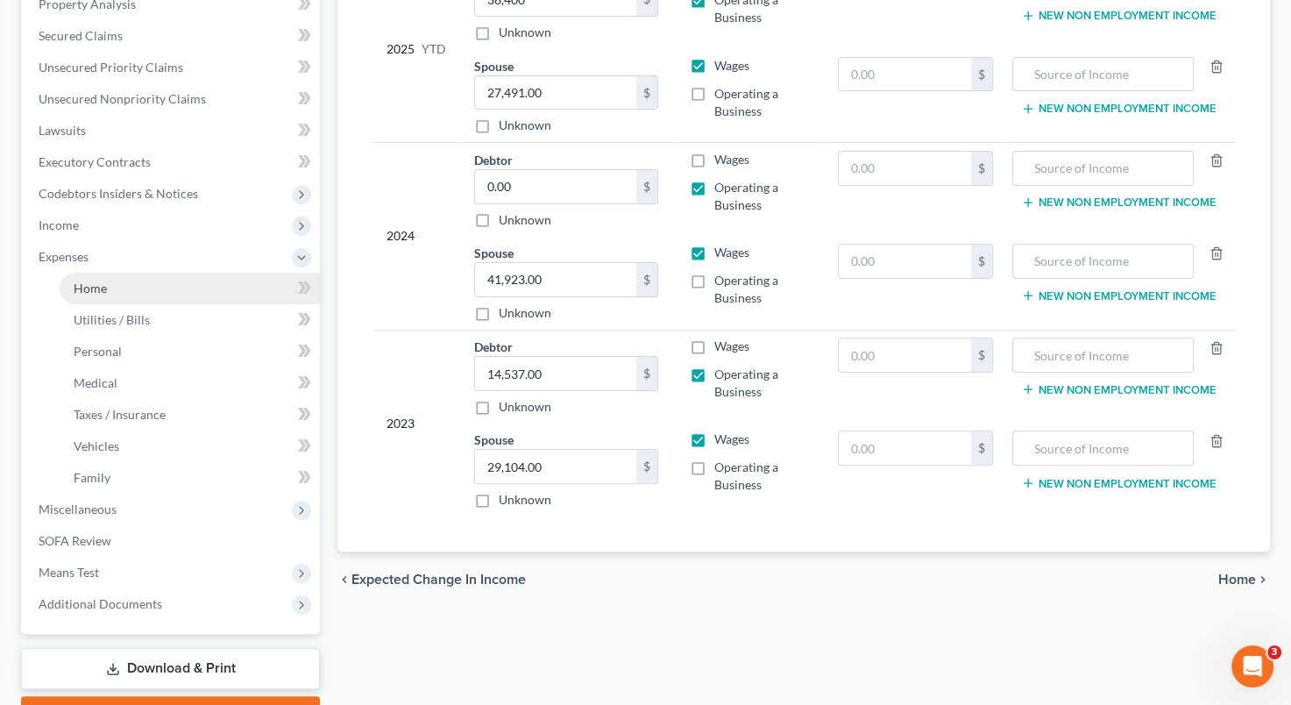
click at [159, 290] on link "Home" at bounding box center [190, 289] width 260 height 32
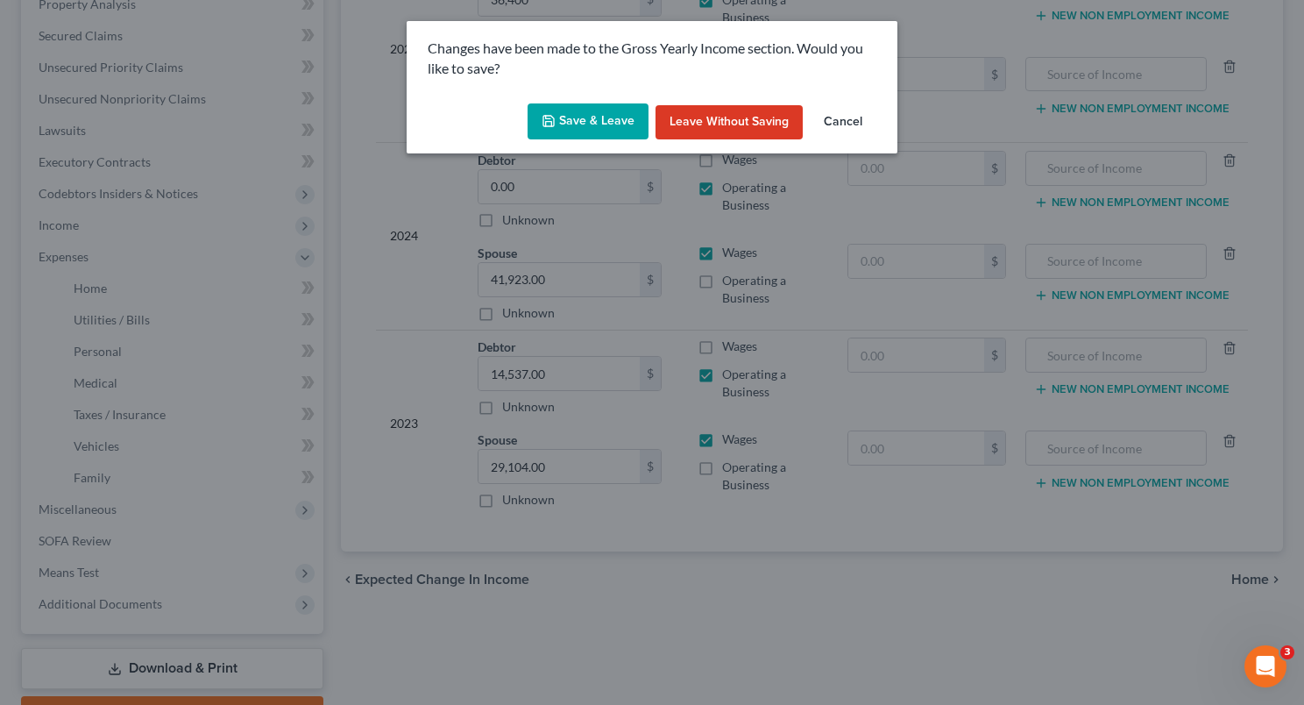
click at [582, 120] on button "Save & Leave" at bounding box center [588, 121] width 121 height 37
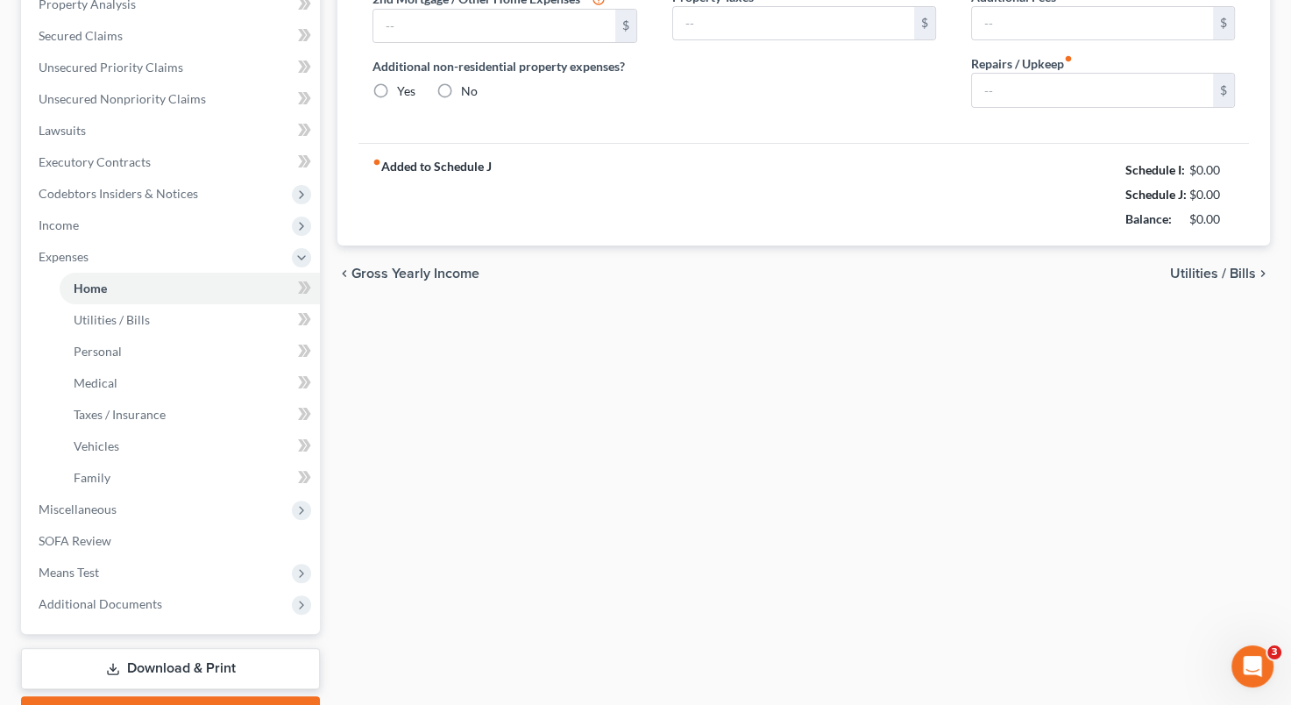
type input "910.31"
type input "0.00"
radio input "true"
type input "0.00"
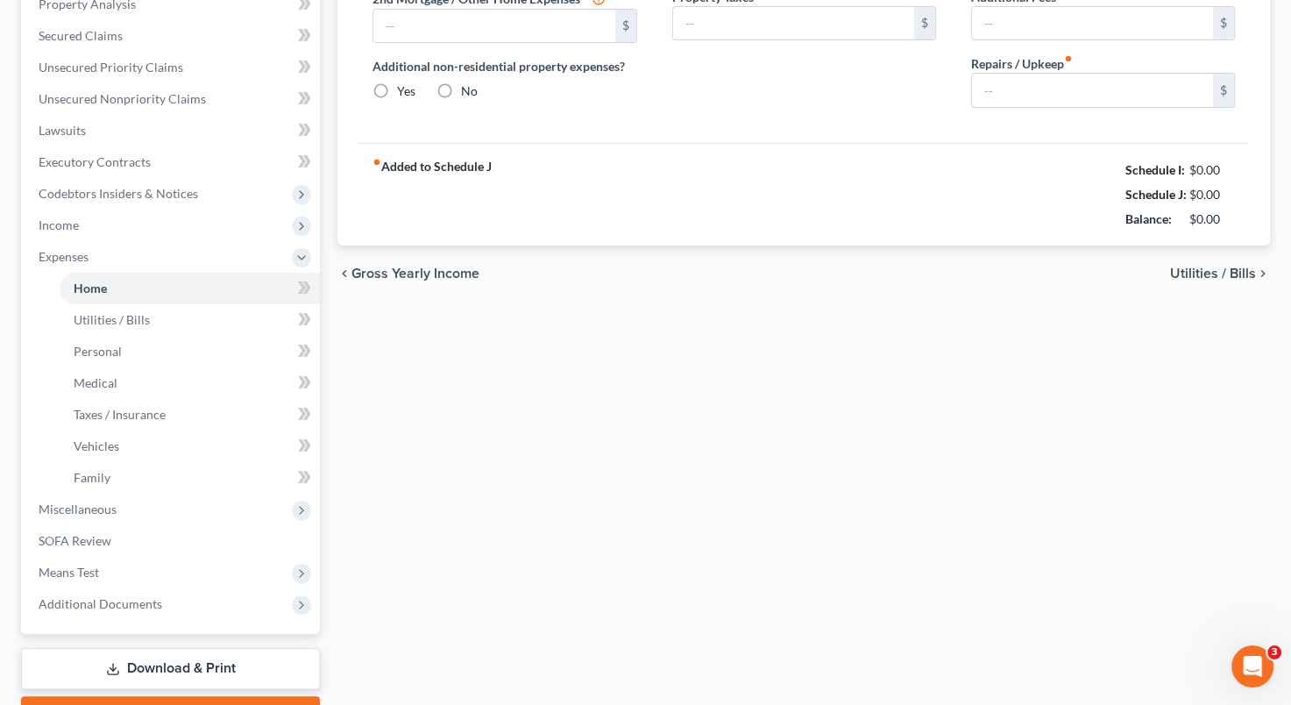
type input "0.00"
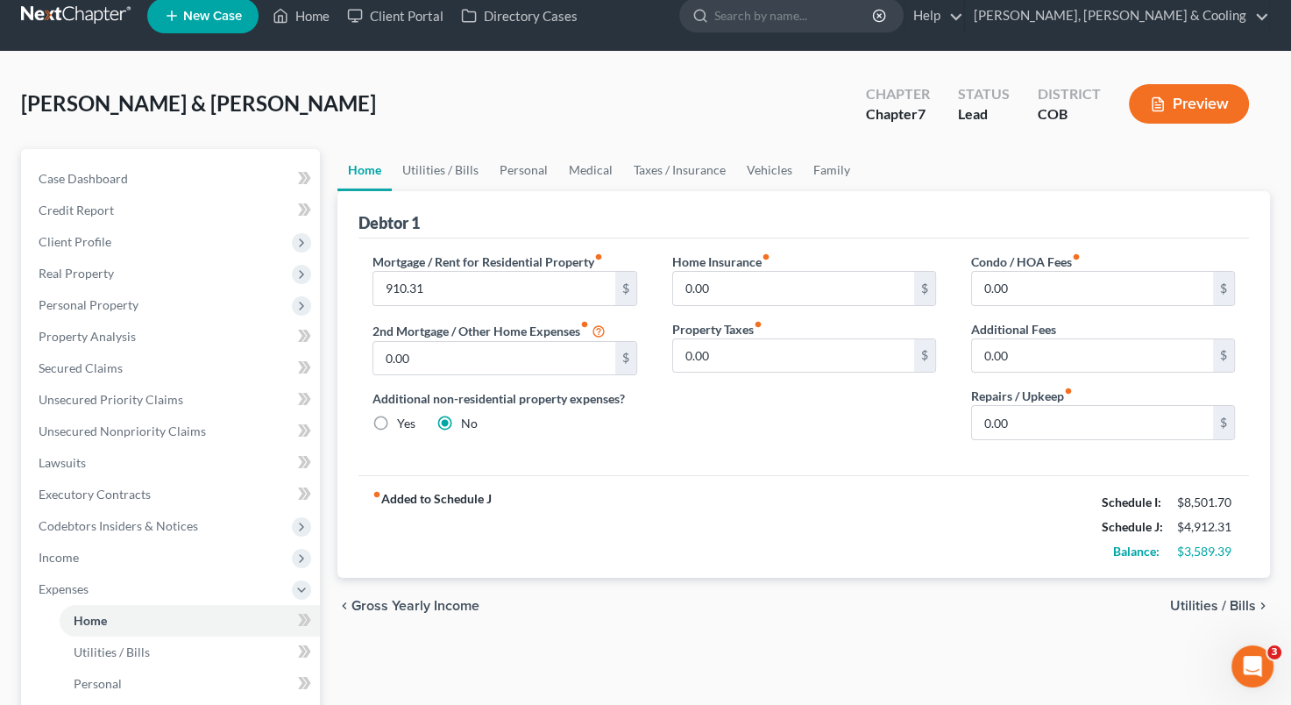
scroll to position [13, 0]
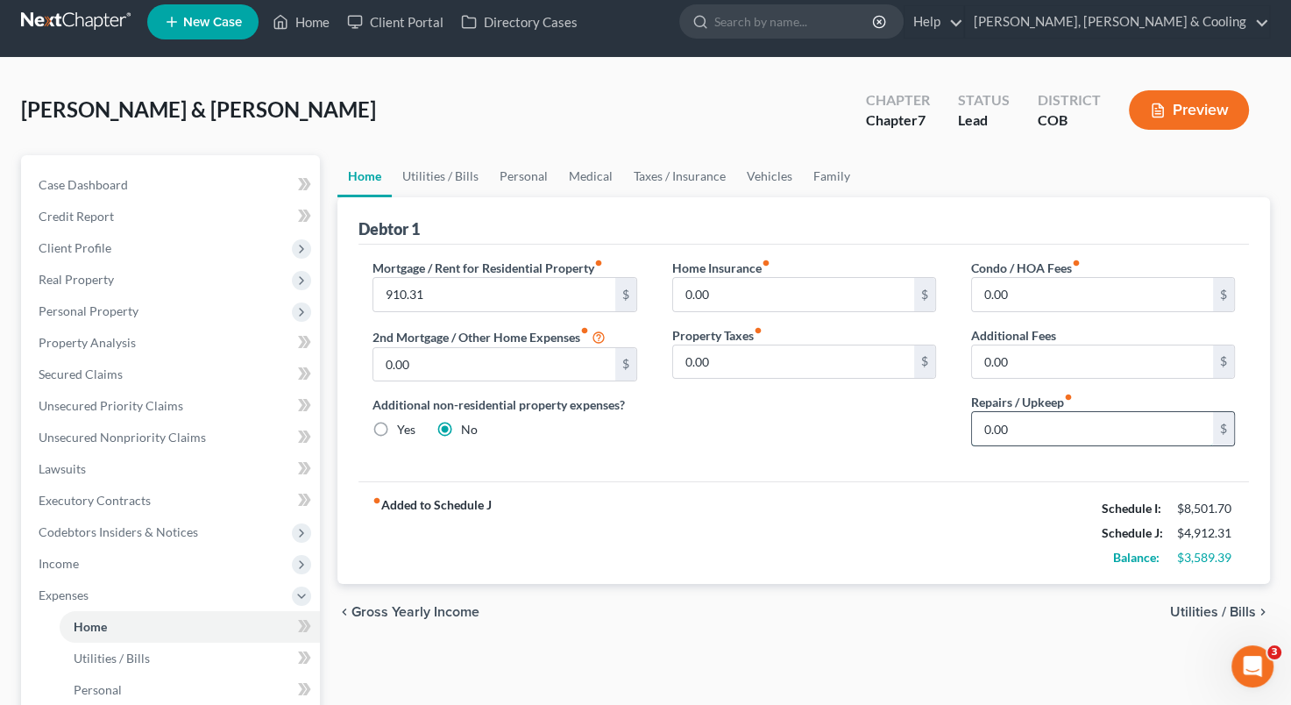
click at [988, 429] on input "0.00" at bounding box center [1092, 428] width 241 height 33
type input "120"
click at [1197, 608] on span "Utilities / Bills" at bounding box center [1213, 612] width 86 height 14
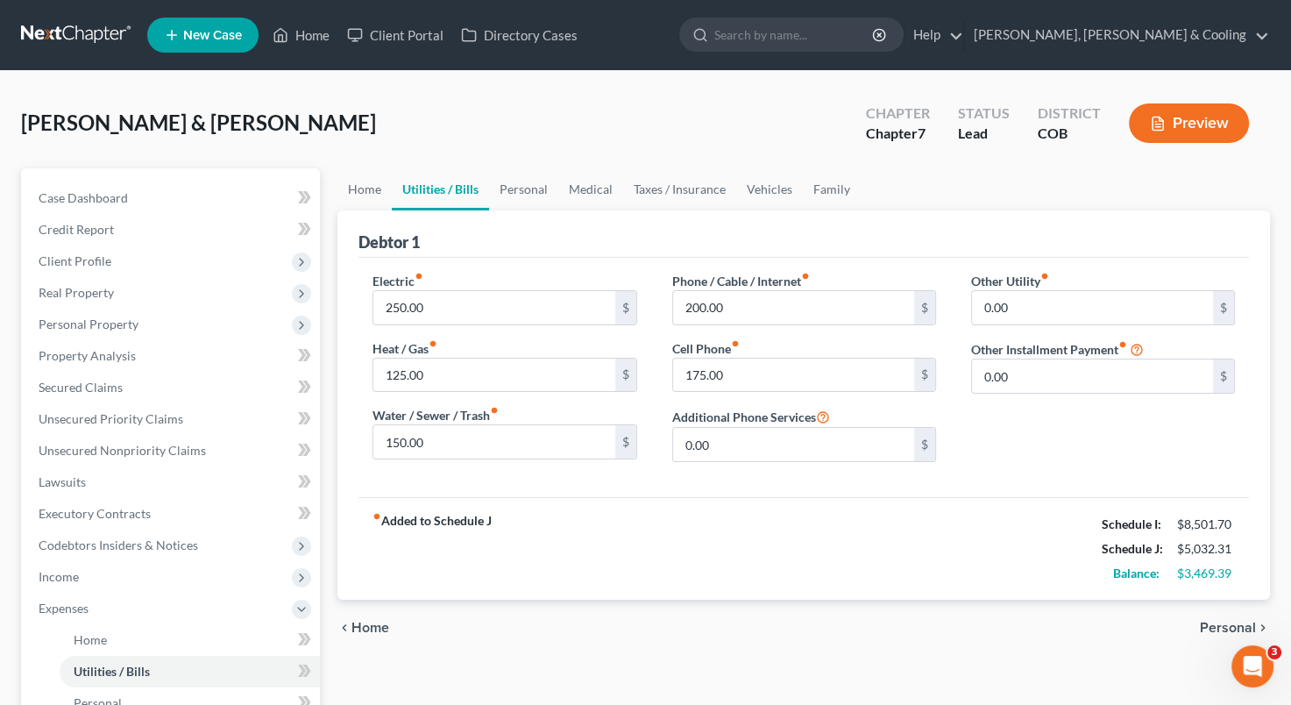
click at [1226, 624] on span "Personal" at bounding box center [1228, 628] width 56 height 14
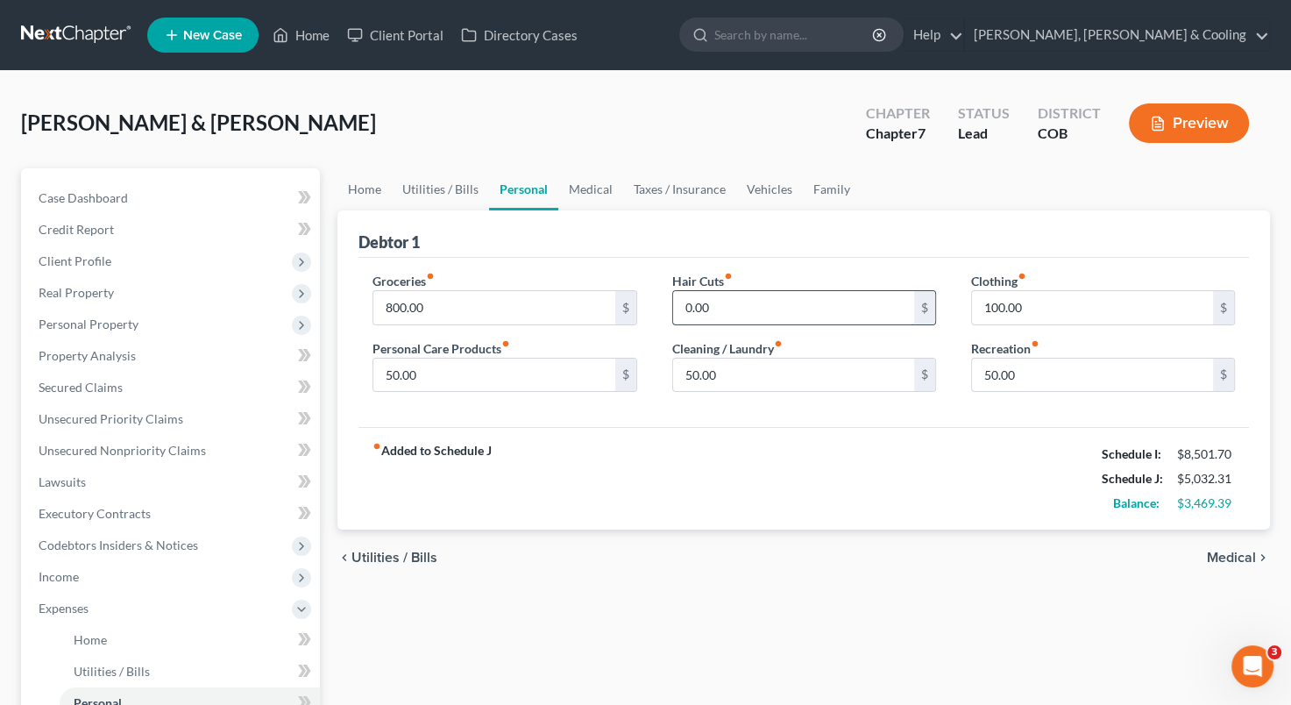
click at [754, 309] on input "0.00" at bounding box center [793, 307] width 241 height 33
type input "60"
click at [387, 376] on input "50.00" at bounding box center [493, 375] width 241 height 33
type input "100"
click at [797, 431] on div "fiber_manual_record Added to Schedule J Schedule I: $8,501.70 Schedule J: $5,14…" at bounding box center [804, 478] width 891 height 103
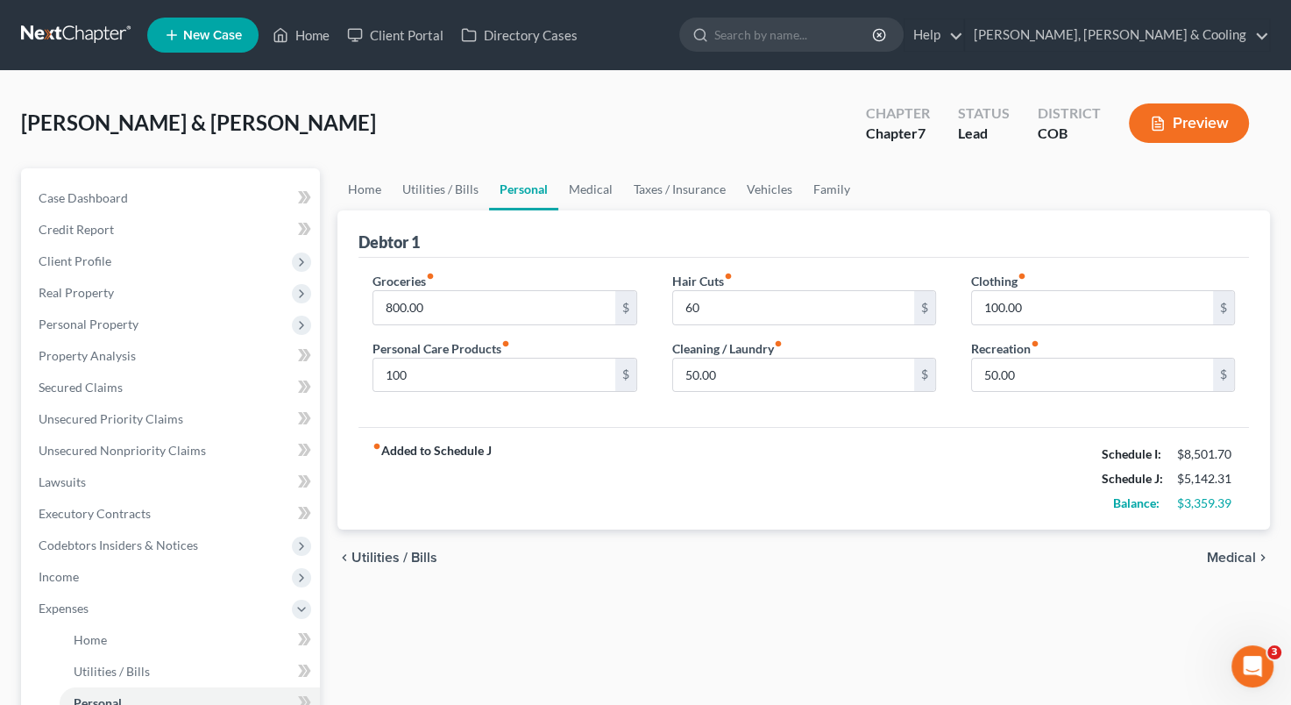
click at [1228, 558] on span "Medical" at bounding box center [1231, 558] width 49 height 14
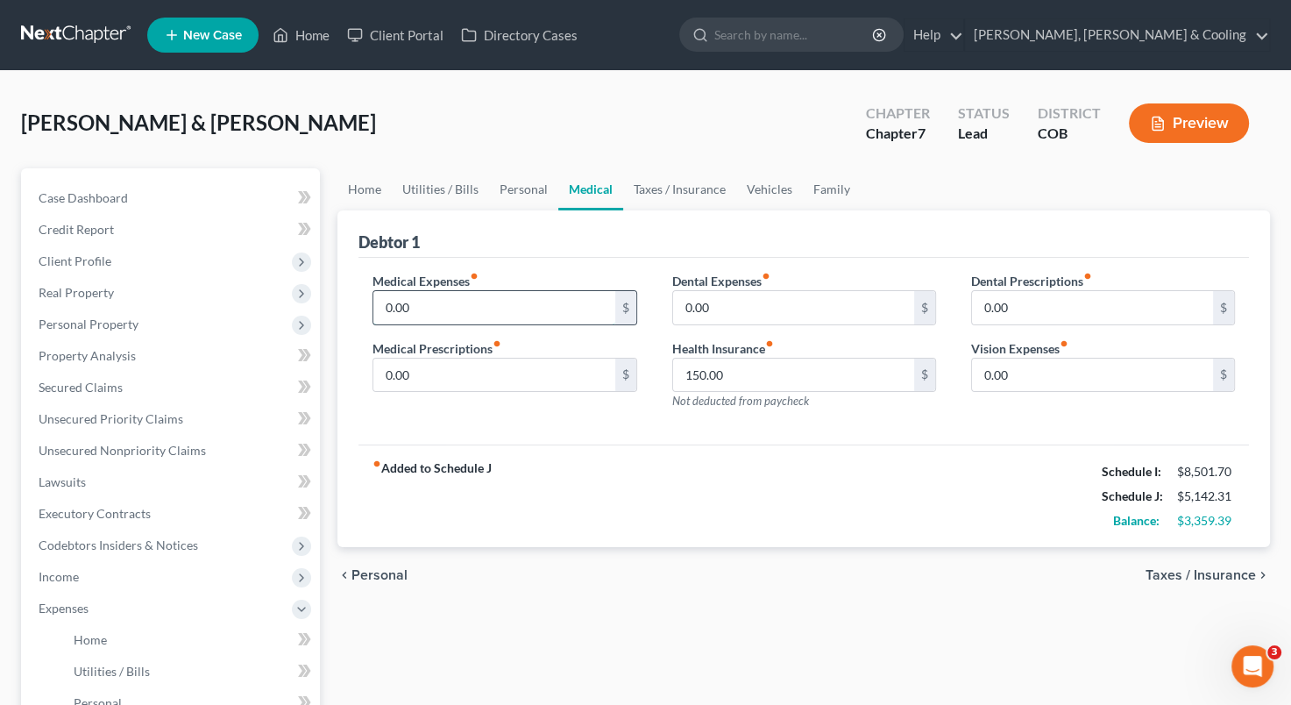
click at [380, 303] on input "0.00" at bounding box center [493, 307] width 241 height 33
type input "350"
click at [448, 372] on input "0.00" at bounding box center [493, 375] width 241 height 33
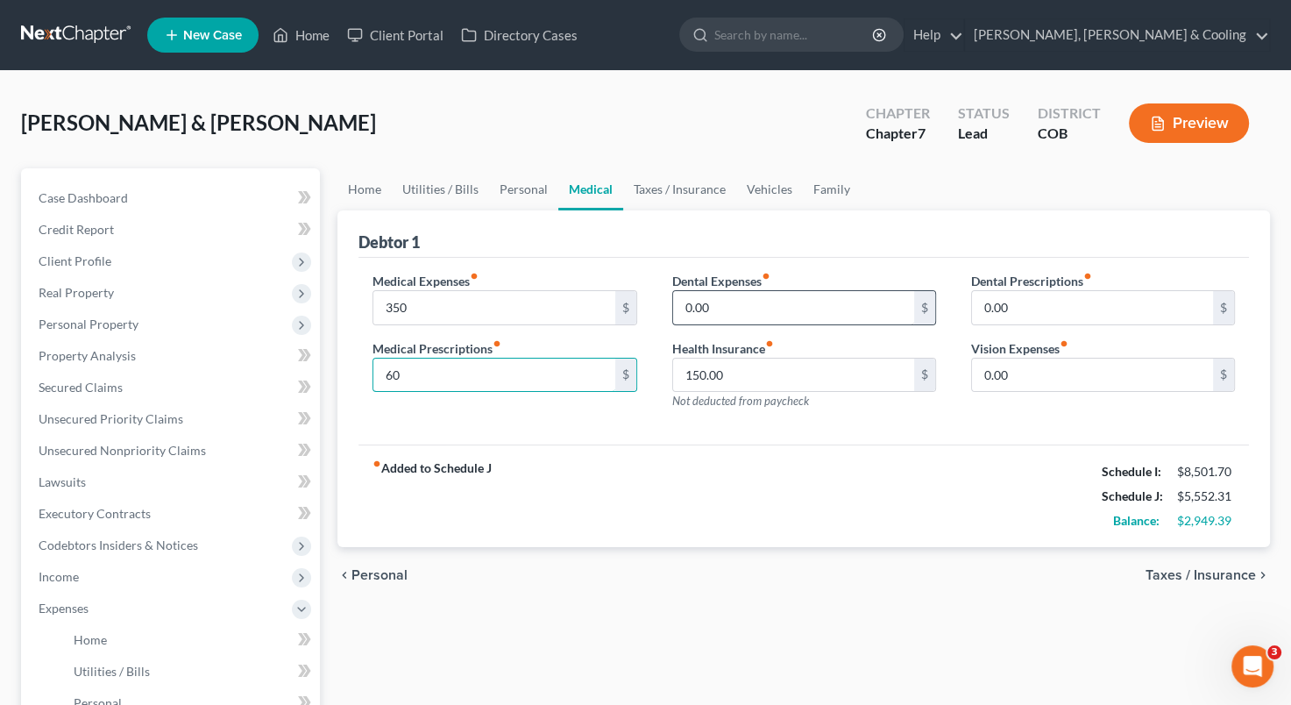
type input "60"
click at [679, 309] on input "0.00" at bounding box center [793, 307] width 241 height 33
type input "270"
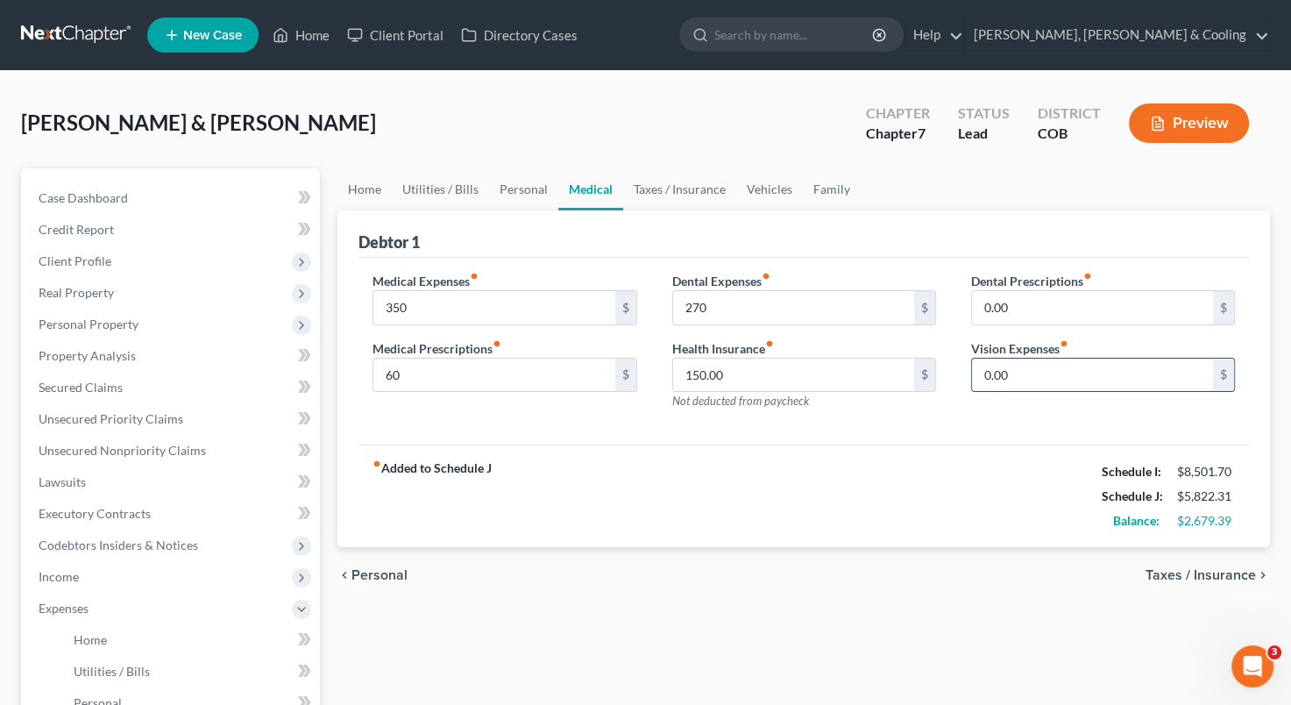
click at [984, 387] on input "0.00" at bounding box center [1092, 375] width 241 height 33
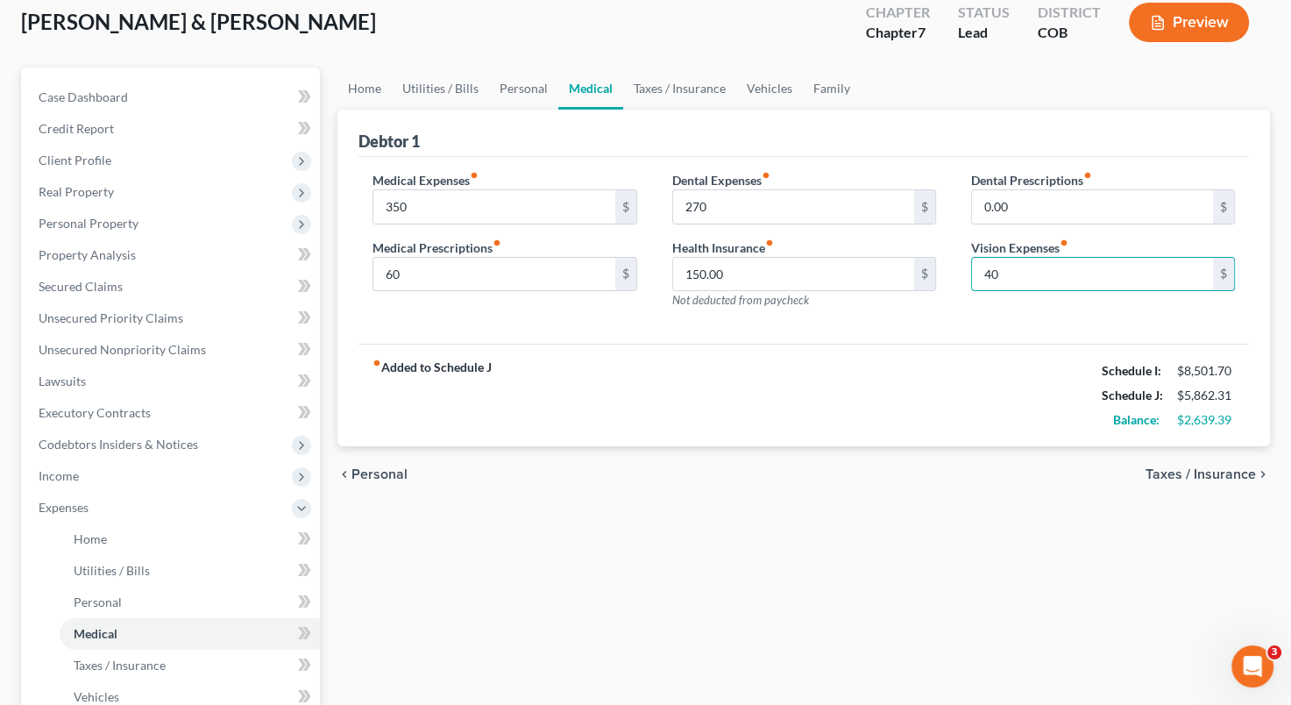
type input "40"
click at [1216, 477] on span "Taxes / Insurance" at bounding box center [1201, 474] width 110 height 14
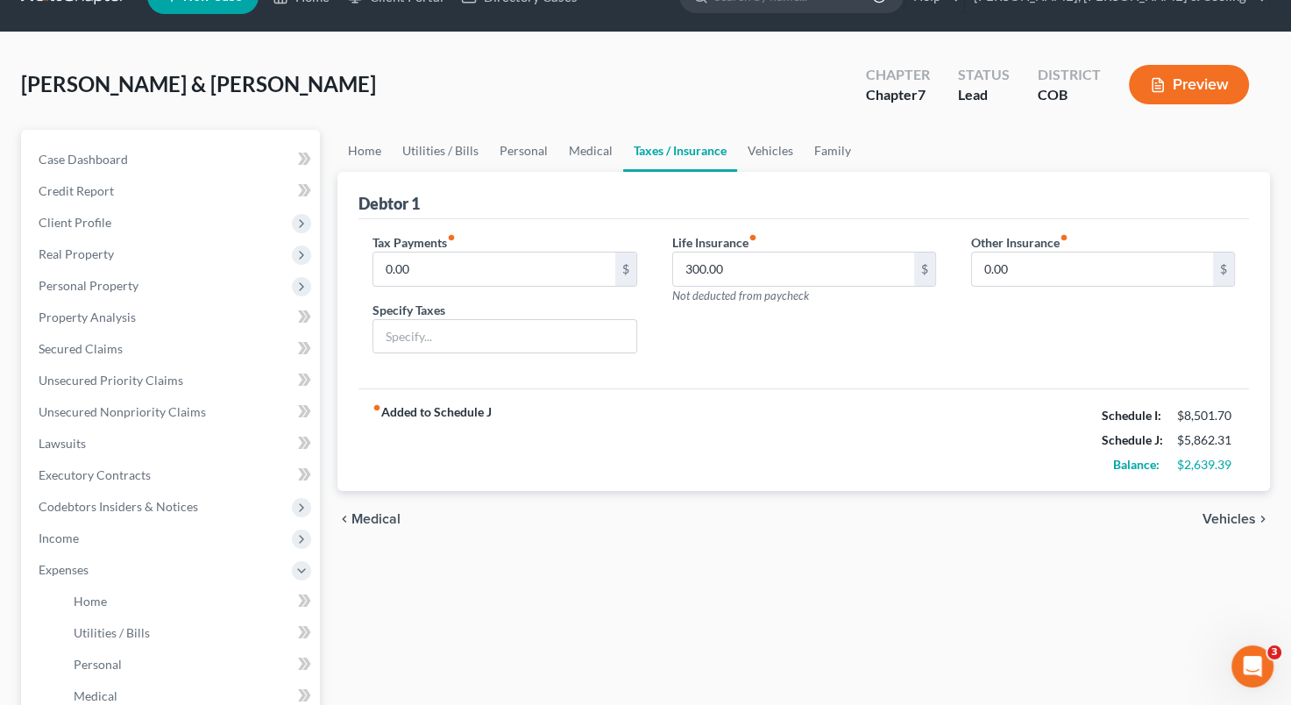
scroll to position [42, 0]
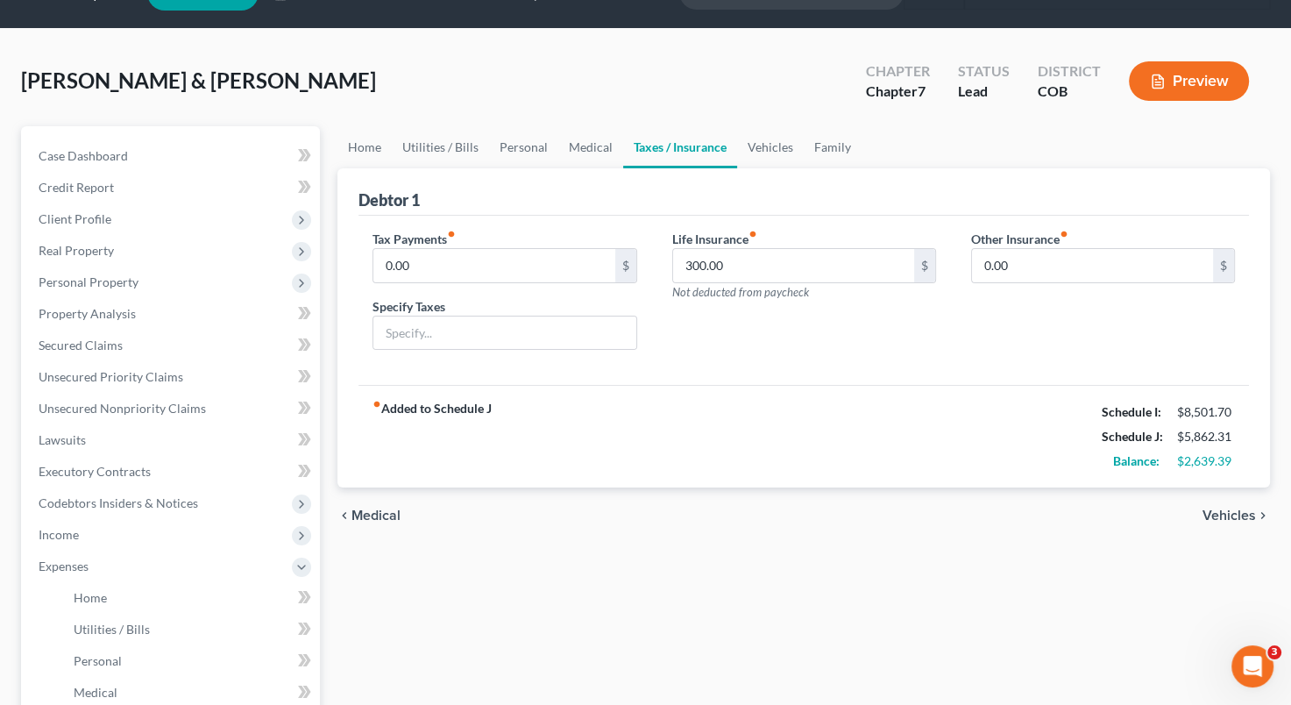
click at [1234, 515] on span "Vehicles" at bounding box center [1229, 515] width 53 height 14
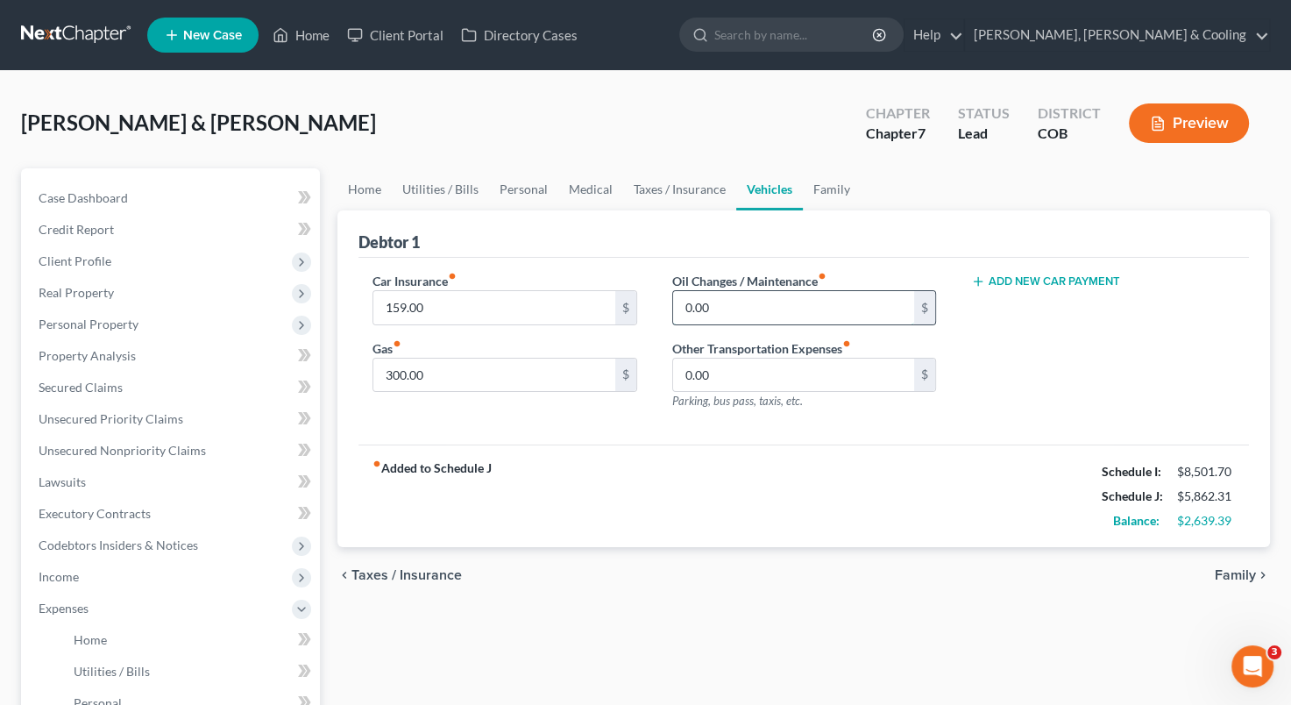
click at [676, 310] on input "0.00" at bounding box center [793, 307] width 241 height 33
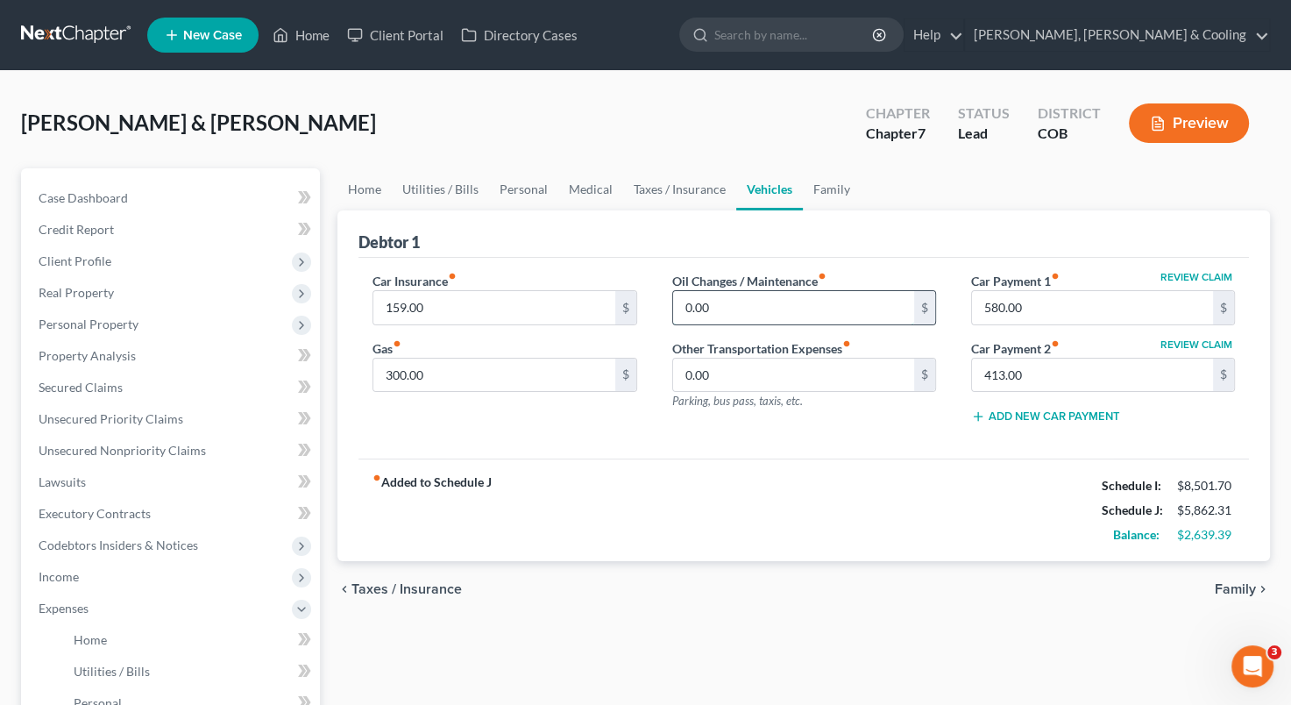
type input "2"
type input "150"
click at [629, 434] on div "Car Insurance fiber_manual_record 159.00 $ Gas fiber_manual_record 300.00 $" at bounding box center [504, 355] width 299 height 167
click at [382, 372] on input "300.00" at bounding box center [493, 375] width 241 height 33
type input "450"
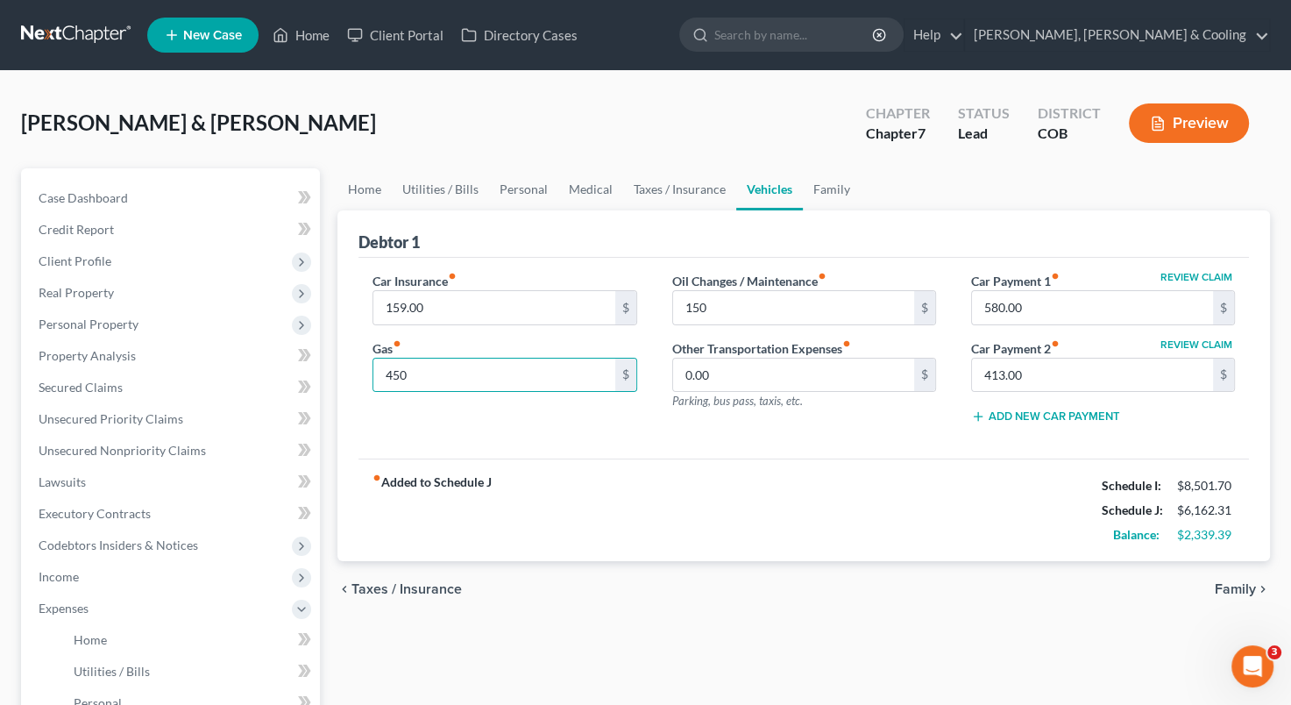
click at [530, 430] on div "Car Insurance fiber_manual_record 159.00 $ Gas fiber_manual_record 450 $" at bounding box center [504, 355] width 299 height 167
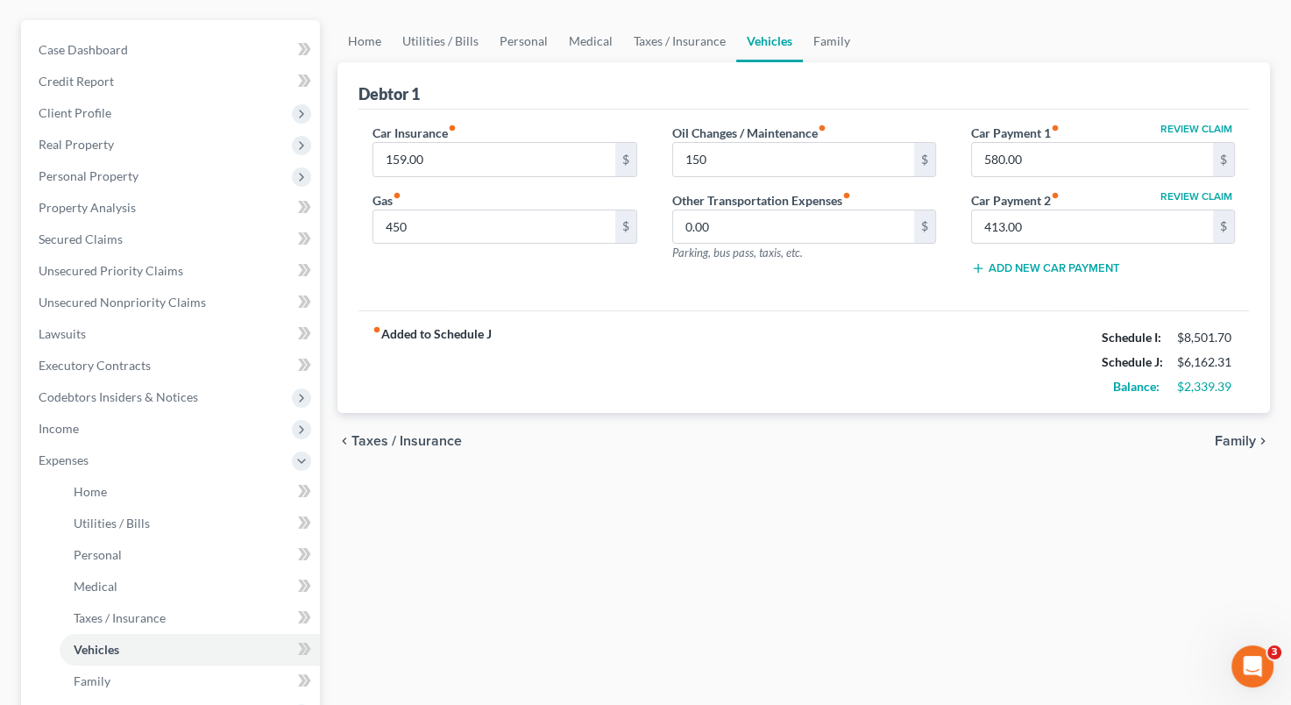
scroll to position [144, 0]
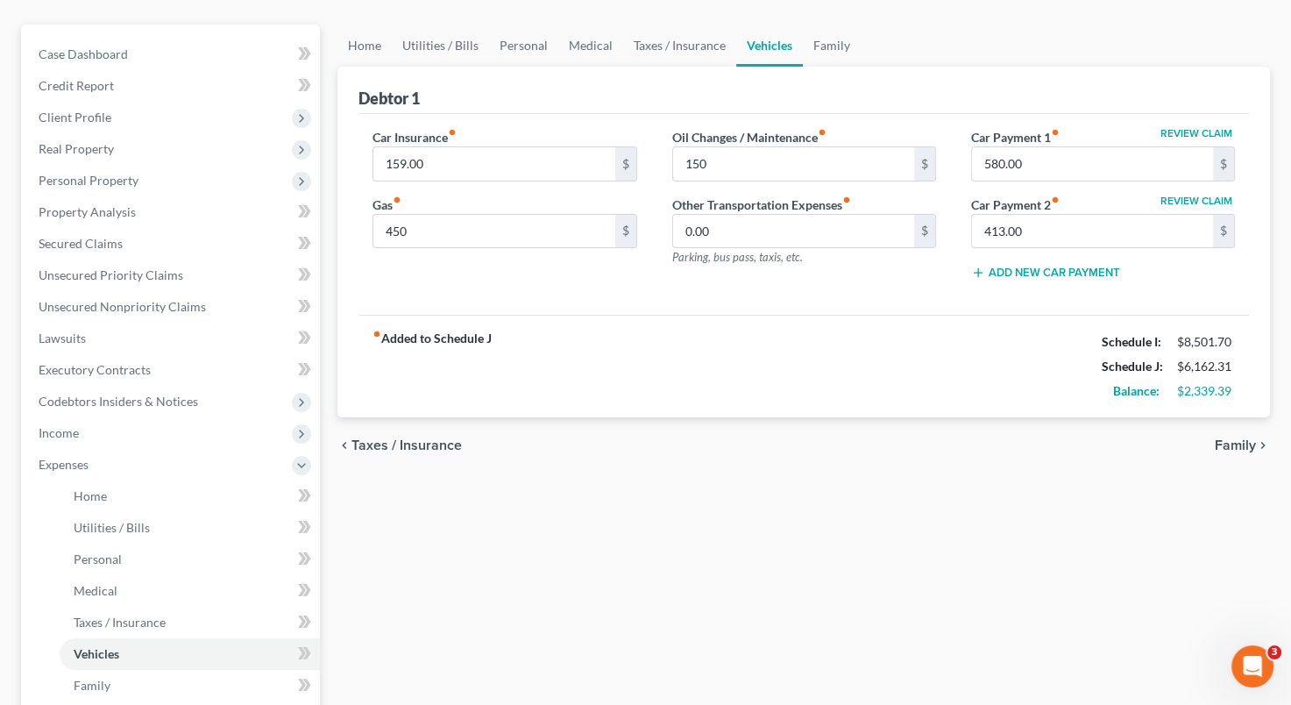
click at [1238, 444] on span "Family" at bounding box center [1235, 445] width 41 height 14
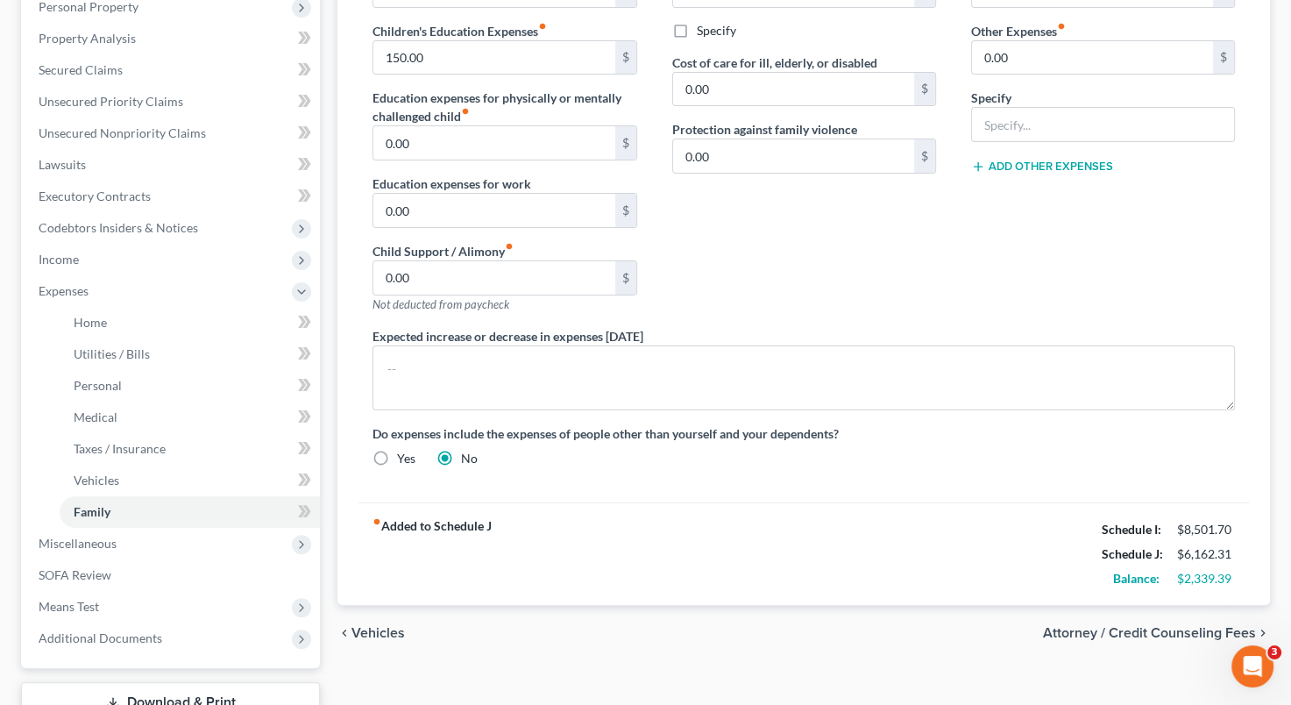
scroll to position [319, 0]
click at [382, 626] on span "Vehicles" at bounding box center [378, 631] width 53 height 14
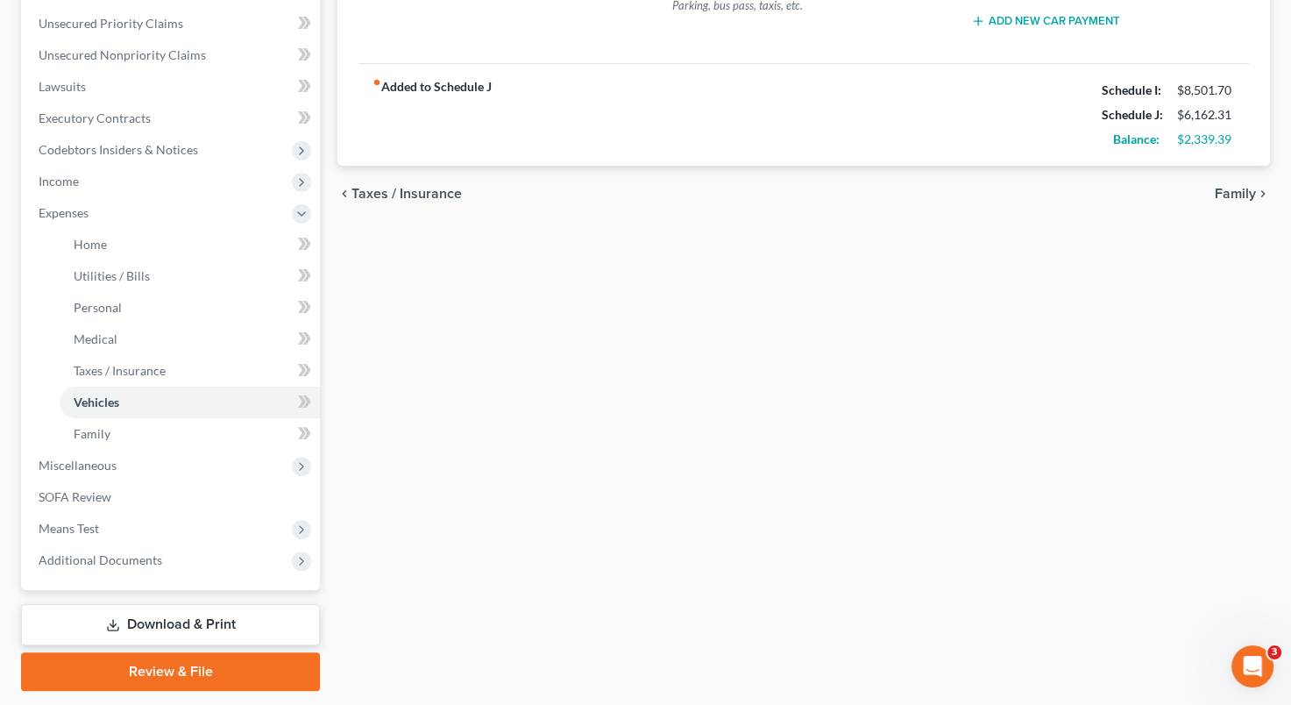
scroll to position [446, 0]
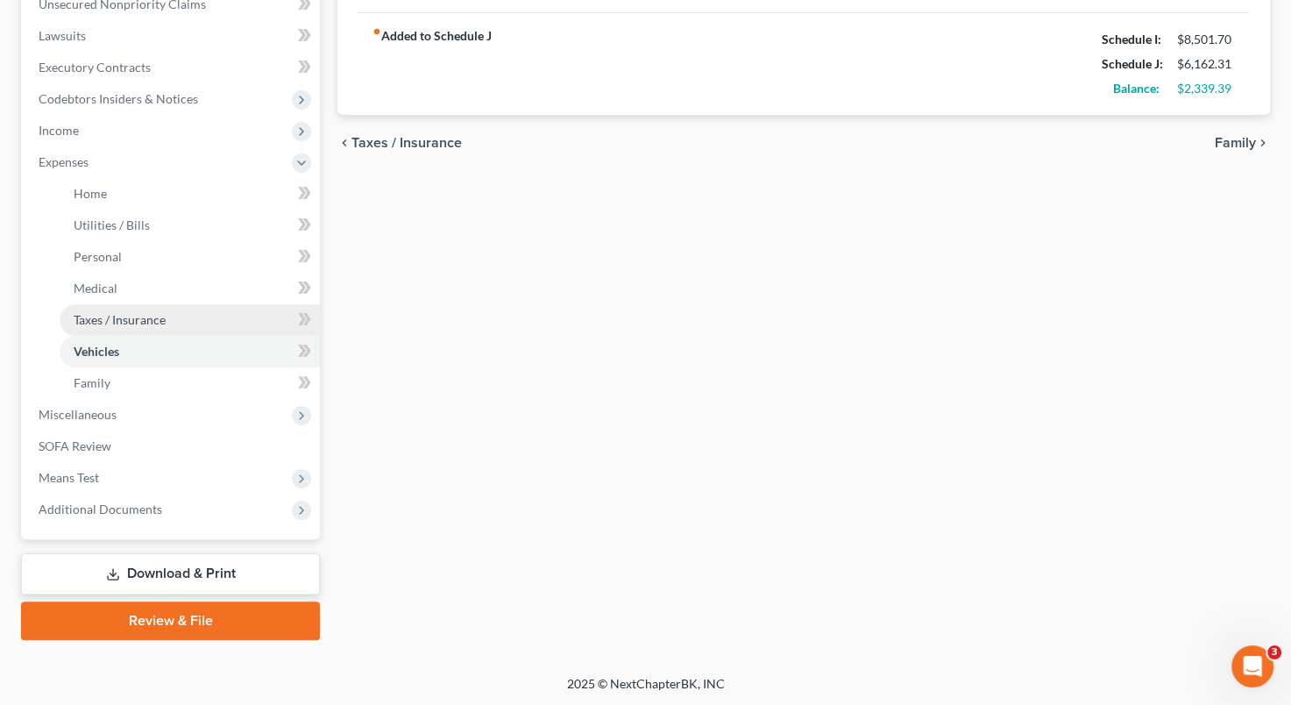
click at [191, 316] on link "Taxes / Insurance" at bounding box center [190, 320] width 260 height 32
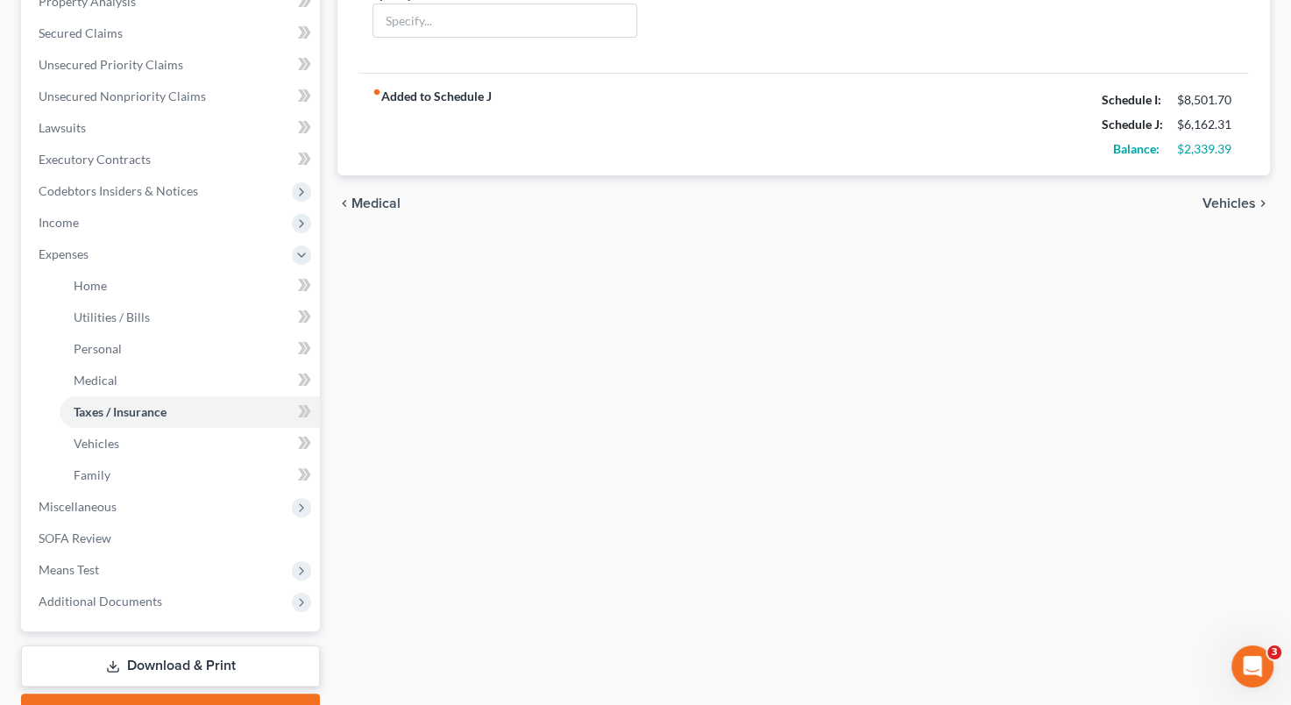
scroll to position [446, 0]
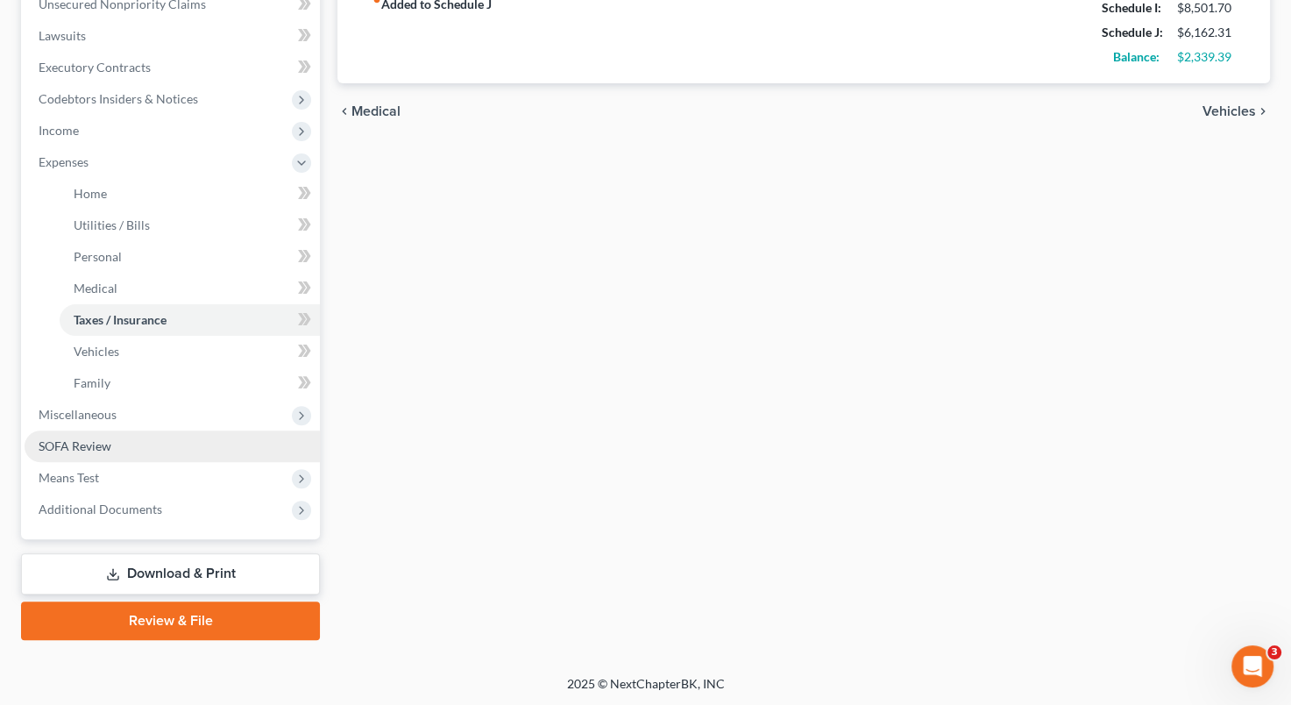
click at [145, 451] on link "SOFA Review" at bounding box center [172, 446] width 295 height 32
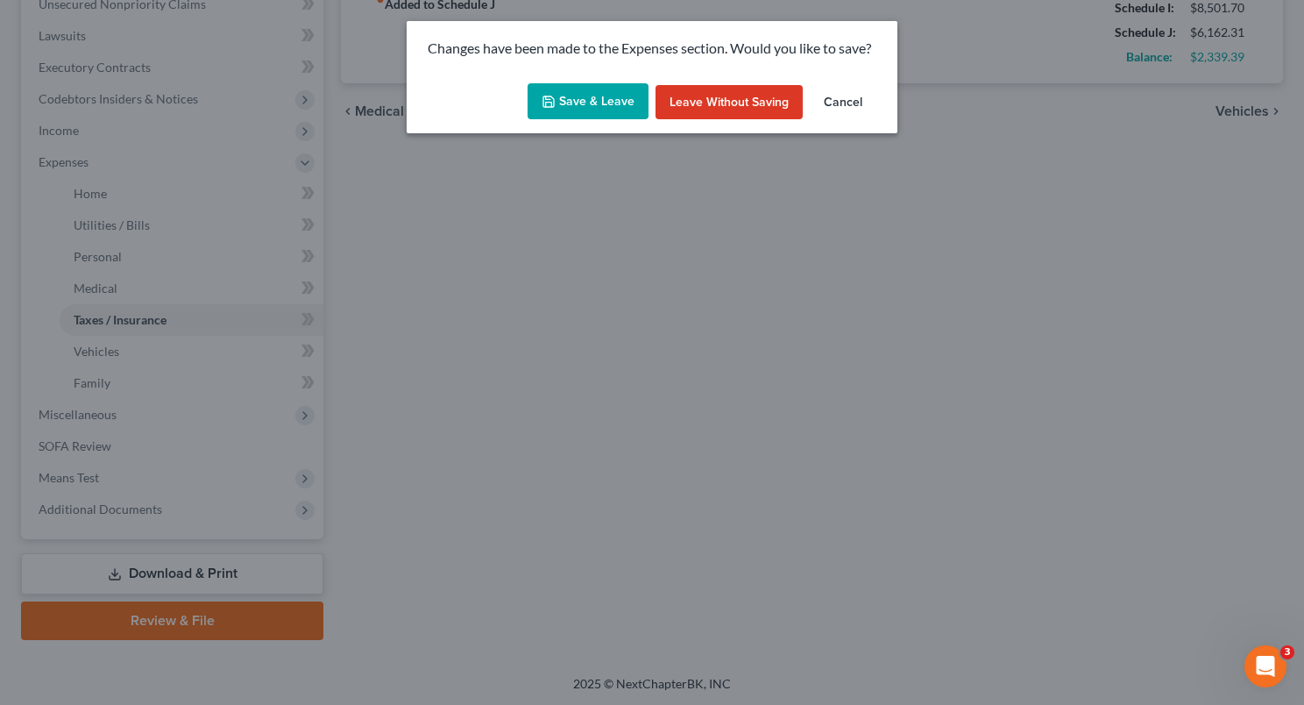
click at [604, 98] on button "Save & Leave" at bounding box center [588, 101] width 121 height 37
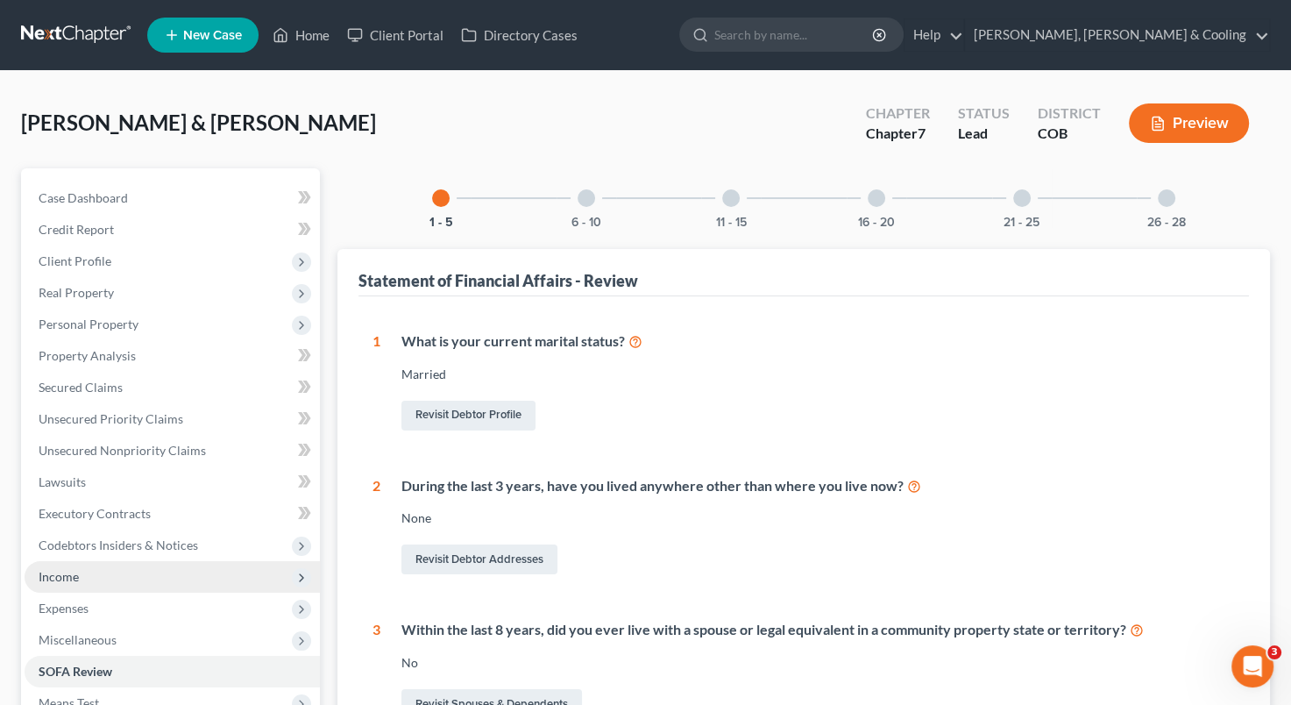
click at [109, 573] on span "Income" at bounding box center [172, 577] width 295 height 32
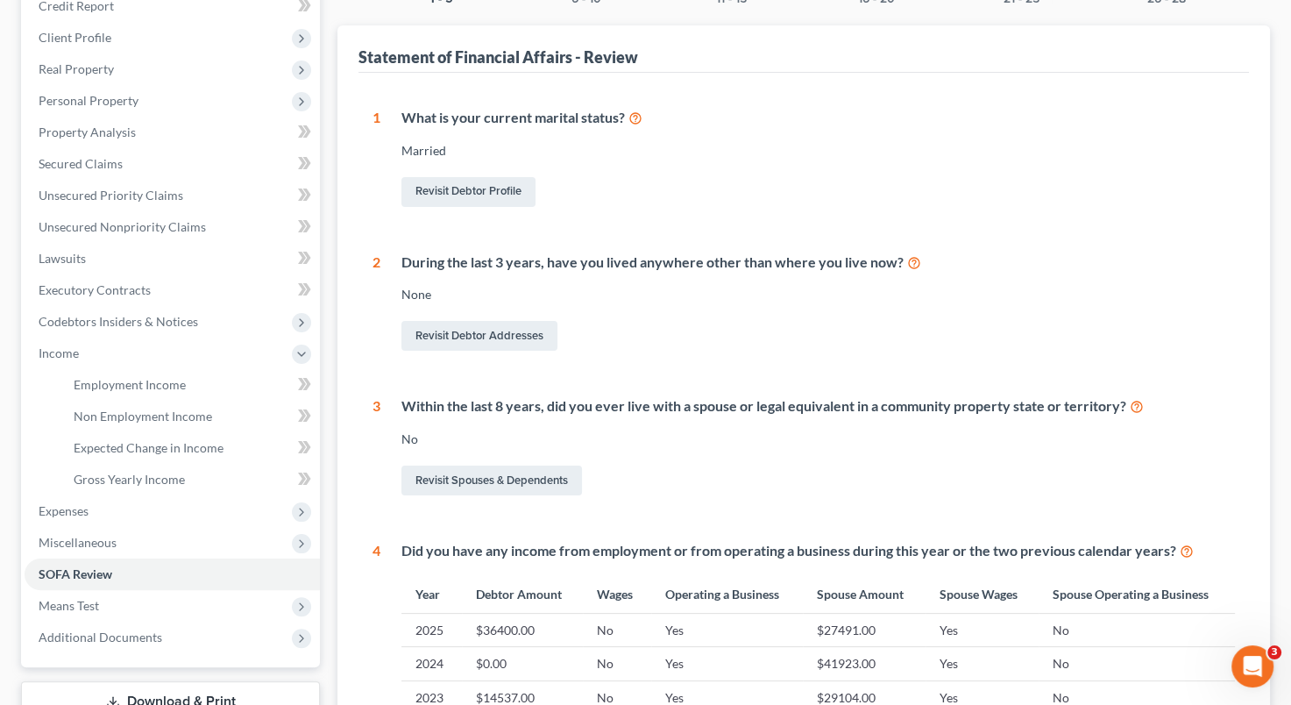
scroll to position [151, 0]
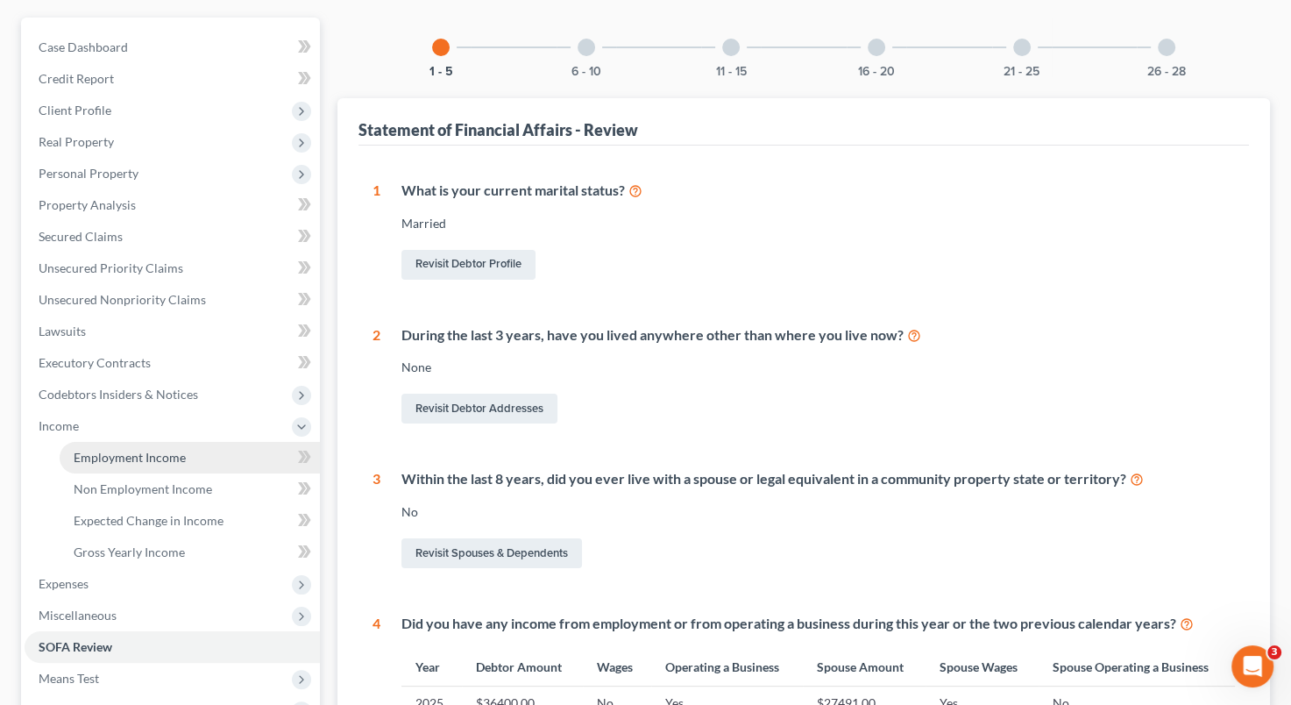
click at [177, 451] on span "Employment Income" at bounding box center [130, 457] width 112 height 15
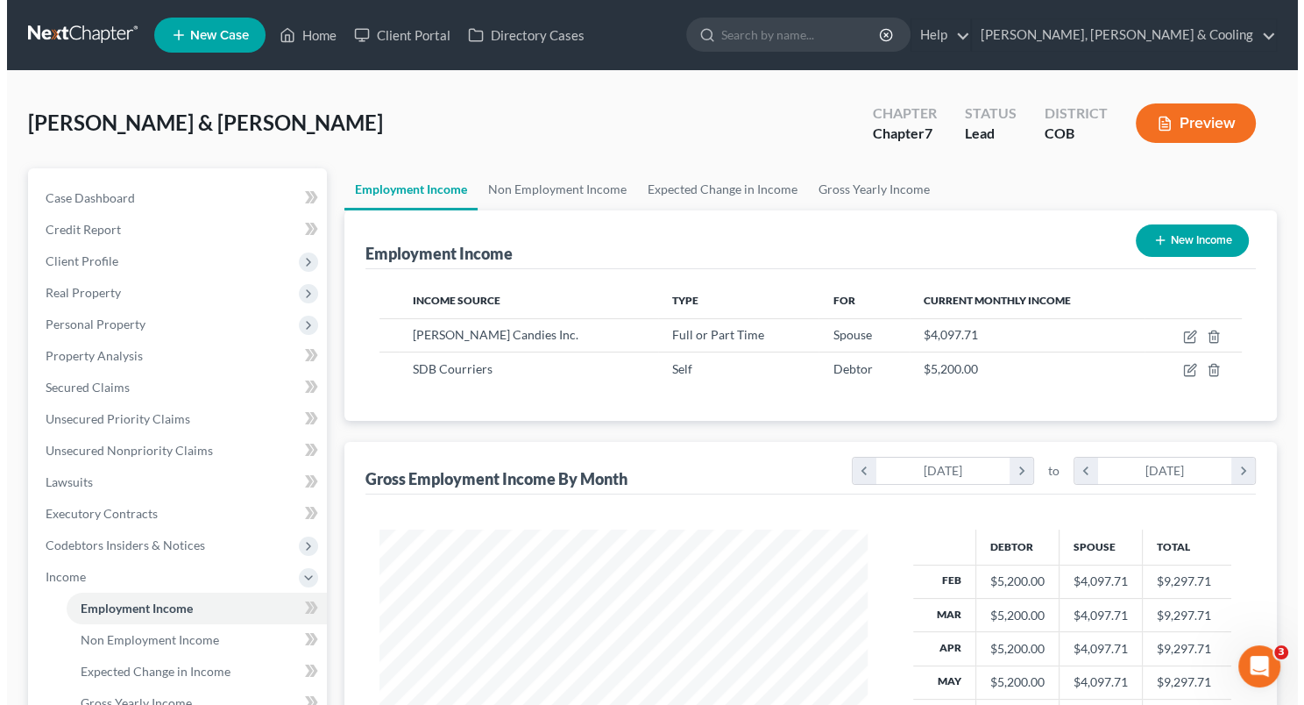
scroll to position [312, 523]
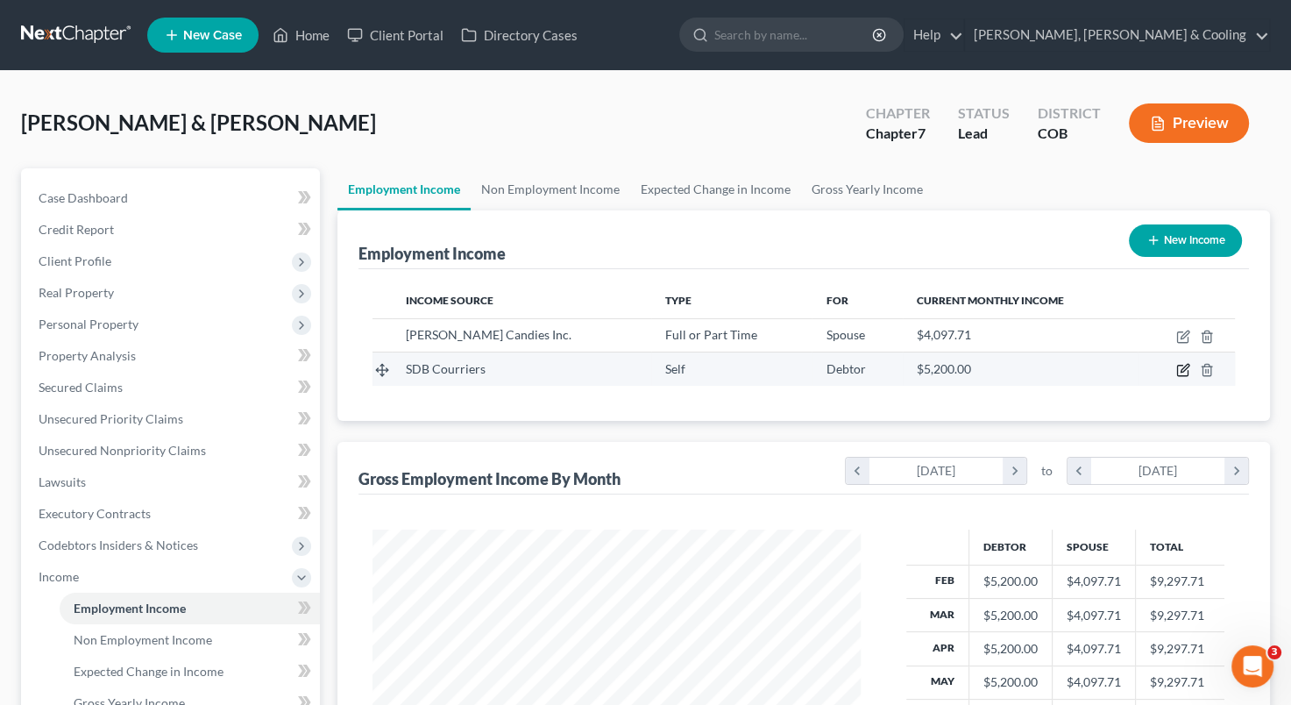
click at [1178, 366] on icon "button" at bounding box center [1182, 371] width 11 height 11
select select "1"
select select "5"
select select "0"
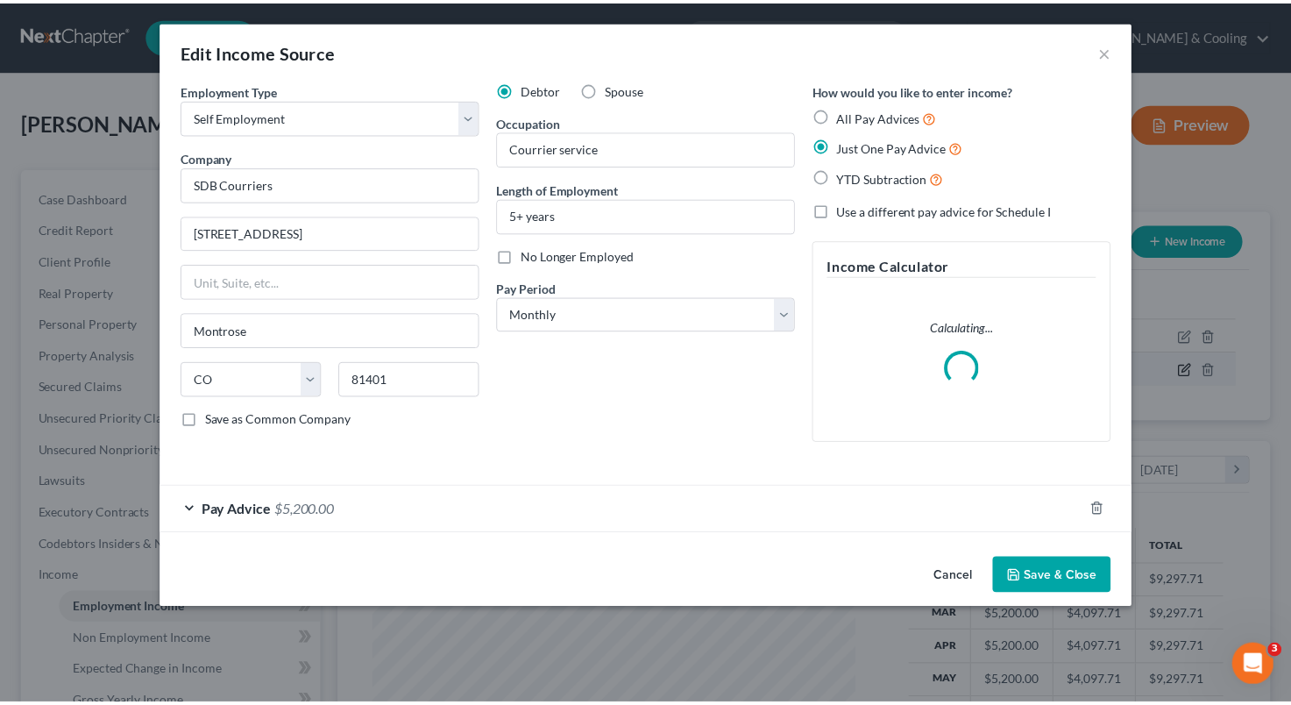
scroll to position [312, 529]
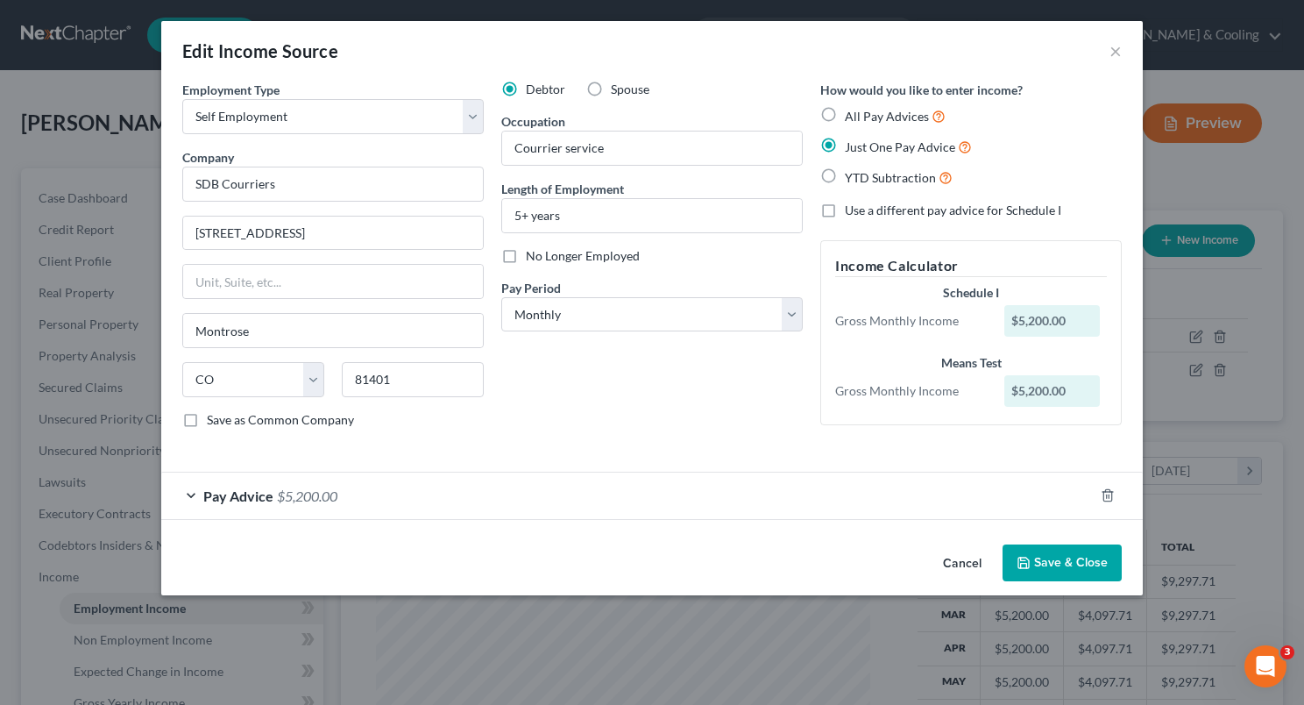
click at [312, 494] on span "$5,200.00" at bounding box center [307, 495] width 60 height 17
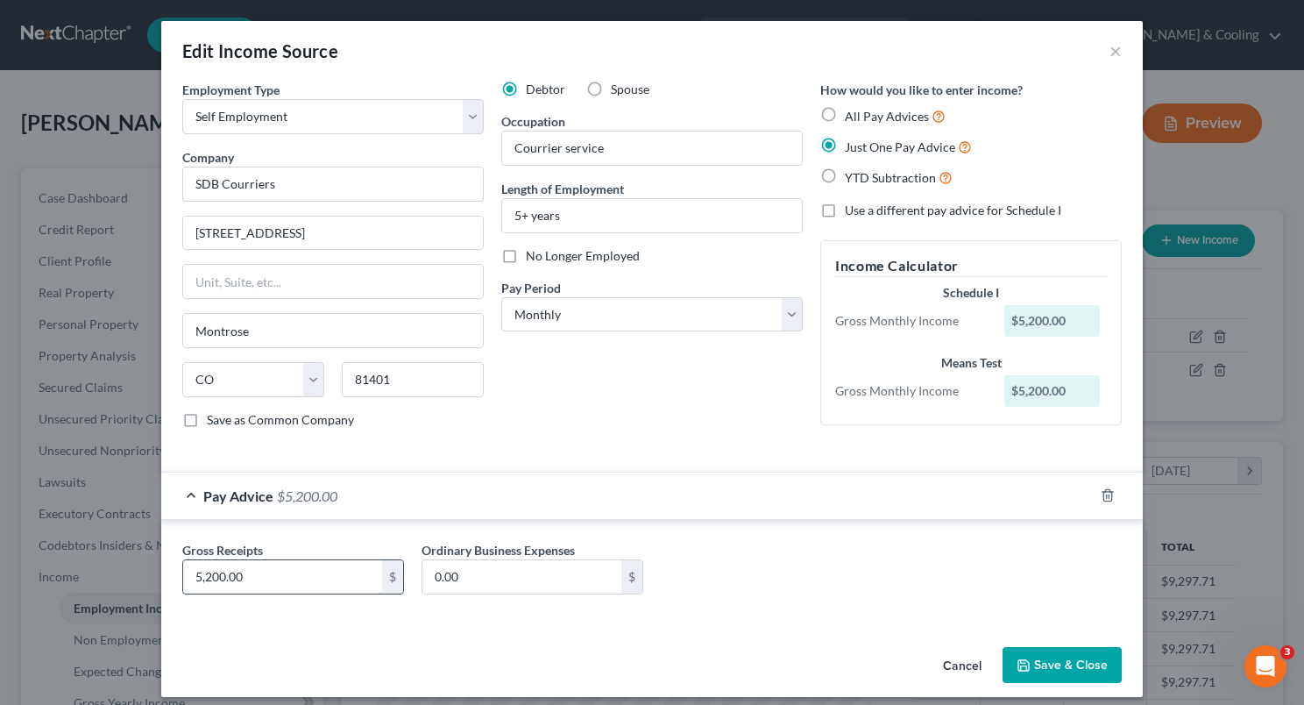
click at [242, 577] on input "5,200.00" at bounding box center [282, 576] width 199 height 33
type input "4,000"
click at [766, 602] on div "Gross Receipts 4,000 $ Ordinary Business Expenses 0.00 $" at bounding box center [652, 575] width 957 height 68
click at [1048, 659] on button "Save & Close" at bounding box center [1062, 665] width 119 height 37
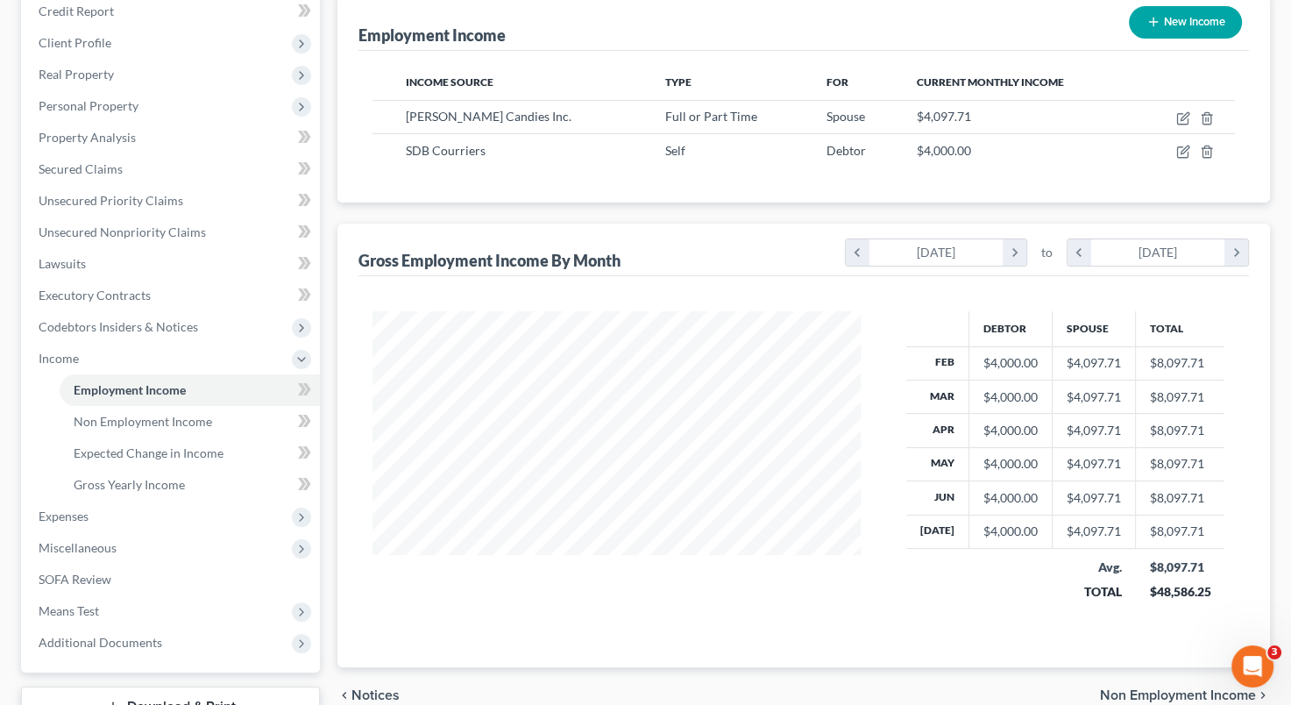
scroll to position [224, 0]
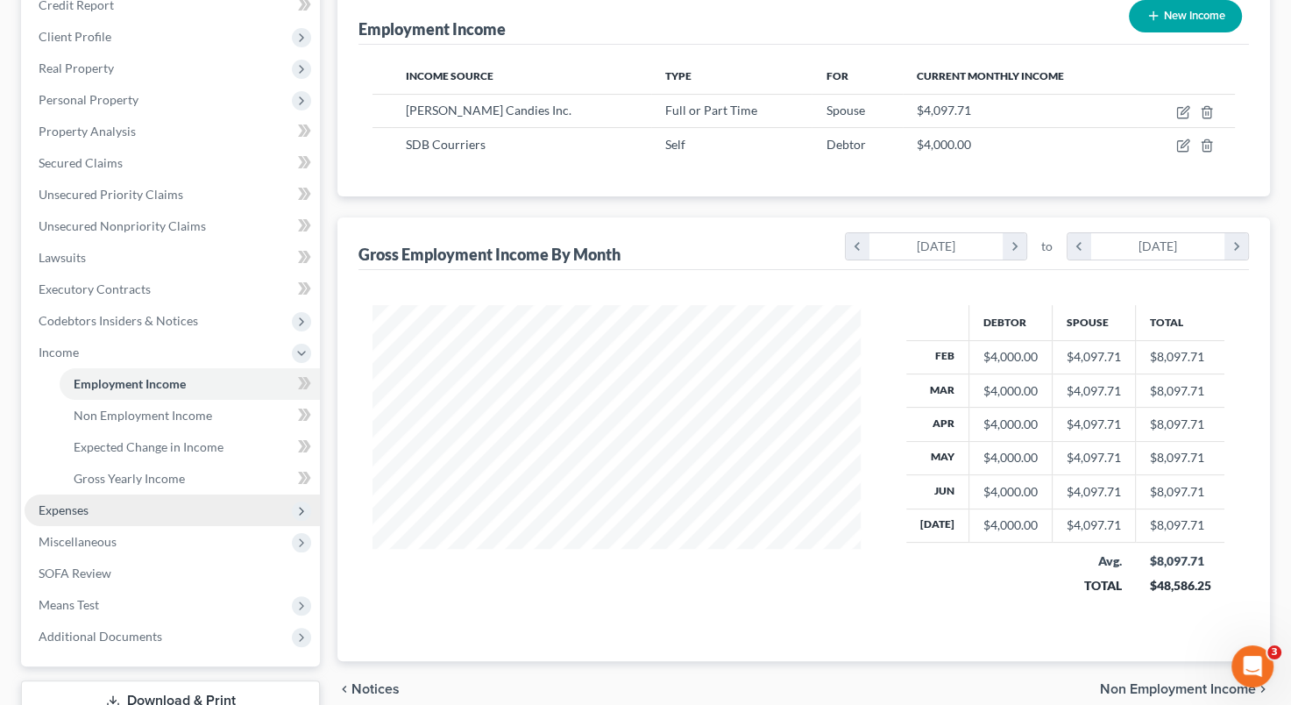
click at [181, 504] on span "Expenses" at bounding box center [172, 510] width 295 height 32
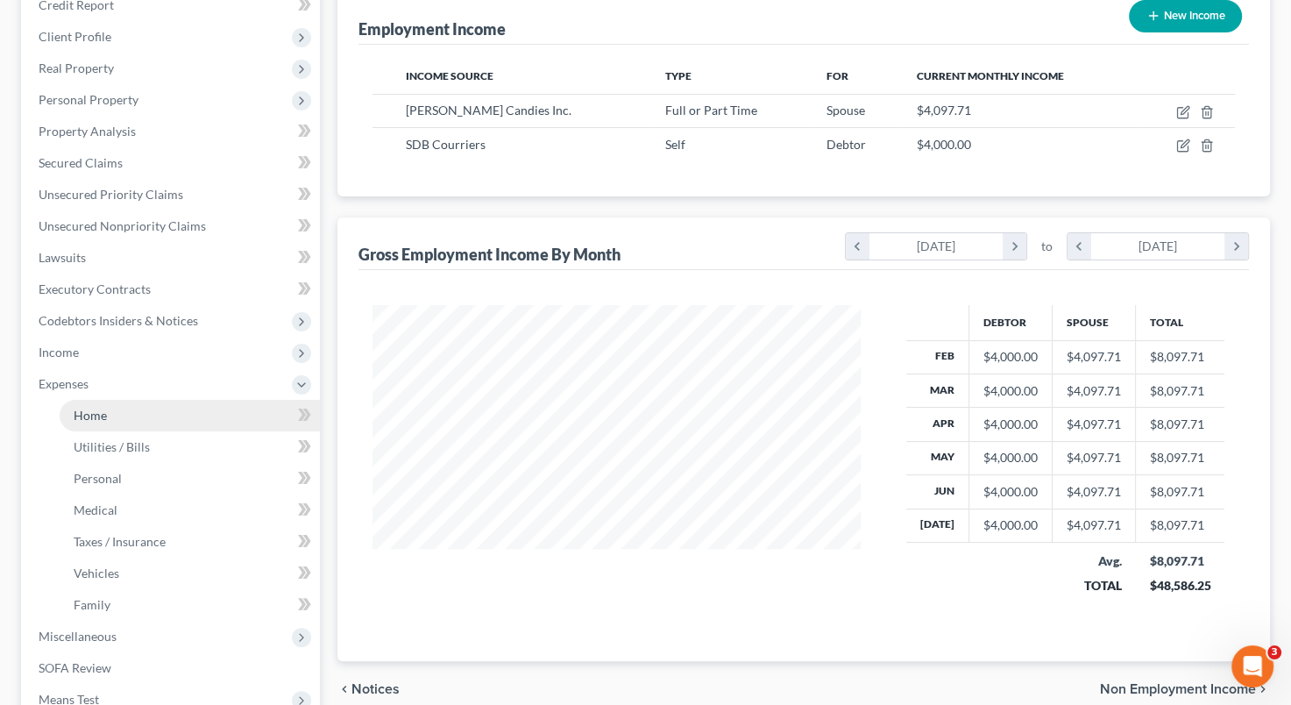
click at [198, 421] on link "Home" at bounding box center [190, 416] width 260 height 32
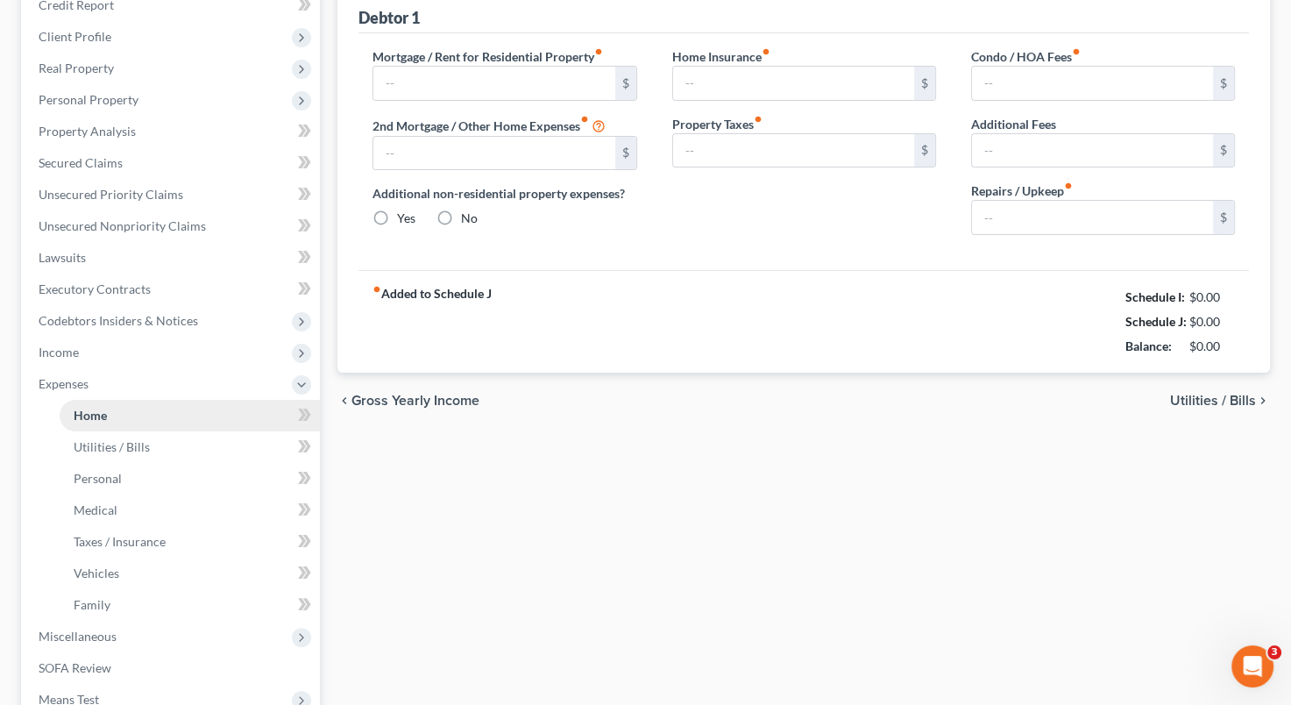
scroll to position [89, 0]
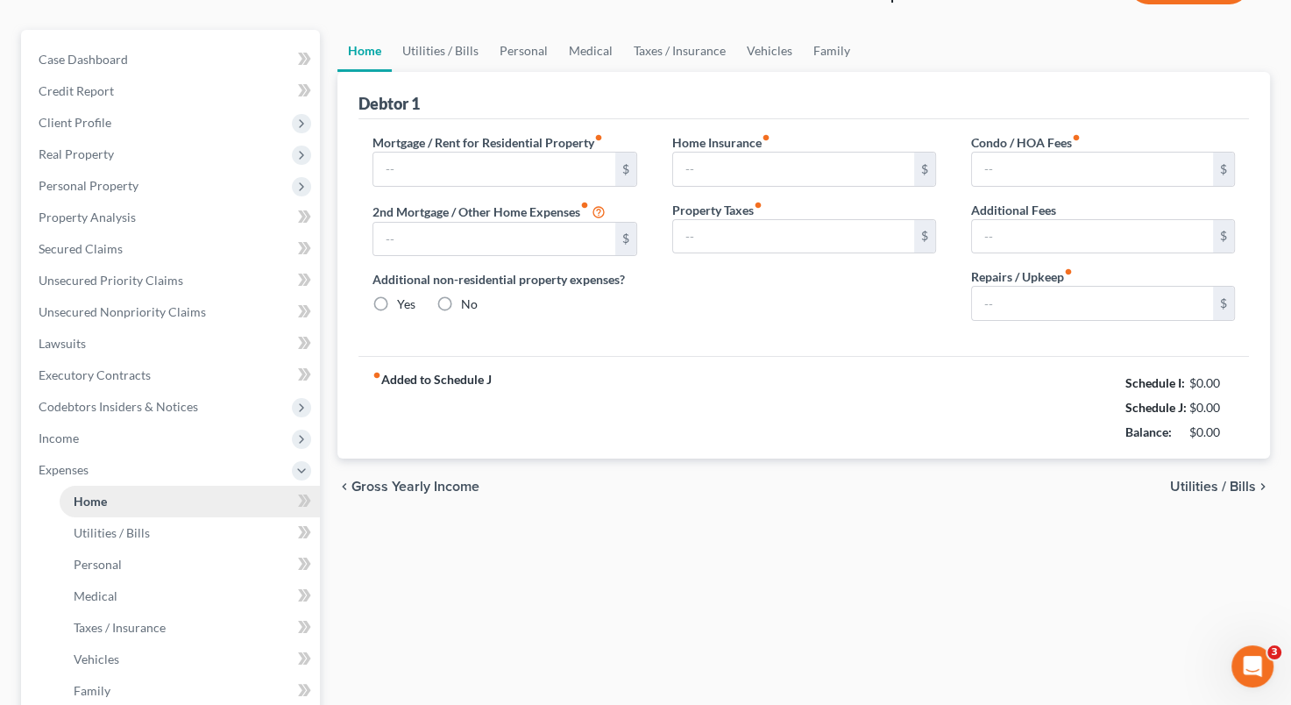
type input "910.31"
type input "0.00"
radio input "true"
type input "0.00"
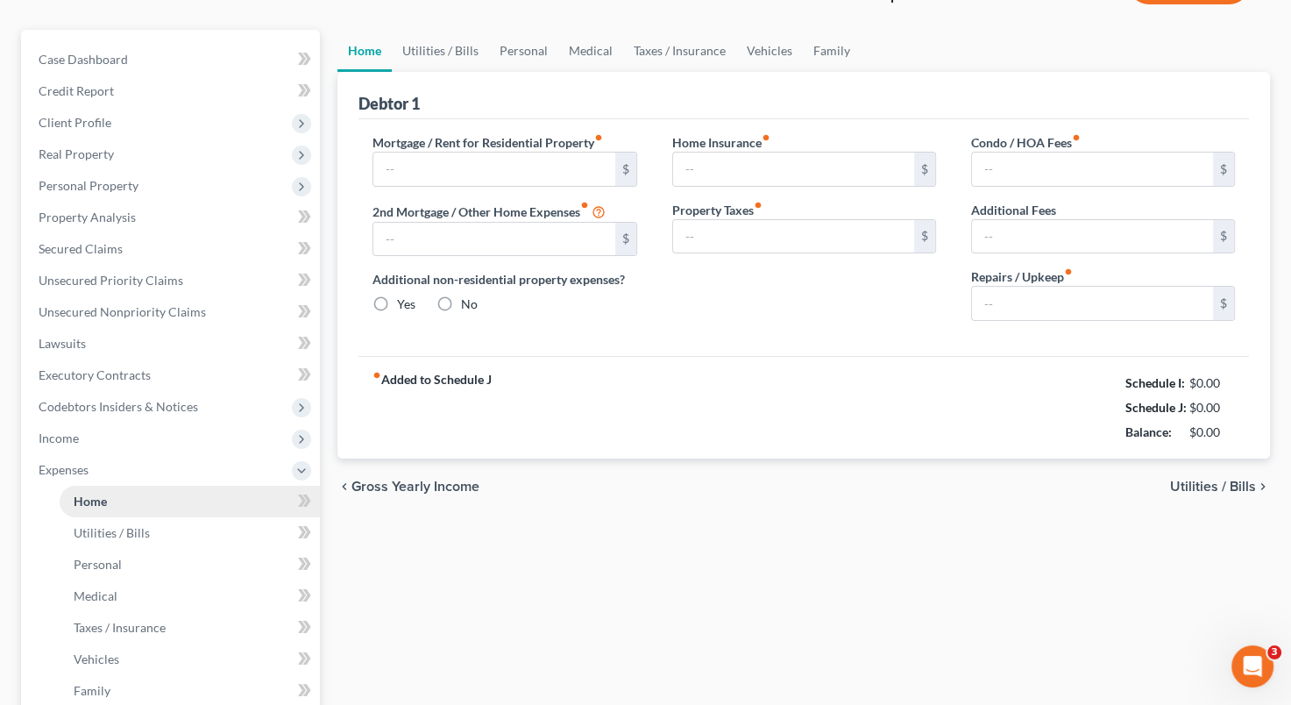
type input "0.00"
type input "120.00"
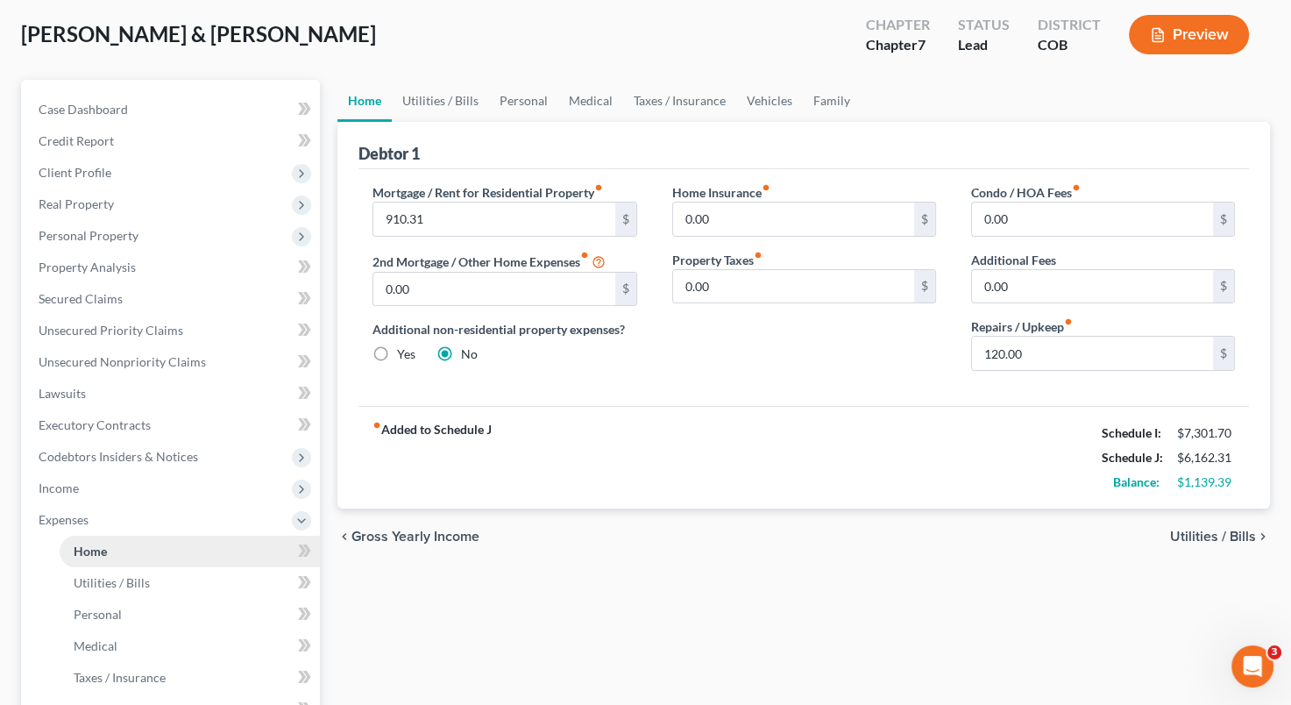
scroll to position [0, 0]
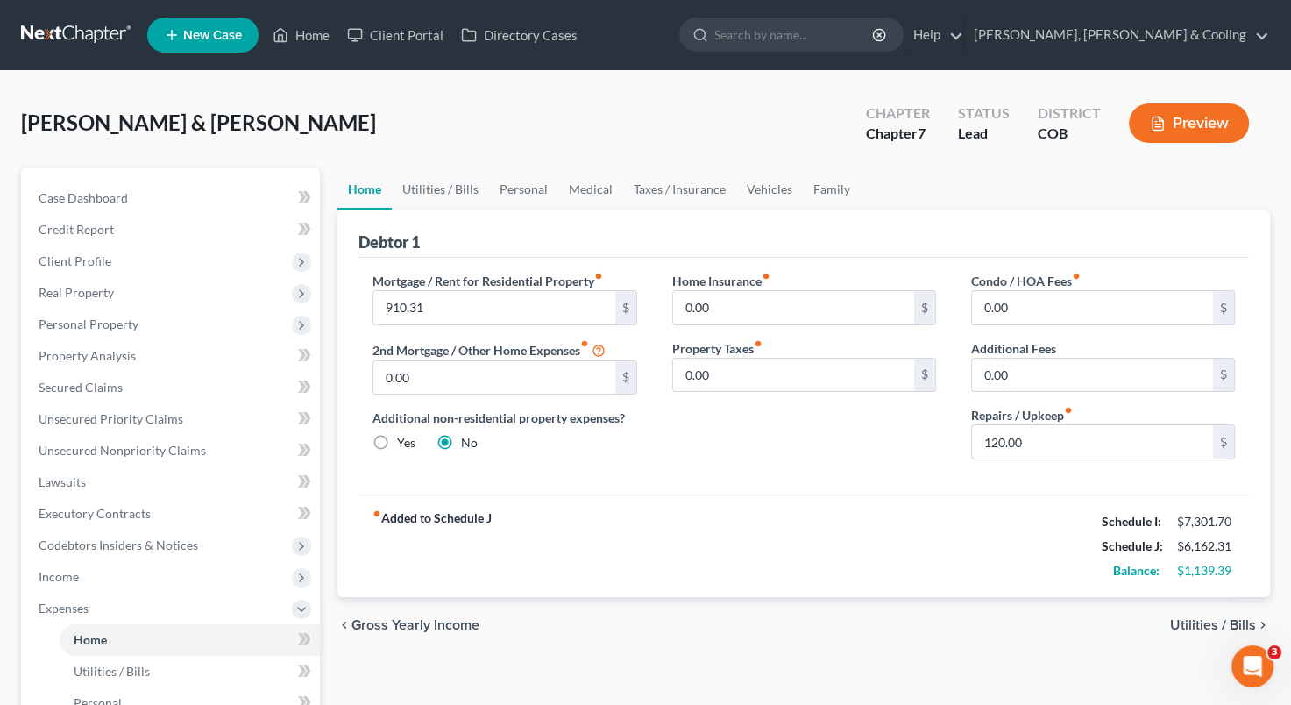
click at [1192, 624] on span "Utilities / Bills" at bounding box center [1213, 625] width 86 height 14
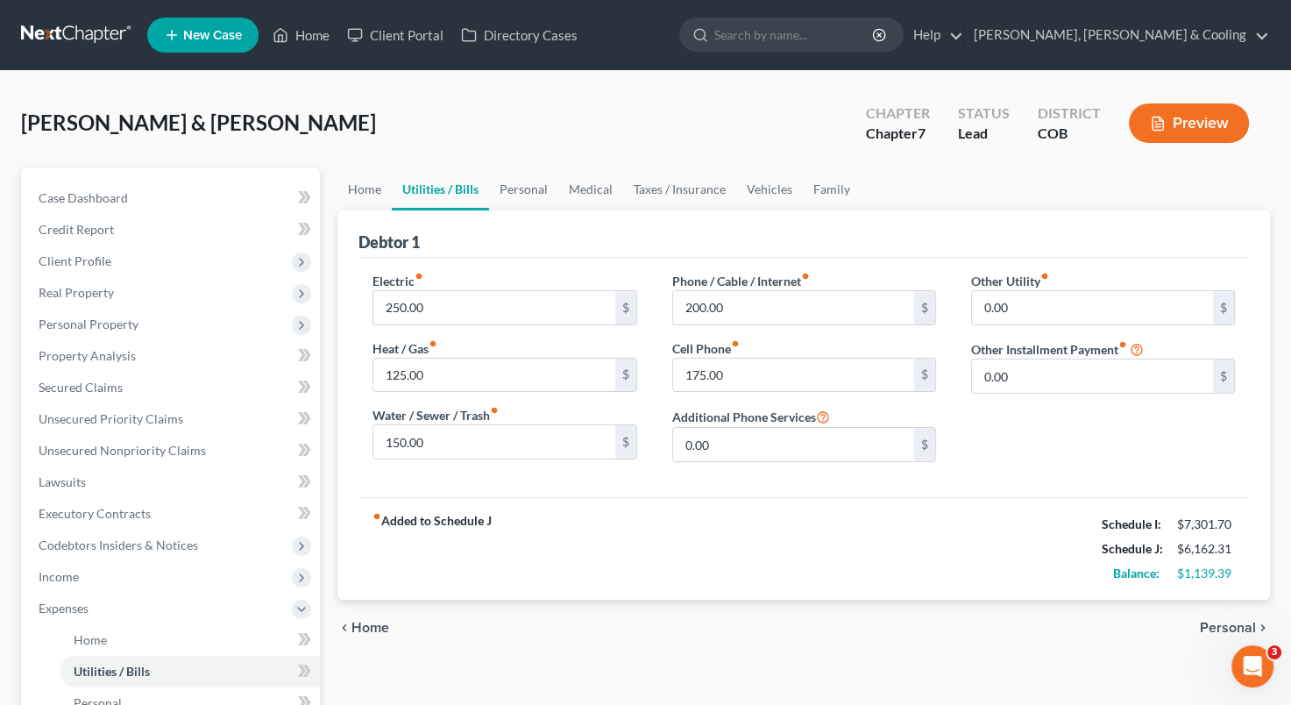
click at [1205, 624] on span "Personal" at bounding box center [1228, 628] width 56 height 14
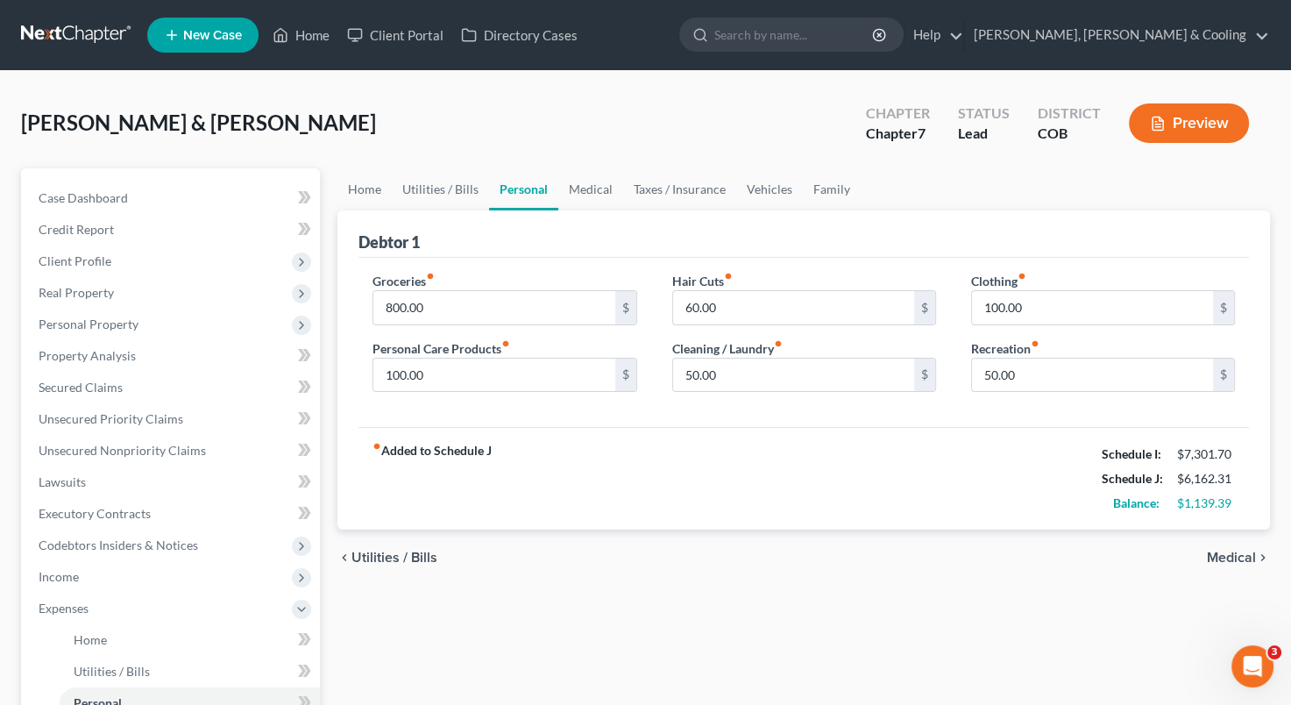
click at [1226, 551] on span "Medical" at bounding box center [1231, 558] width 49 height 14
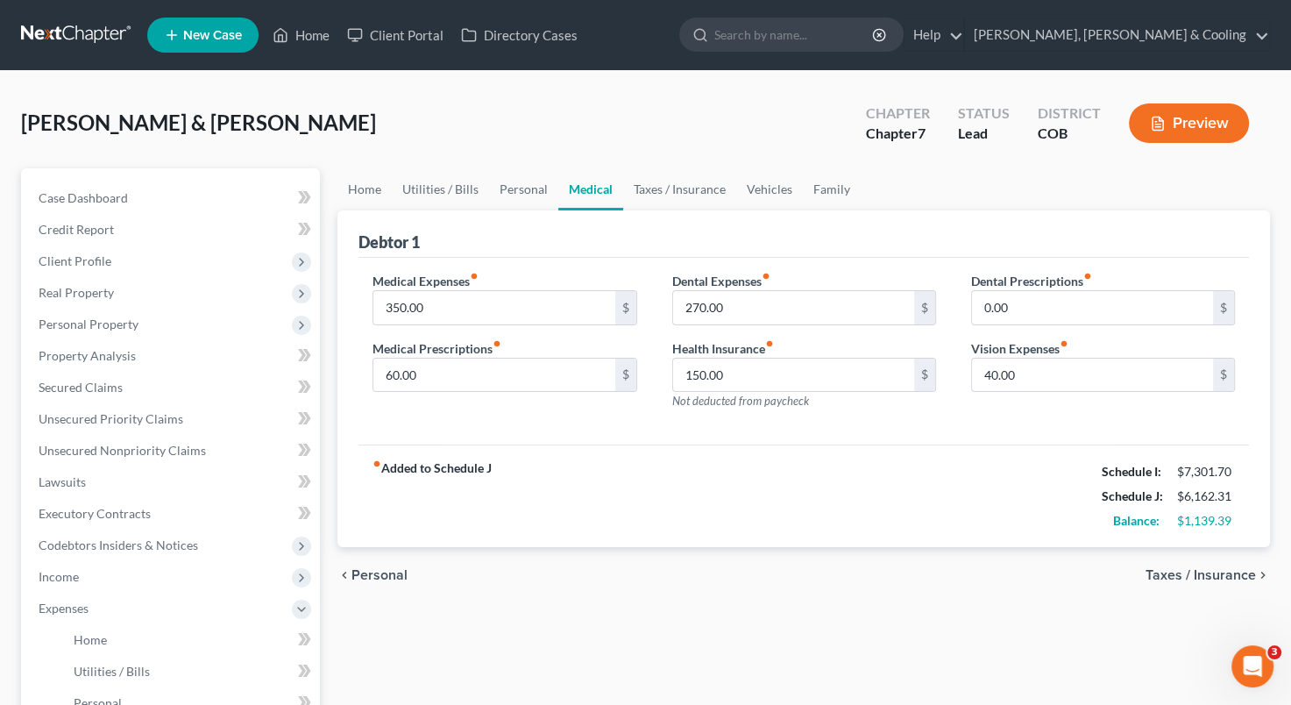
click at [1217, 570] on span "Taxes / Insurance" at bounding box center [1201, 575] width 110 height 14
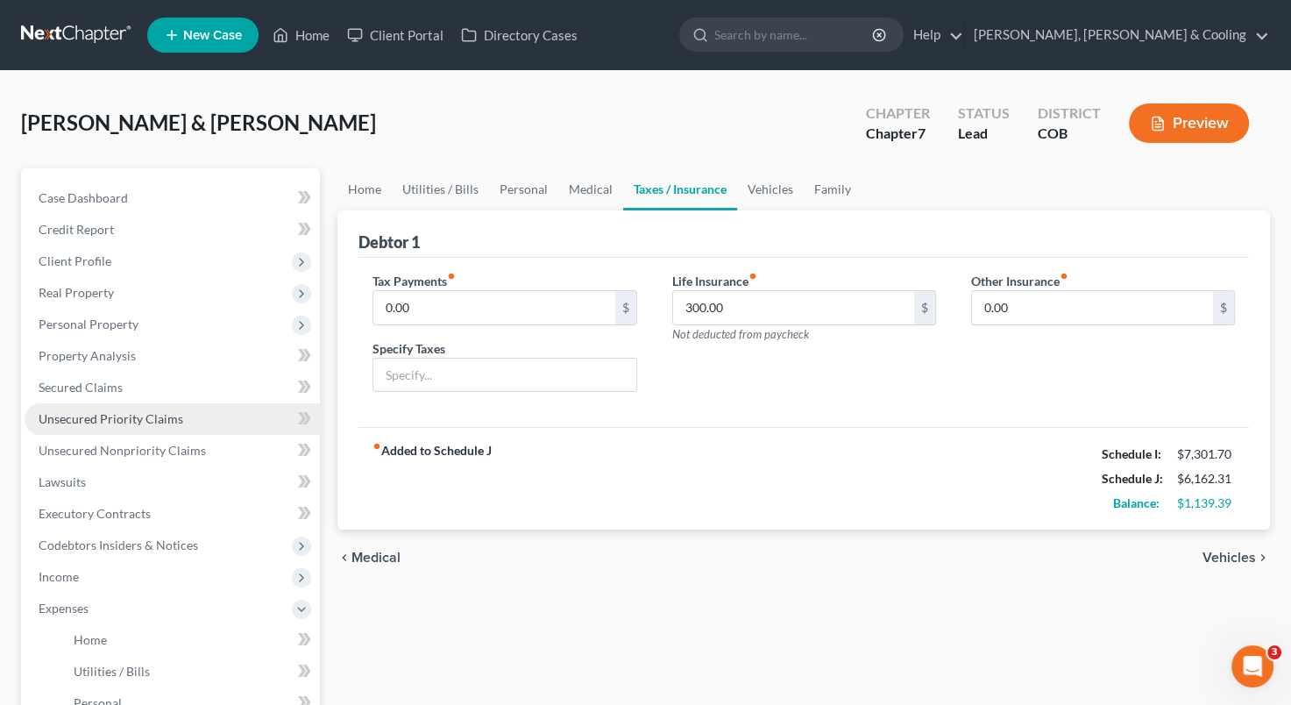
click at [160, 415] on span "Unsecured Priority Claims" at bounding box center [111, 418] width 145 height 15
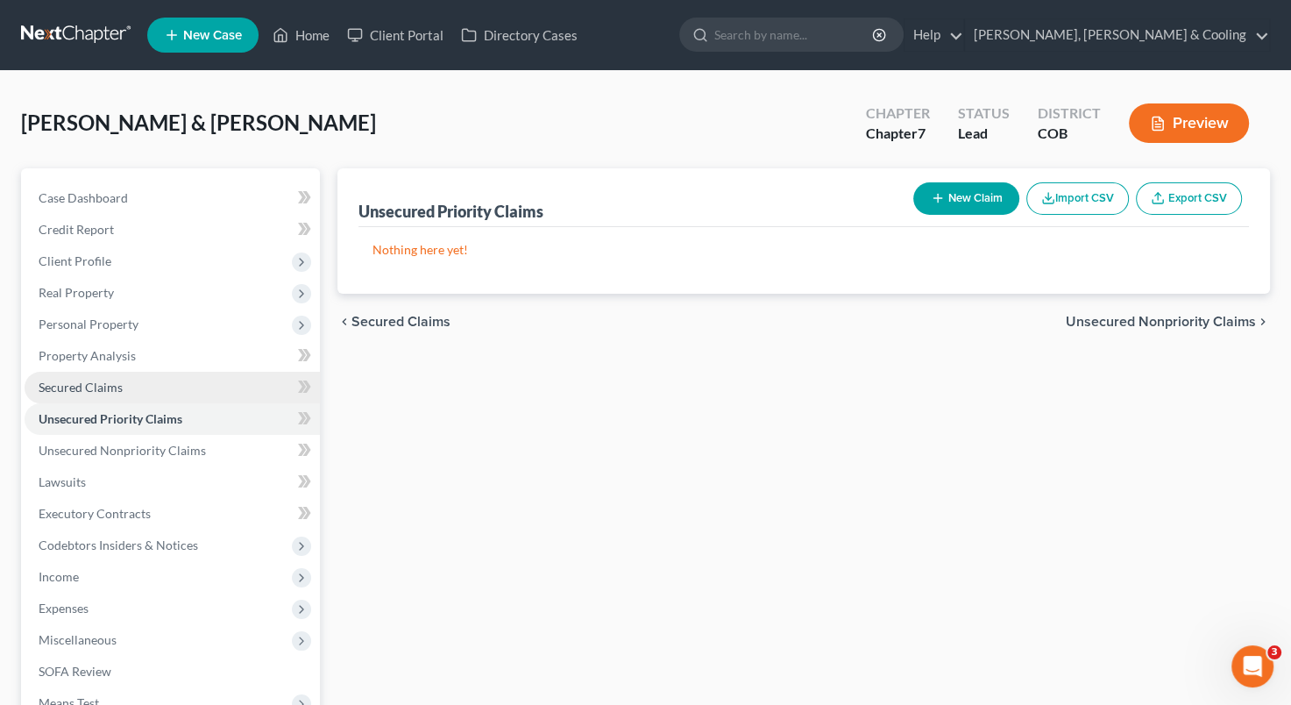
click at [145, 389] on link "Secured Claims" at bounding box center [172, 388] width 295 height 32
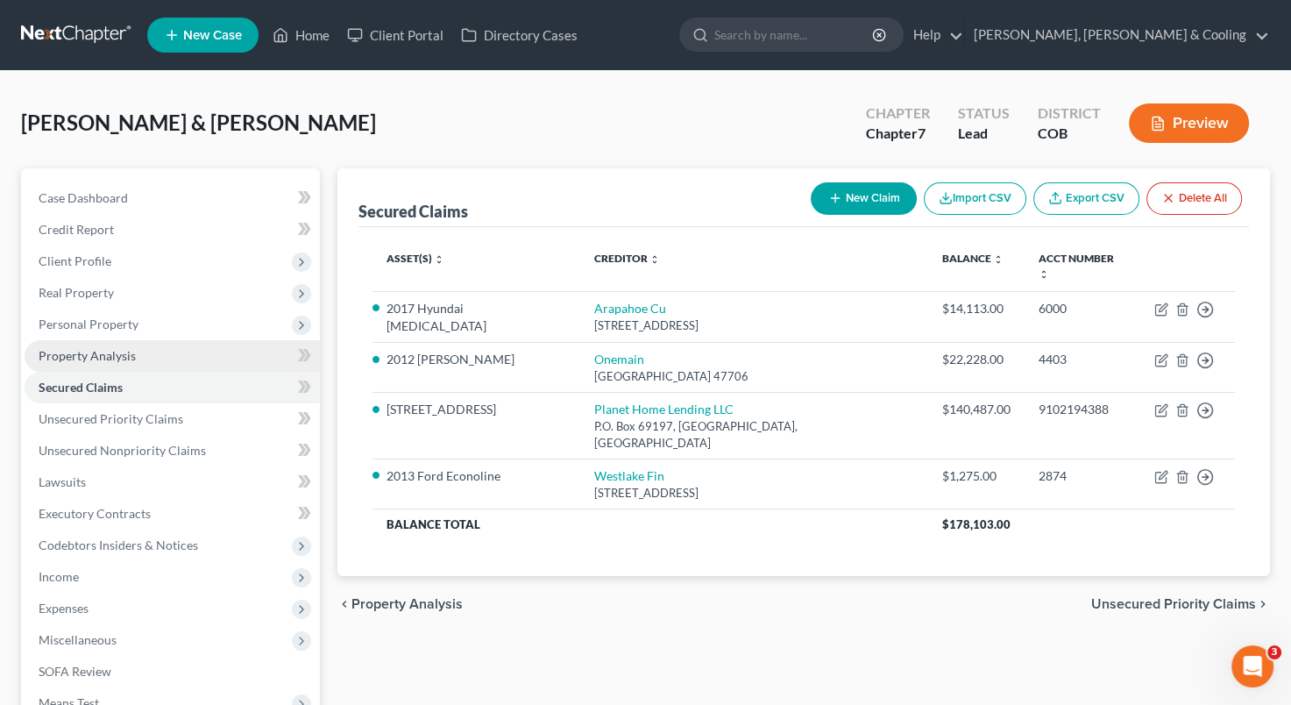
click at [160, 348] on link "Property Analysis" at bounding box center [172, 356] width 295 height 32
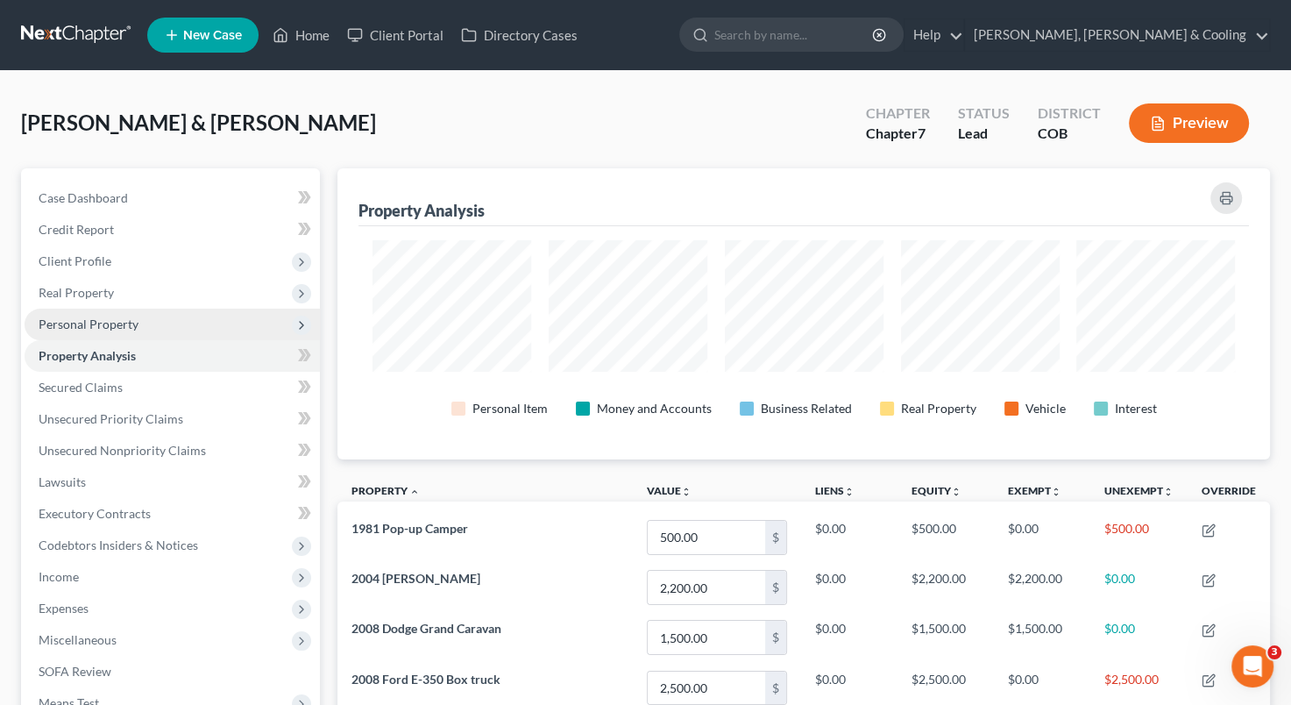
scroll to position [291, 932]
click at [188, 326] on span "Personal Property" at bounding box center [172, 325] width 295 height 32
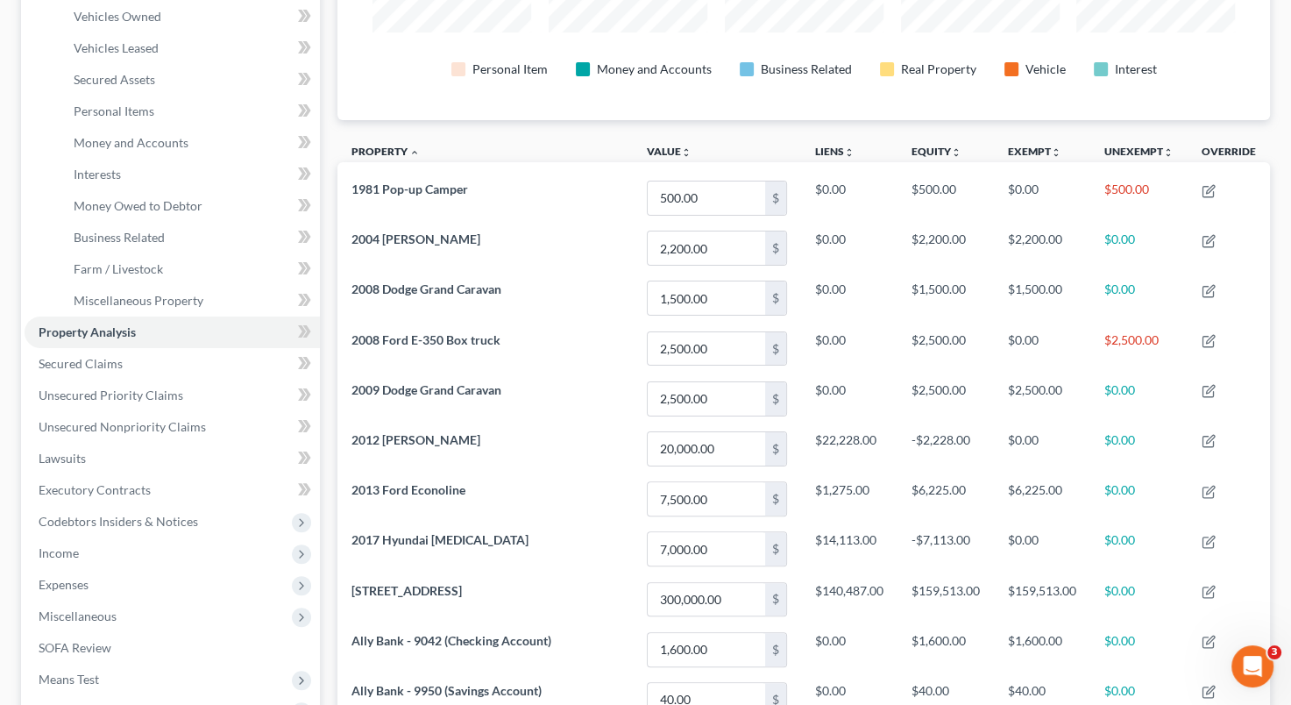
scroll to position [345, 0]
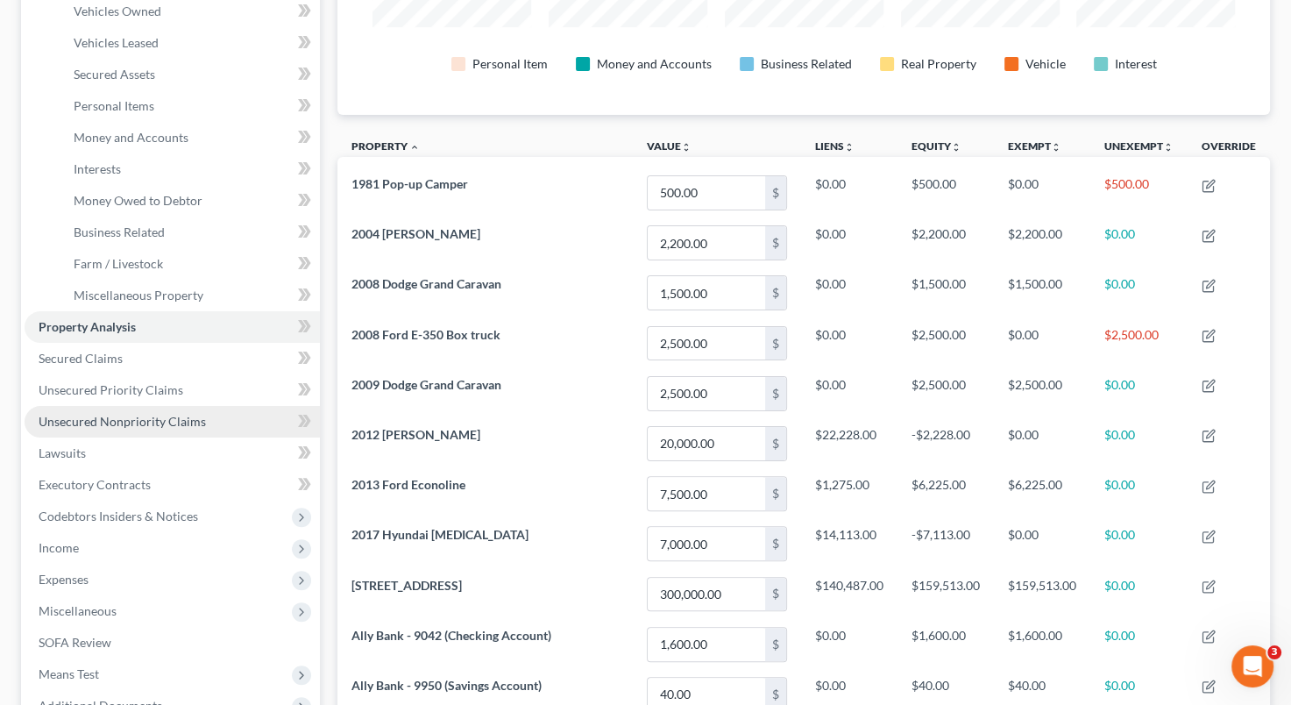
click at [216, 423] on link "Unsecured Nonpriority Claims" at bounding box center [172, 422] width 295 height 32
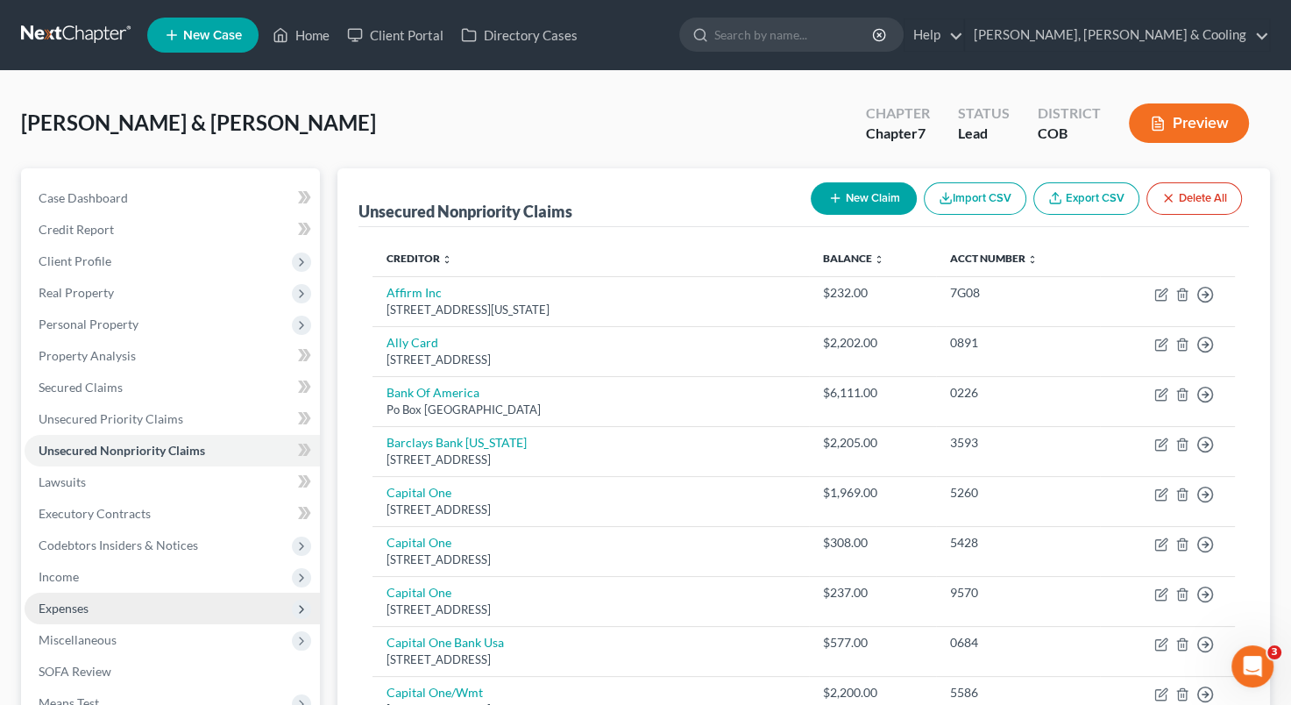
click at [158, 610] on span "Expenses" at bounding box center [172, 609] width 295 height 32
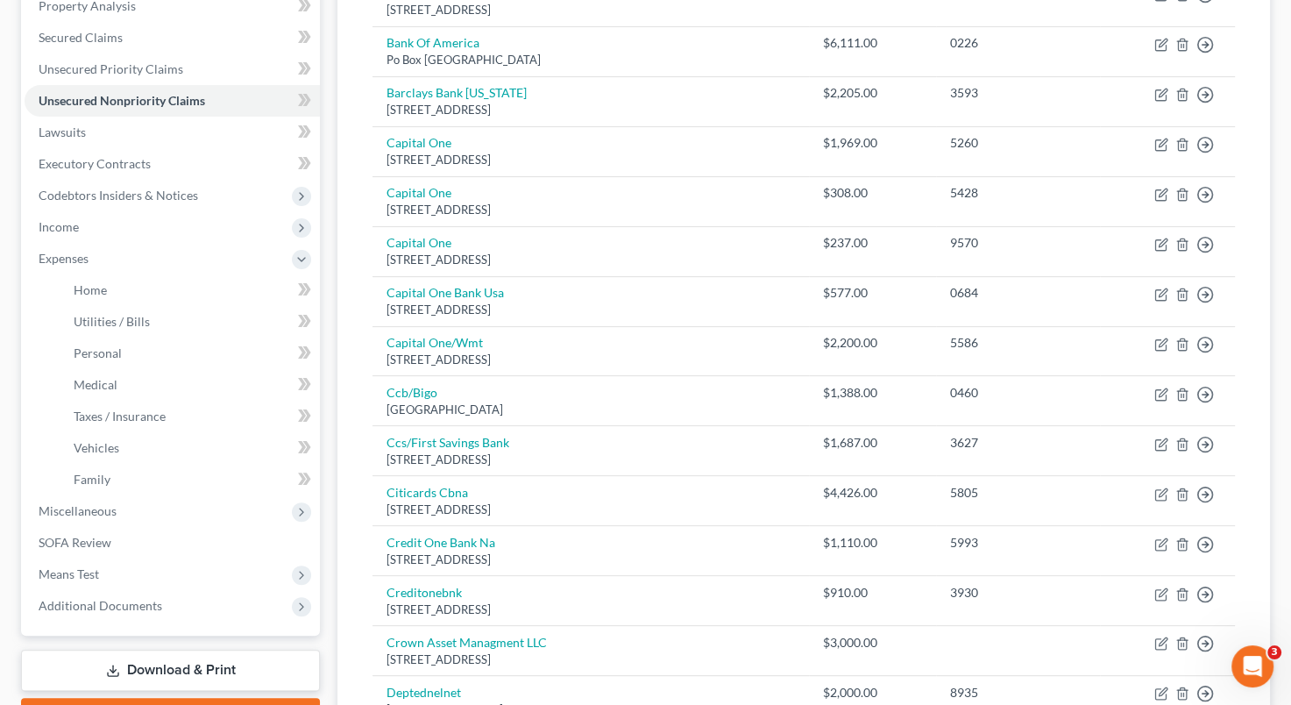
scroll to position [360, 0]
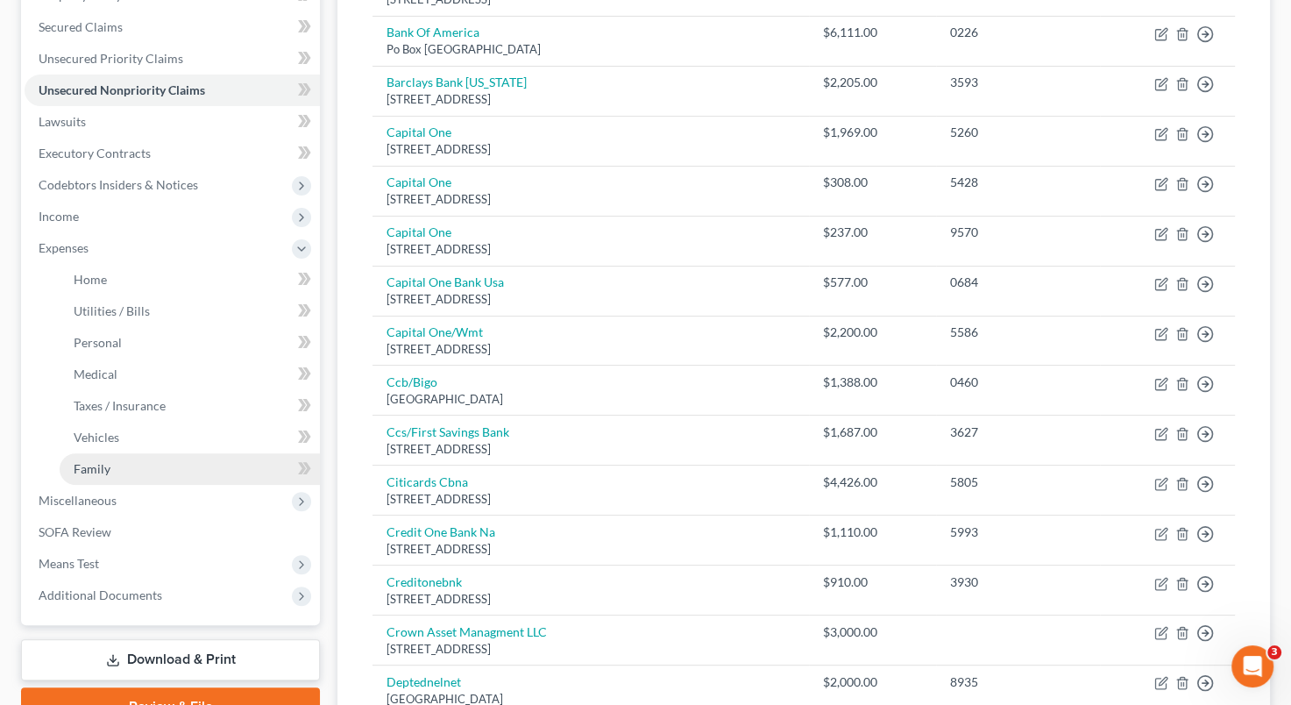
click at [186, 463] on link "Family" at bounding box center [190, 469] width 260 height 32
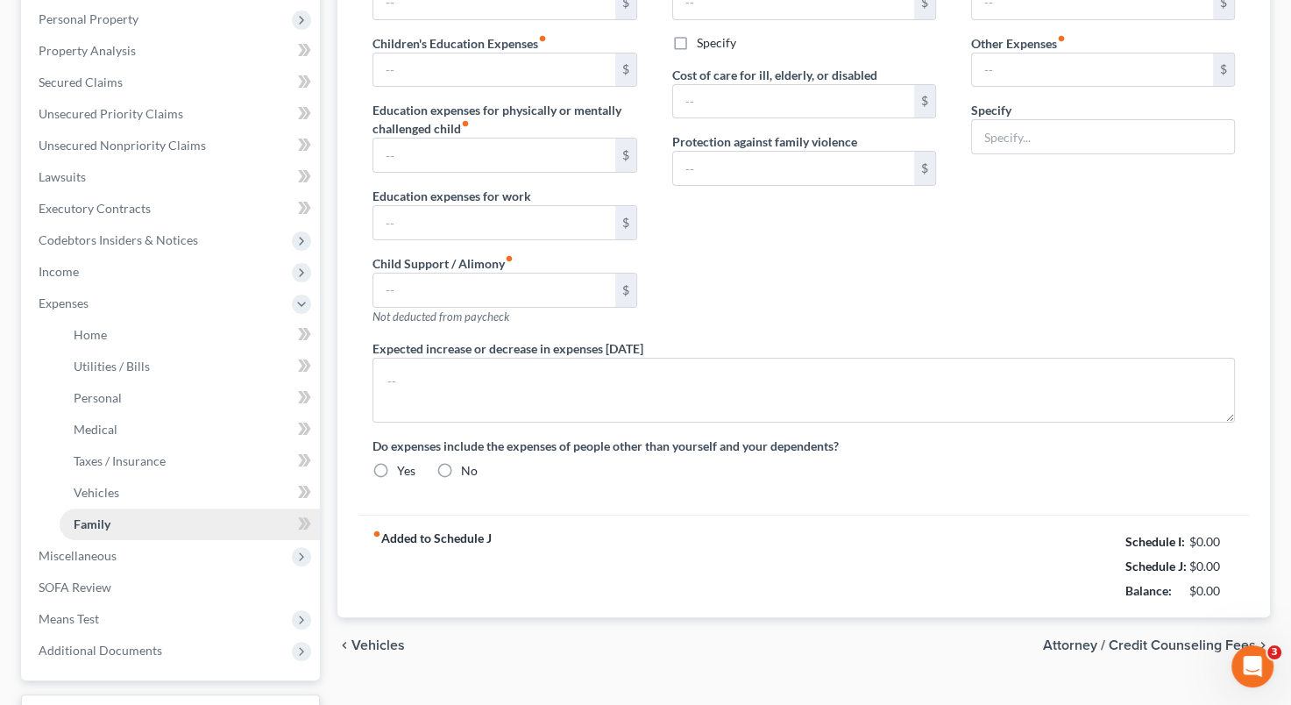
type input "0.00"
type input "150.00"
type input "0.00"
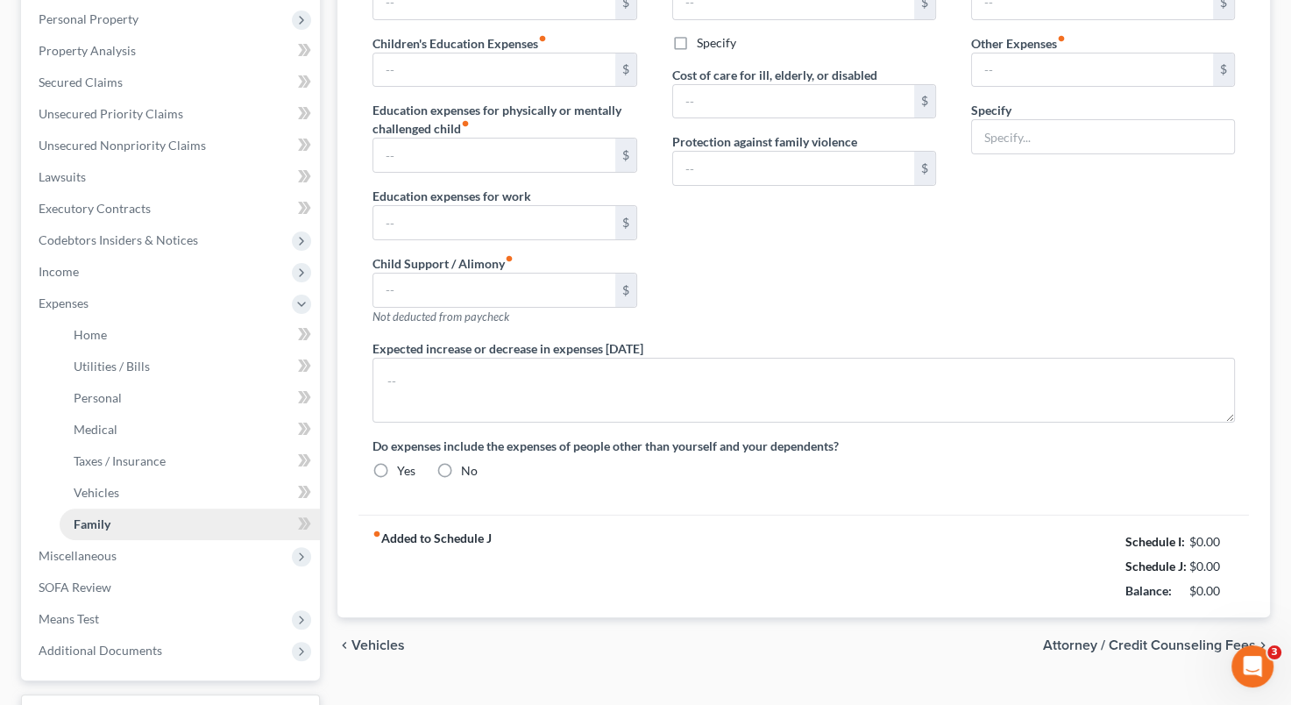
type input "0.00"
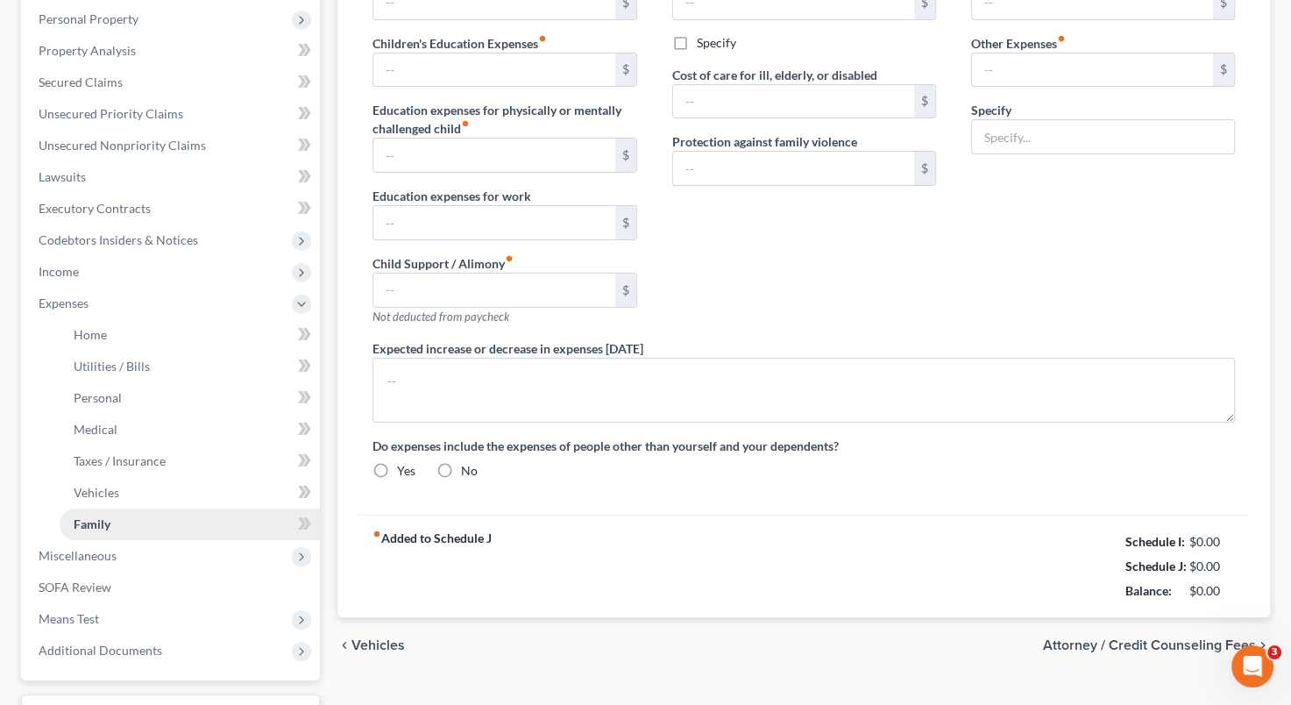
radio input "true"
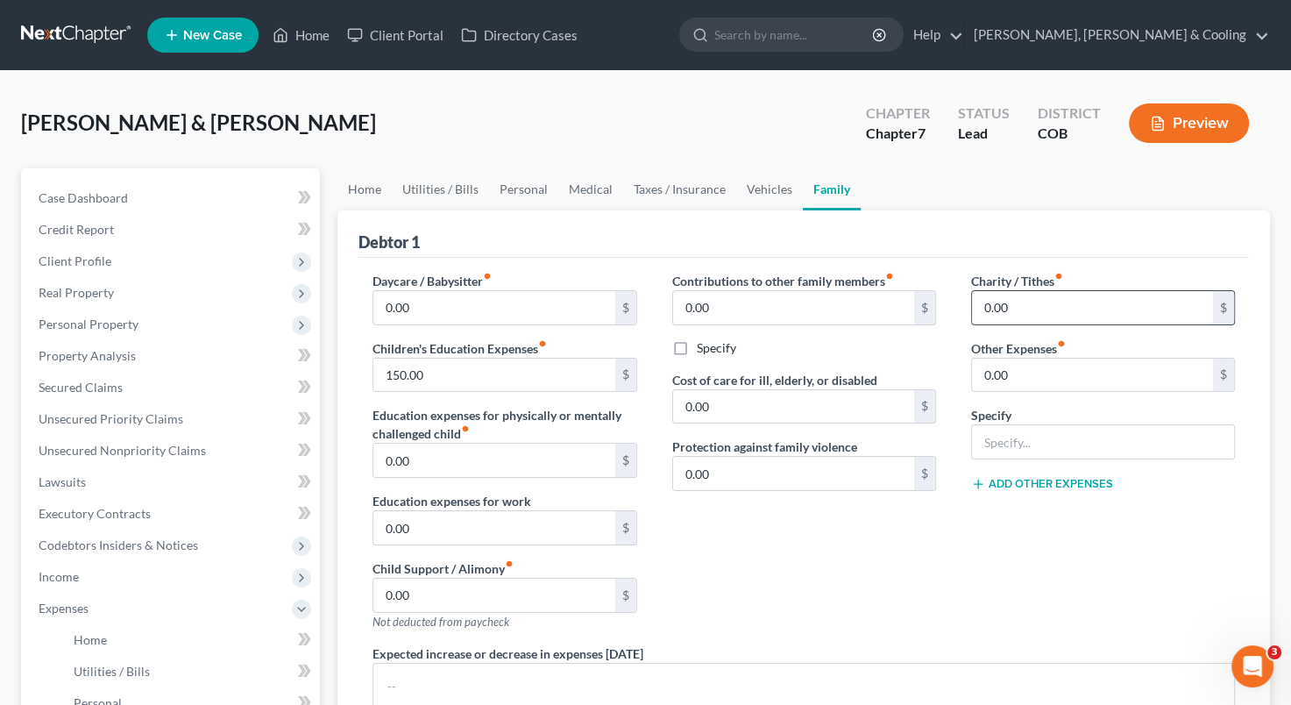
click at [984, 305] on input "0.00" at bounding box center [1092, 307] width 241 height 33
type input "20"
click at [1022, 533] on div "Charity / Tithes fiber_manual_record 20 $ Other Expenses fiber_manual_record 0.…" at bounding box center [1103, 458] width 299 height 373
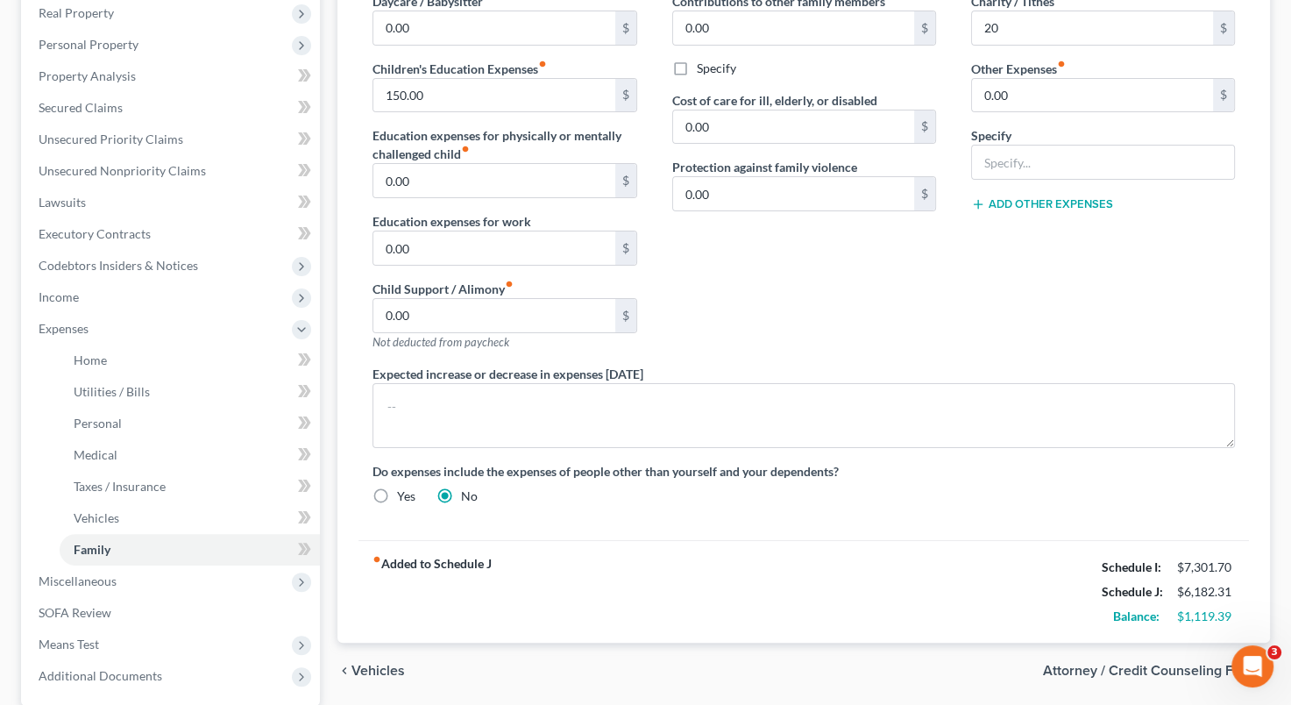
scroll to position [284, 0]
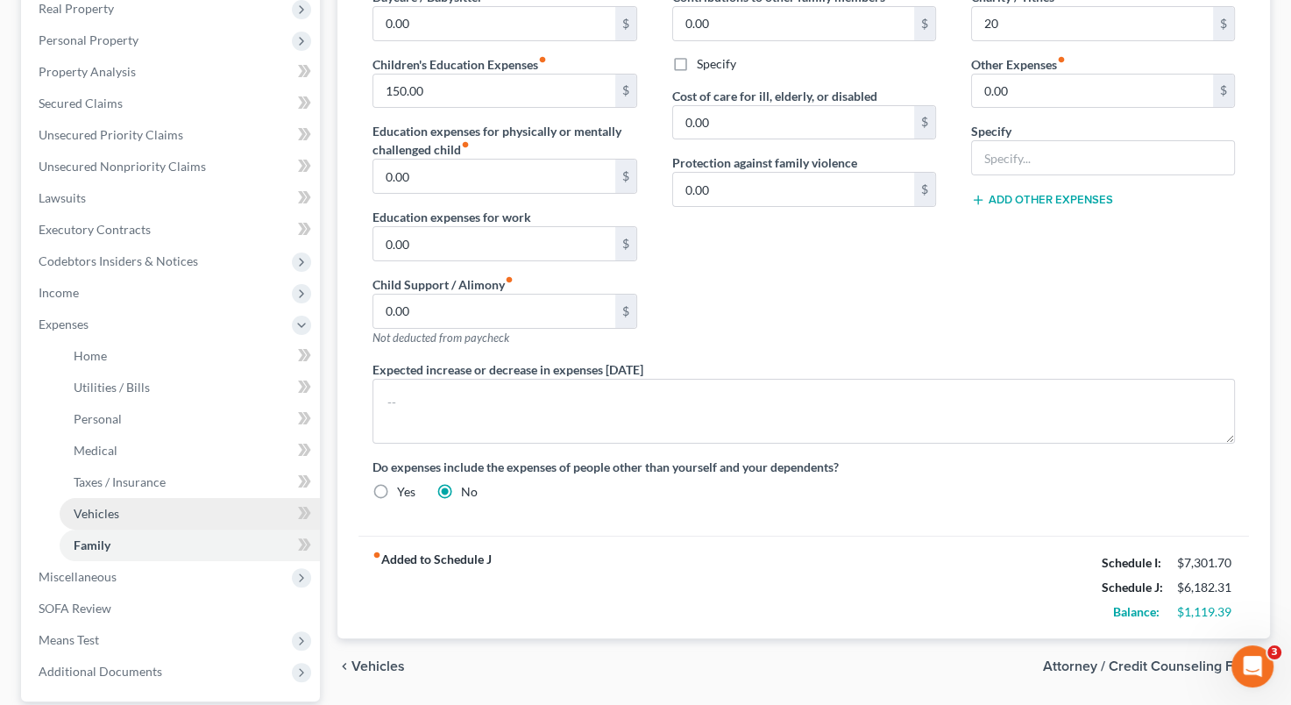
click at [149, 517] on link "Vehicles" at bounding box center [190, 514] width 260 height 32
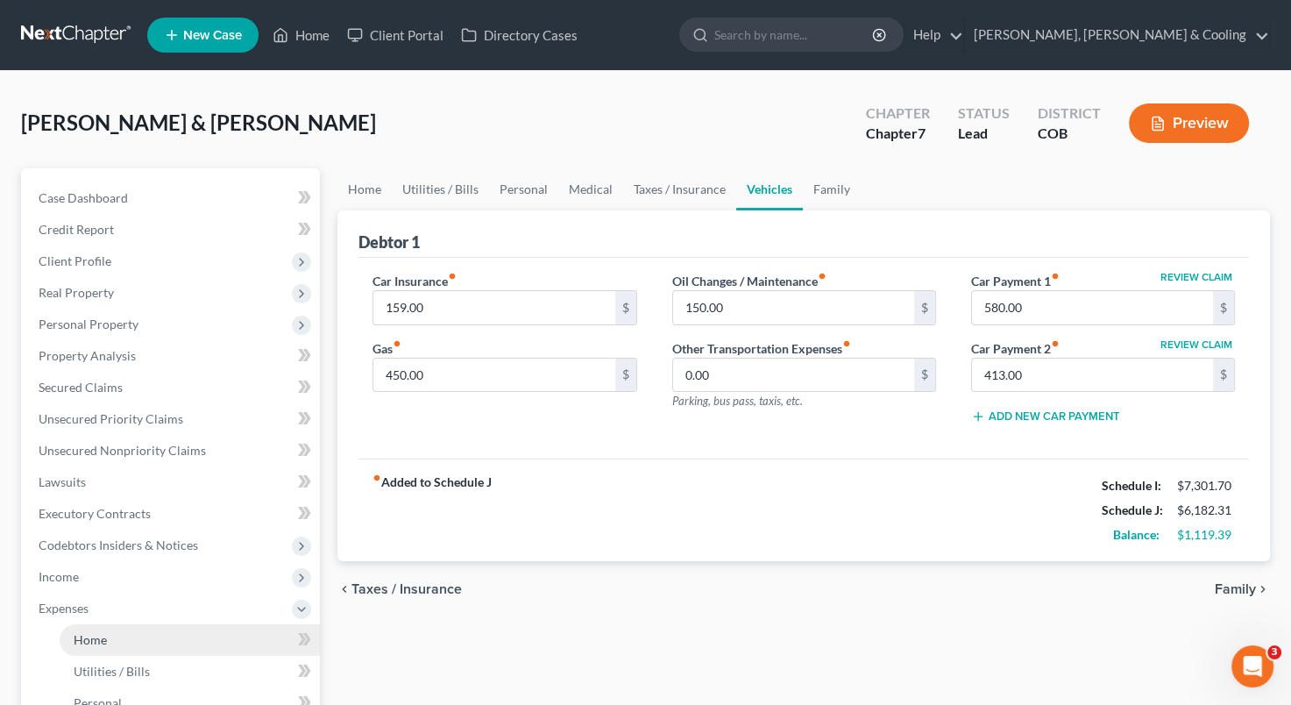
click at [124, 639] on link "Home" at bounding box center [190, 640] width 260 height 32
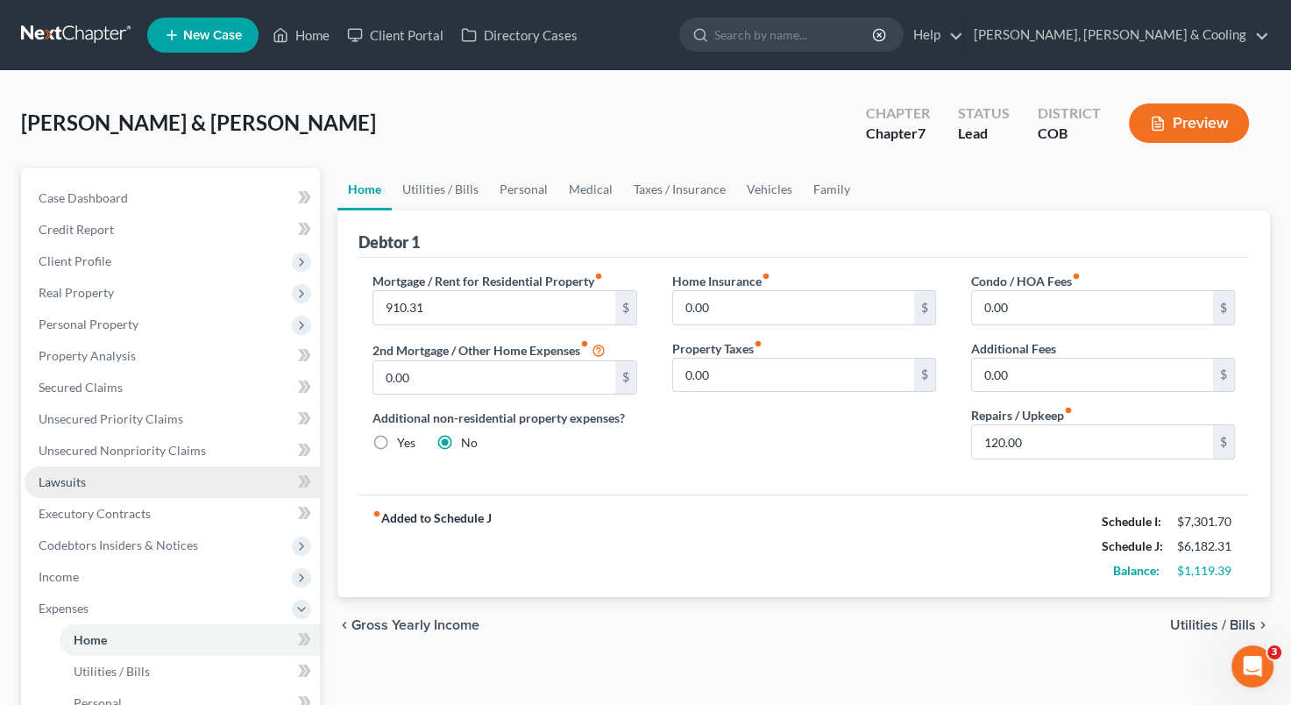
click at [197, 484] on link "Lawsuits" at bounding box center [172, 482] width 295 height 32
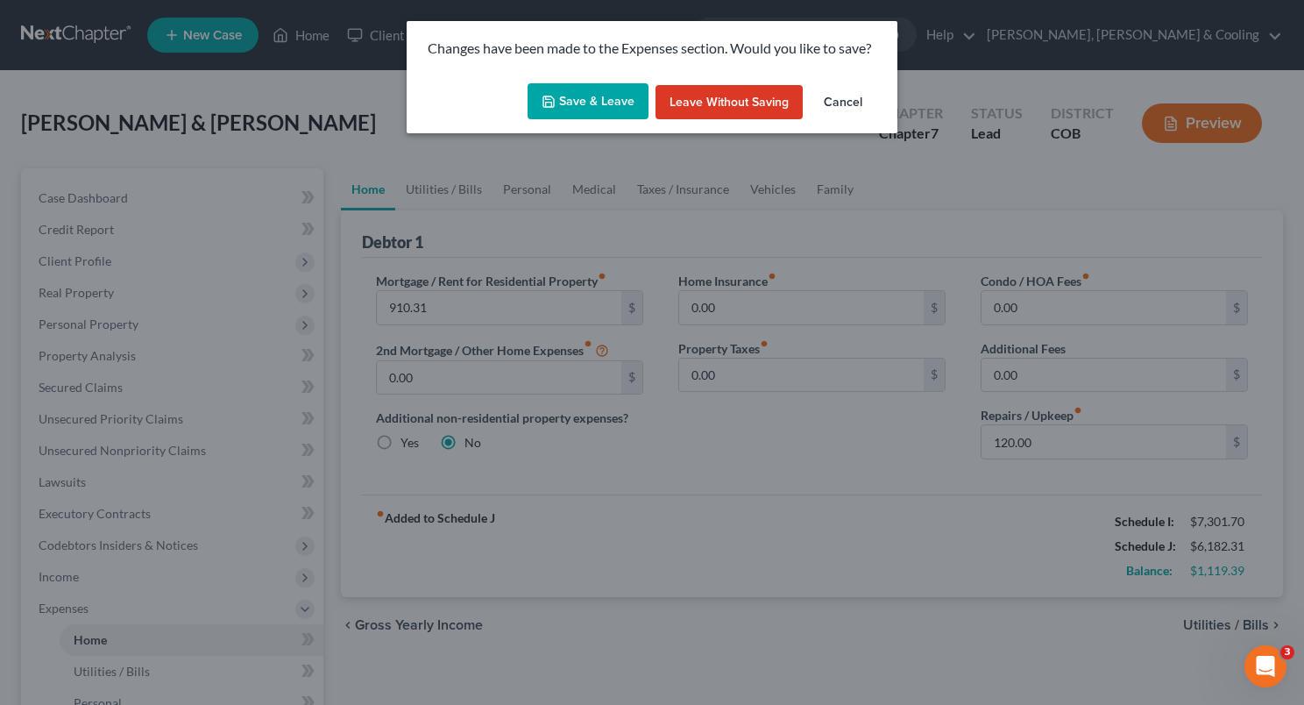
click at [601, 91] on button "Save & Leave" at bounding box center [588, 101] width 121 height 37
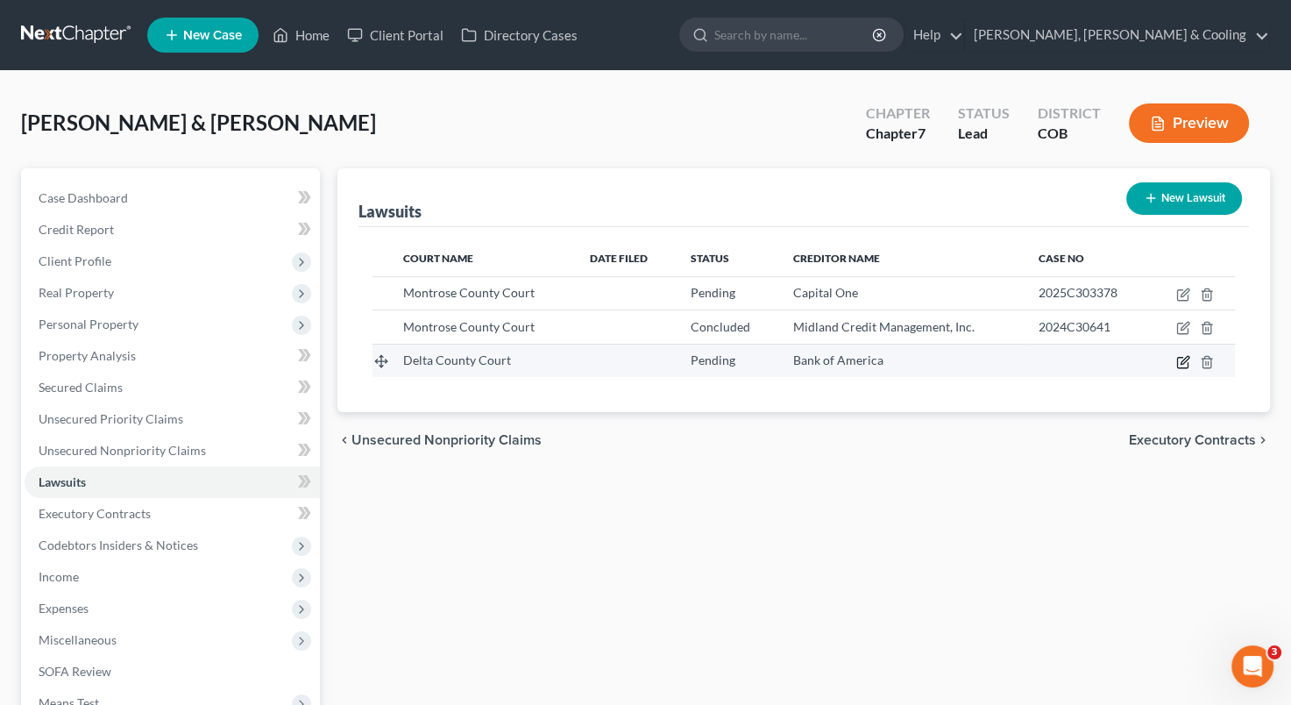
click at [1179, 360] on icon "button" at bounding box center [1183, 362] width 14 height 14
select select "5"
select select "0"
select select "4"
select select "45"
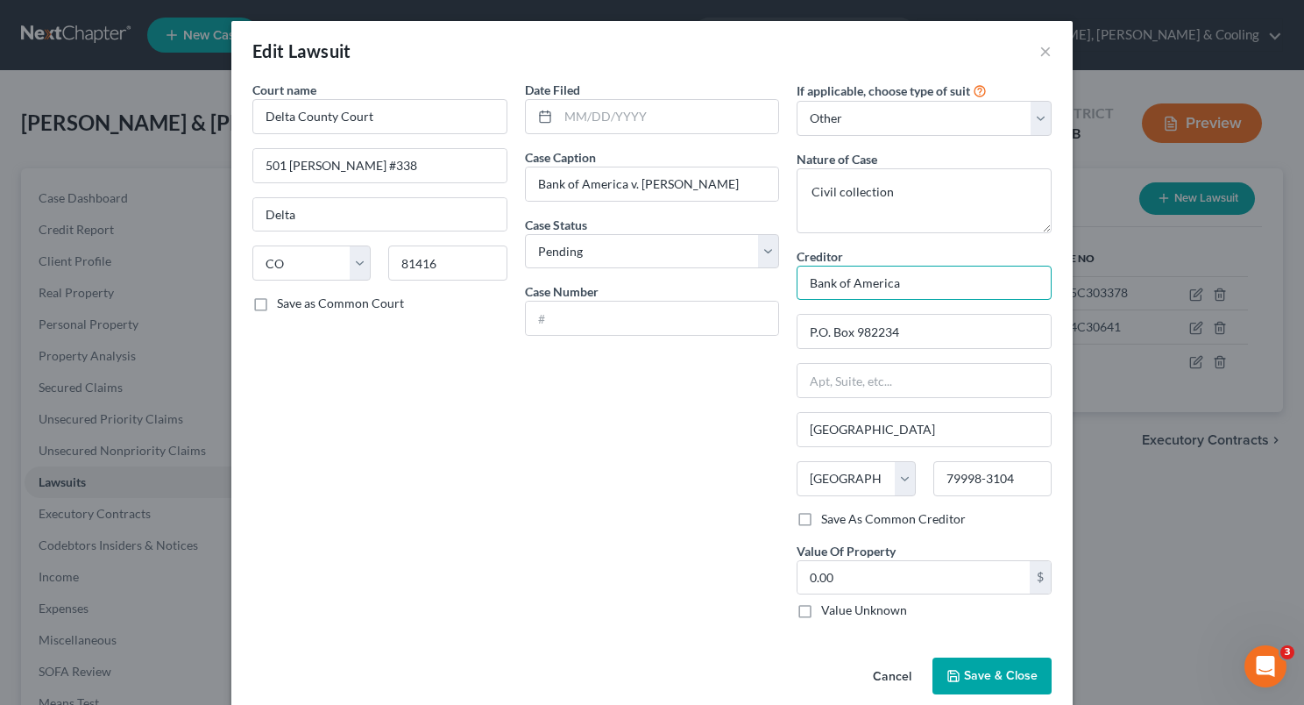
click at [938, 280] on input "Bank of America" at bounding box center [924, 283] width 255 height 35
type input "Bank of America NA v. [PERSON_NAME]"
click at [591, 323] on input "text" at bounding box center [652, 318] width 253 height 33
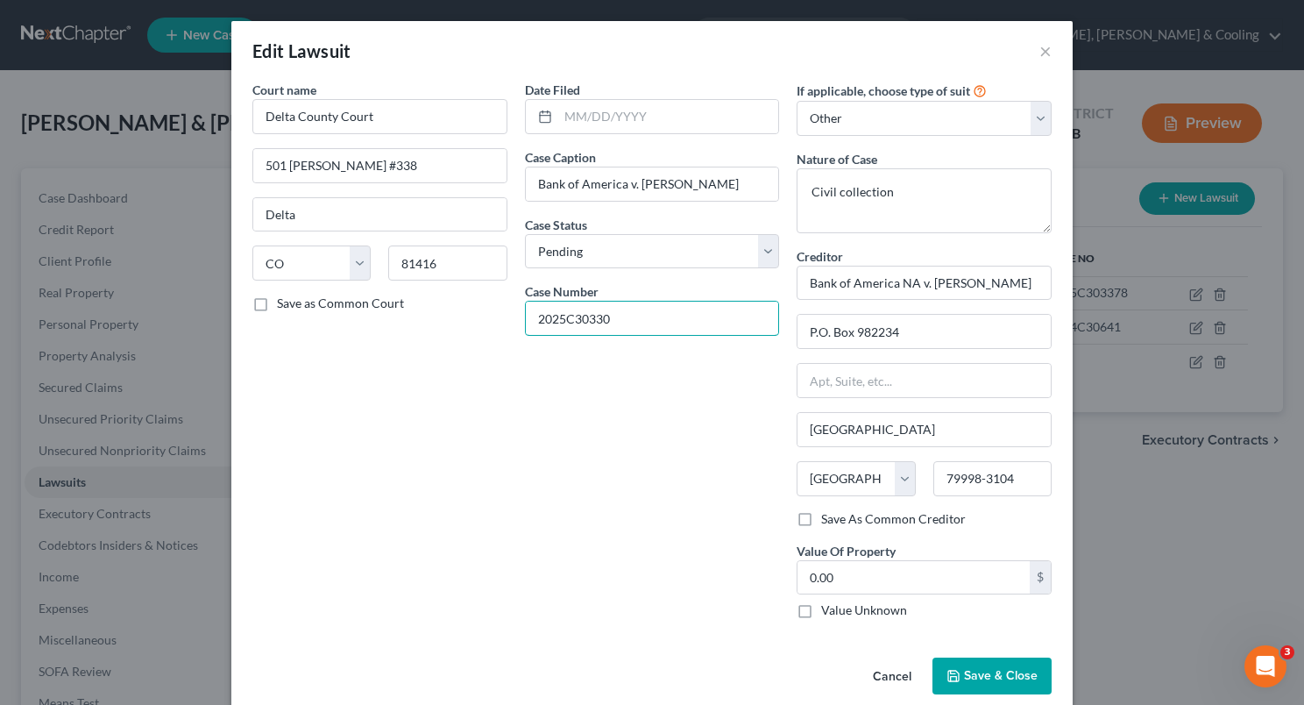
type input "2025C30330"
click at [984, 677] on span "Save & Close" at bounding box center [1001, 675] width 74 height 15
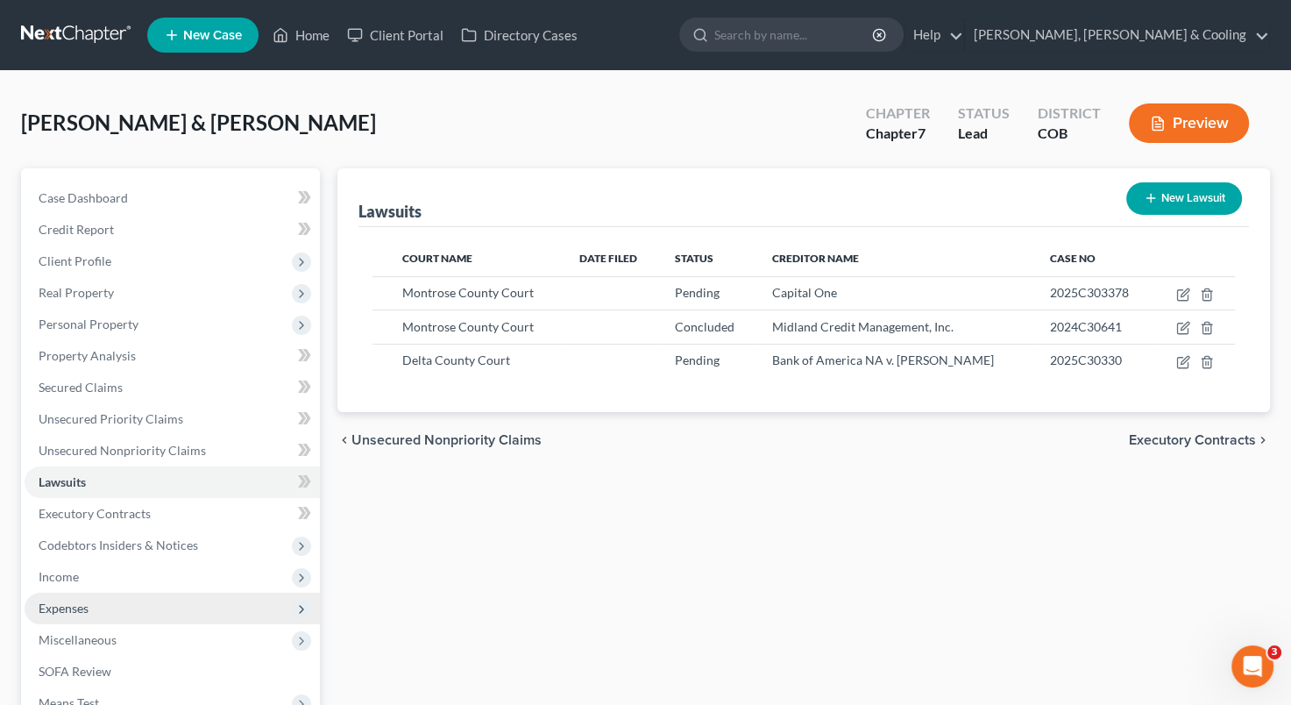
click at [144, 603] on span "Expenses" at bounding box center [172, 609] width 295 height 32
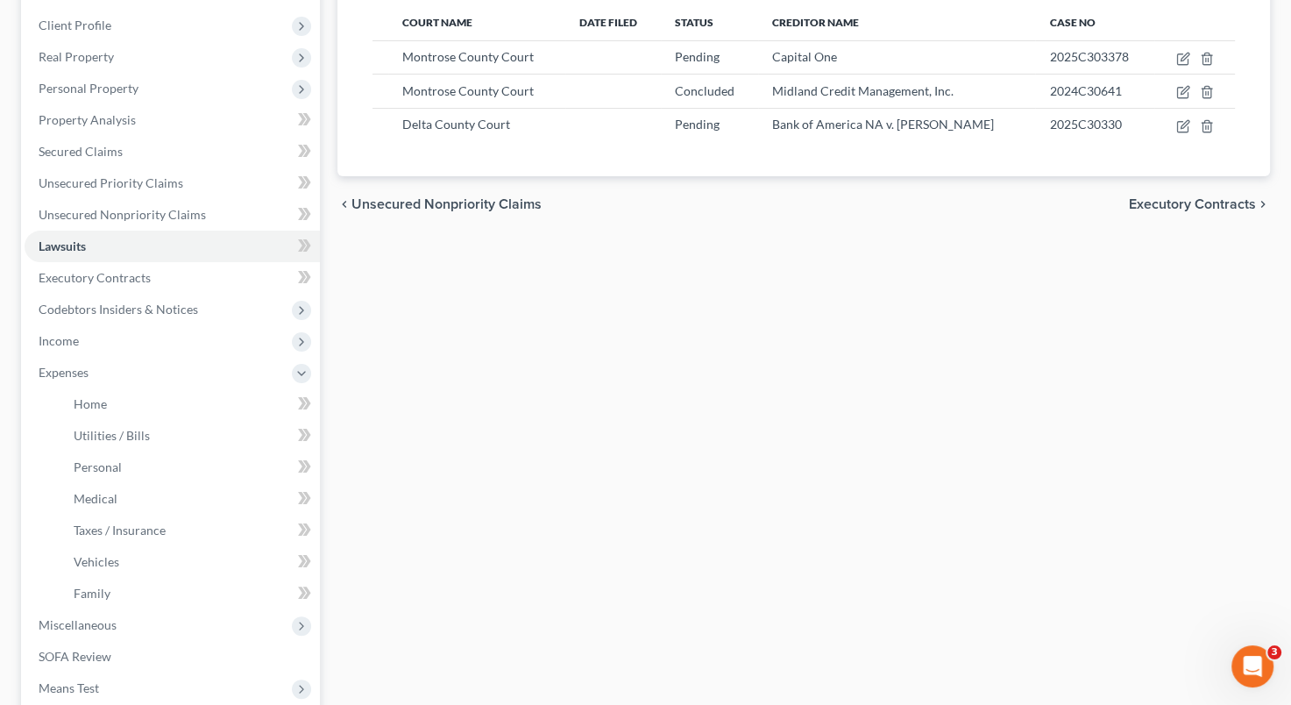
scroll to position [243, 0]
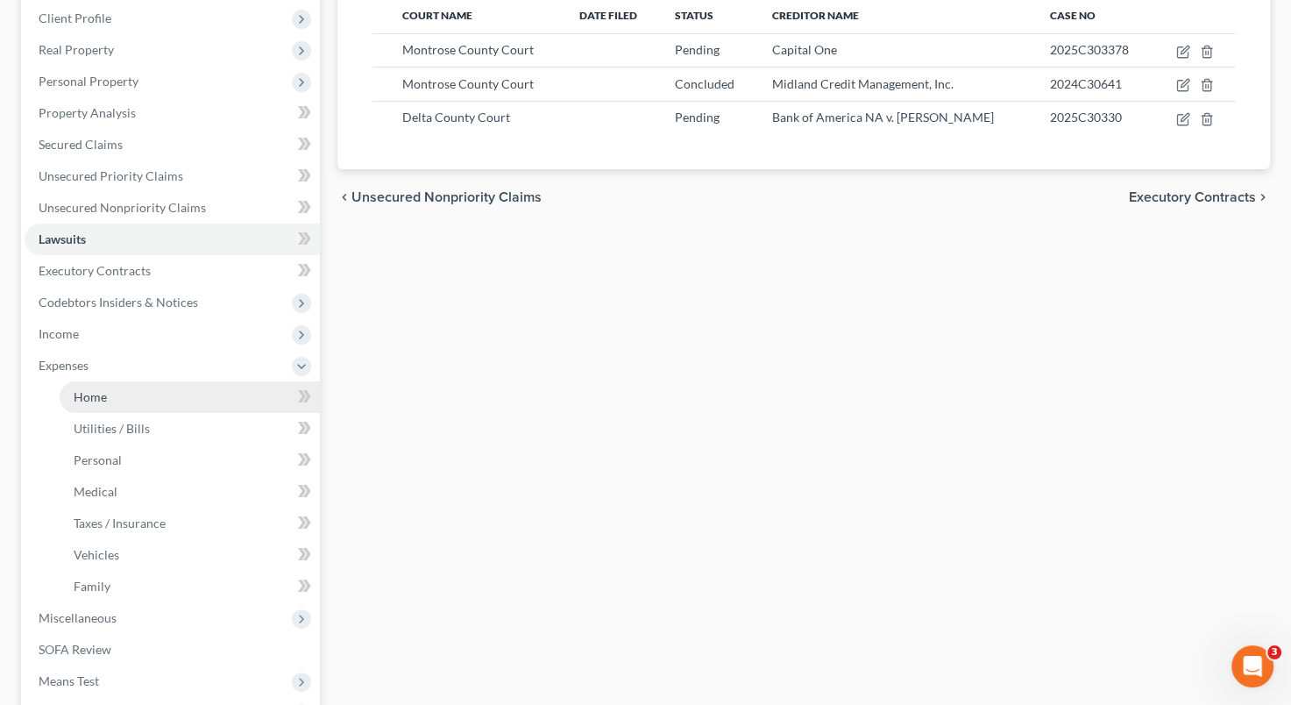
click at [178, 393] on link "Home" at bounding box center [190, 397] width 260 height 32
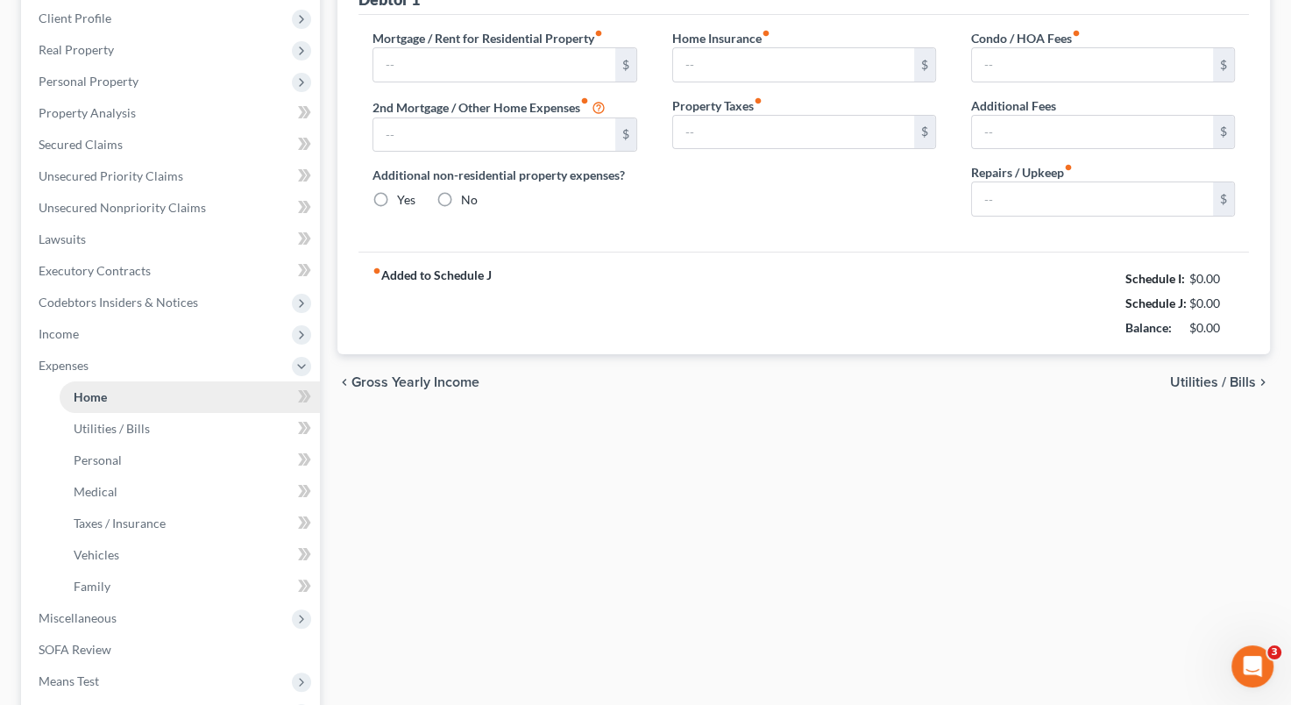
scroll to position [172, 0]
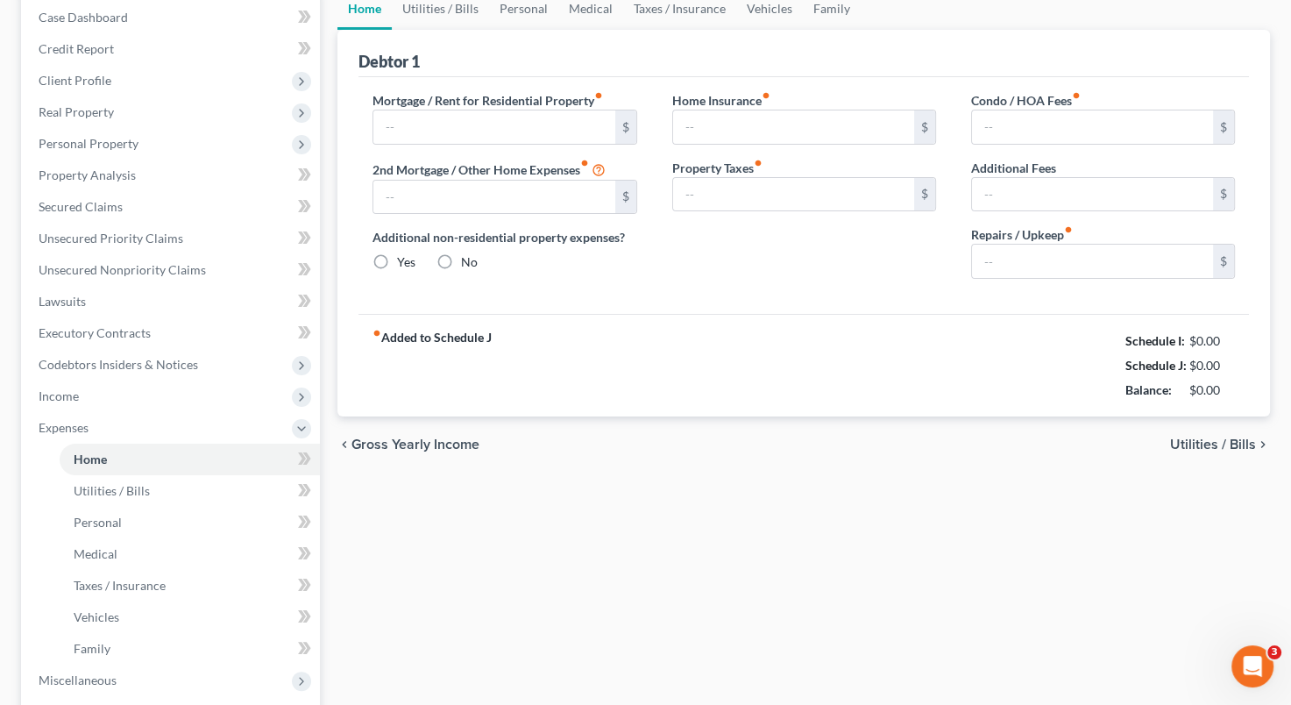
type input "910.31"
type input "0.00"
radio input "true"
type input "0.00"
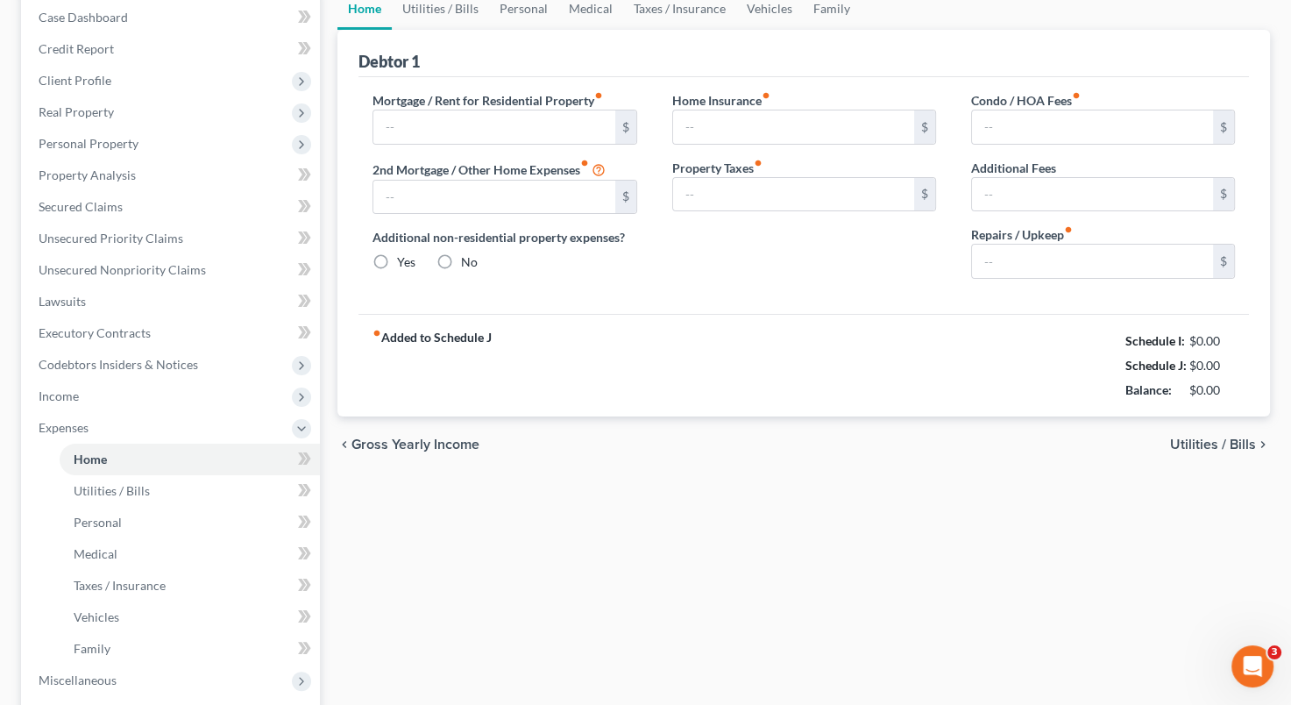
type input "0.00"
type input "120.00"
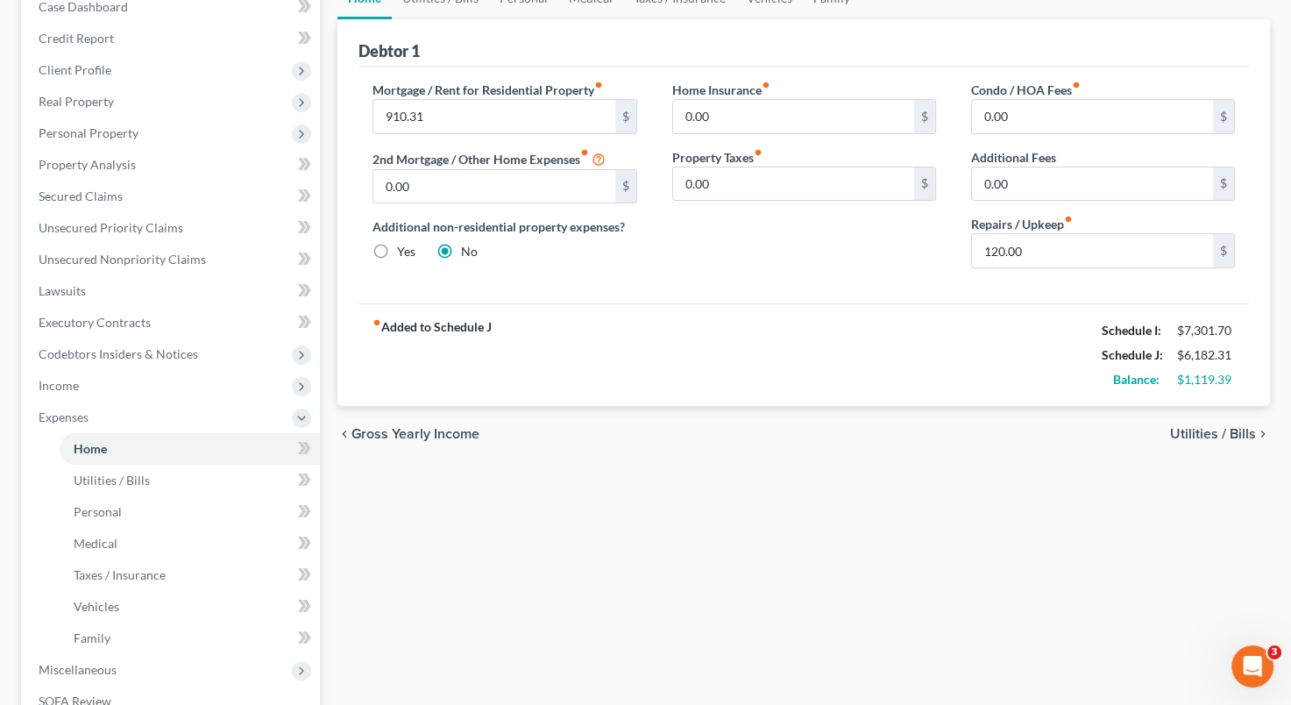
scroll to position [193, 0]
click at [210, 469] on link "Utilities / Bills" at bounding box center [190, 479] width 260 height 32
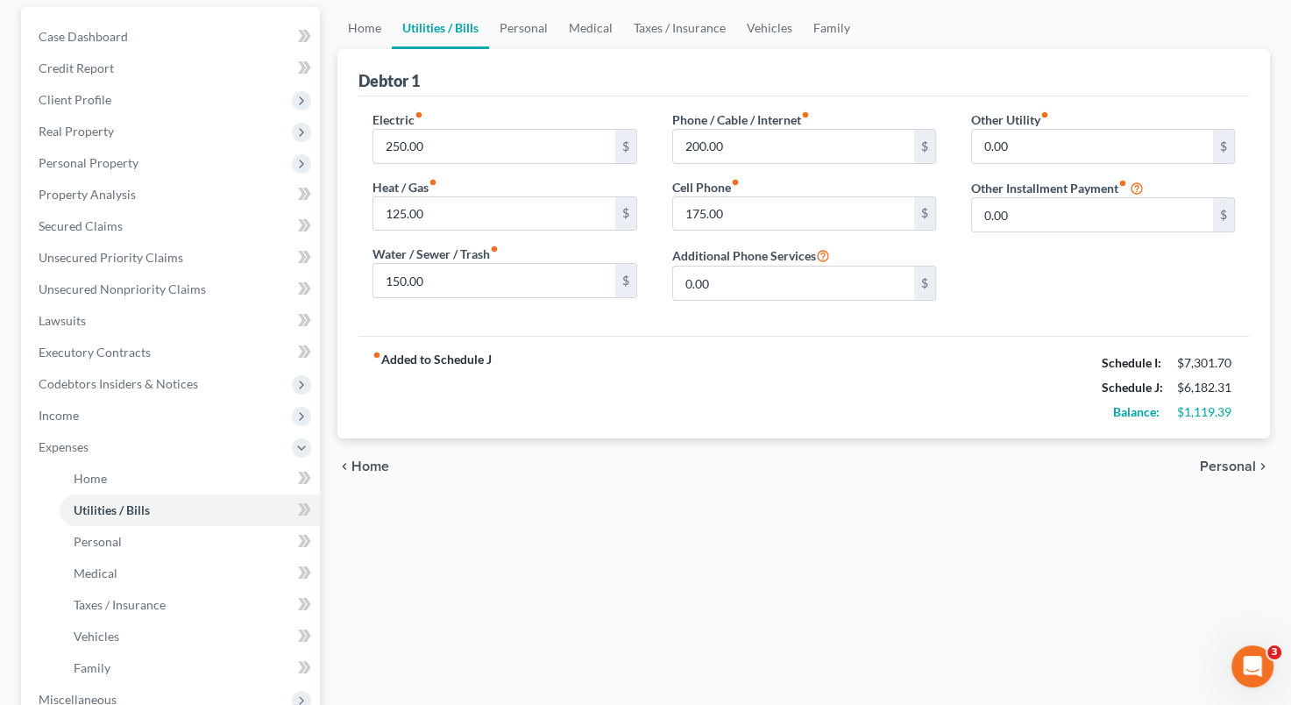
scroll to position [172, 0]
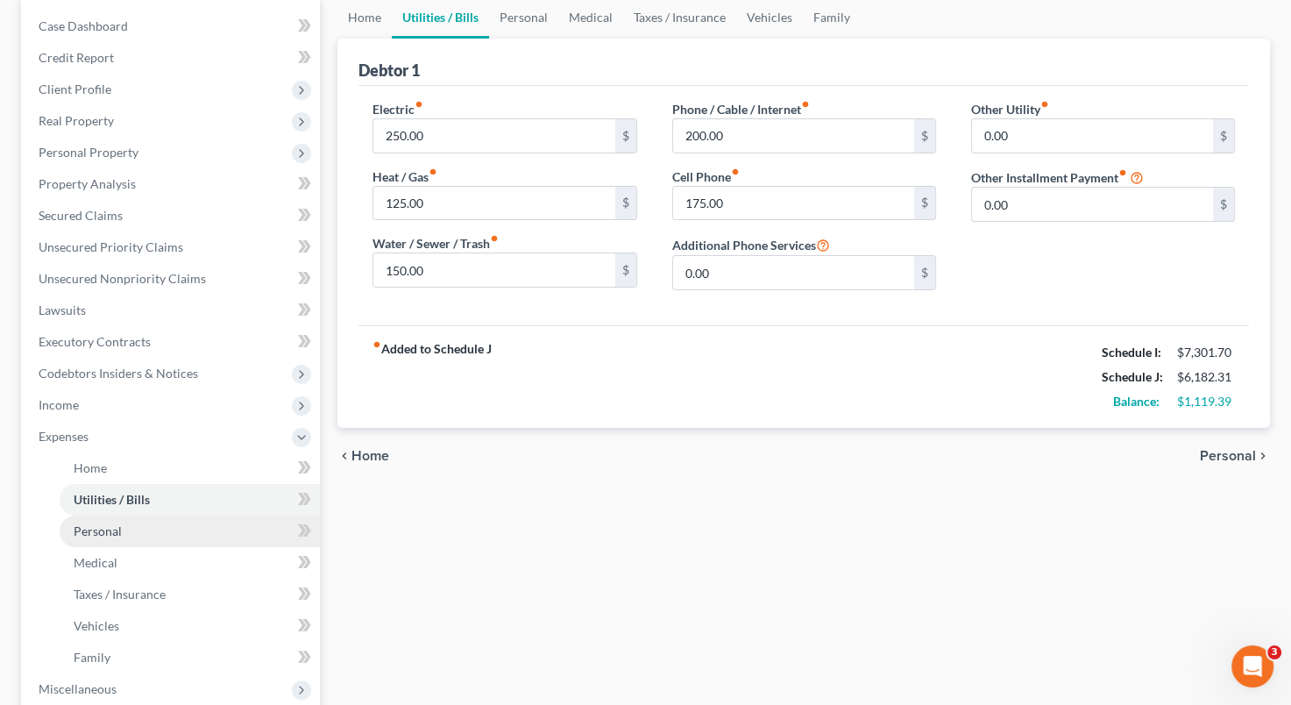
click at [145, 515] on link "Personal" at bounding box center [190, 531] width 260 height 32
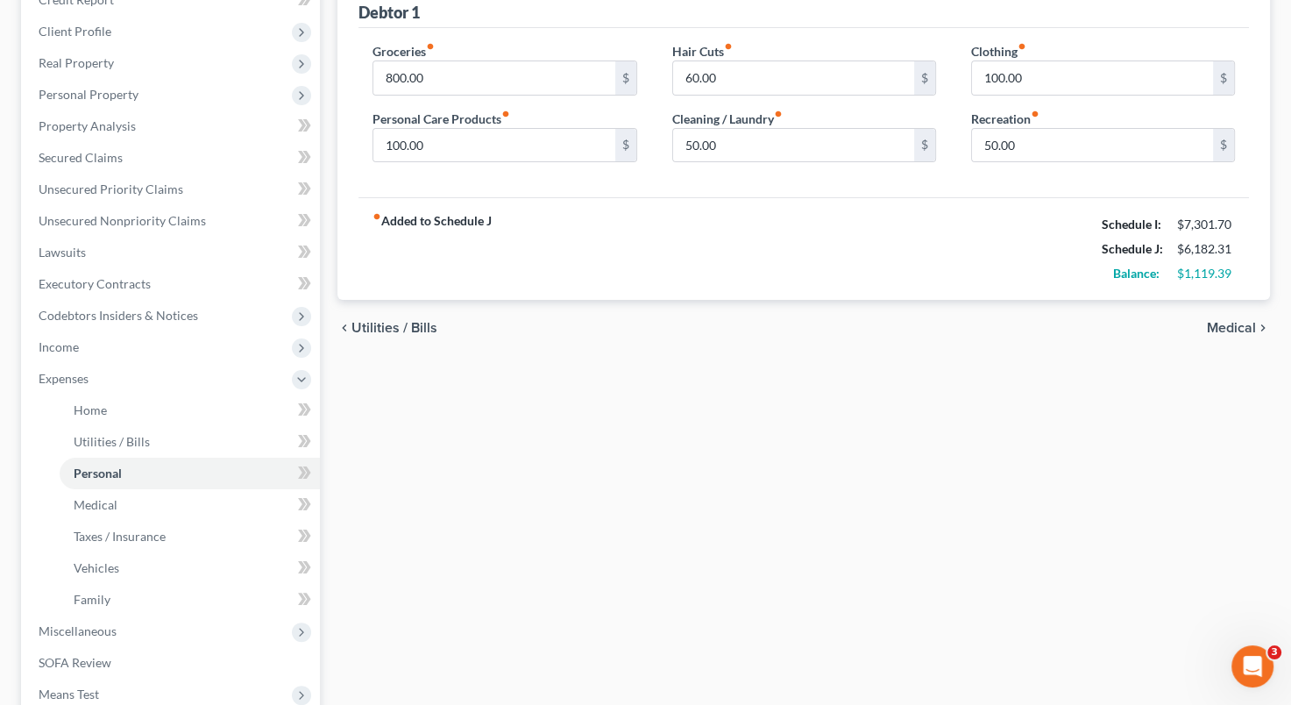
scroll to position [232, 0]
click at [175, 493] on link "Medical" at bounding box center [190, 503] width 260 height 32
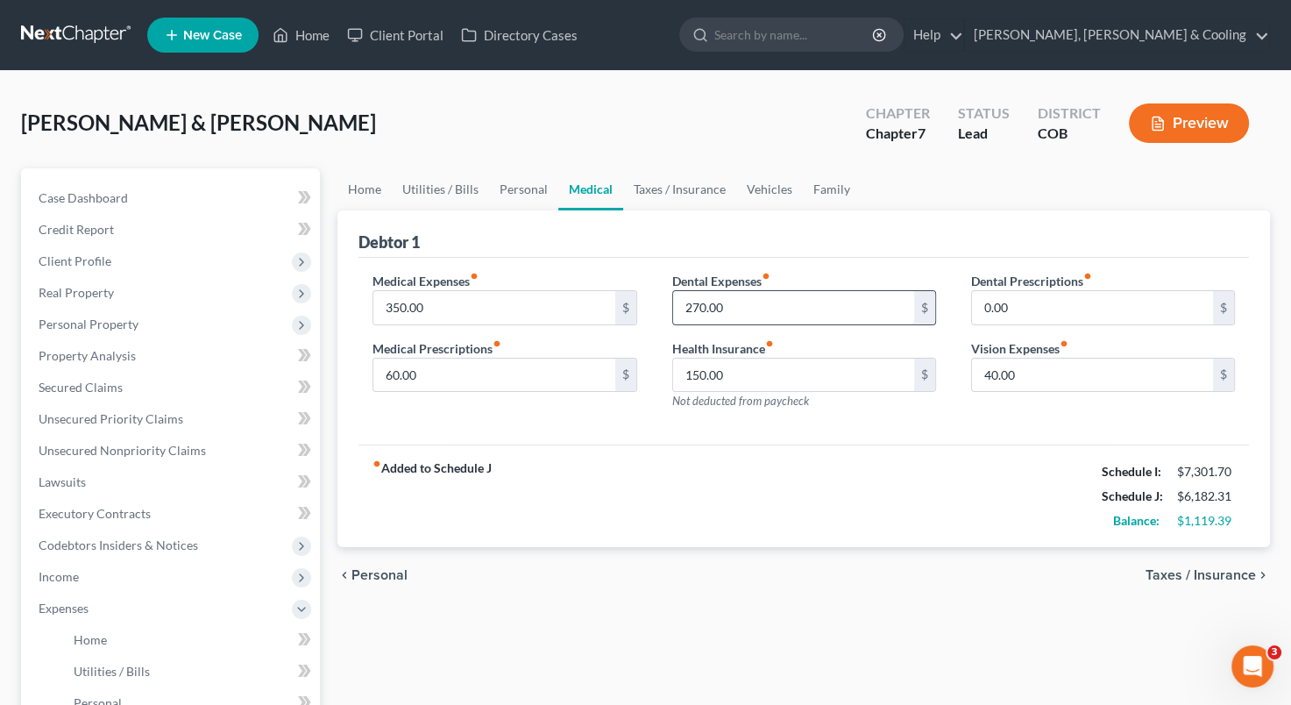
click at [698, 305] on input "270.00" at bounding box center [793, 307] width 241 height 33
type input "80"
click at [757, 426] on div "Medical Expenses fiber_manual_record 350.00 $ Medical Prescriptions fiber_manua…" at bounding box center [804, 352] width 891 height 188
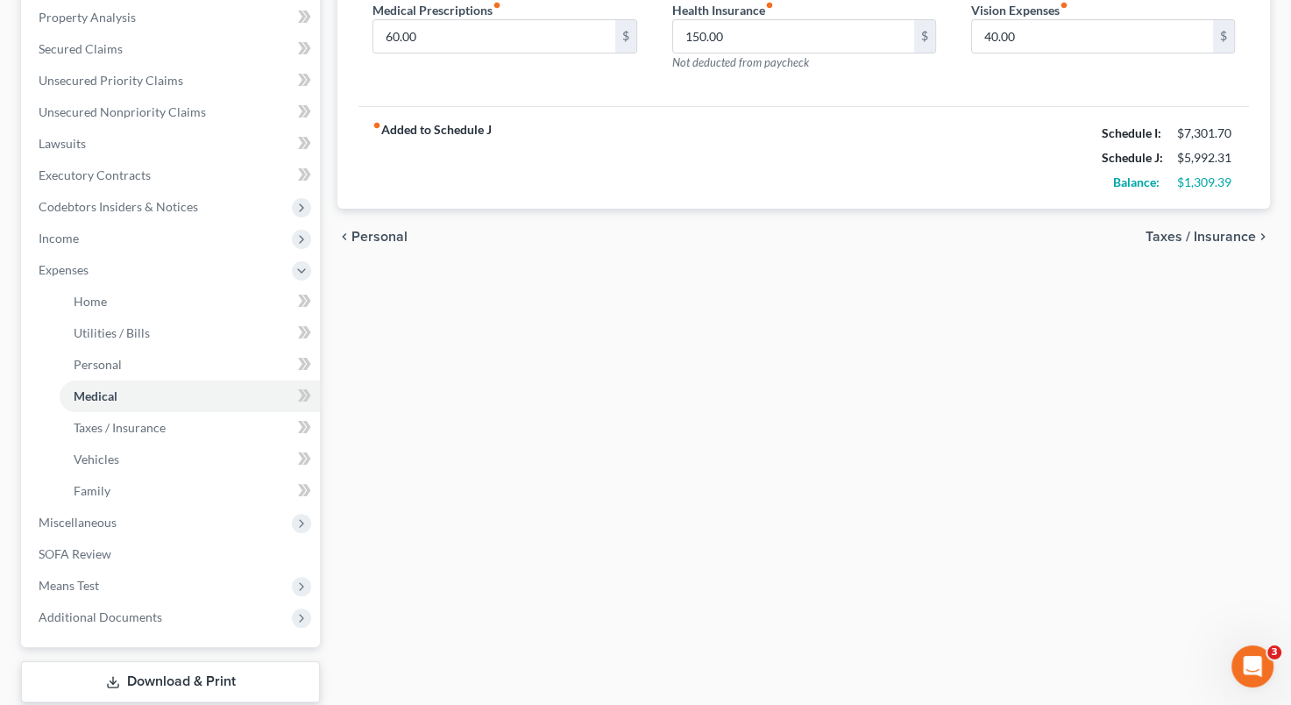
scroll to position [339, 0]
click at [193, 433] on link "Taxes / Insurance" at bounding box center [190, 427] width 260 height 32
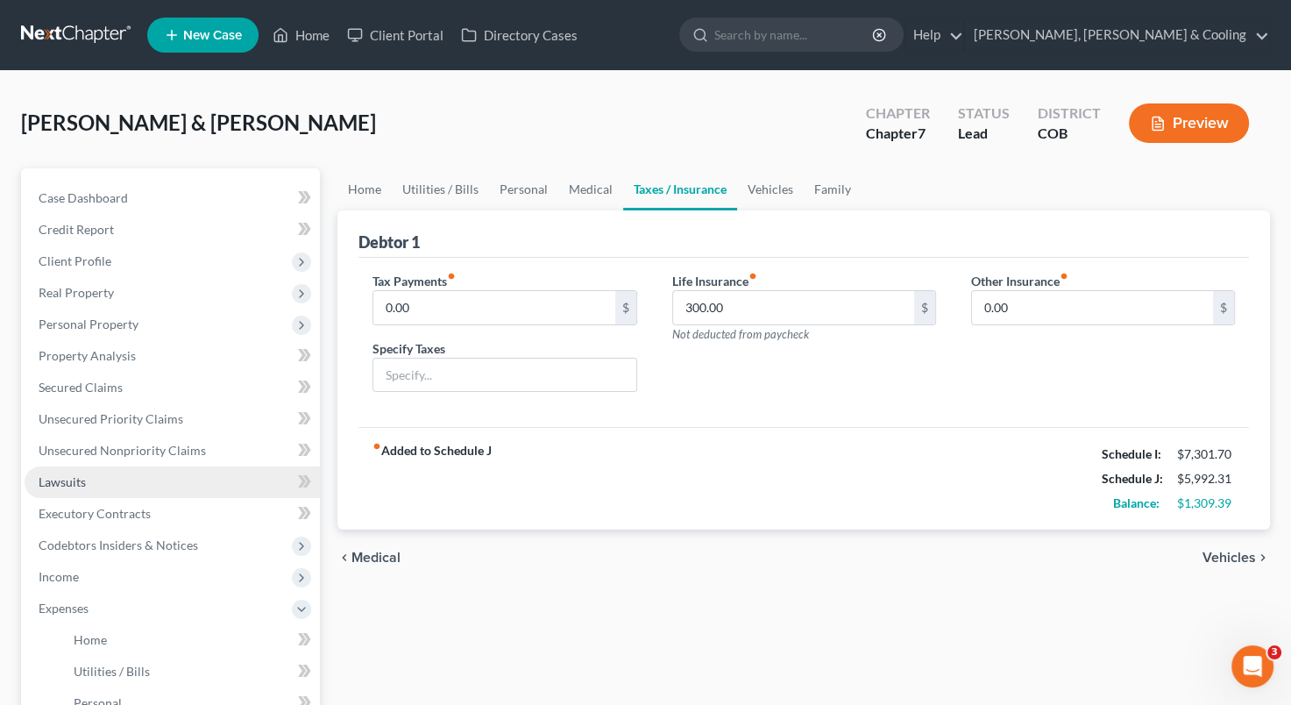
click at [159, 495] on link "Lawsuits" at bounding box center [172, 482] width 295 height 32
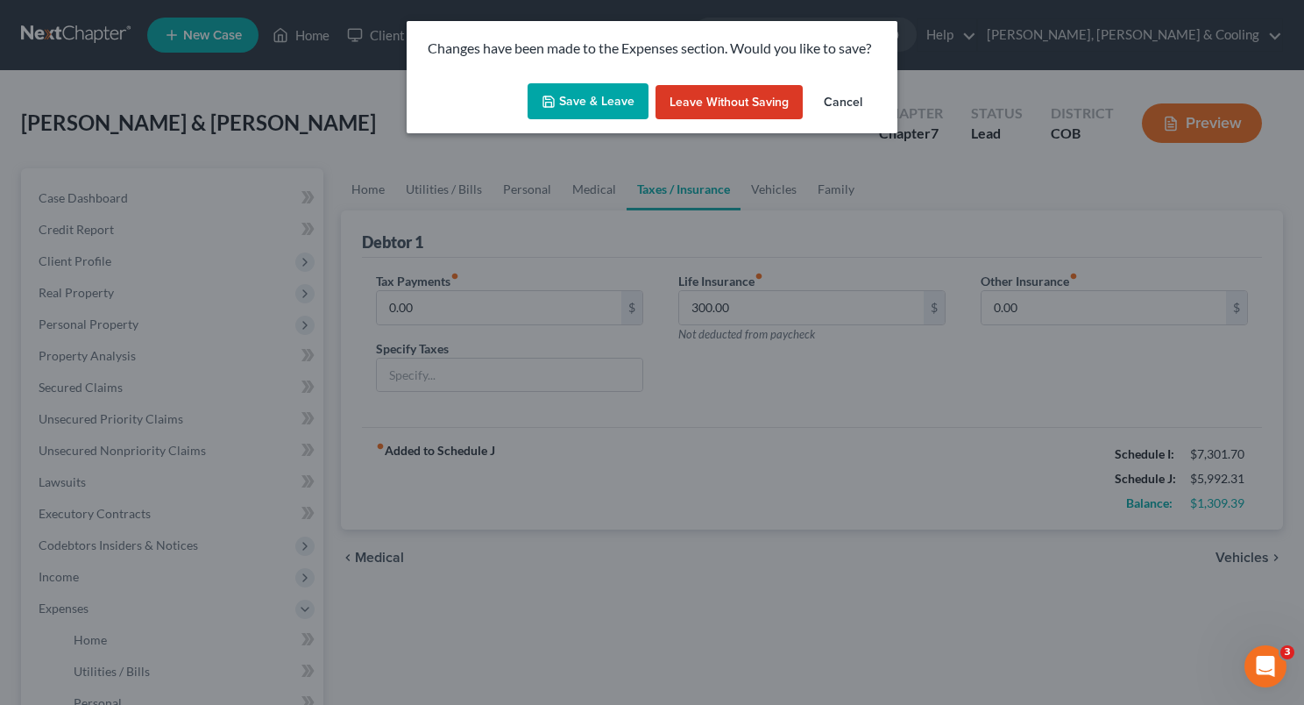
click at [589, 107] on button "Save & Leave" at bounding box center [588, 101] width 121 height 37
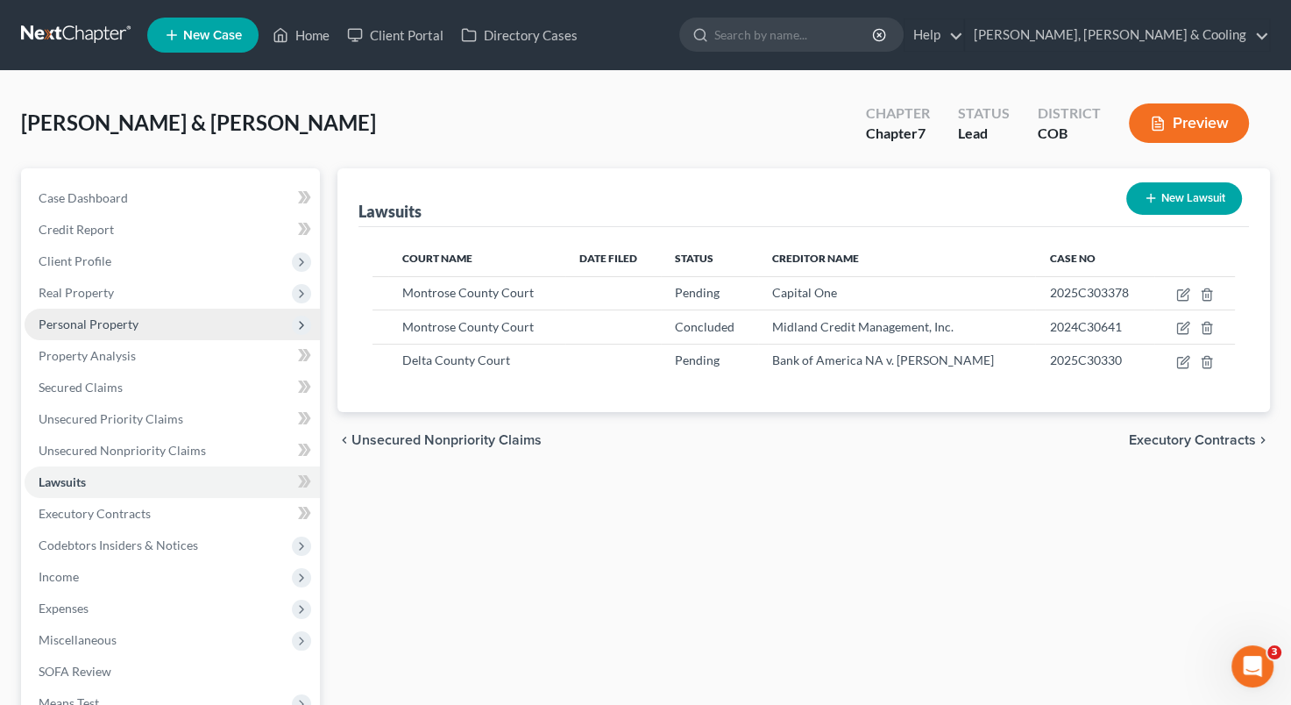
click at [186, 313] on span "Personal Property" at bounding box center [172, 325] width 295 height 32
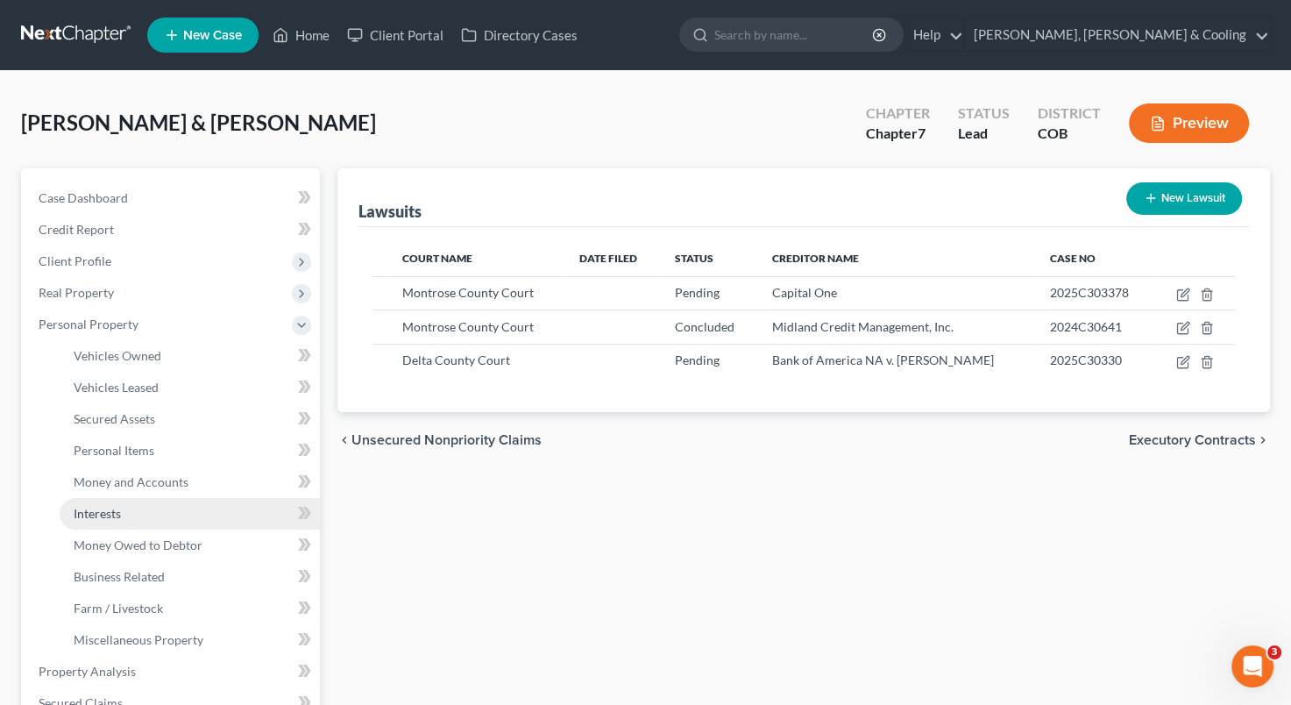
click at [168, 505] on link "Interests" at bounding box center [190, 514] width 260 height 32
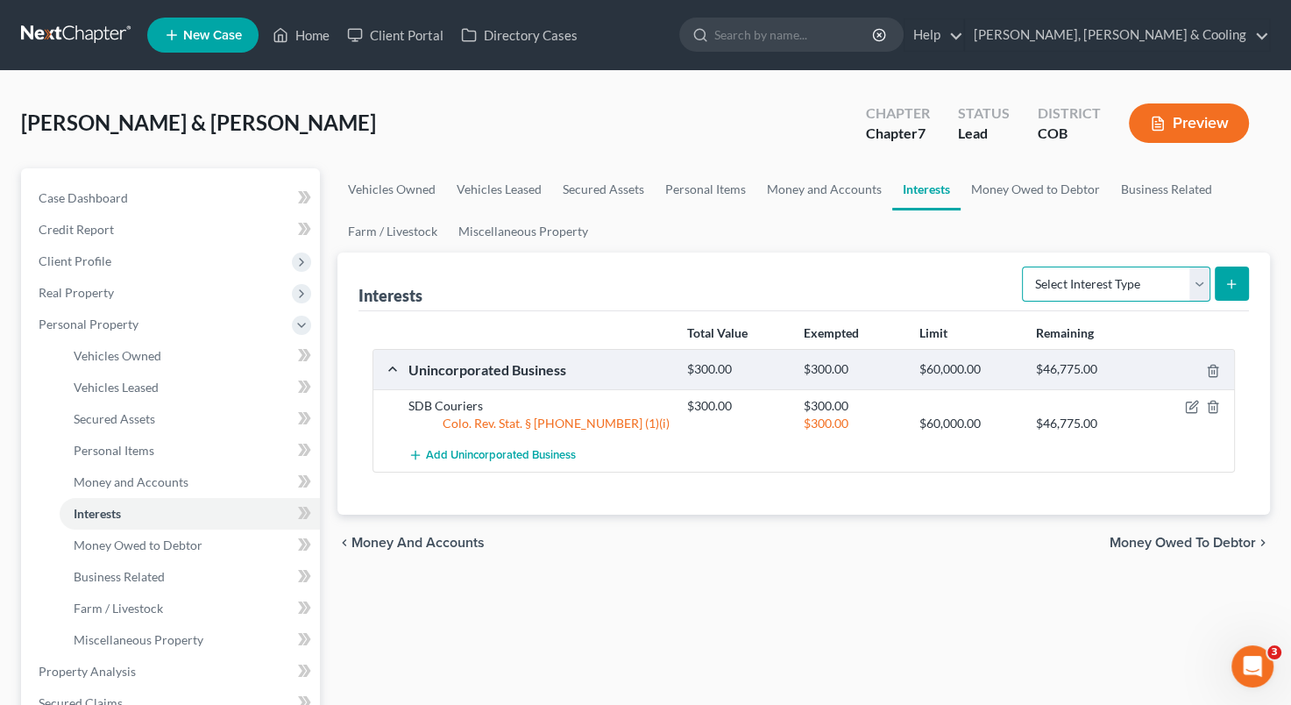
click at [1198, 283] on select "Select Interest Type 401K Annuity Bond Education IRA Government Bond Government…" at bounding box center [1116, 284] width 188 height 35
select select "term_life_insurance"
click at [1024, 267] on select "Select Interest Type 401K Annuity Bond Education IRA Government Bond Government…" at bounding box center [1116, 284] width 188 height 35
click at [1227, 263] on div "Select Interest Type 401K Annuity Bond Education IRA Government Bond Government…" at bounding box center [1132, 282] width 234 height 46
click at [1220, 271] on button "submit" at bounding box center [1232, 284] width 34 height 34
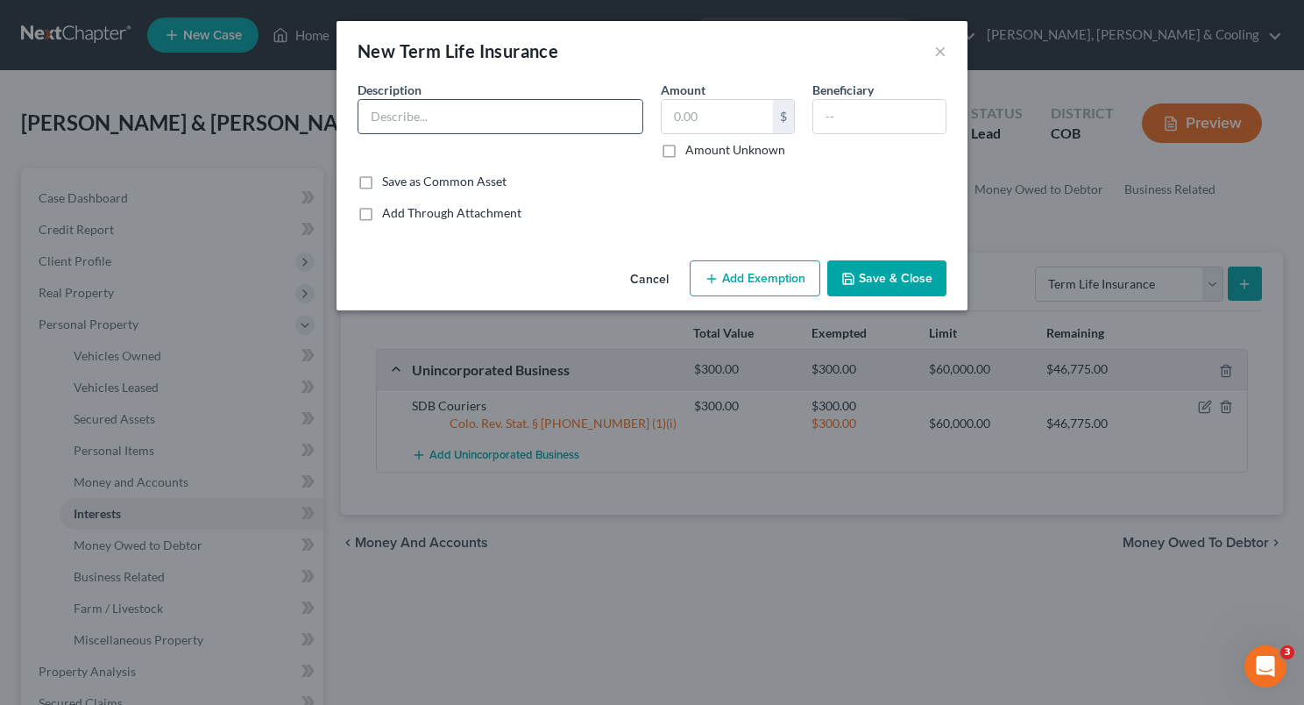
click at [380, 117] on input "text" at bounding box center [501, 116] width 284 height 33
type input "Term Life Insurance"
click at [840, 122] on input "text" at bounding box center [880, 116] width 132 height 33
type input "Spouse, minor child in divorce"
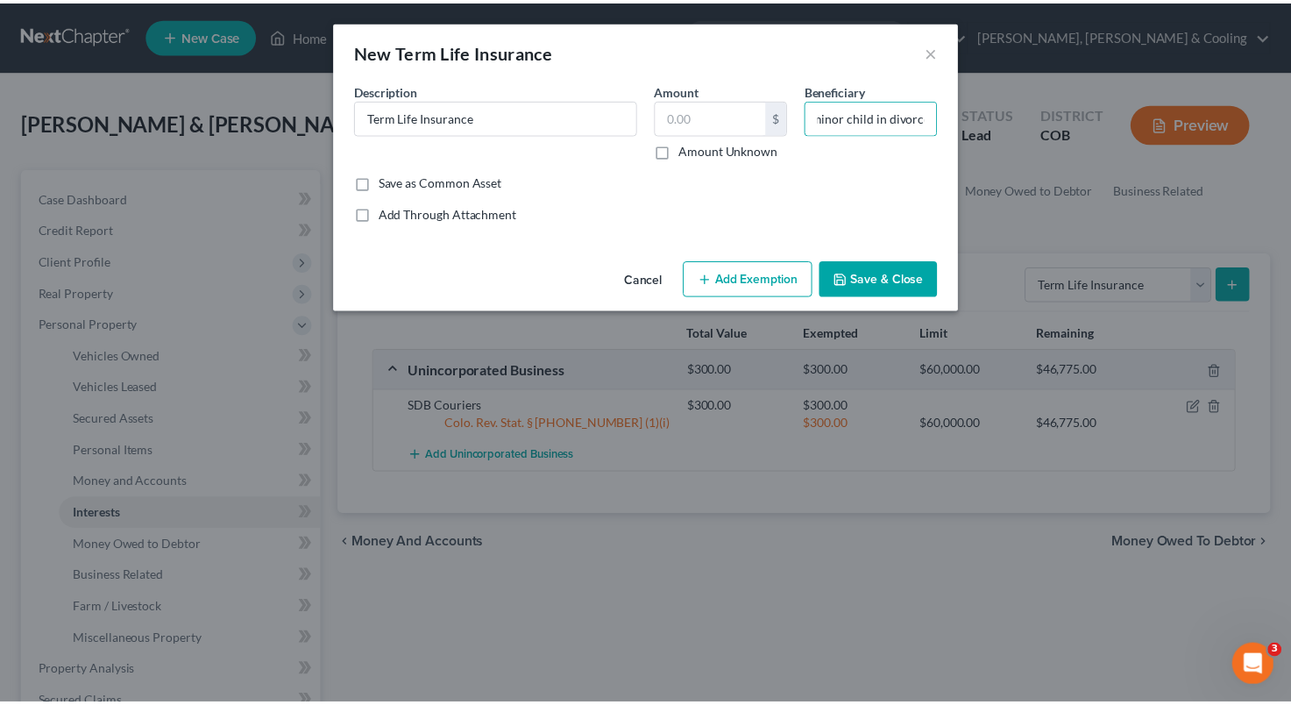
scroll to position [0, 0]
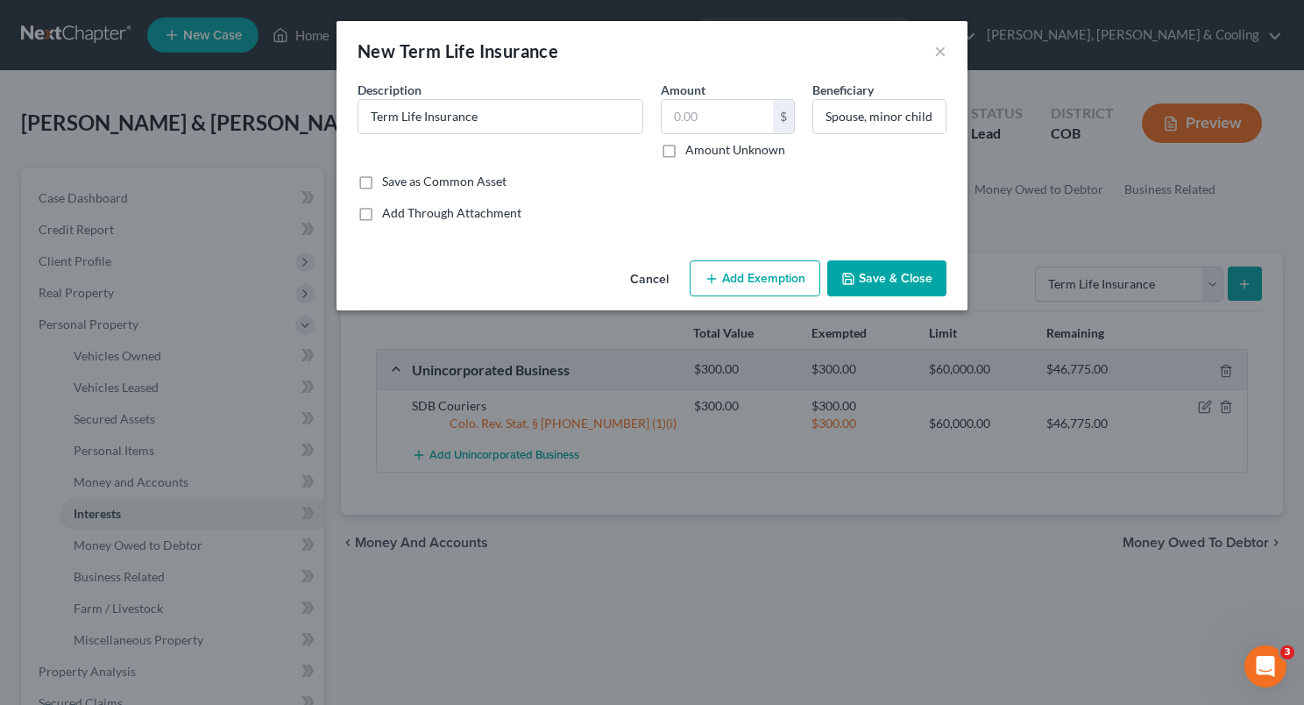
click at [897, 267] on button "Save & Close" at bounding box center [887, 278] width 119 height 37
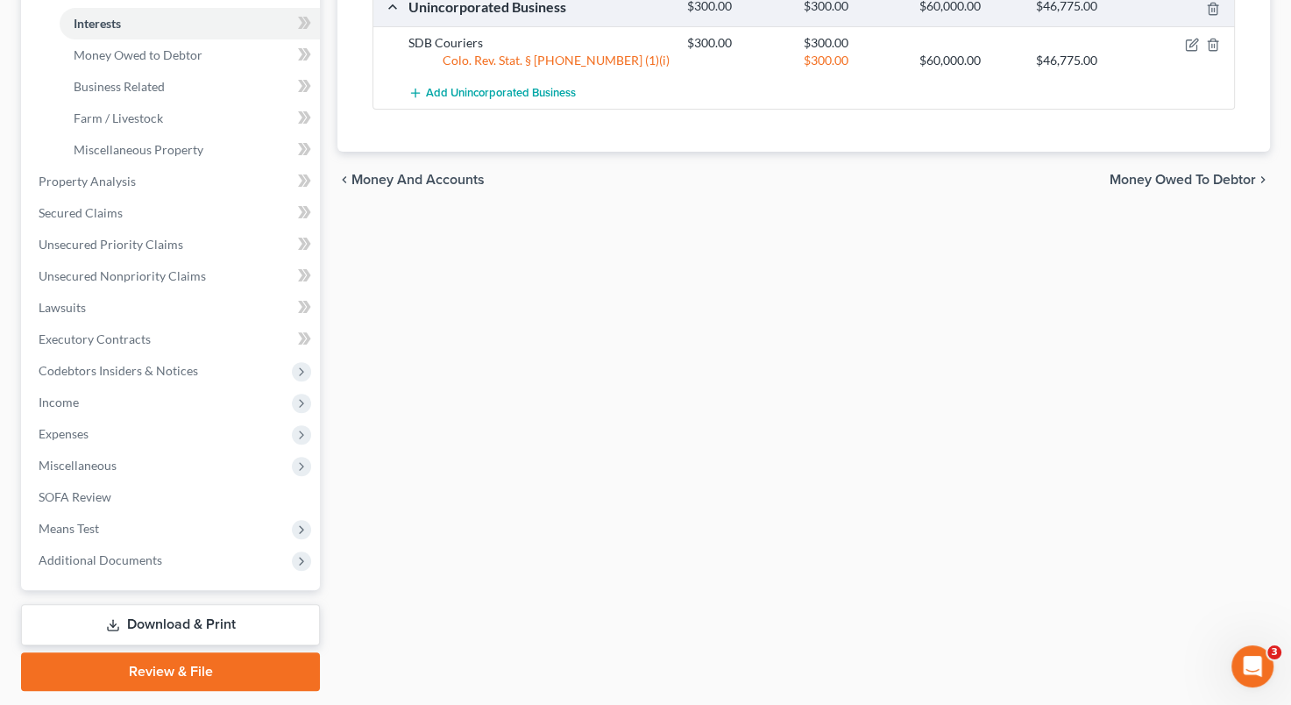
scroll to position [491, 0]
click at [154, 457] on span "Miscellaneous" at bounding box center [172, 465] width 295 height 32
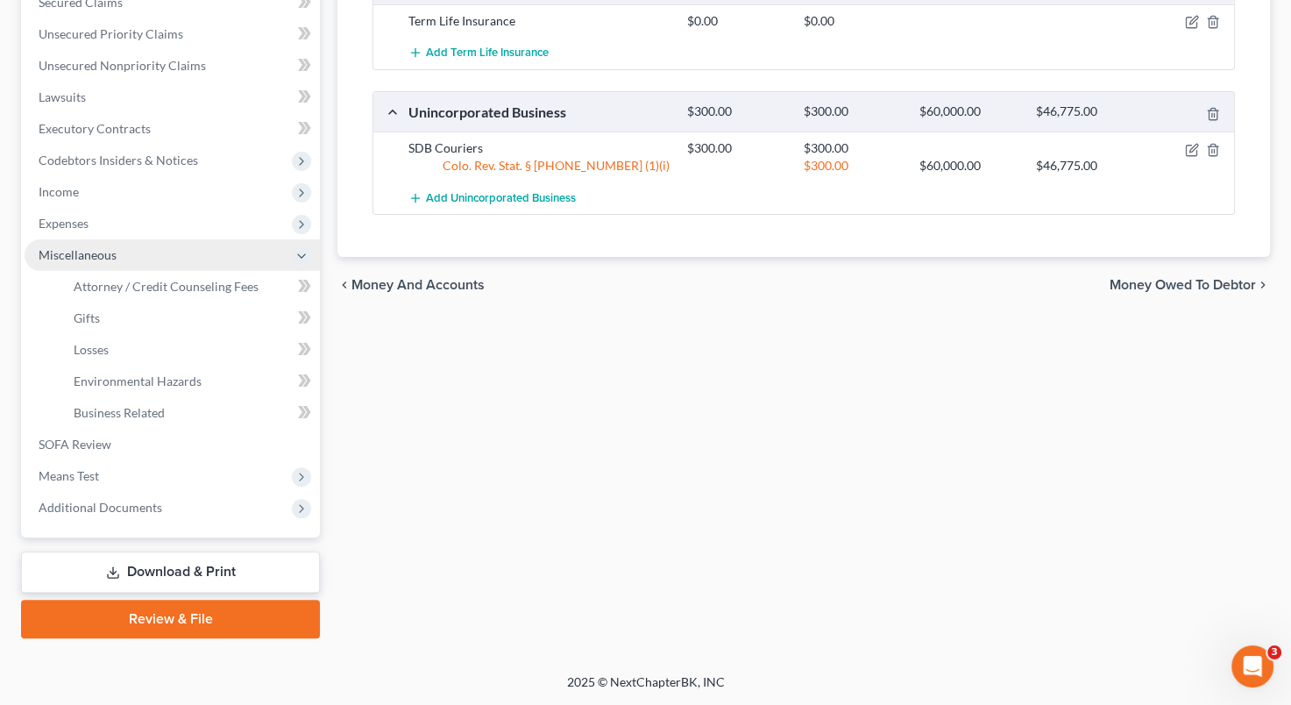
scroll to position [383, 0]
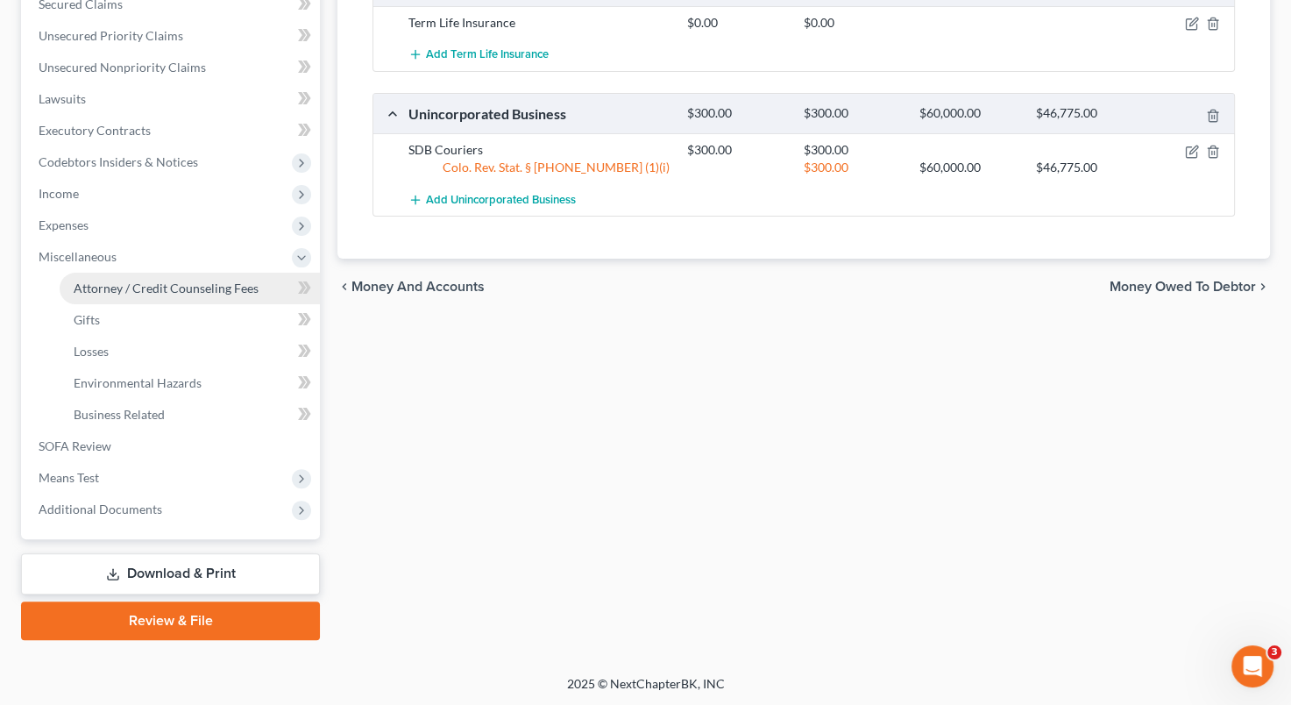
click at [209, 290] on span "Attorney / Credit Counseling Fees" at bounding box center [166, 288] width 185 height 15
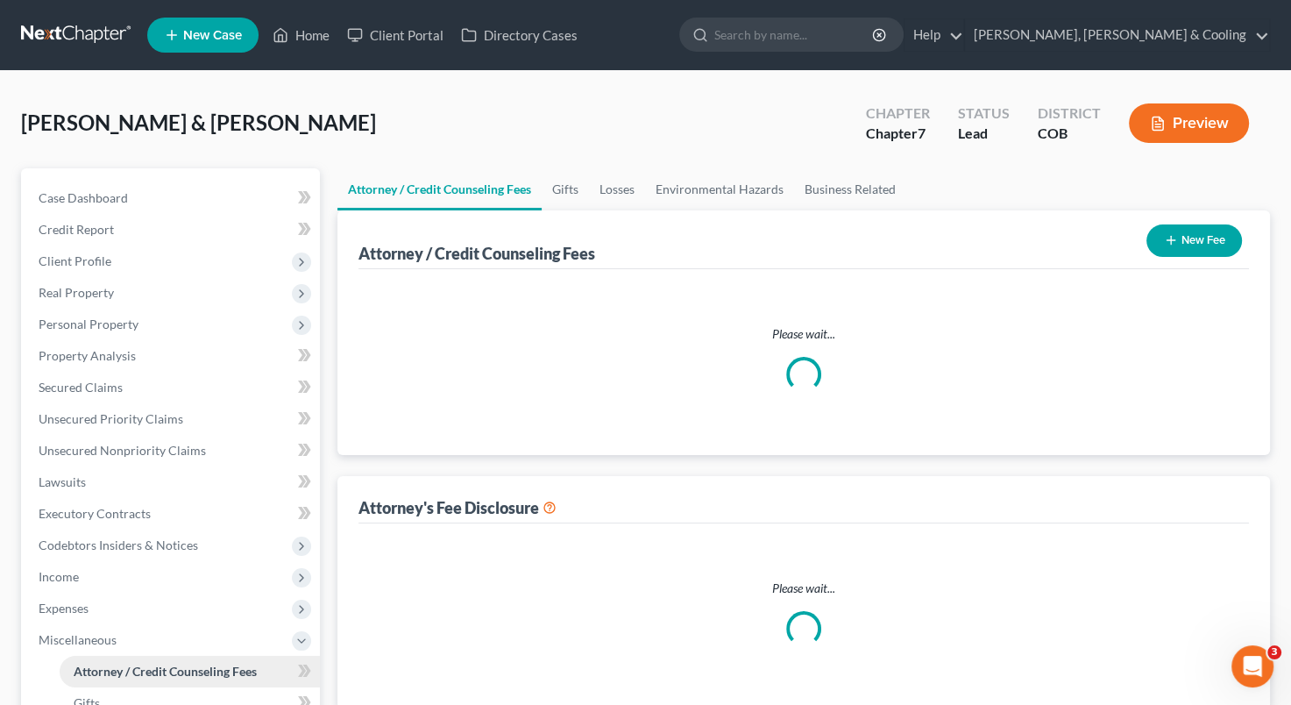
select select "5"
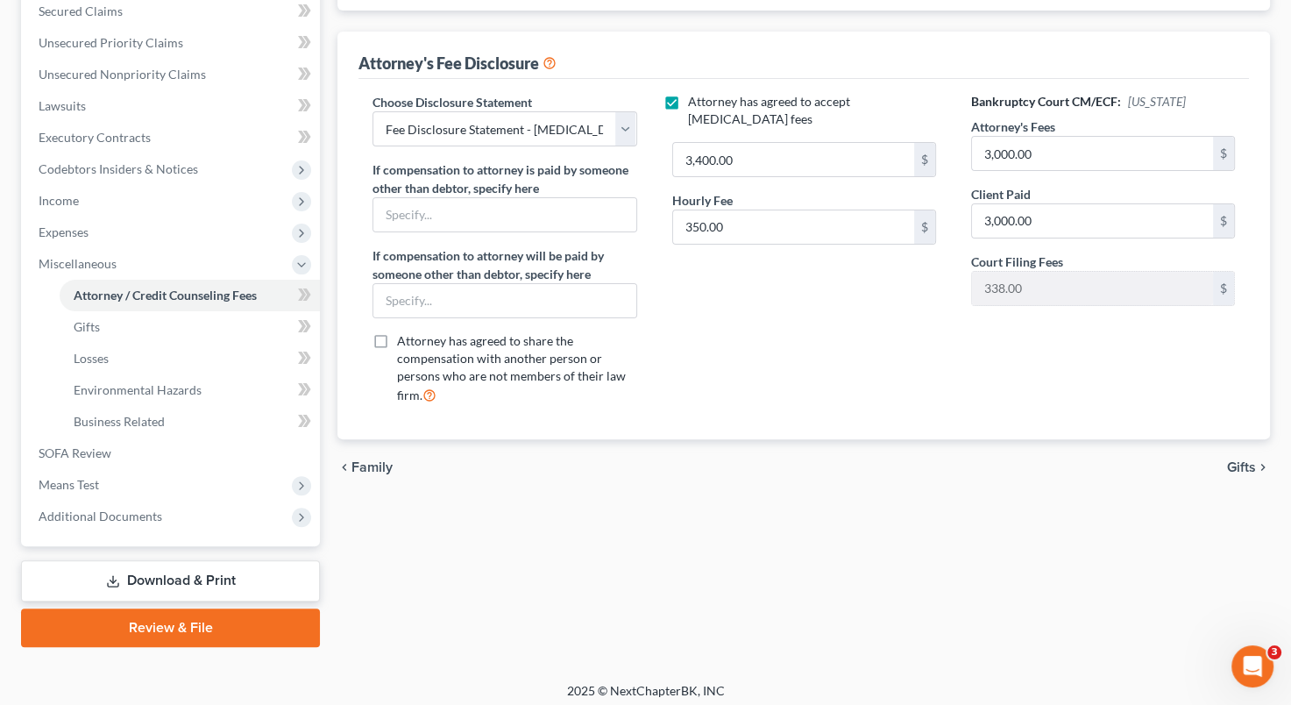
scroll to position [383, 0]
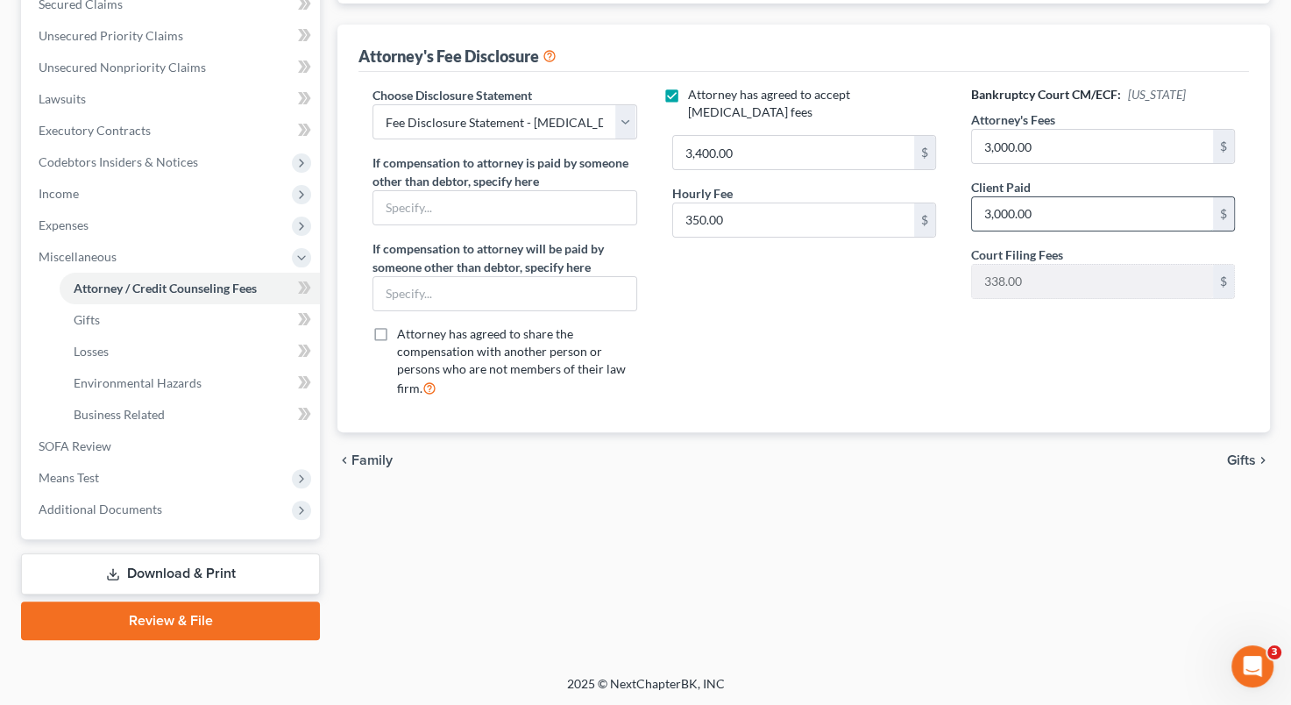
click at [1004, 199] on input "3,000.00" at bounding box center [1092, 213] width 241 height 33
click at [1002, 209] on input "3,000.00" at bounding box center [1092, 213] width 241 height 33
type input "3,400"
click at [970, 330] on div "Bankruptcy Court CM/ECF: [US_STATE] Attorney's Fees 3,000.00 $ Client Paid 3,40…" at bounding box center [1103, 248] width 299 height 325
click at [161, 442] on link "SOFA Review" at bounding box center [172, 446] width 295 height 32
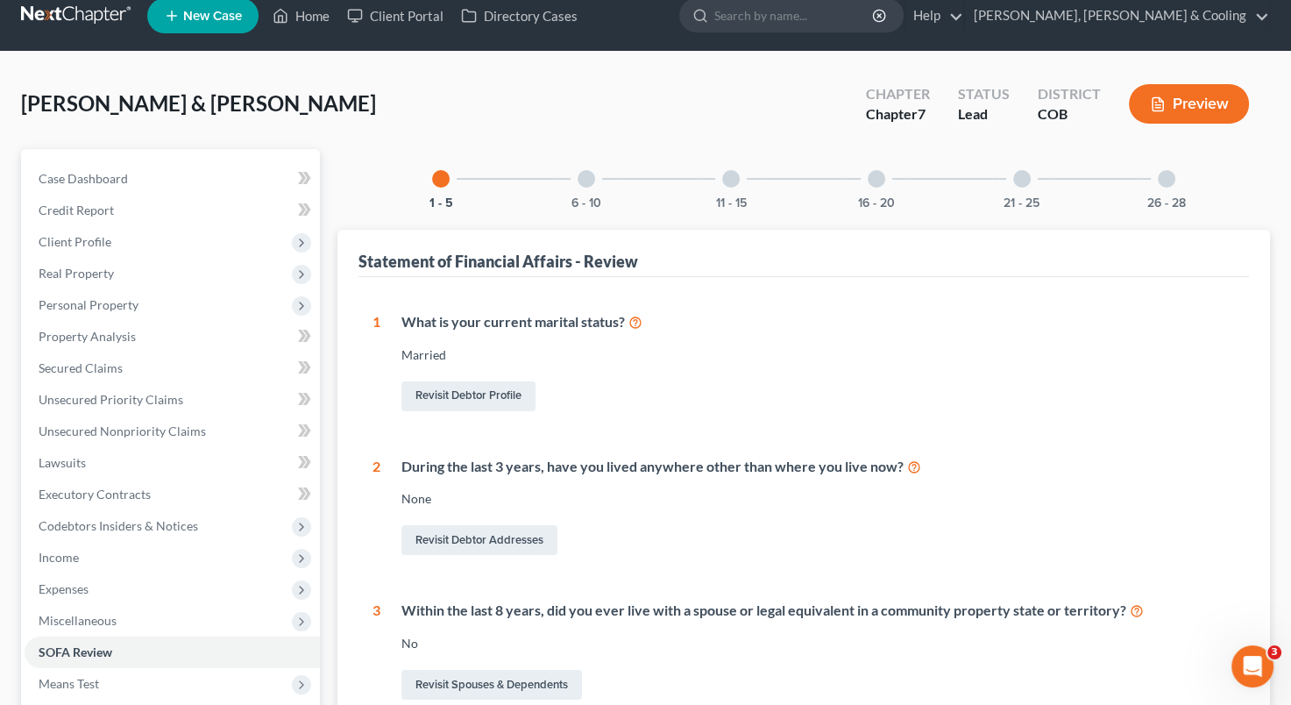
scroll to position [12, 0]
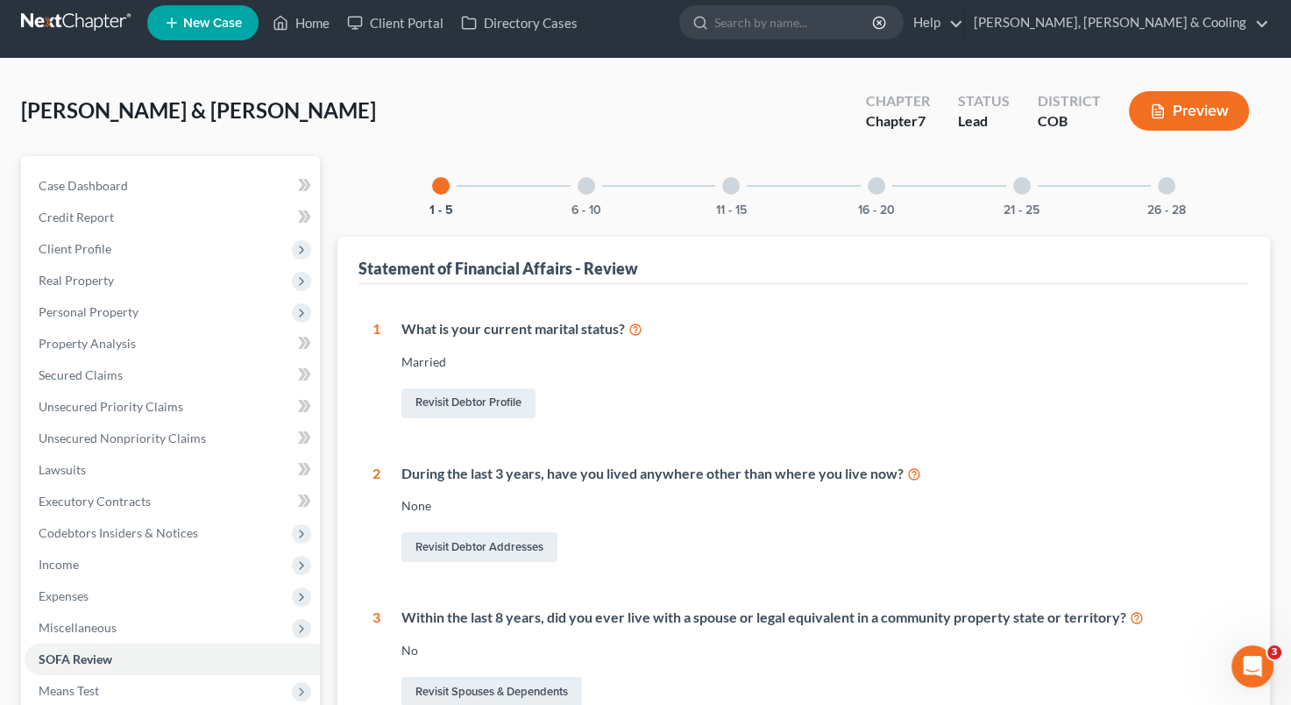
click at [583, 186] on div at bounding box center [587, 186] width 18 height 18
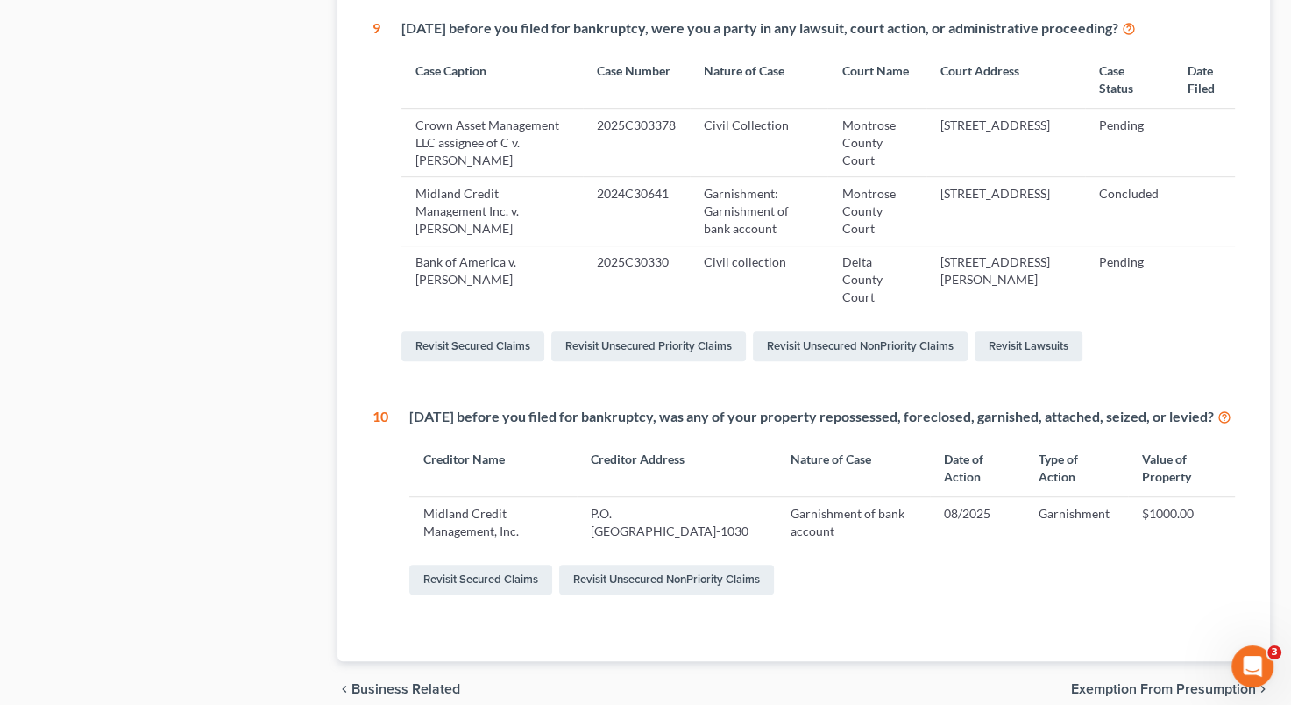
scroll to position [1037, 0]
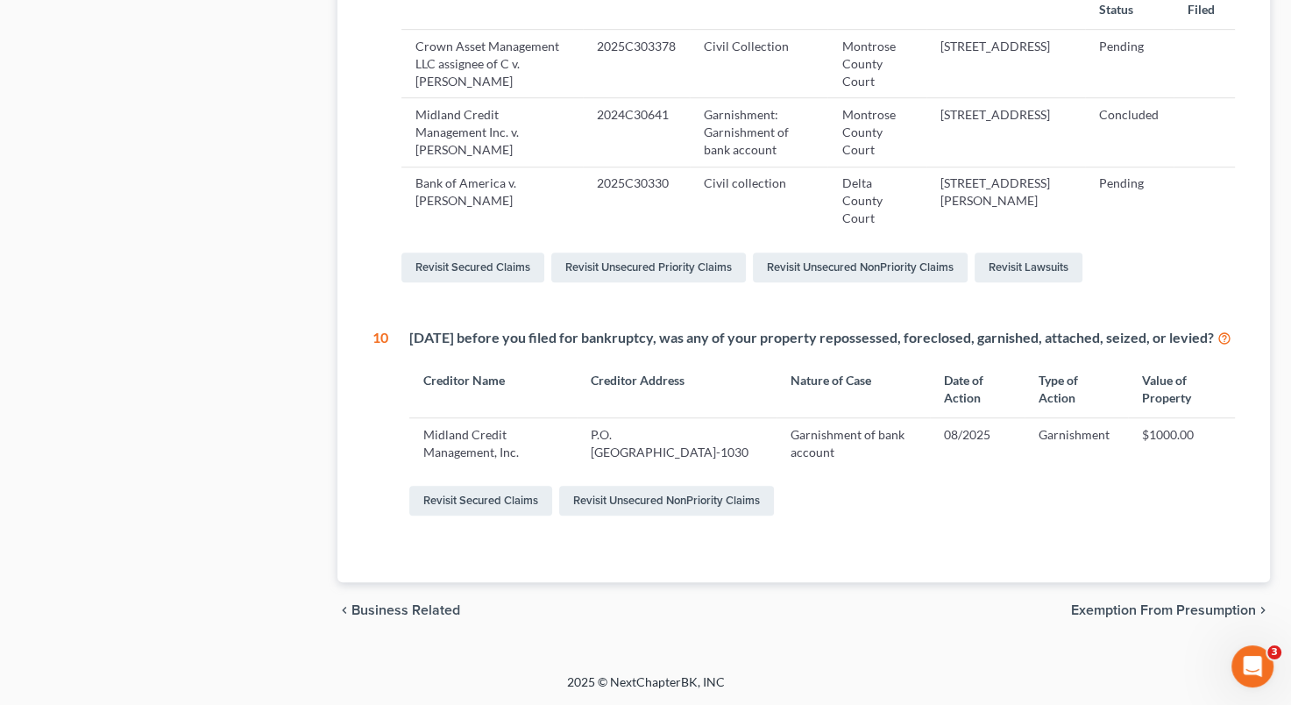
click at [1183, 603] on span "Exemption from Presumption" at bounding box center [1163, 610] width 185 height 14
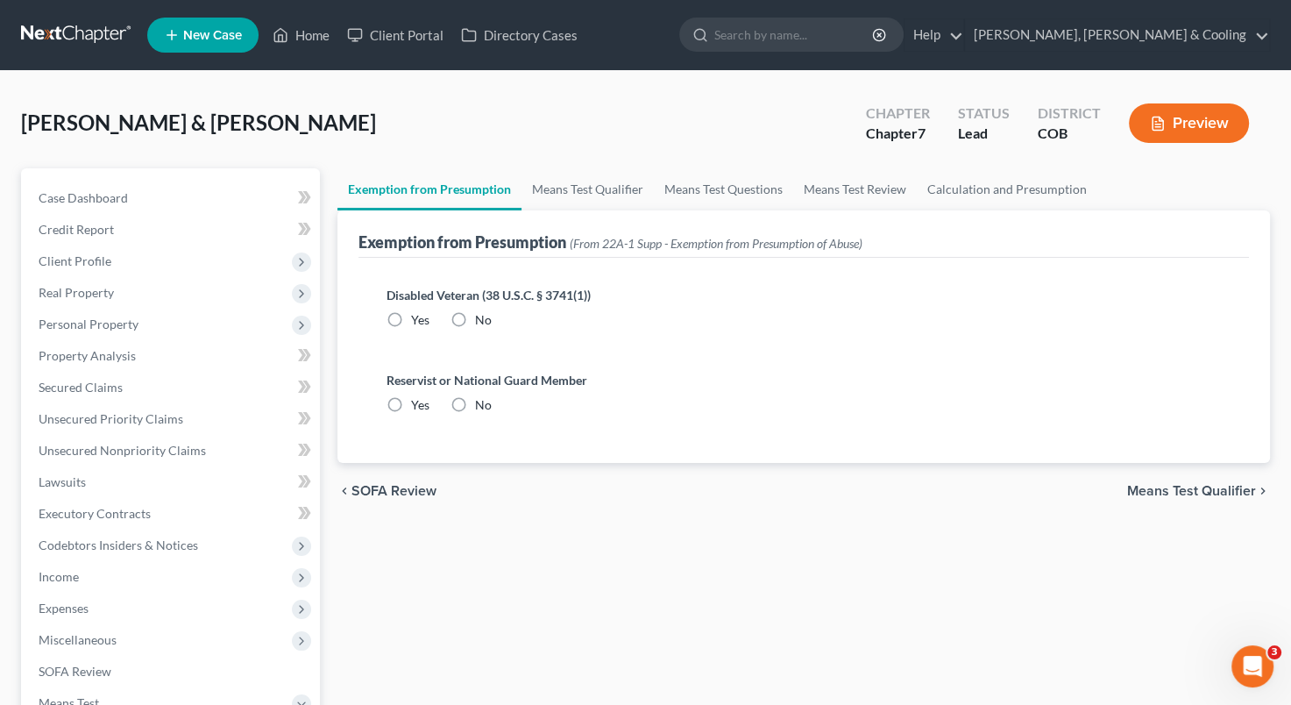
click at [475, 311] on label "No" at bounding box center [483, 320] width 17 height 18
click at [482, 311] on input "No" at bounding box center [487, 316] width 11 height 11
radio input "true"
click at [475, 402] on label "No" at bounding box center [483, 405] width 17 height 18
click at [482, 402] on input "No" at bounding box center [487, 401] width 11 height 11
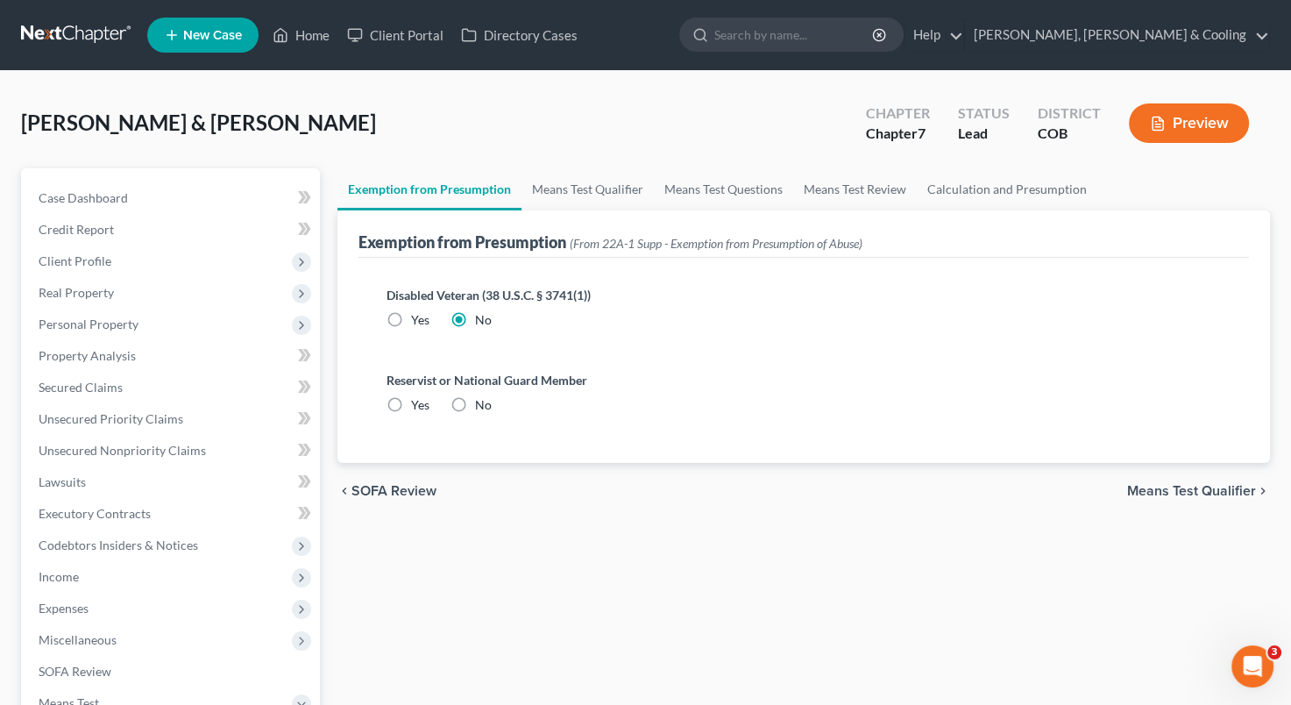
radio input "true"
click at [605, 185] on link "Means Test Qualifier" at bounding box center [588, 189] width 132 height 42
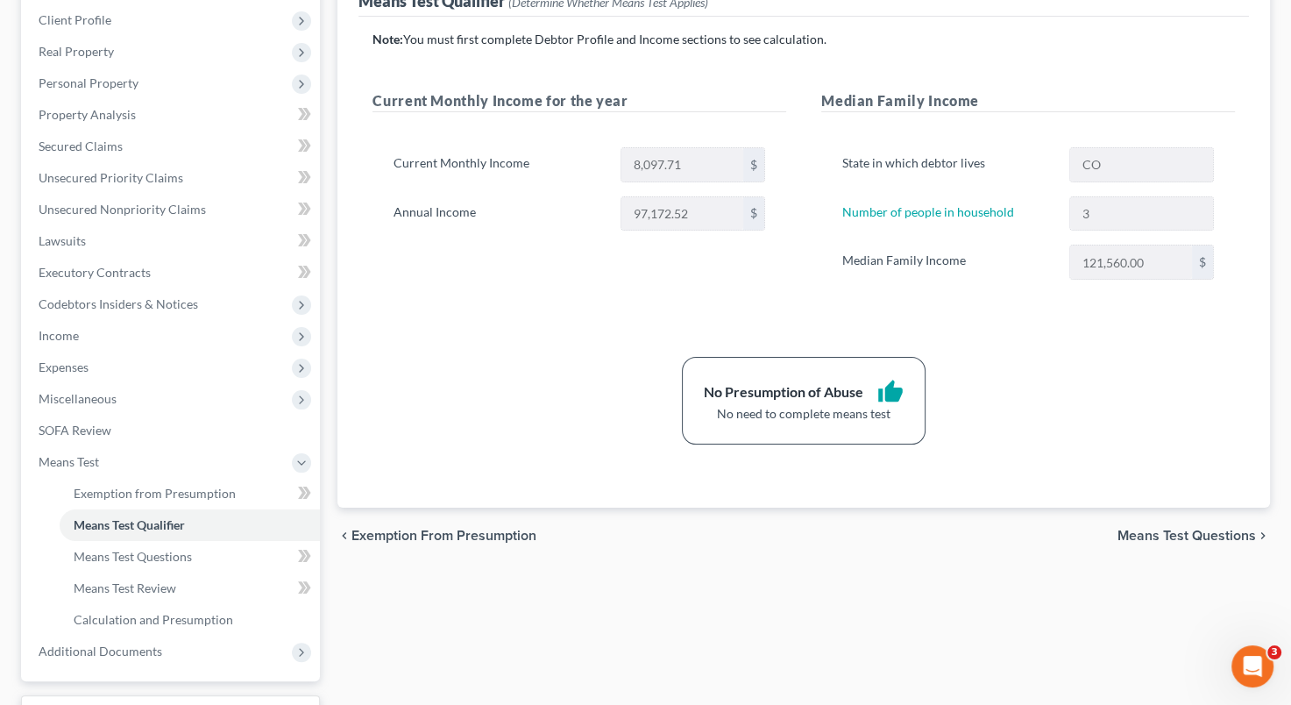
scroll to position [252, 0]
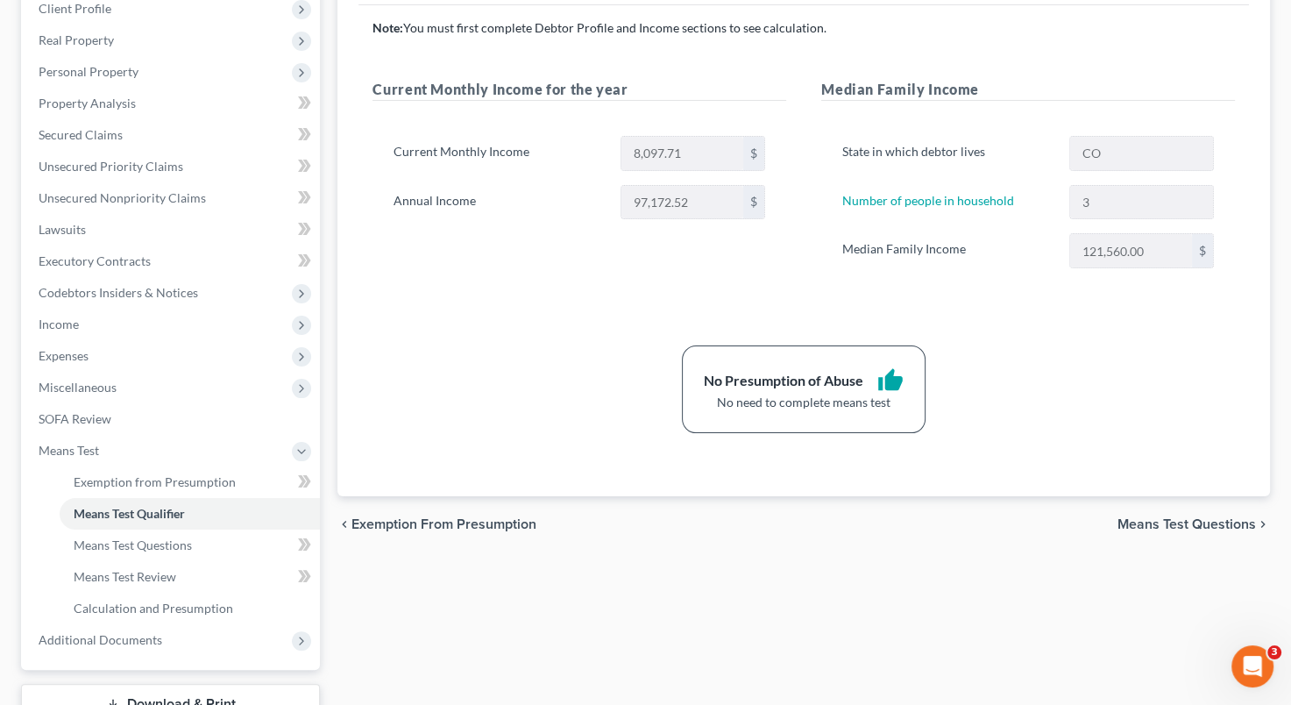
click at [1173, 524] on span "Means Test Questions" at bounding box center [1187, 524] width 139 height 14
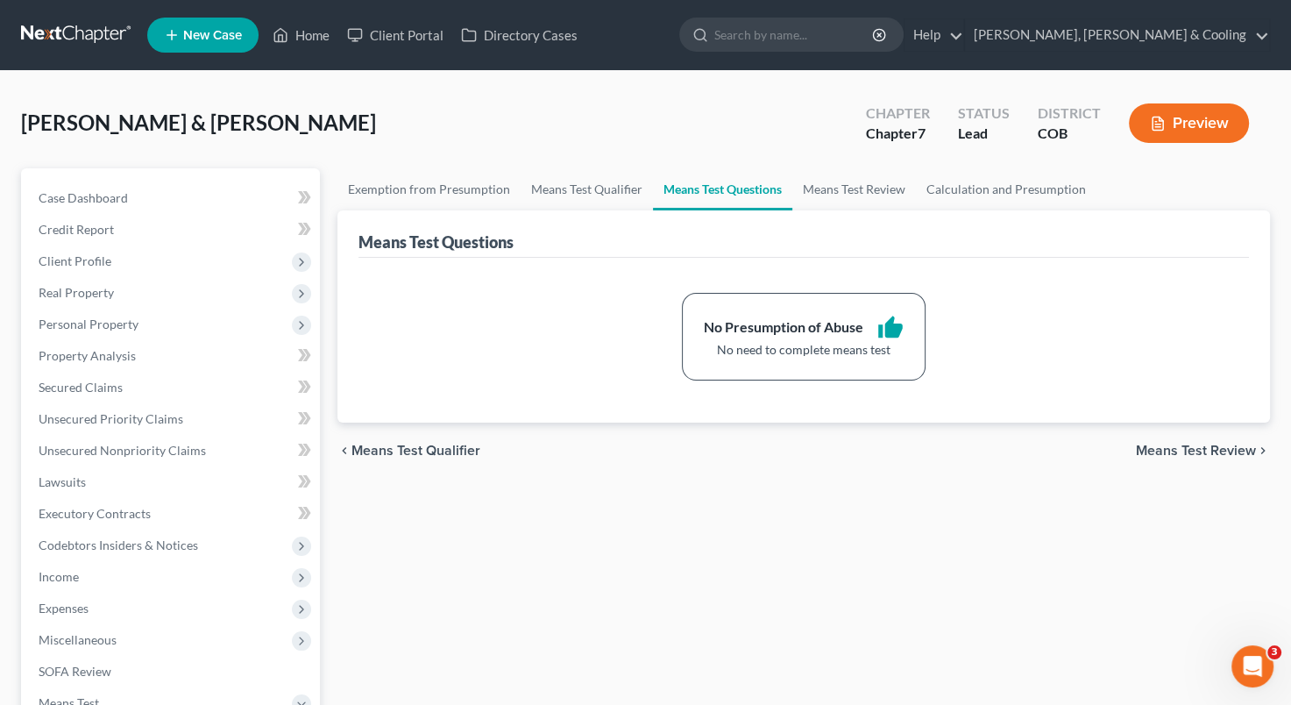
click at [1189, 459] on div "chevron_left Means Test Qualifier Means Test Review chevron_right" at bounding box center [804, 451] width 933 height 56
click at [1191, 449] on span "Means Test Review" at bounding box center [1196, 451] width 120 height 14
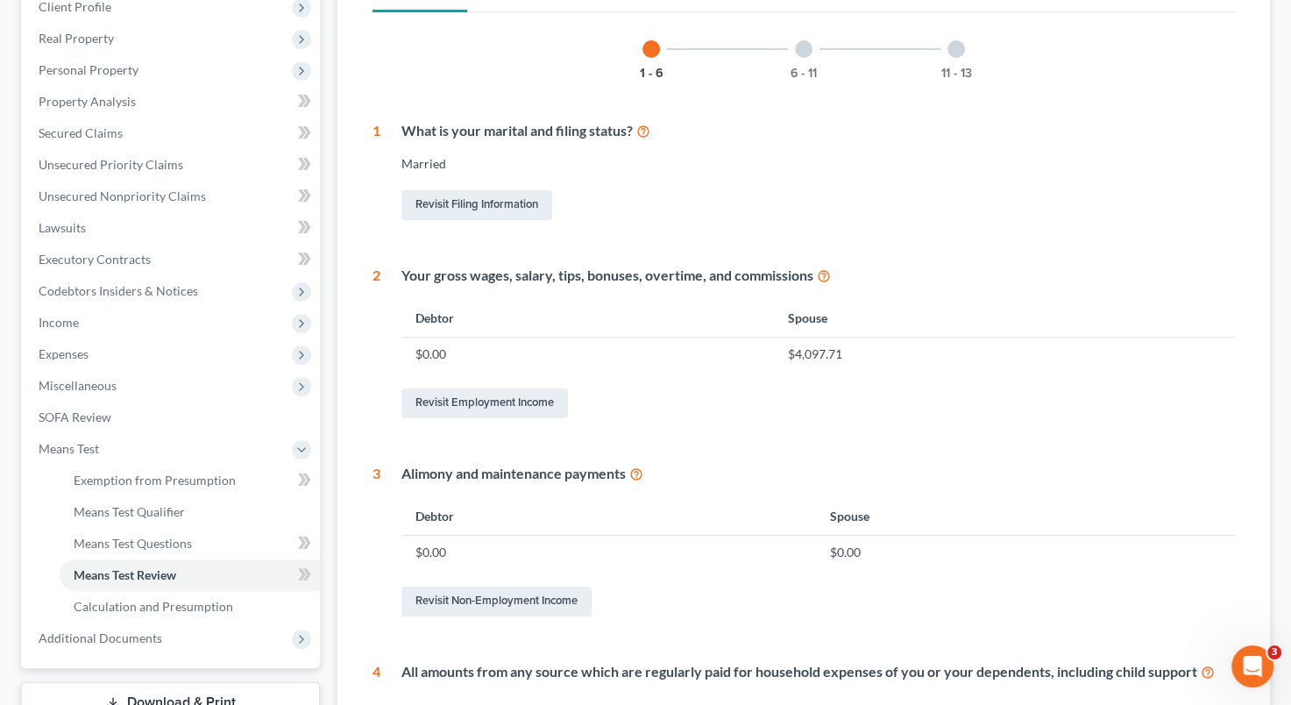
scroll to position [256, 0]
click at [145, 597] on span "Calculation and Presumption" at bounding box center [154, 604] width 160 height 15
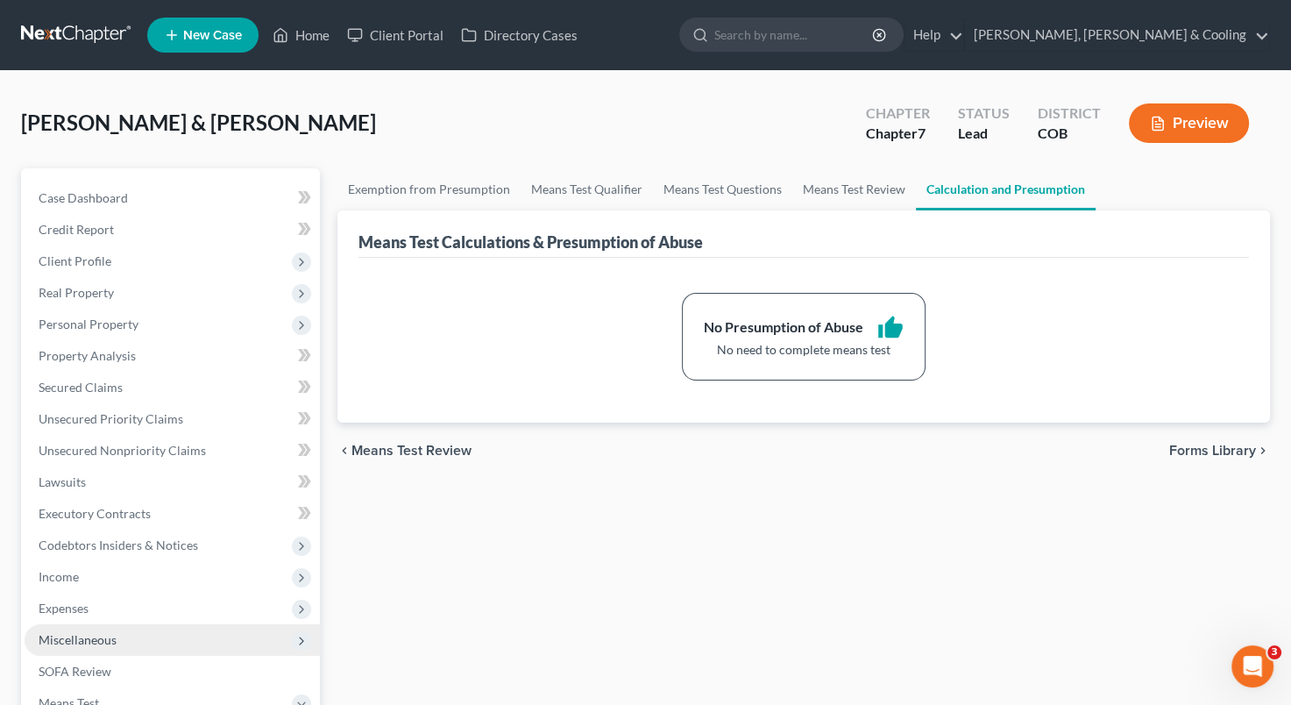
click at [274, 636] on span "Miscellaneous" at bounding box center [172, 640] width 295 height 32
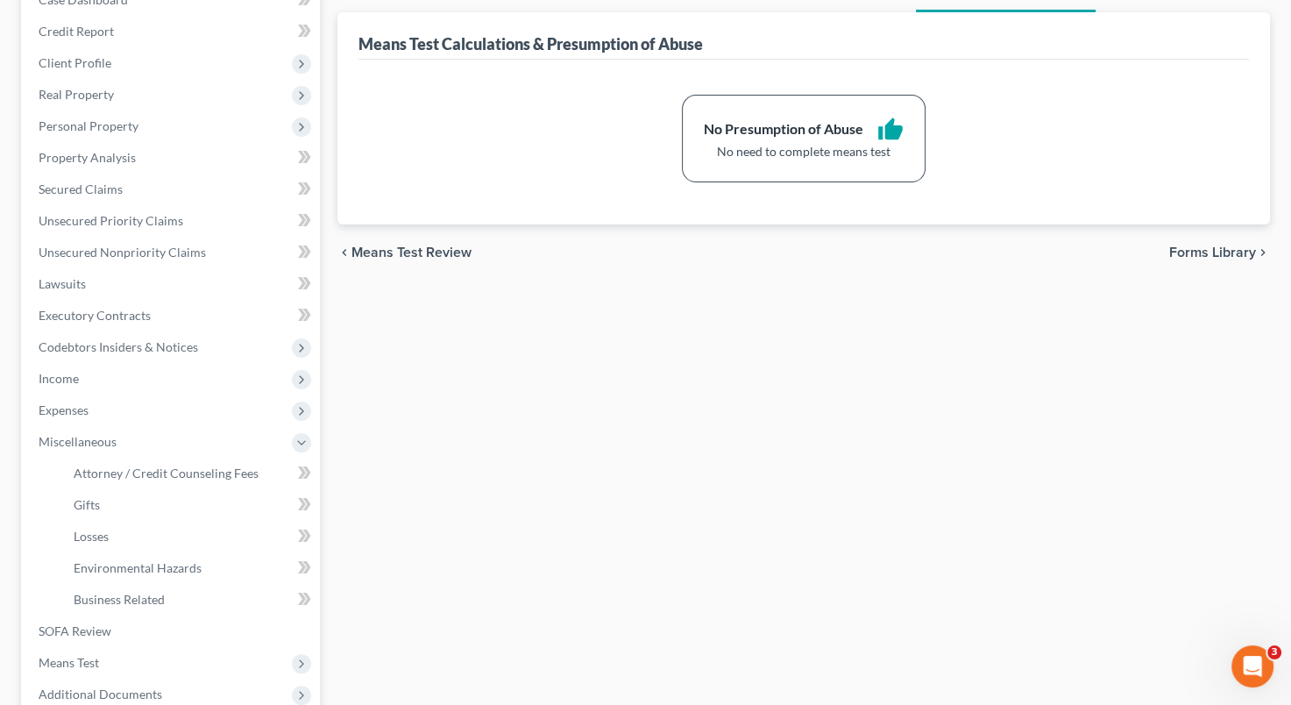
scroll to position [195, 0]
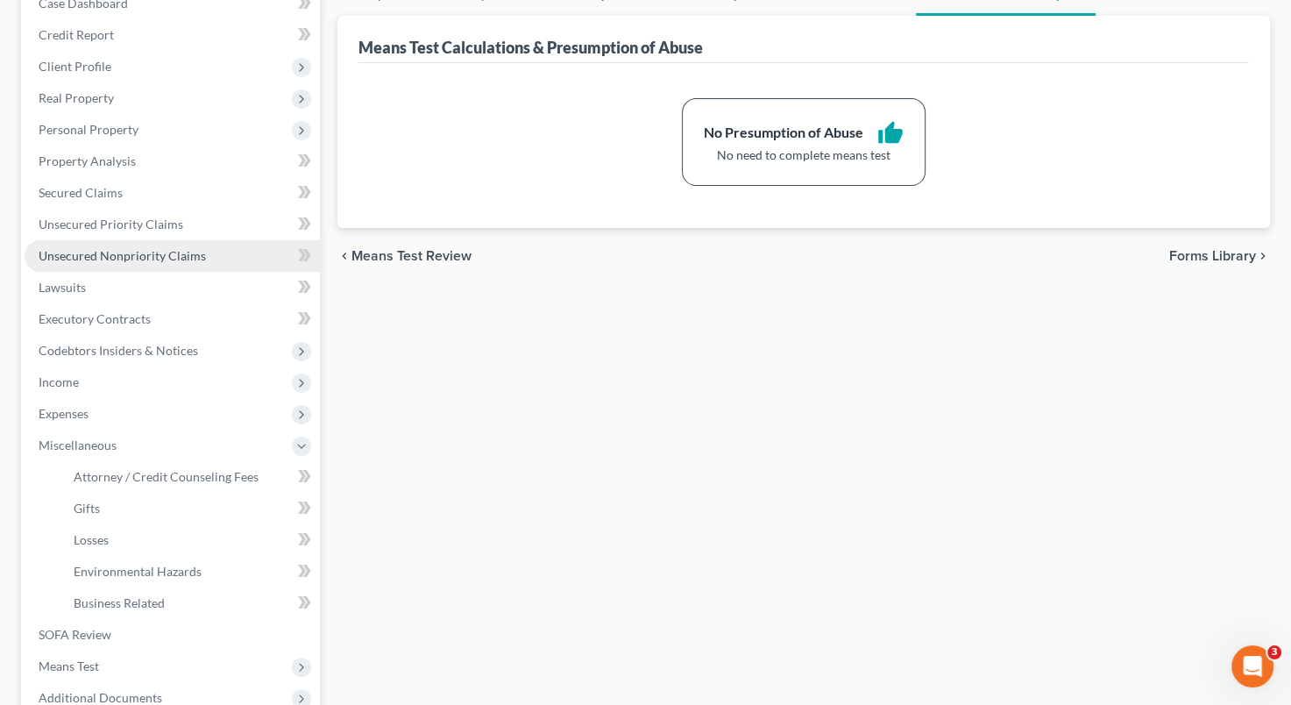
click at [158, 259] on span "Unsecured Nonpriority Claims" at bounding box center [122, 255] width 167 height 15
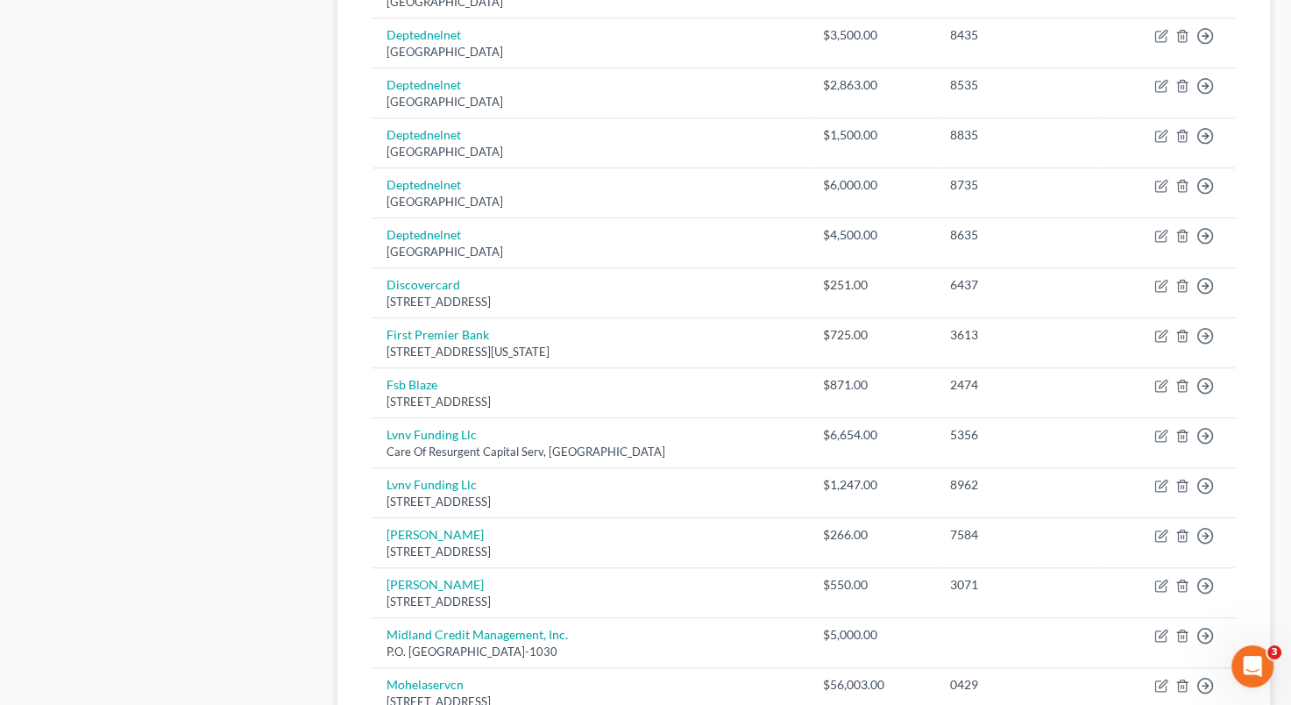
scroll to position [1245, 0]
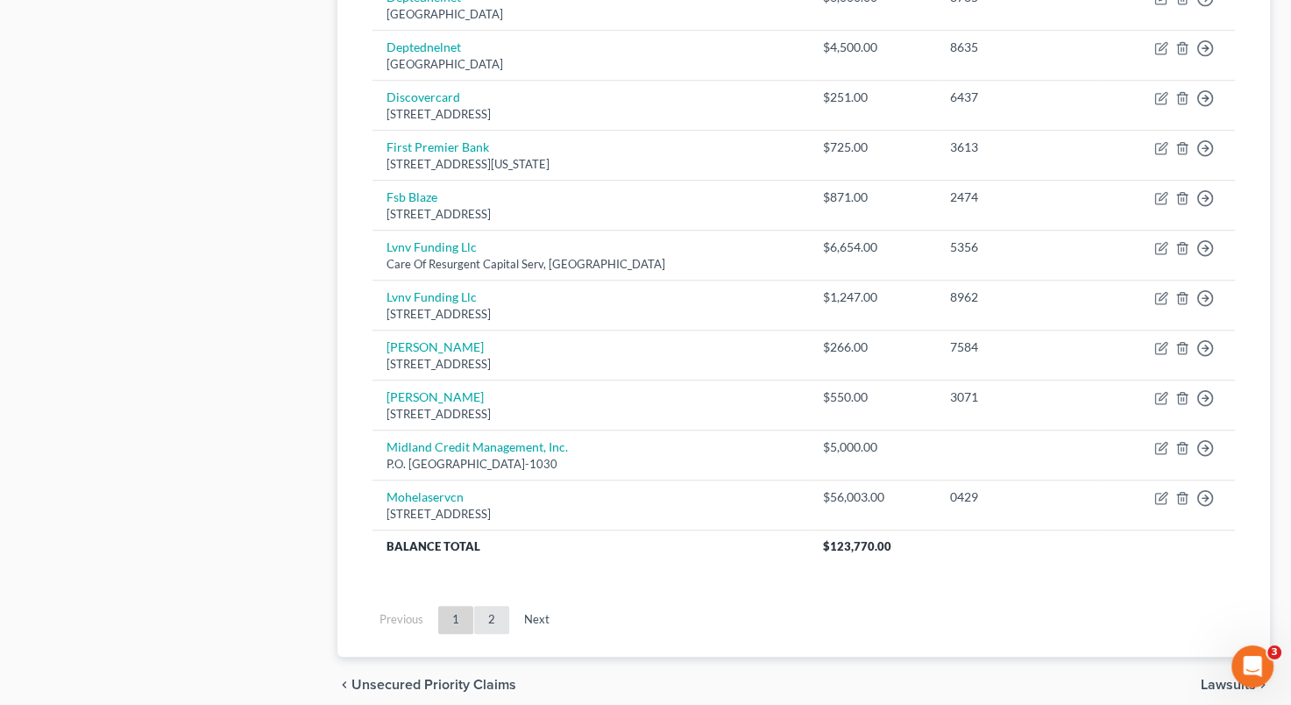
click at [487, 606] on link "2" at bounding box center [491, 620] width 35 height 28
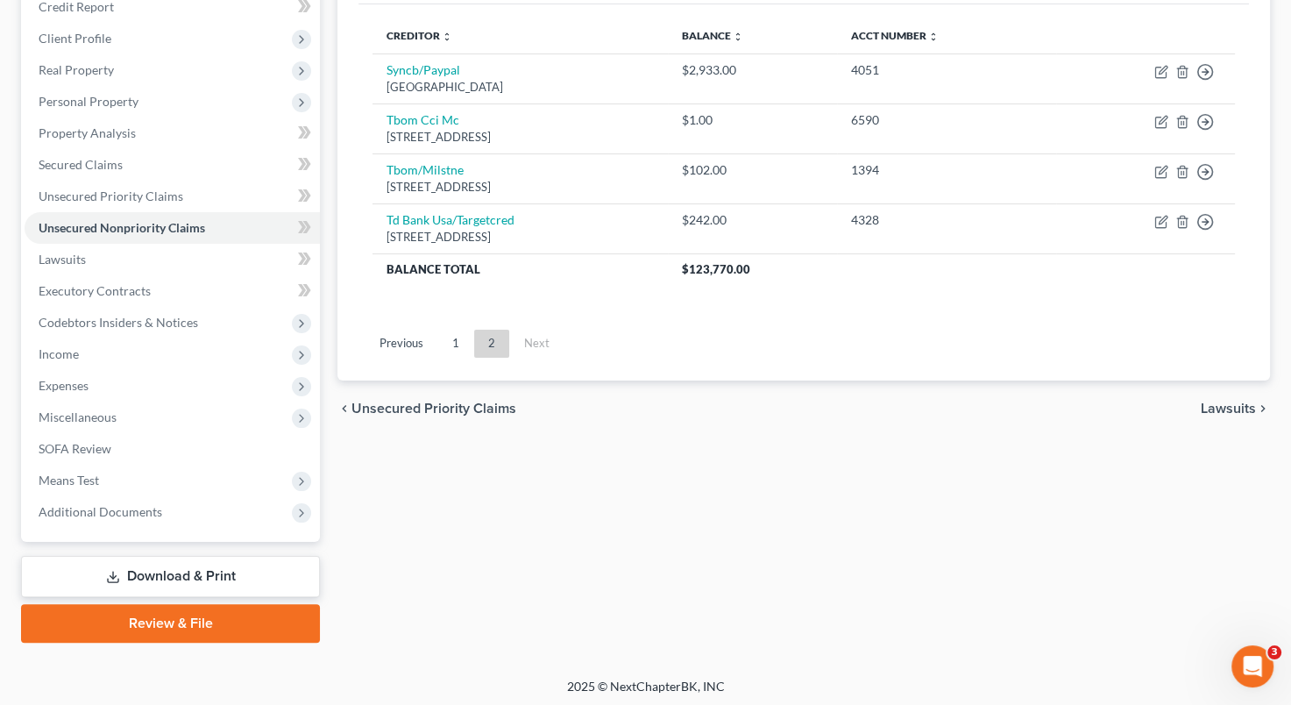
scroll to position [225, 0]
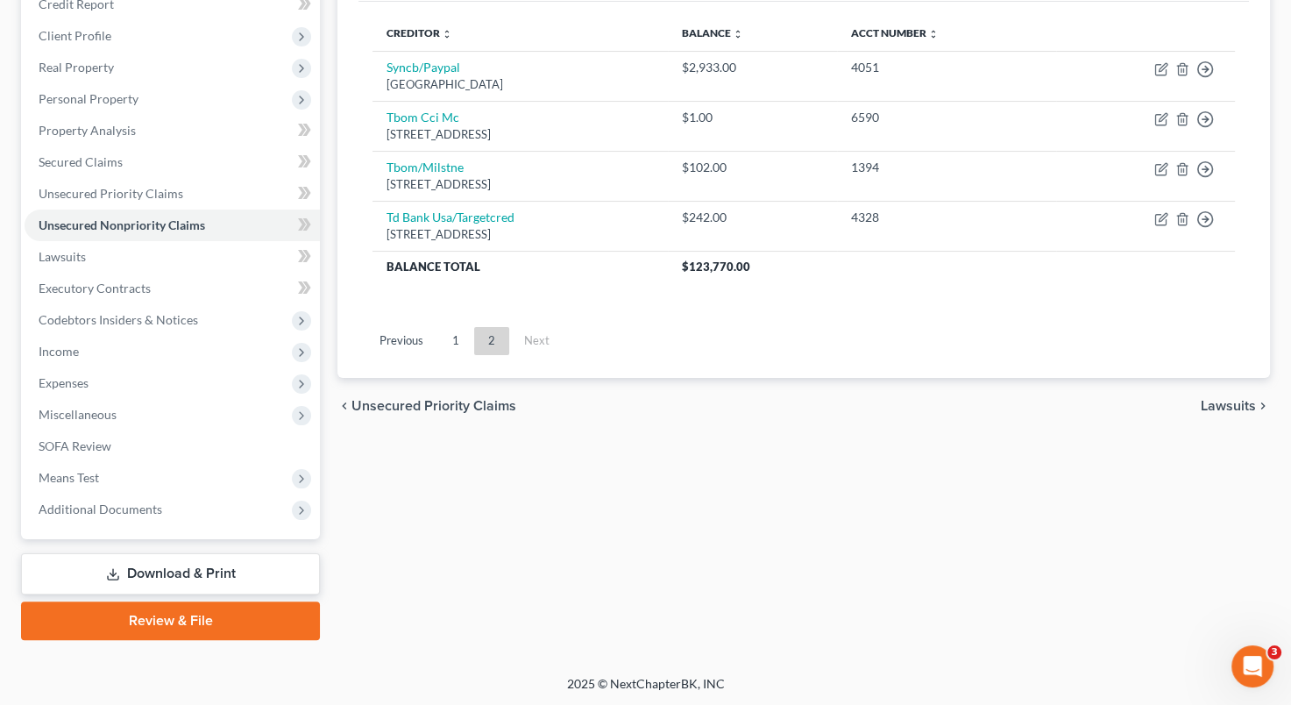
click at [185, 565] on link "Download & Print" at bounding box center [170, 573] width 299 height 41
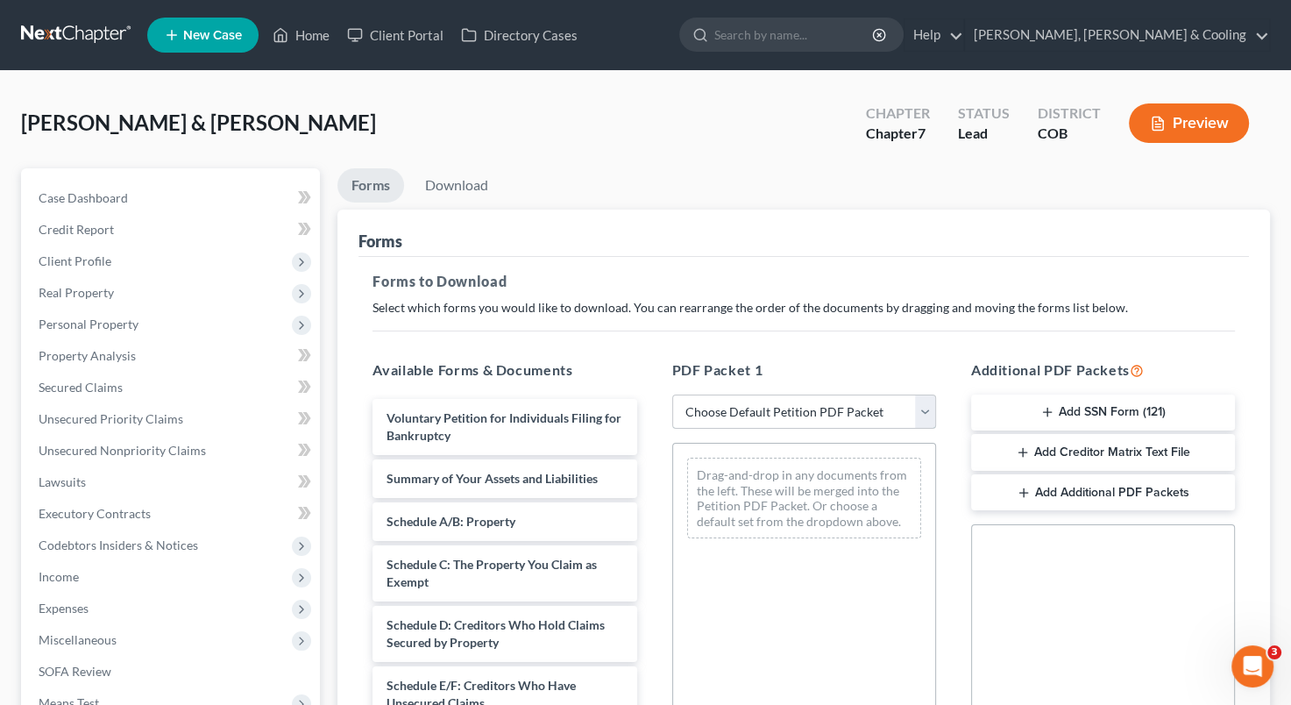
click at [919, 410] on select "Choose Default Petition PDF Packet Complete Bankruptcy Petition (all forms and …" at bounding box center [804, 411] width 264 height 35
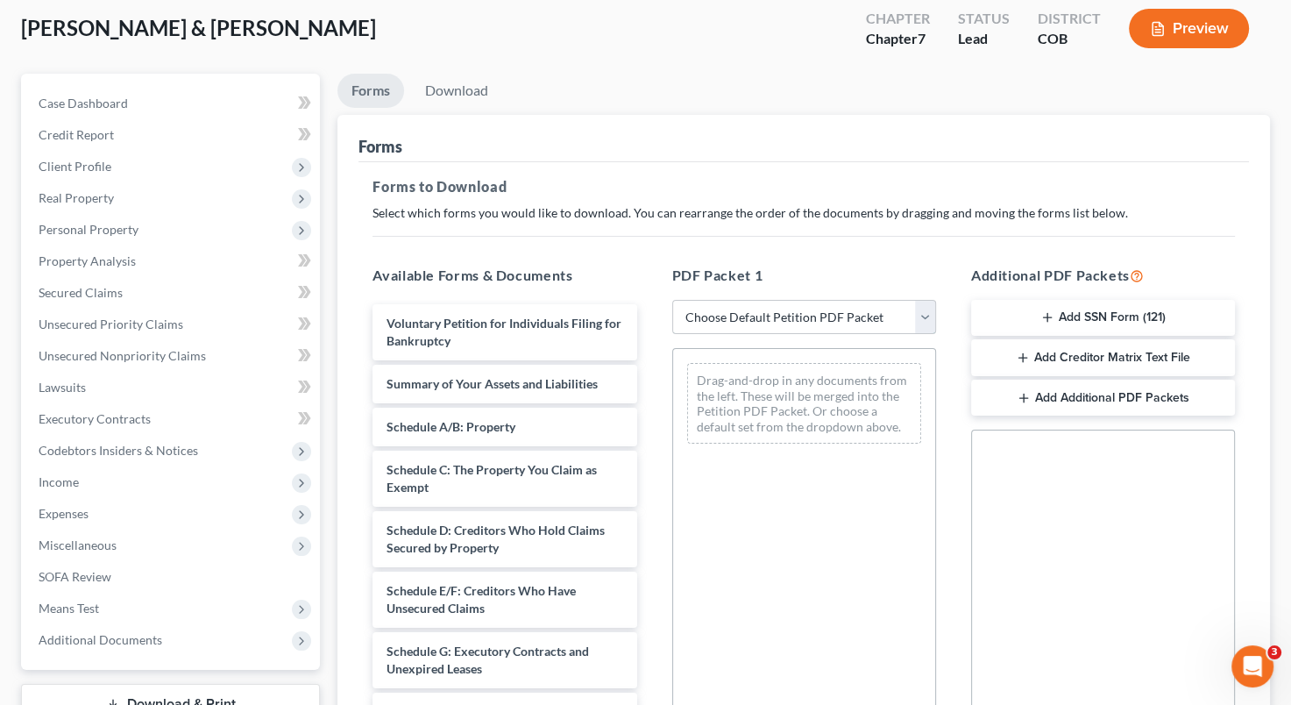
scroll to position [105, 0]
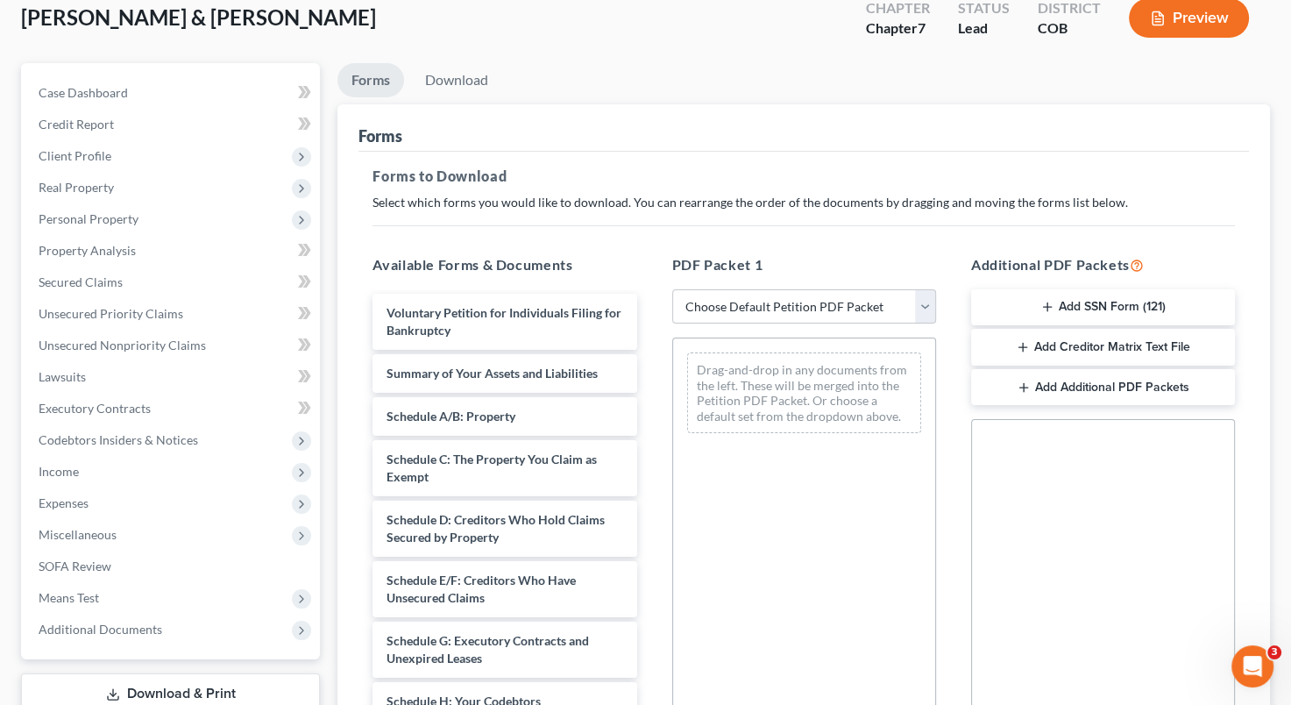
click at [786, 373] on div "Drag-and-drop in any documents from the left. These will be merged into the Pet…" at bounding box center [804, 392] width 234 height 81
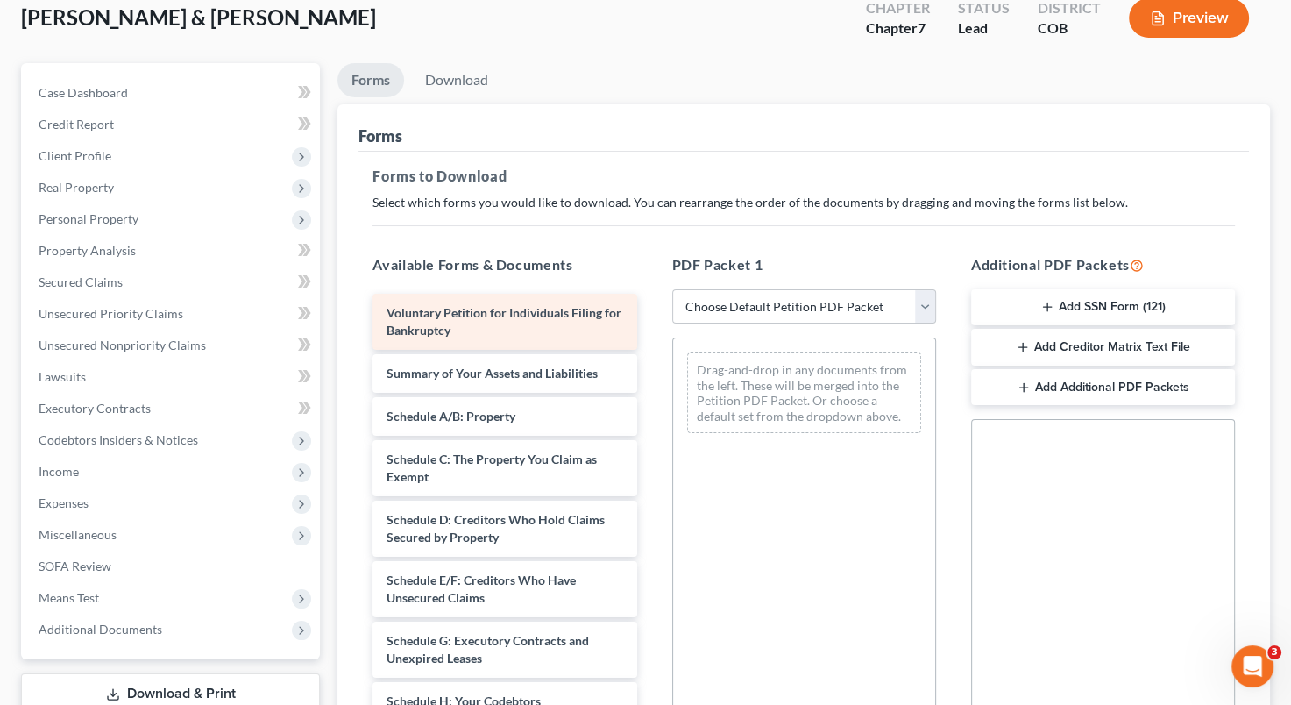
click at [527, 331] on div "Voluntary Petition for Individuals Filing for Bankruptcy" at bounding box center [505, 322] width 264 height 56
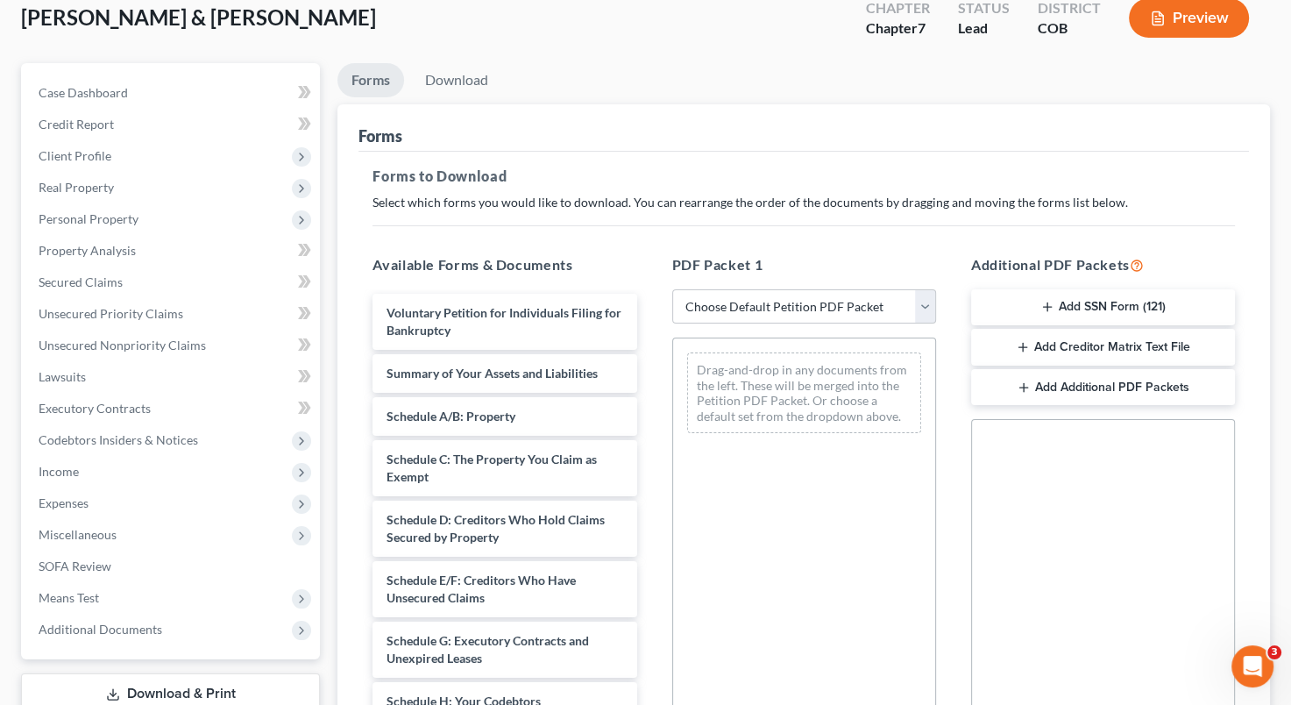
click at [936, 299] on div "PDF Packet 1 Choose Default Petition PDF Packet Complete Bankruptcy Petition (a…" at bounding box center [804, 537] width 299 height 594
click at [920, 309] on select "Choose Default Petition PDF Packet Complete Bankruptcy Petition (all forms and …" at bounding box center [804, 306] width 264 height 35
select select "4"
click at [672, 289] on select "Choose Default Petition PDF Packet Complete Bankruptcy Petition (all forms and …" at bounding box center [804, 306] width 264 height 35
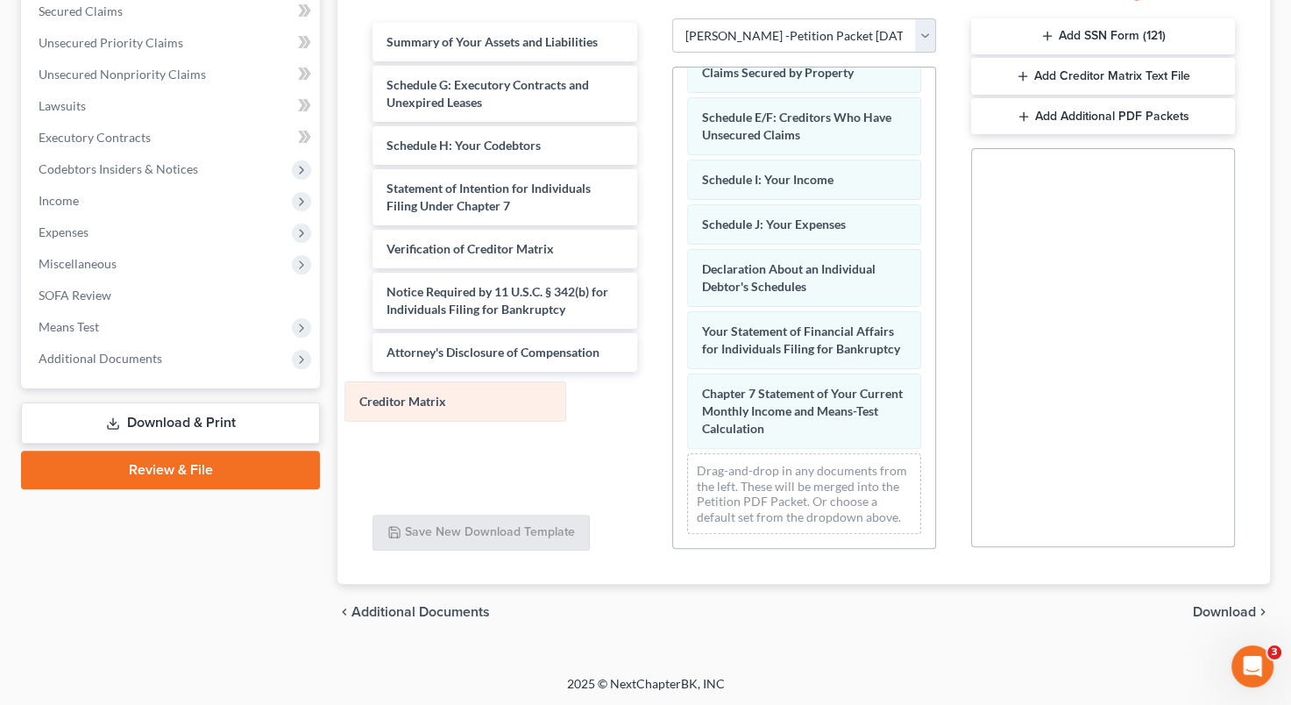
scroll to position [244, 0]
drag, startPoint x: 877, startPoint y: 451, endPoint x: 540, endPoint y: 396, distance: 341.0
click at [673, 396] on div "Creditor Matrix Voluntary Petition for Individuals Filing for Bankruptcy Schedu…" at bounding box center [804, 200] width 262 height 696
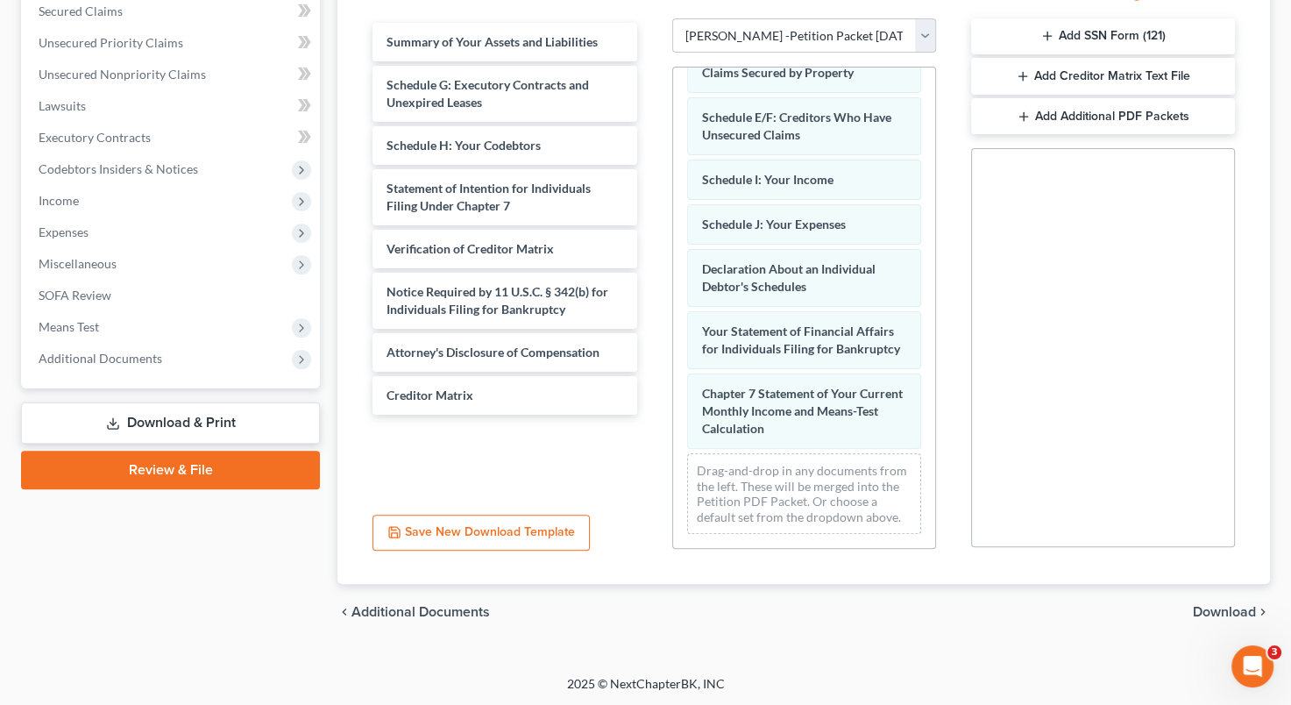
scroll to position [248, 0]
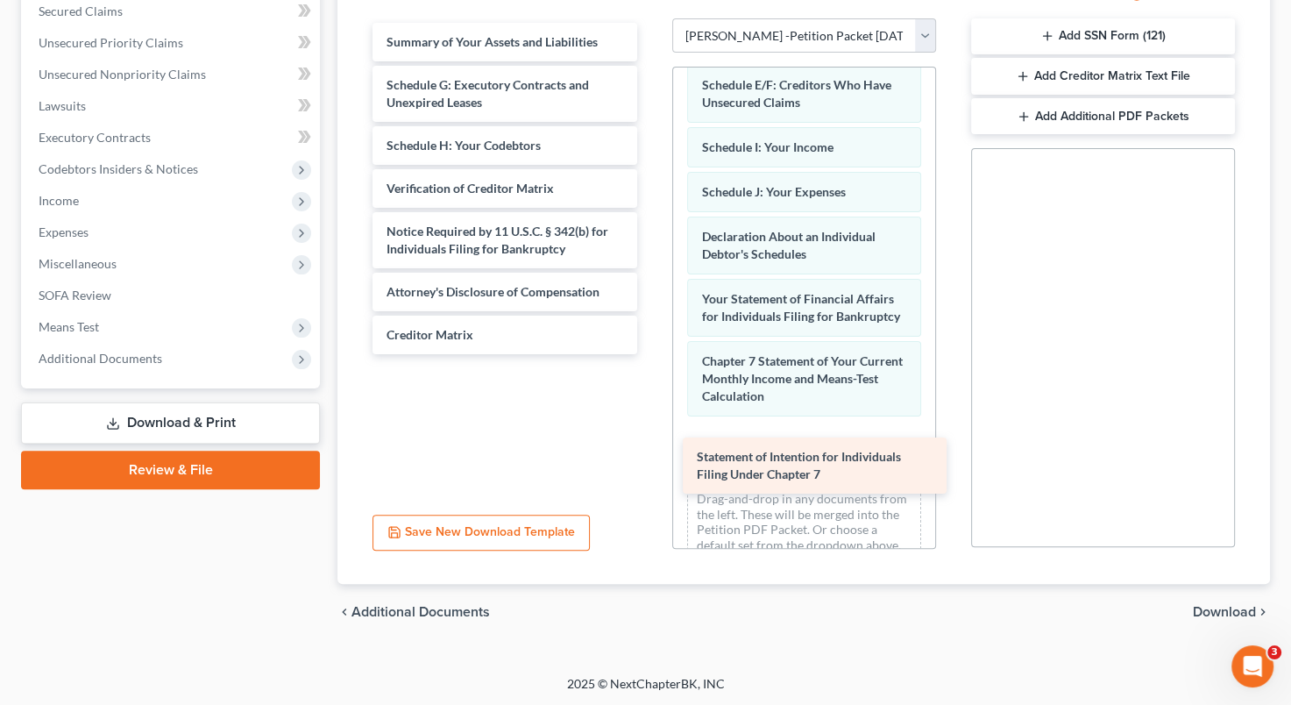
drag, startPoint x: 480, startPoint y: 203, endPoint x: 791, endPoint y: 472, distance: 410.8
click at [650, 354] on div "Statement of Intention for Individuals Filing Under Chapter 7 Summary of Your A…" at bounding box center [505, 188] width 292 height 331
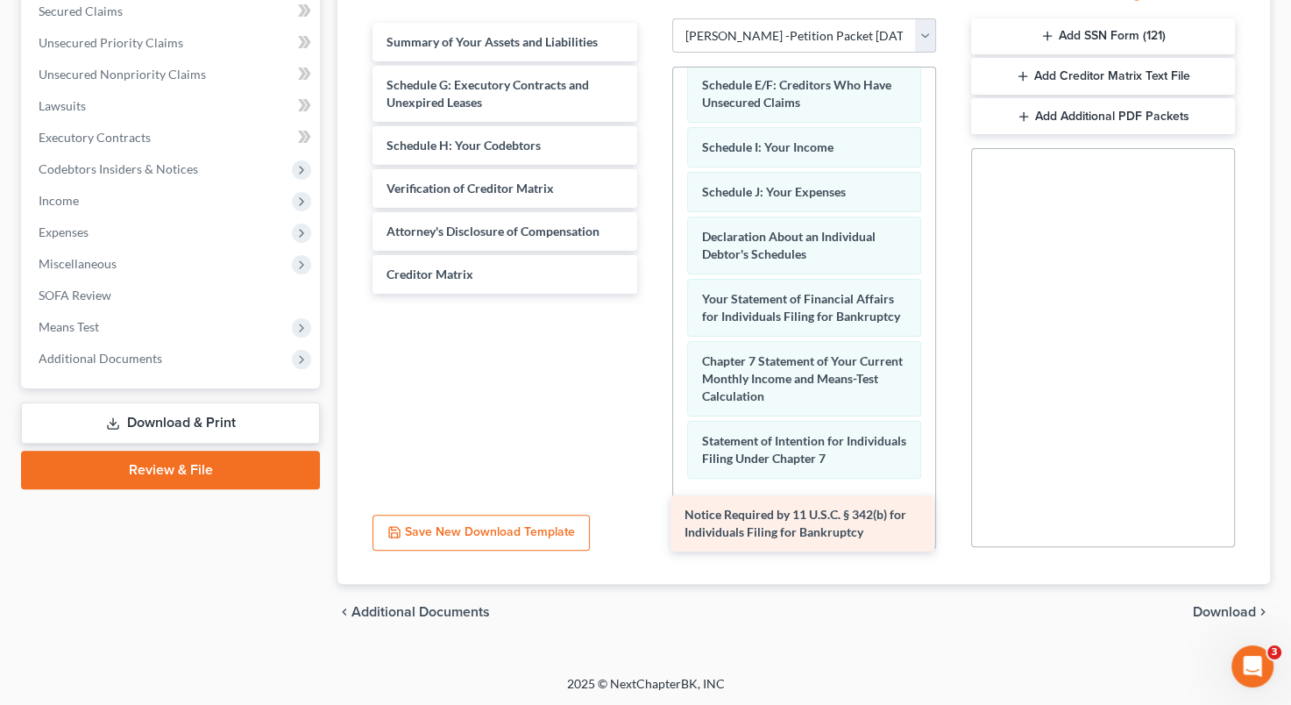
drag, startPoint x: 504, startPoint y: 238, endPoint x: 802, endPoint y: 523, distance: 412.3
click at [650, 294] on div "Notice Required by 11 U.S.C. § 342(b) for Individuals Filing for Bankruptcy Sum…" at bounding box center [505, 158] width 292 height 271
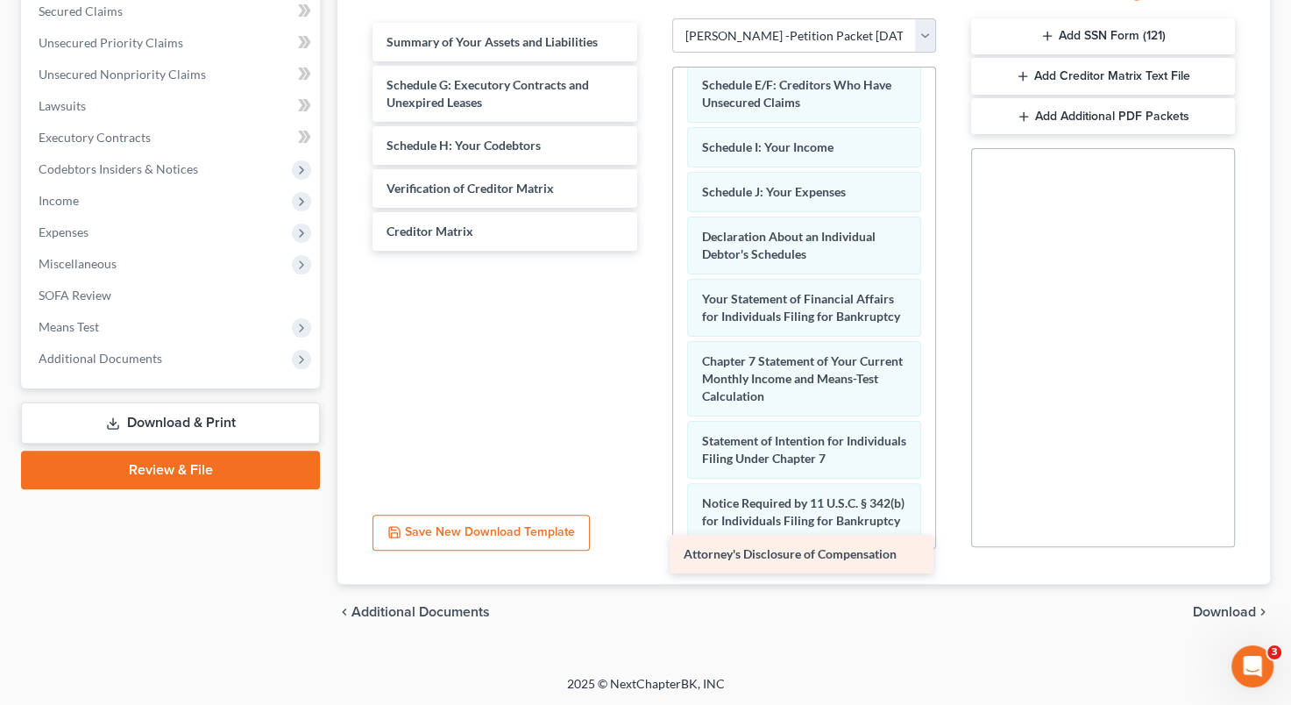
drag, startPoint x: 511, startPoint y: 239, endPoint x: 808, endPoint y: 564, distance: 439.9
click at [650, 251] on div "Attorney's Disclosure of Compensation Summary of Your Assets and Liabilities Sc…" at bounding box center [505, 137] width 292 height 228
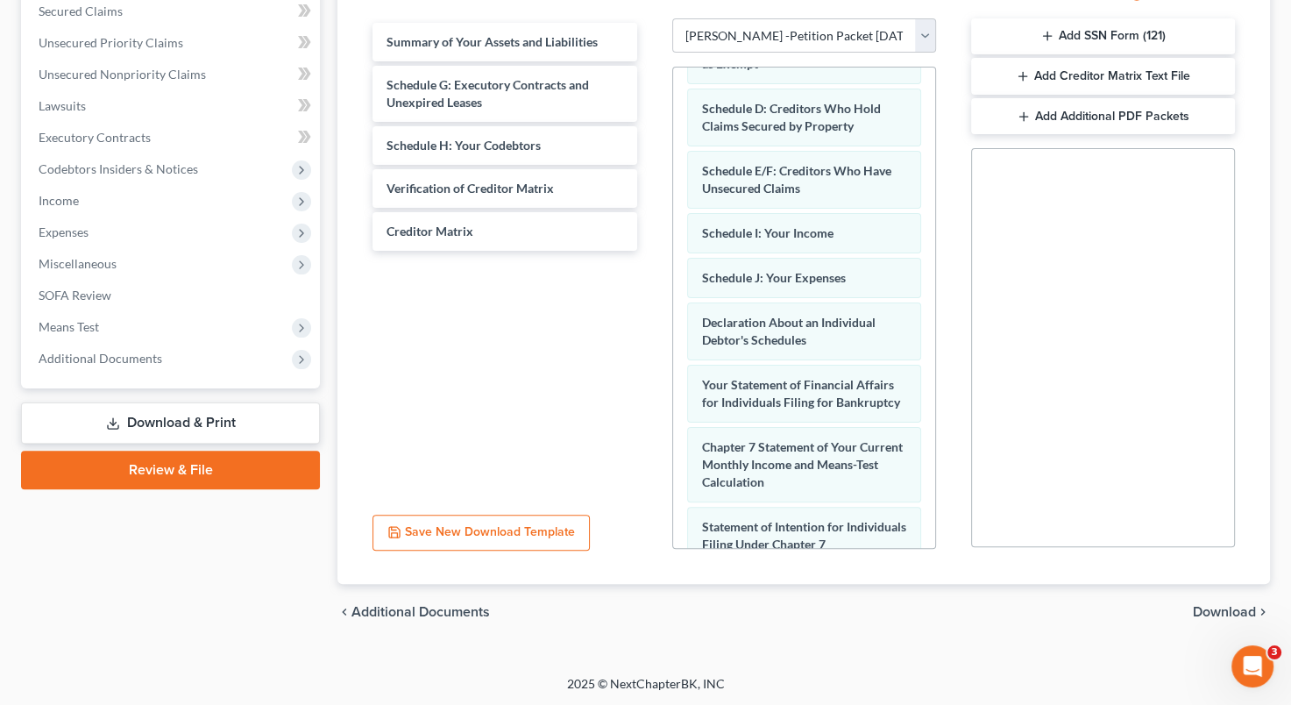
scroll to position [119, 0]
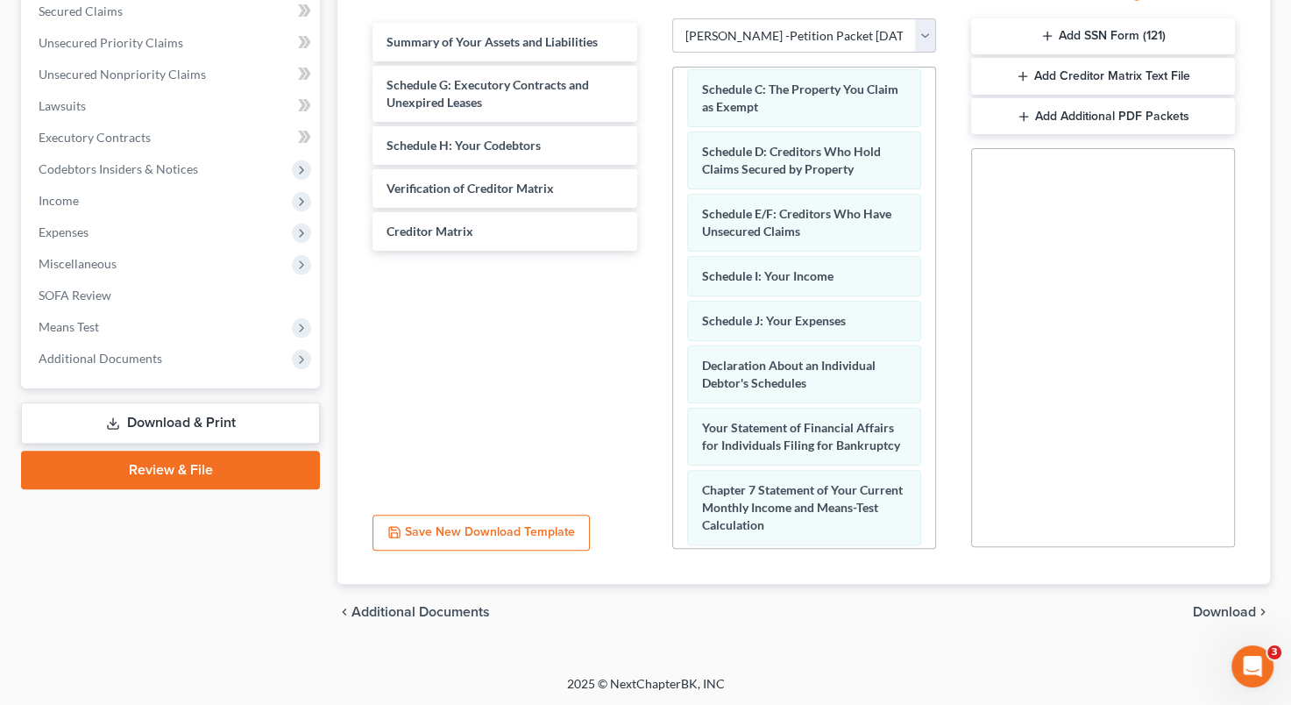
click at [1112, 32] on button "Add SSN Form (121)" at bounding box center [1103, 36] width 264 height 37
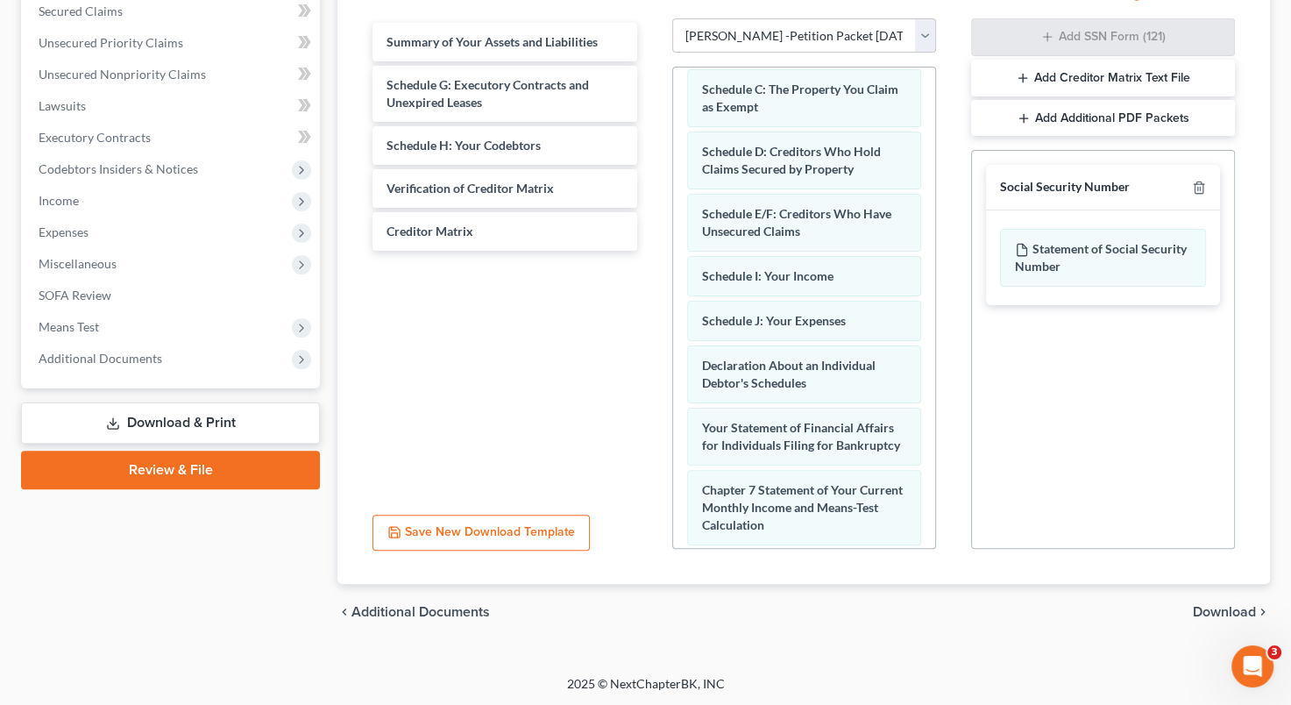
click at [1223, 600] on div "chevron_left Additional Documents Download chevron_right" at bounding box center [804, 612] width 933 height 56
click at [1219, 613] on span "Download" at bounding box center [1224, 612] width 63 height 14
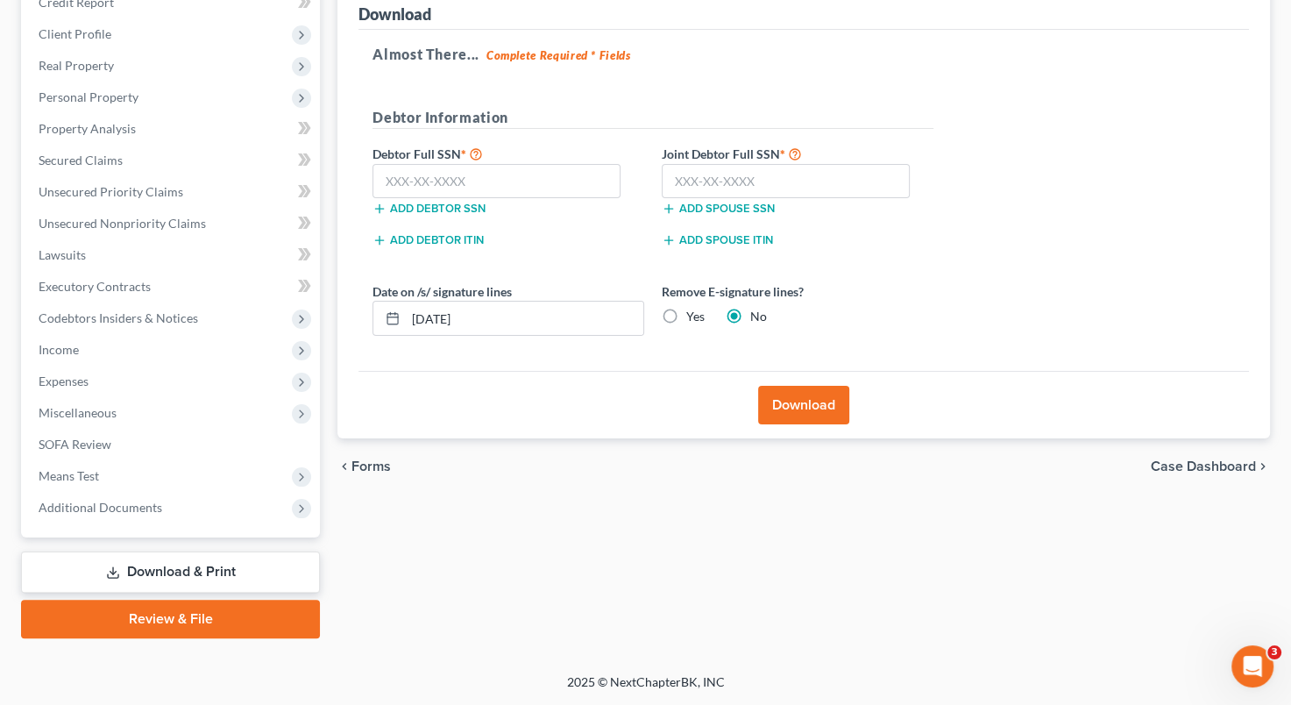
scroll to position [225, 0]
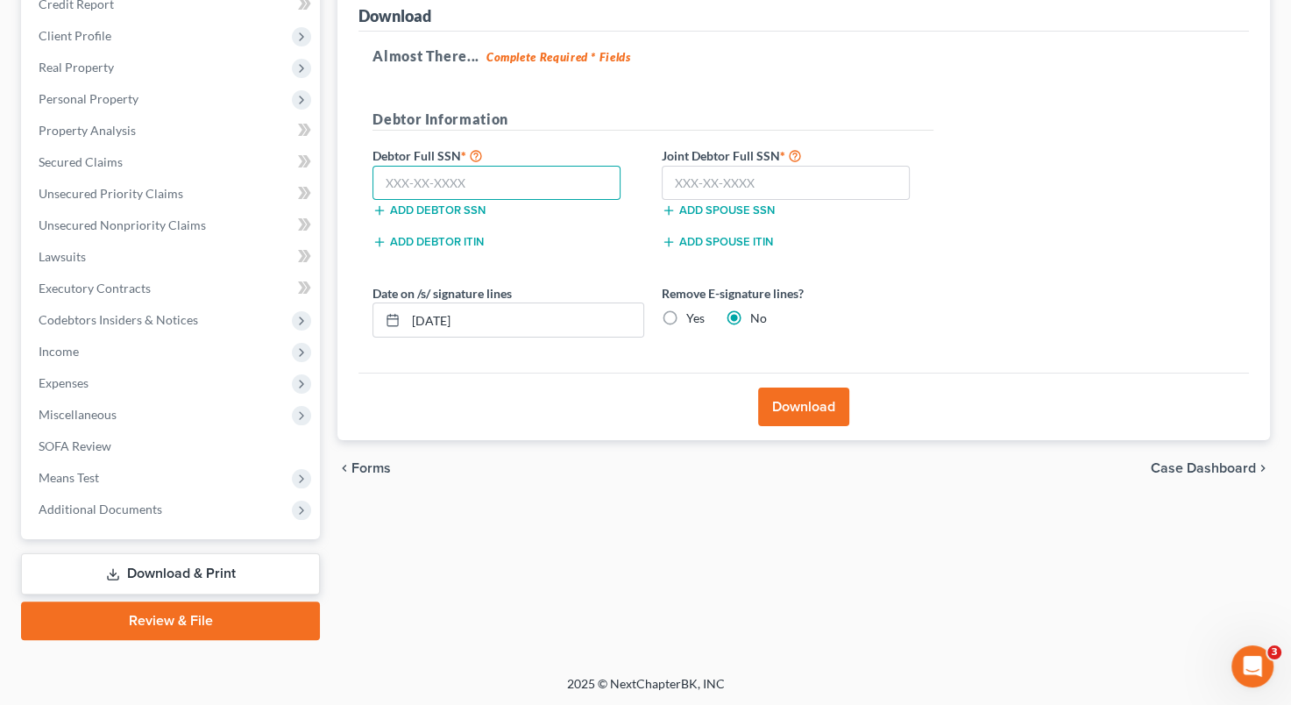
click at [387, 180] on input "text" at bounding box center [497, 183] width 248 height 35
type input "522-47-8426"
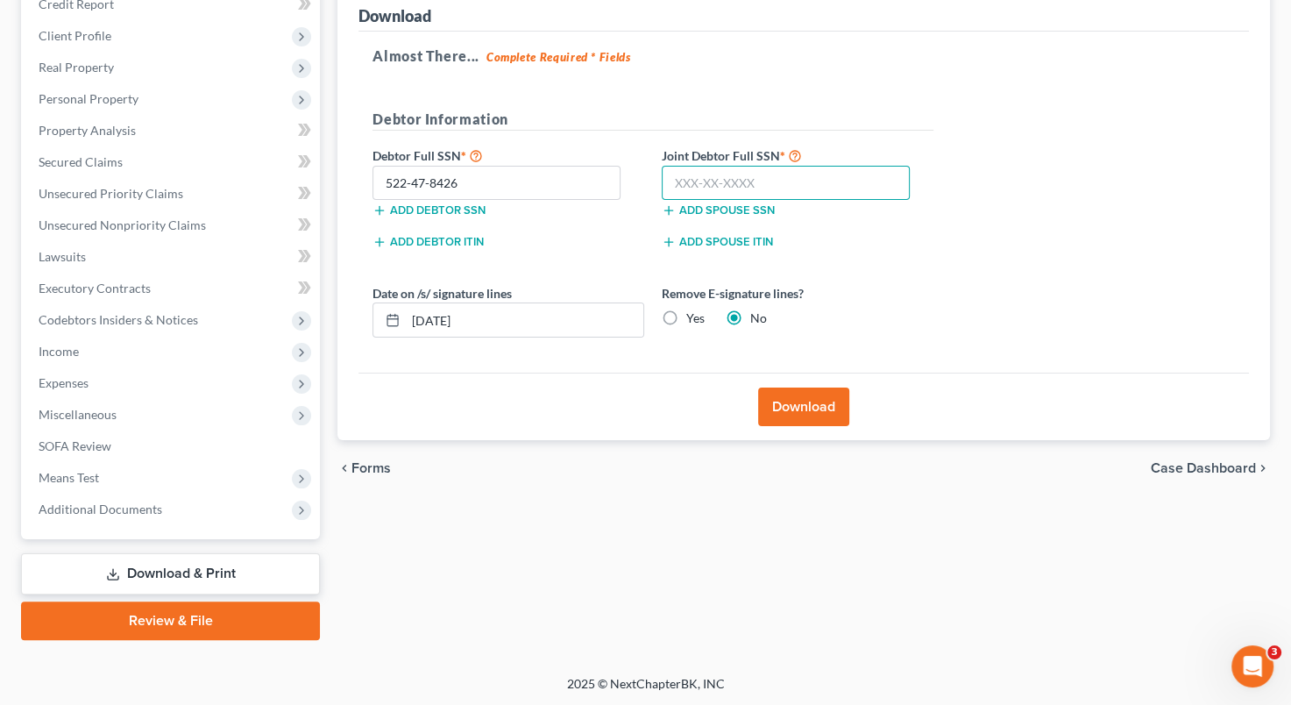
click at [696, 175] on input "text" at bounding box center [786, 183] width 248 height 35
type input "269-90-7534"
click at [686, 320] on label "Yes" at bounding box center [695, 318] width 18 height 18
click at [693, 320] on input "Yes" at bounding box center [698, 314] width 11 height 11
radio input "true"
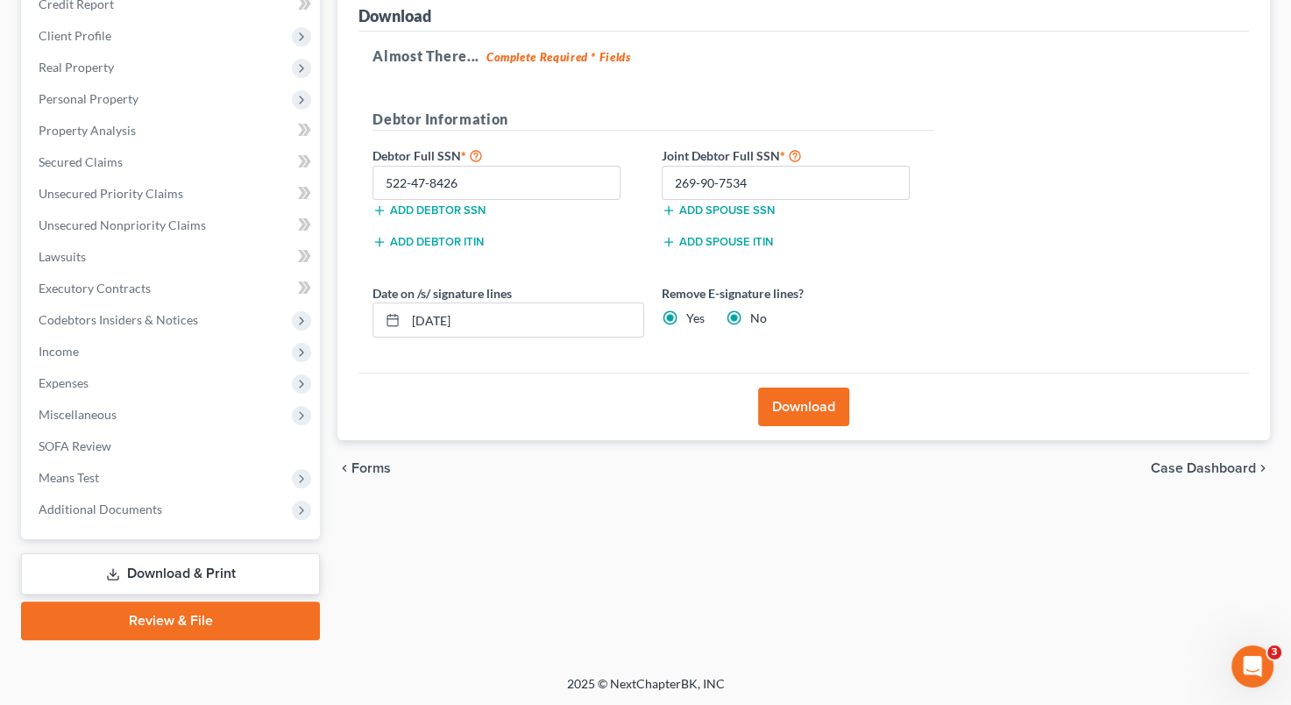
radio input "false"
click at [810, 401] on button "Download" at bounding box center [803, 406] width 91 height 39
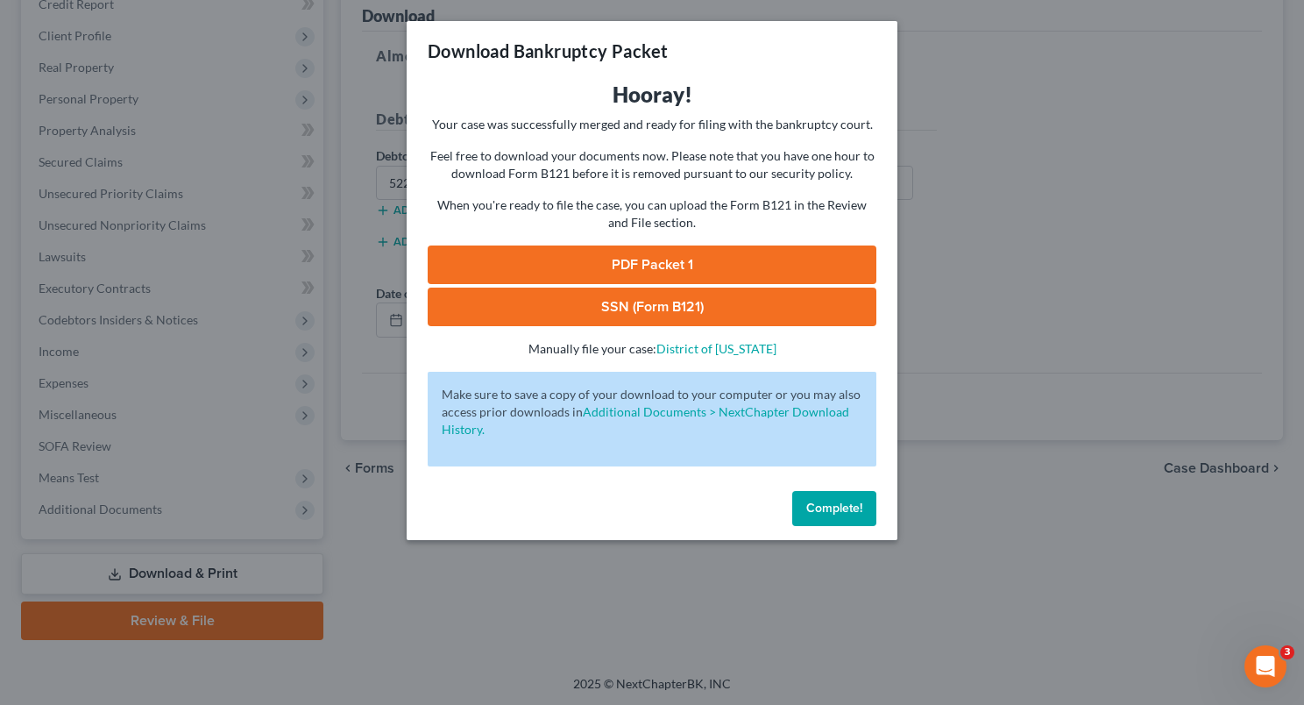
click at [699, 262] on link "PDF Packet 1" at bounding box center [652, 264] width 449 height 39
click at [663, 308] on link "SSN (Form B121)" at bounding box center [652, 307] width 449 height 39
click at [814, 506] on span "Complete!" at bounding box center [835, 508] width 56 height 15
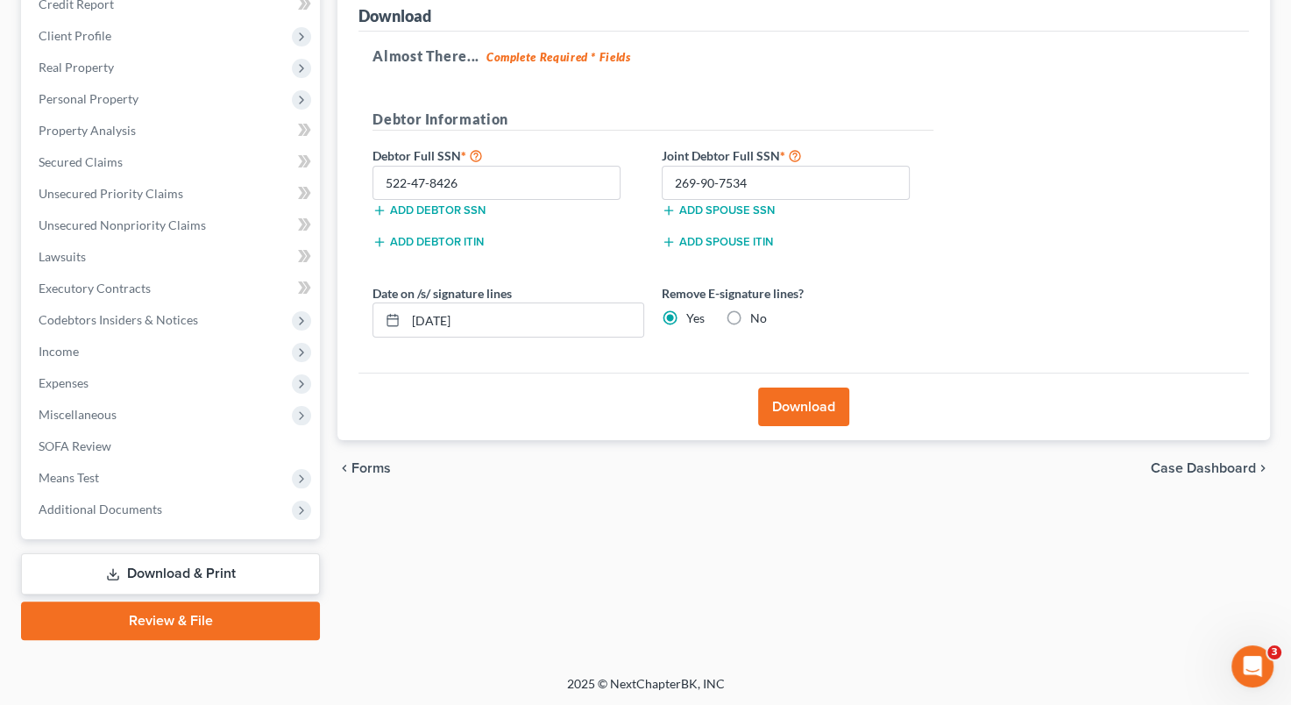
click at [203, 550] on div "Case Dashboard Payments Invoices Payments Payments Credit Report Client Profile" at bounding box center [170, 291] width 316 height 697
click at [203, 561] on link "Download & Print" at bounding box center [170, 573] width 299 height 41
click at [255, 558] on link "Download & Print" at bounding box center [170, 573] width 299 height 41
click at [183, 561] on link "Download & Print" at bounding box center [170, 573] width 299 height 41
click at [243, 577] on link "Download & Print" at bounding box center [170, 573] width 299 height 41
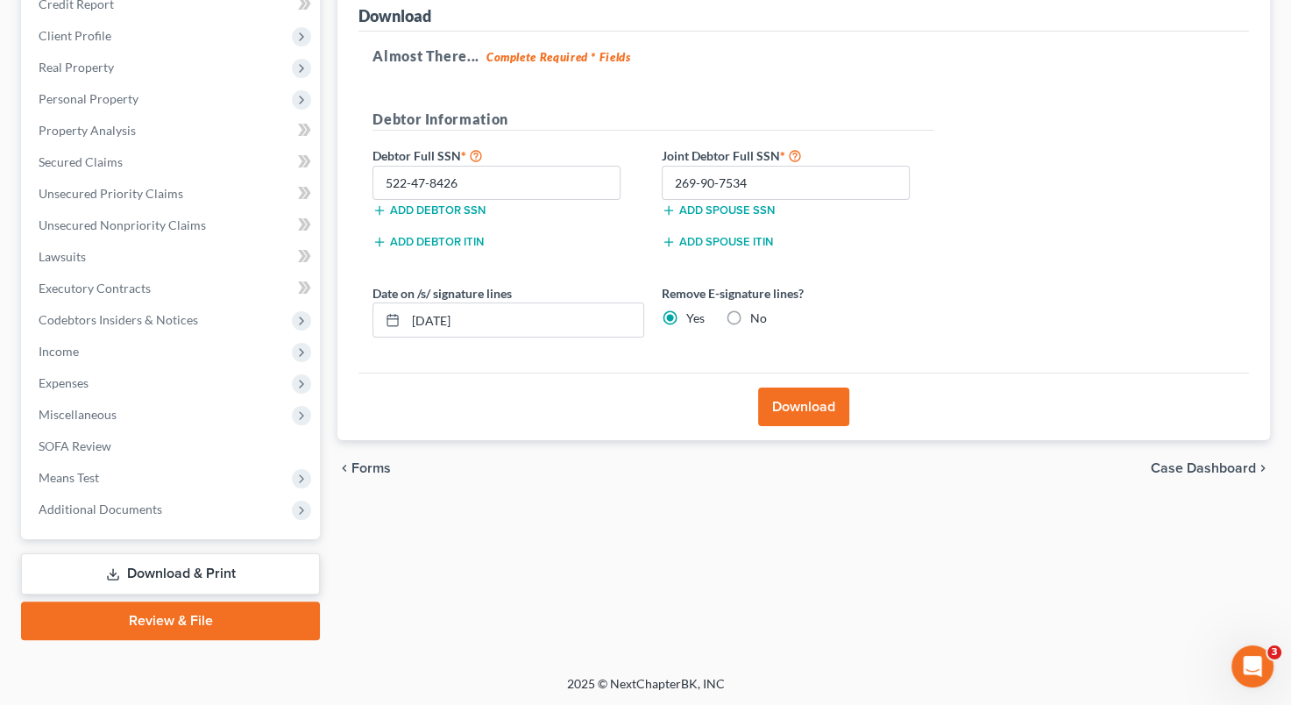
click at [375, 462] on span "Forms" at bounding box center [371, 468] width 39 height 14
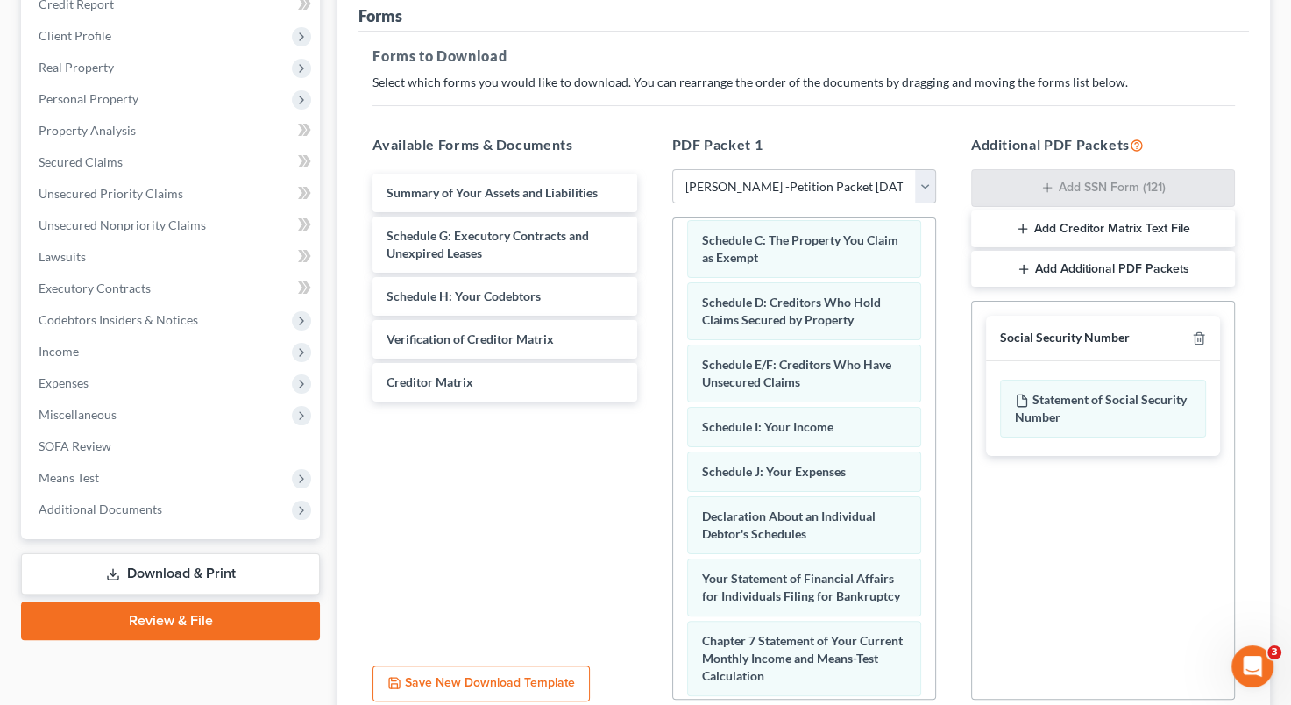
click at [210, 566] on link "Download & Print" at bounding box center [170, 573] width 299 height 41
click at [137, 514] on span "Additional Documents" at bounding box center [101, 508] width 124 height 15
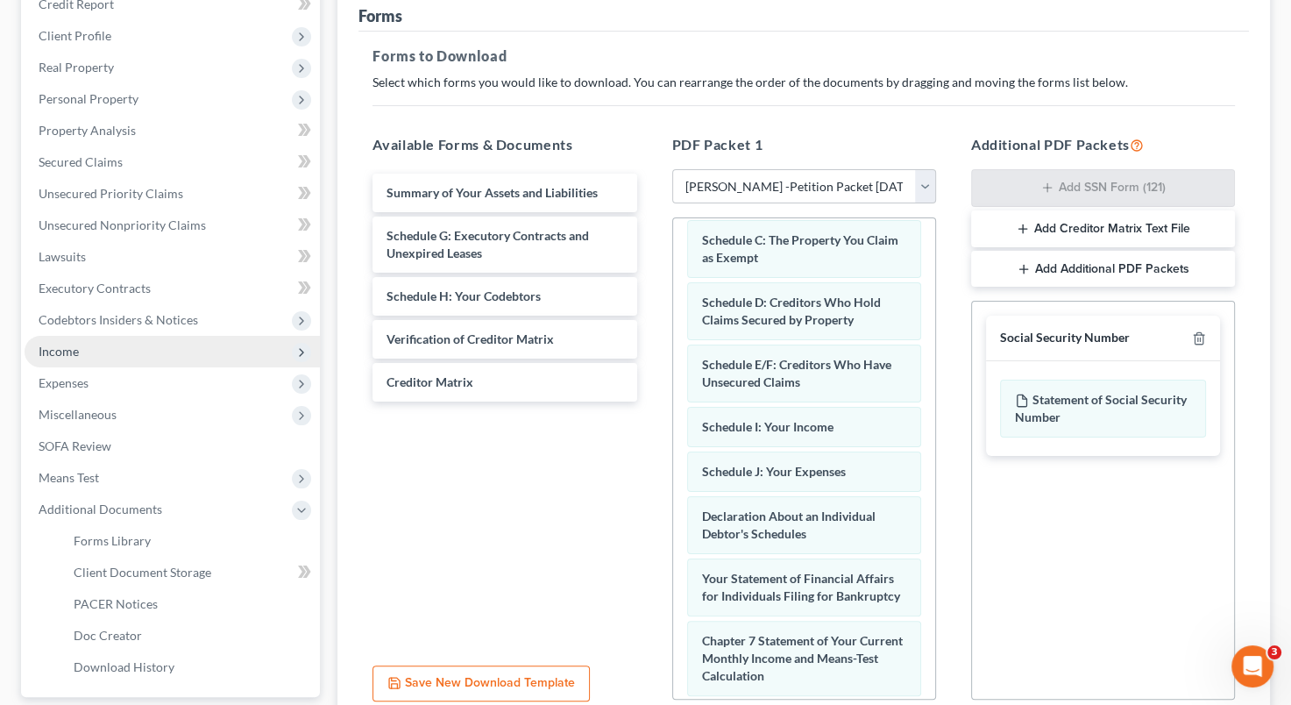
click at [130, 351] on span "Income" at bounding box center [172, 352] width 295 height 32
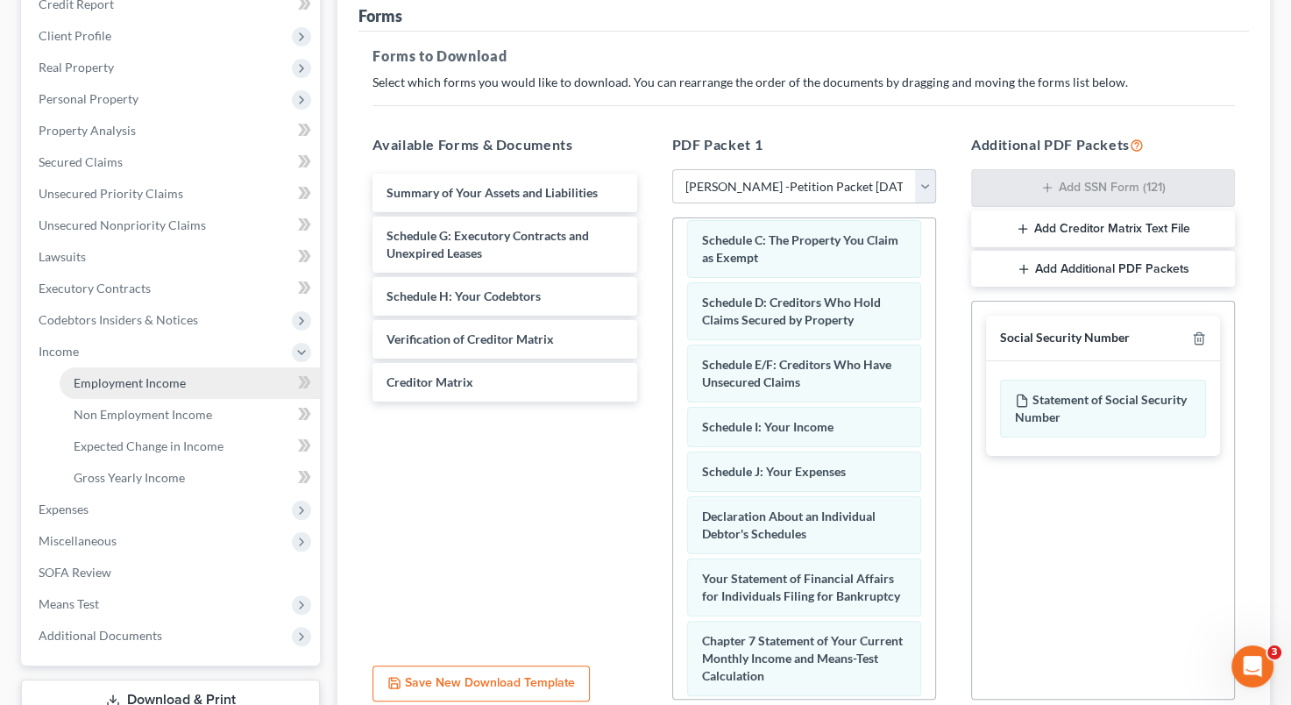
click at [123, 382] on span "Employment Income" at bounding box center [130, 382] width 112 height 15
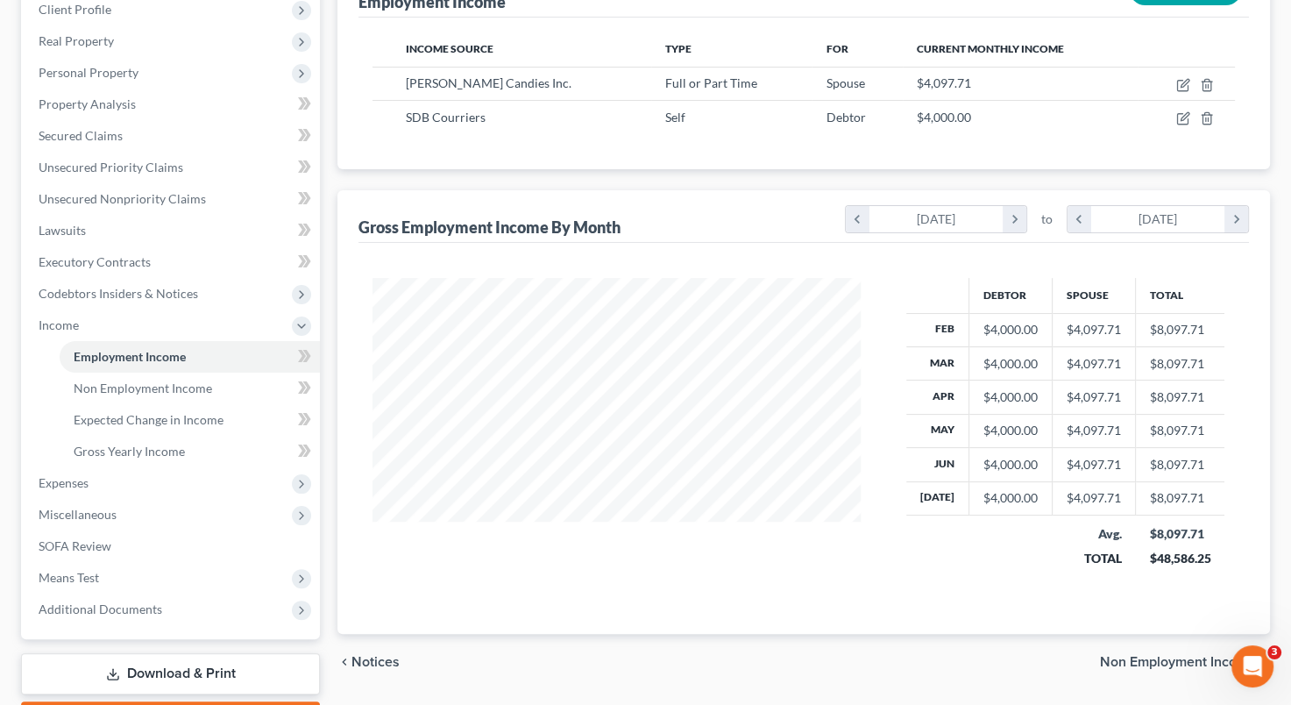
scroll to position [259, 0]
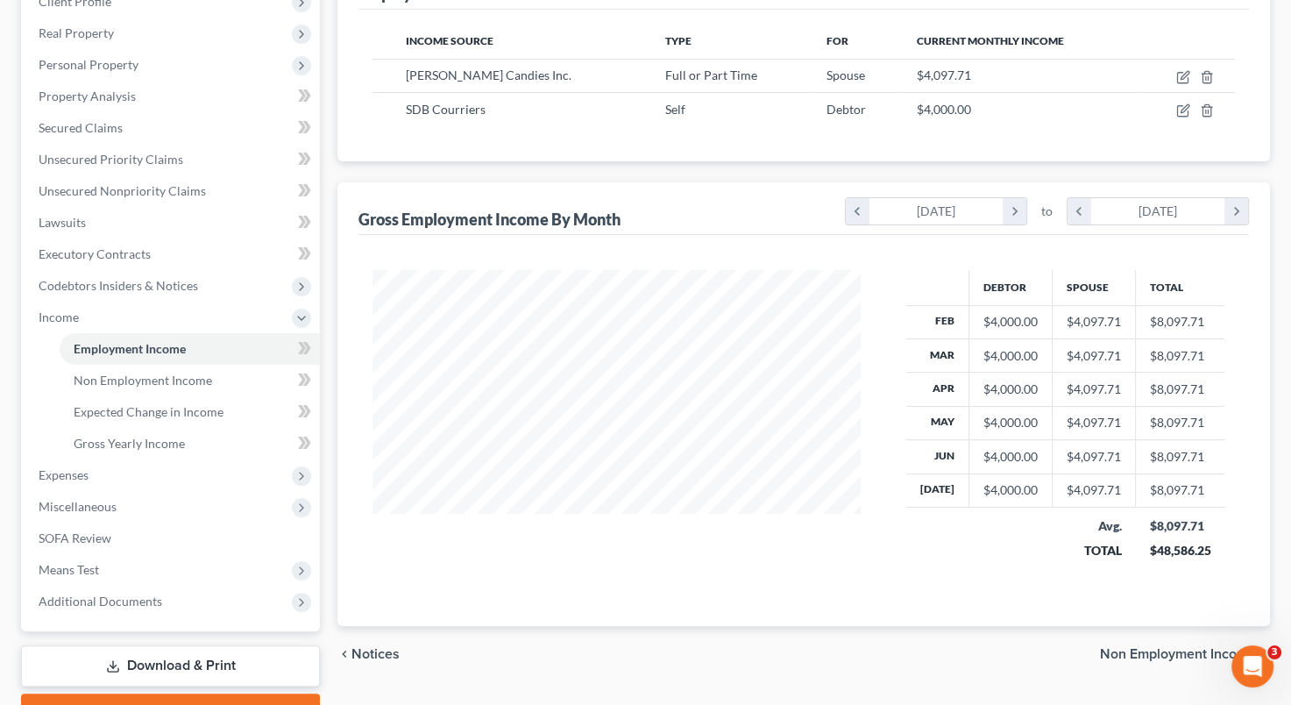
click at [194, 659] on link "Download & Print" at bounding box center [170, 665] width 299 height 41
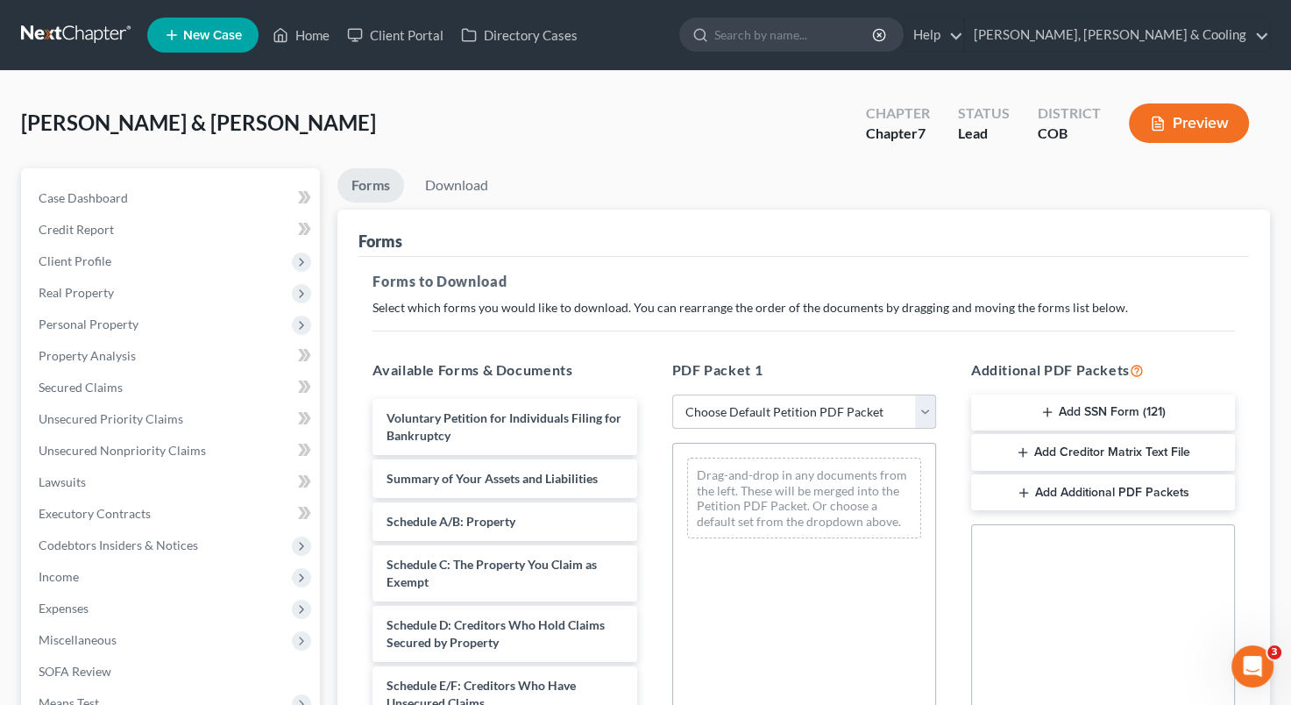
click at [918, 417] on select "Choose Default Petition PDF Packet Complete Bankruptcy Petition (all forms and …" at bounding box center [804, 411] width 264 height 35
select select "3"
click at [672, 394] on select "Choose Default Petition PDF Packet Complete Bankruptcy Petition (all forms and …" at bounding box center [804, 411] width 264 height 35
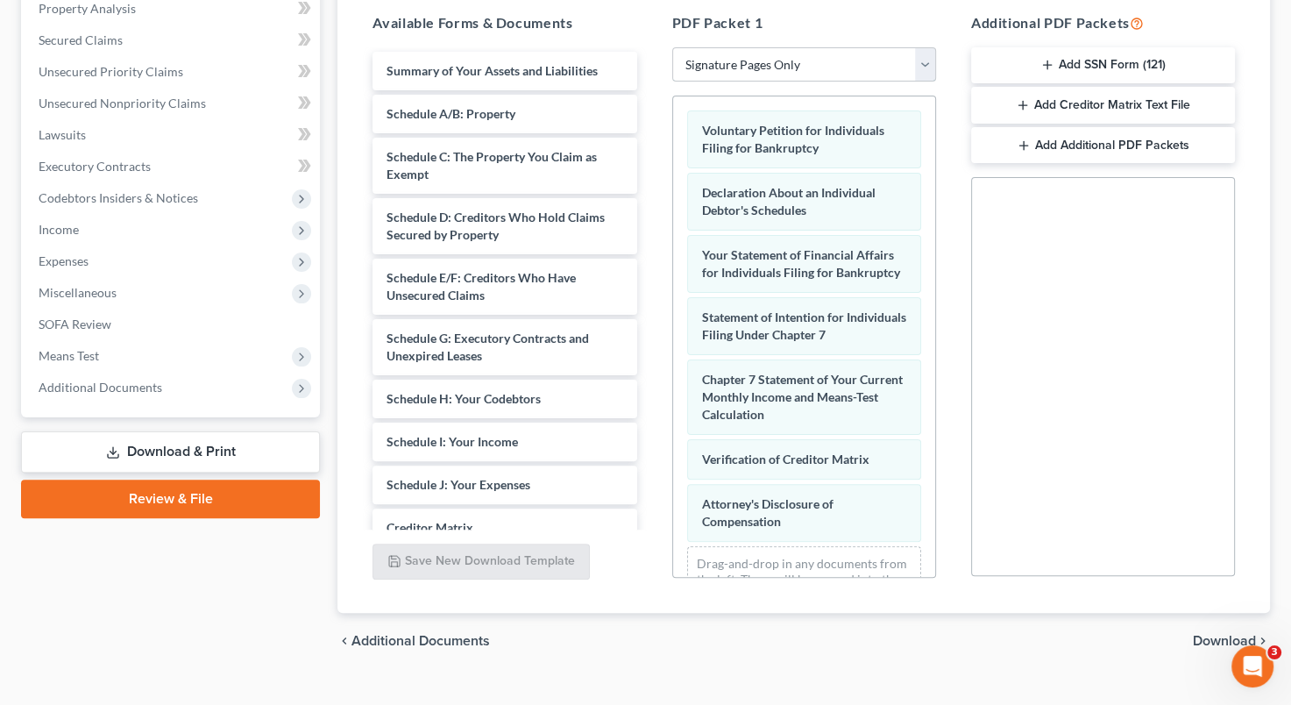
scroll to position [347, 0]
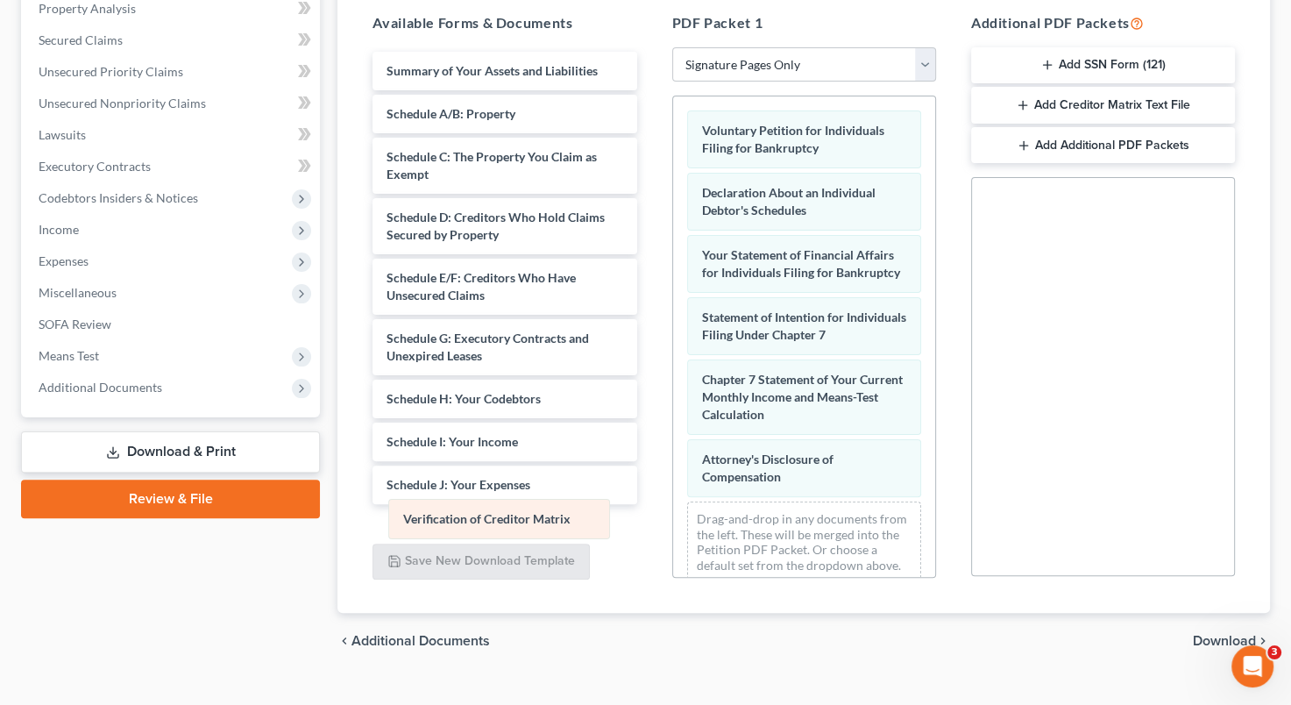
drag, startPoint x: 828, startPoint y: 463, endPoint x: 530, endPoint y: 508, distance: 301.5
click at [673, 508] on div "Verification of Creditor Matrix Voluntary Petition for Individuals Filing for B…" at bounding box center [804, 346] width 262 height 500
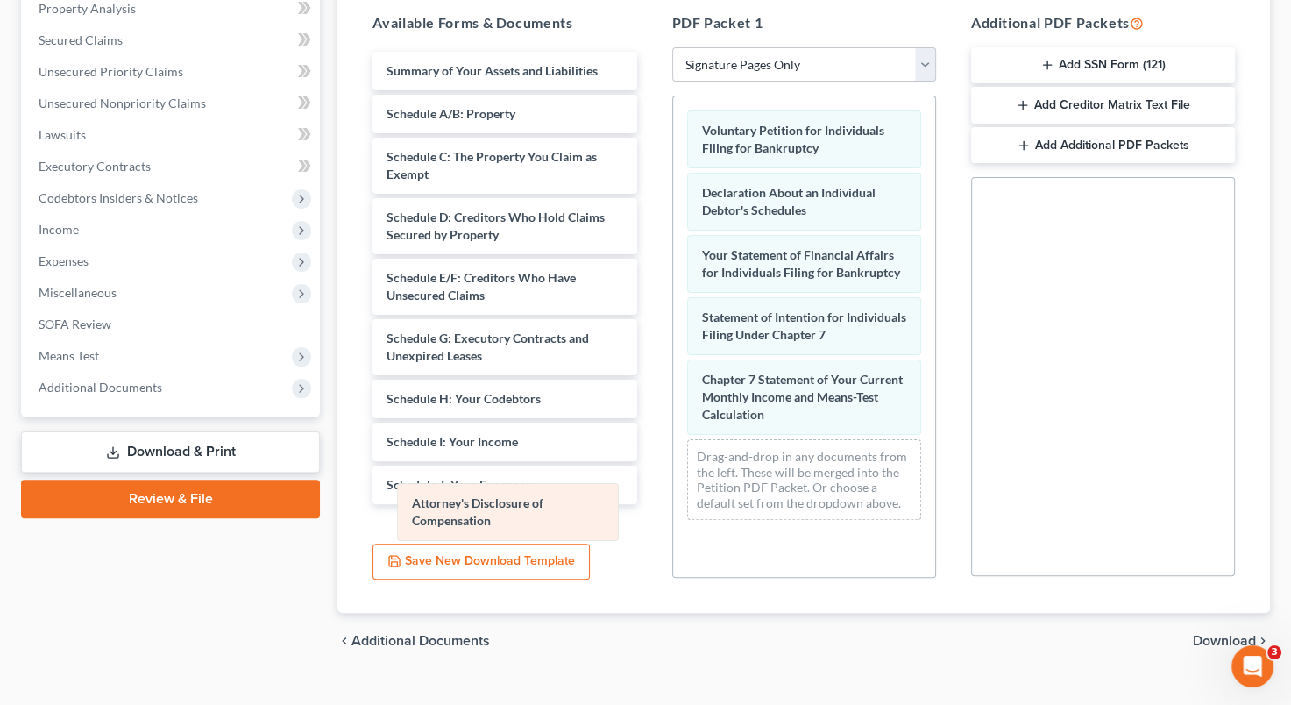
drag, startPoint x: 815, startPoint y: 482, endPoint x: 526, endPoint y: 512, distance: 290.8
click at [673, 512] on div "Attorney's Disclosure of Compensation Voluntary Petition for Individuals Filing…" at bounding box center [804, 314] width 262 height 437
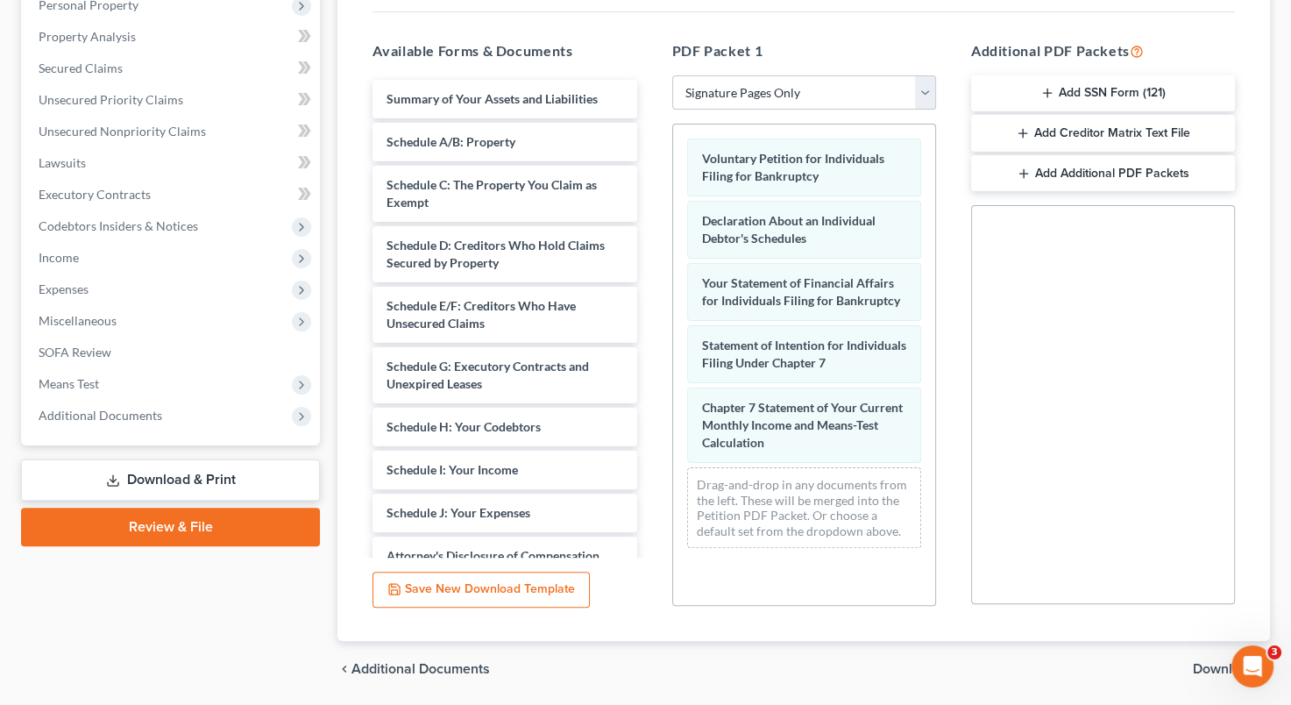
scroll to position [376, 0]
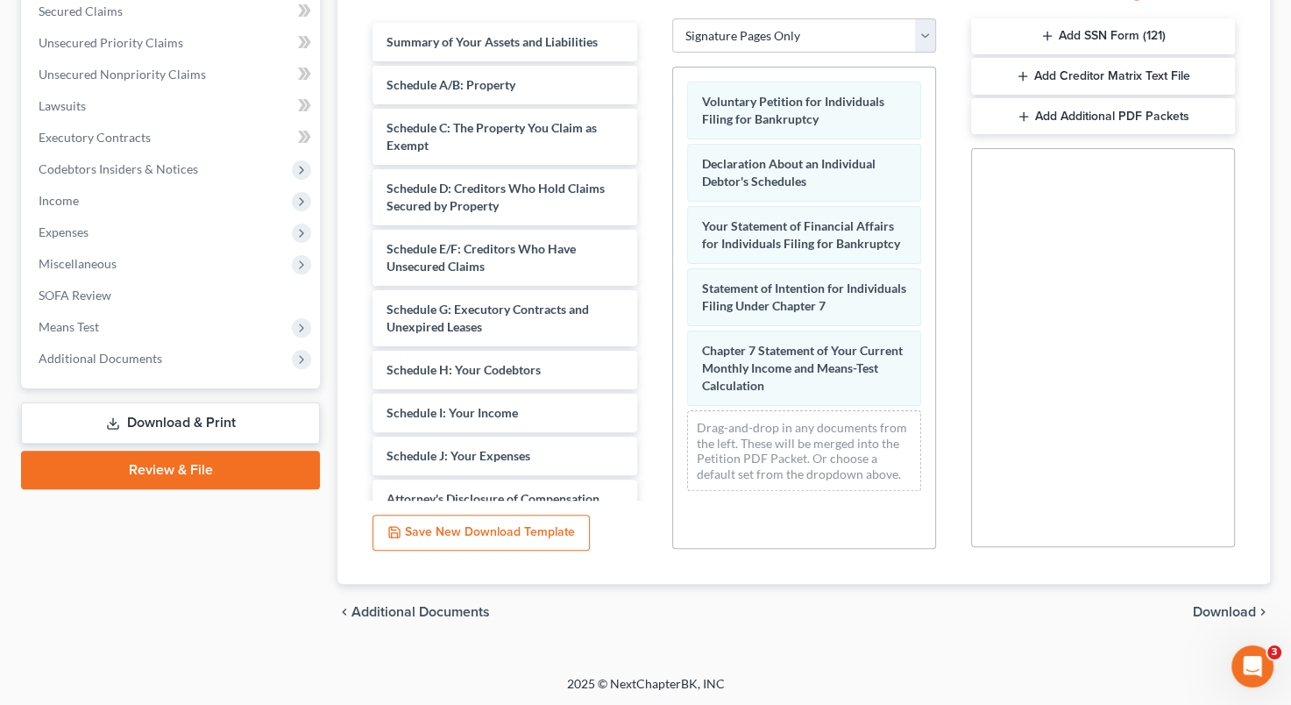
click at [1227, 605] on span "Download" at bounding box center [1224, 612] width 63 height 14
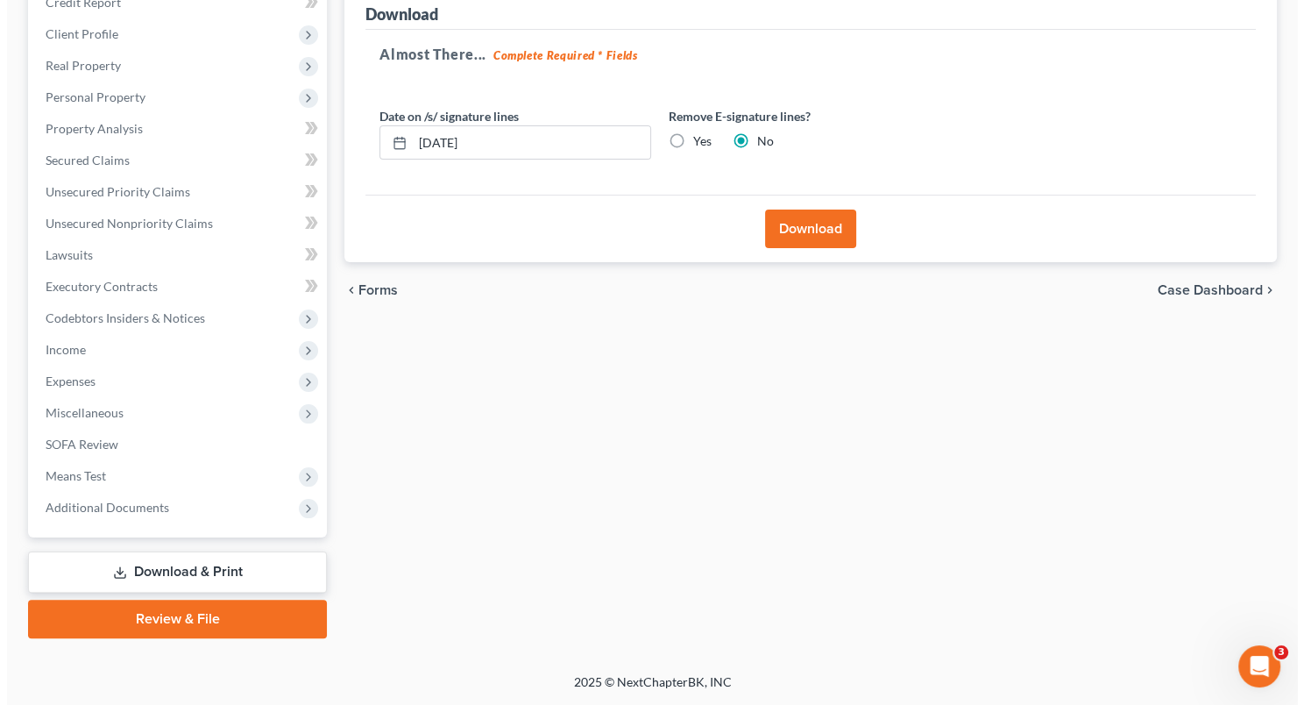
scroll to position [225, 0]
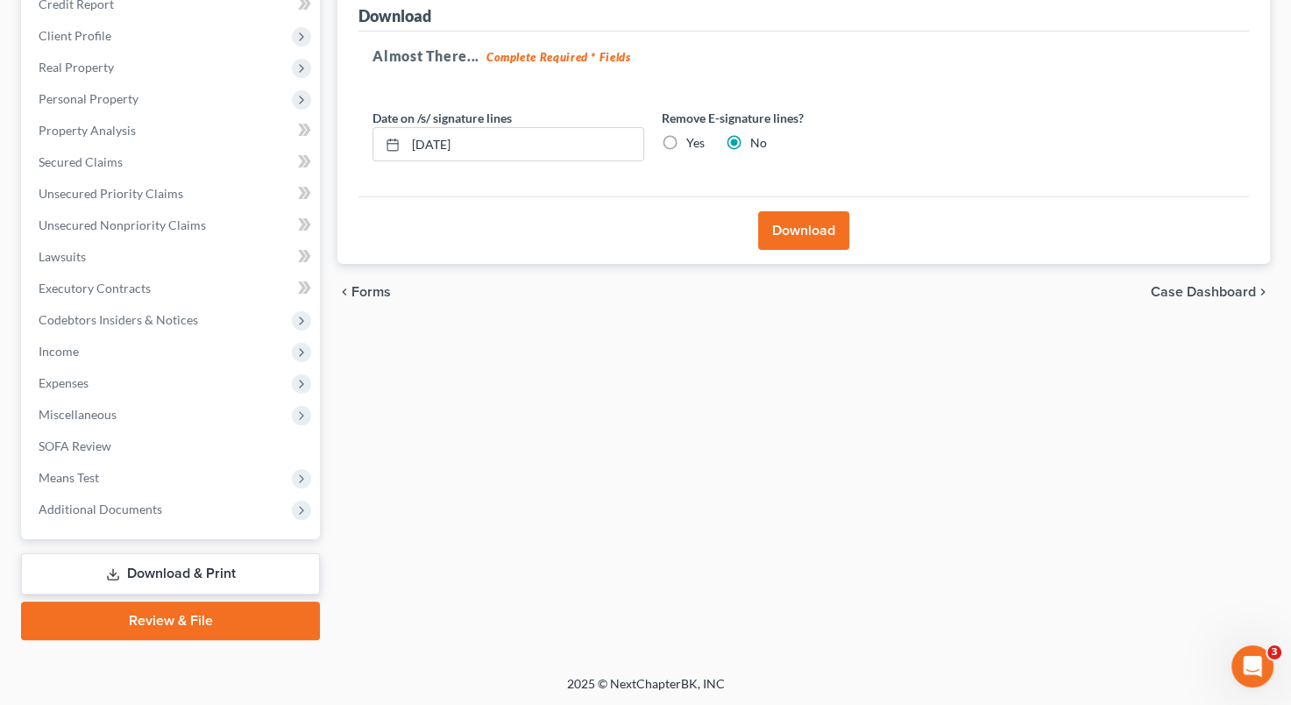
click at [686, 137] on label "Yes" at bounding box center [695, 143] width 18 height 18
click at [693, 137] on input "Yes" at bounding box center [698, 139] width 11 height 11
radio input "true"
radio input "false"
click at [790, 231] on button "Download" at bounding box center [803, 230] width 91 height 39
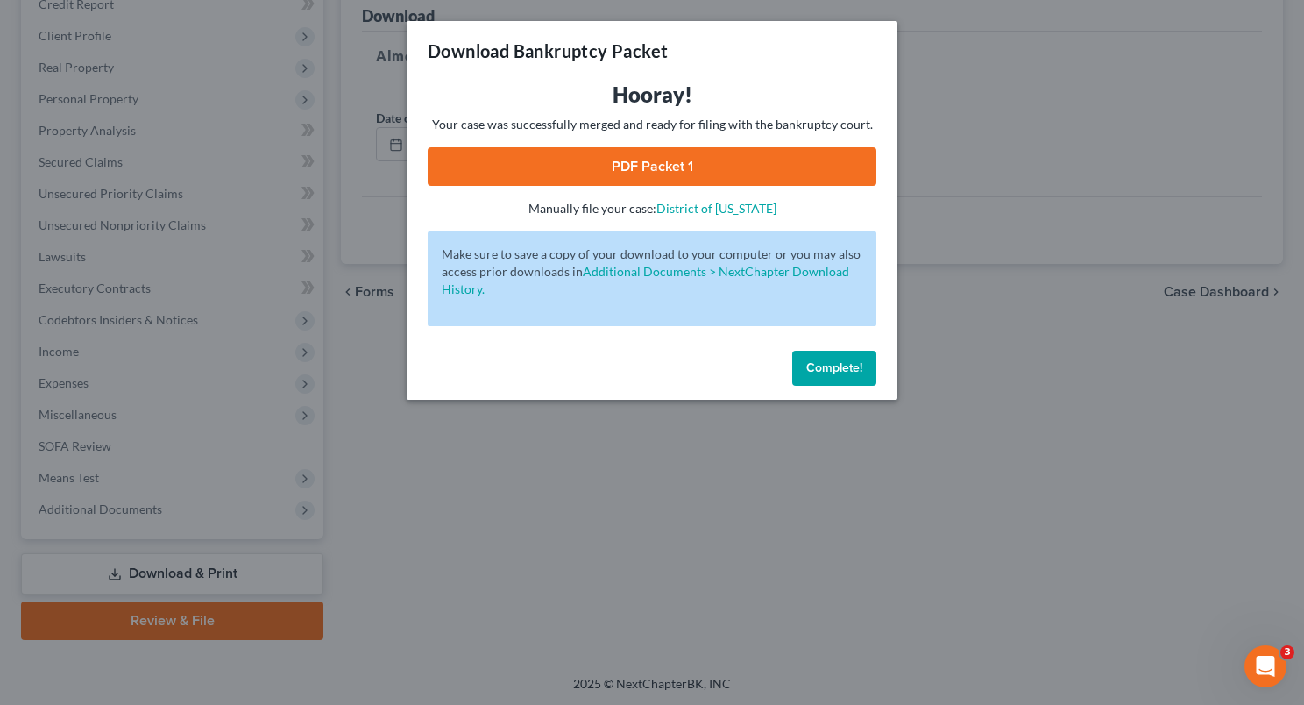
click at [782, 224] on div "Hooray! Your case was successfully merged and ready for filing with the bankrup…" at bounding box center [652, 212] width 491 height 263
click at [748, 162] on link "PDF Packet 1" at bounding box center [652, 166] width 449 height 39
